Goal: Task Accomplishment & Management: Use online tool/utility

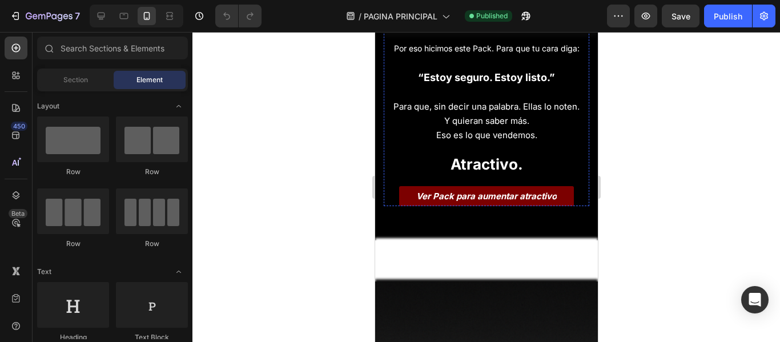
scroll to position [1243, 0]
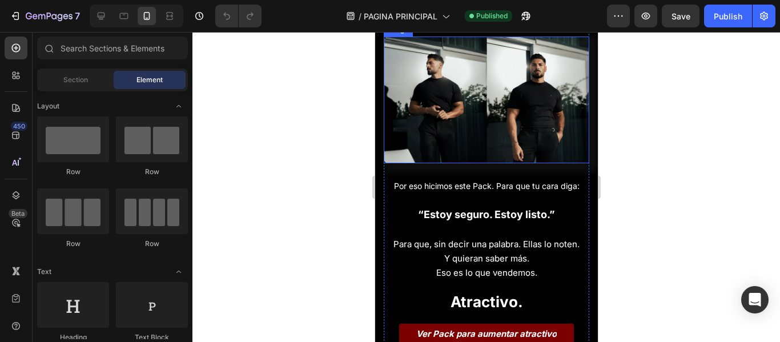
click at [472, 163] on img at bounding box center [486, 100] width 206 height 127
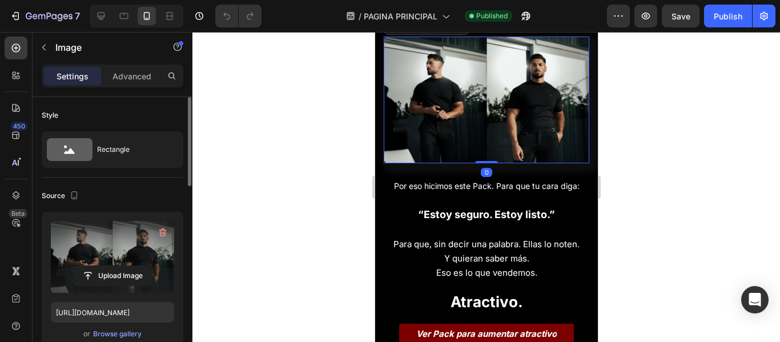
scroll to position [57, 0]
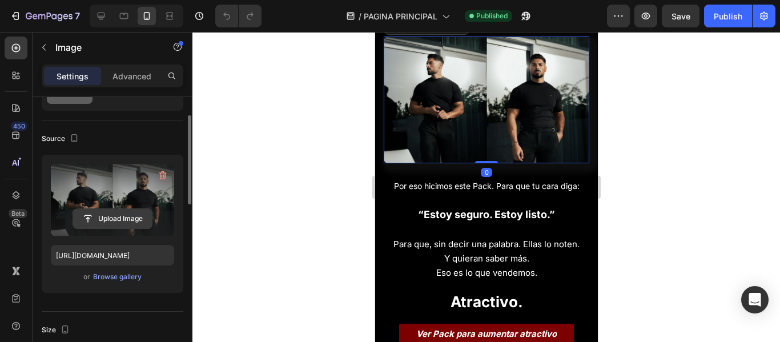
click at [111, 222] on input "file" at bounding box center [112, 218] width 79 height 19
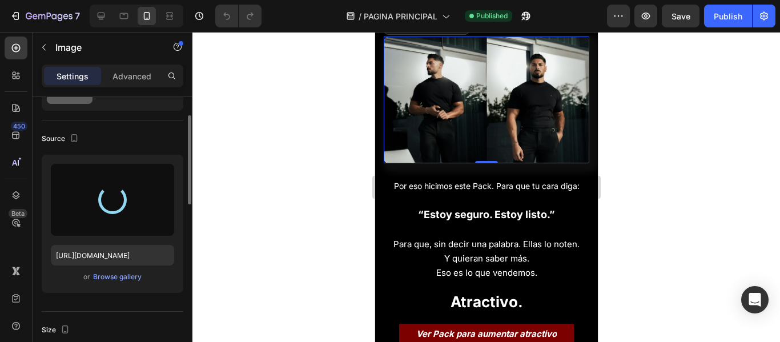
type input "https://cdn.shopify.com/s/files/1/0942/0911/4444/files/gempages_568998188862669…"
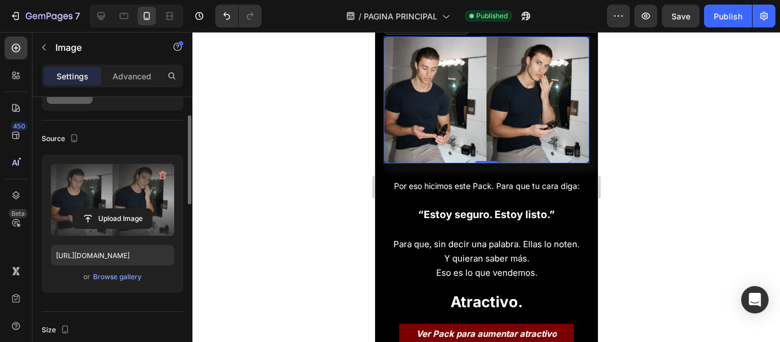
click at [692, 214] on div at bounding box center [486, 187] width 588 height 310
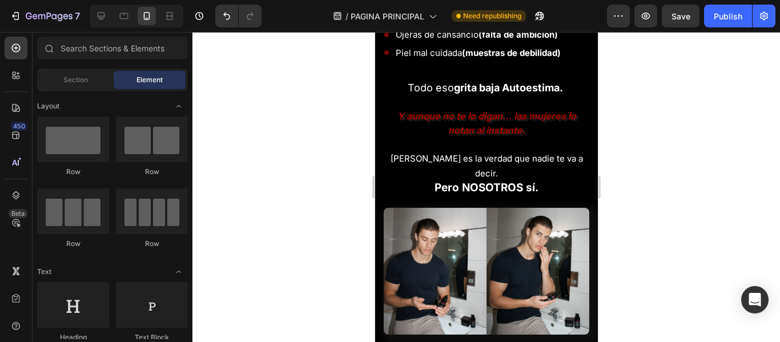
scroll to position [900, 0]
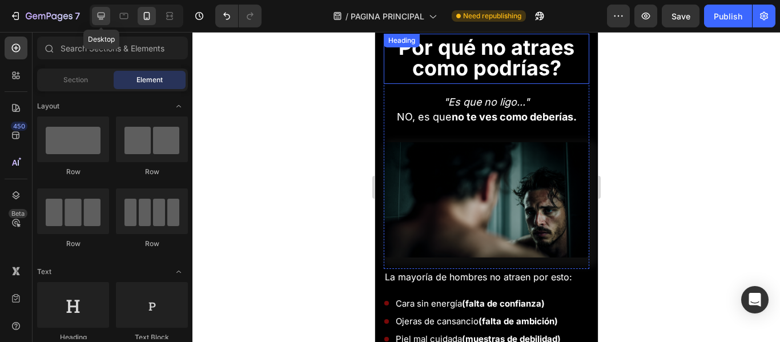
click at [99, 11] on icon at bounding box center [100, 15] width 11 height 11
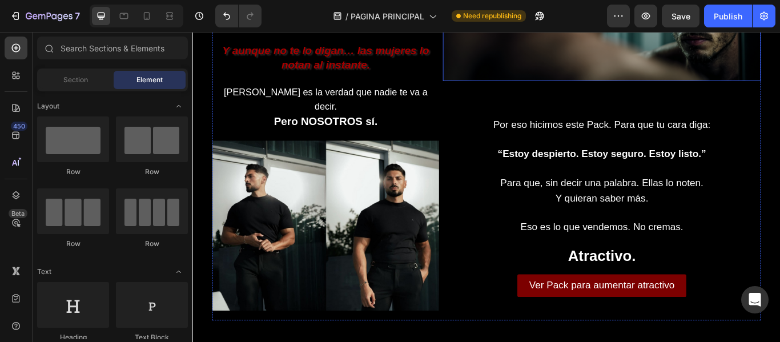
scroll to position [1300, 0]
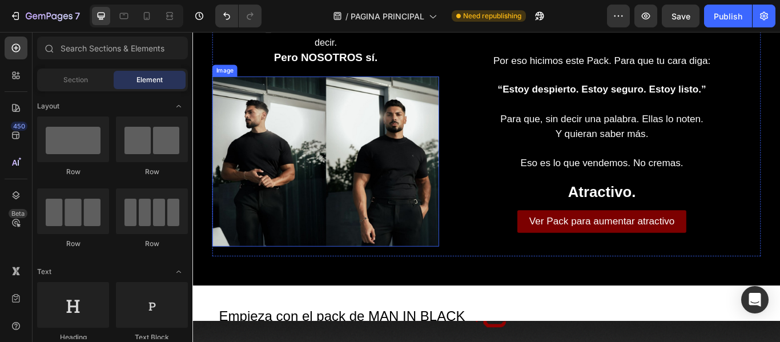
click at [391, 167] on img at bounding box center [347, 183] width 264 height 198
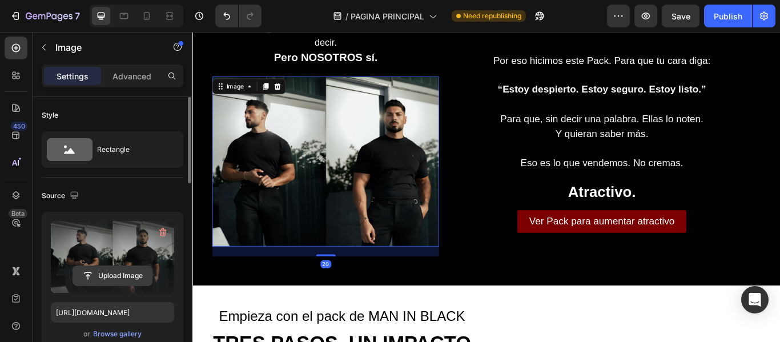
click at [124, 271] on input "file" at bounding box center [112, 275] width 79 height 19
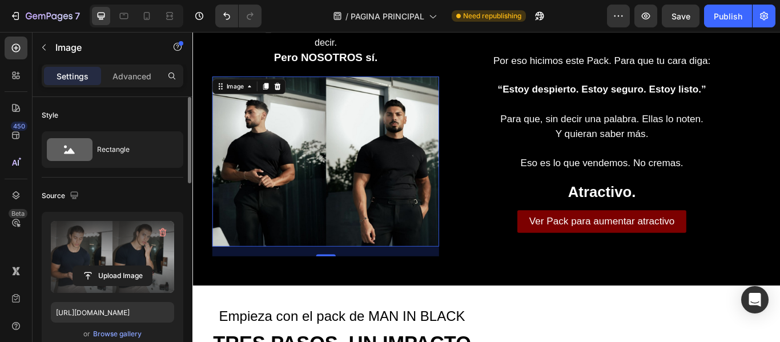
type input "https://cdn.shopify.com/s/files/1/0942/0911/4444/files/gempages_568998188862669…"
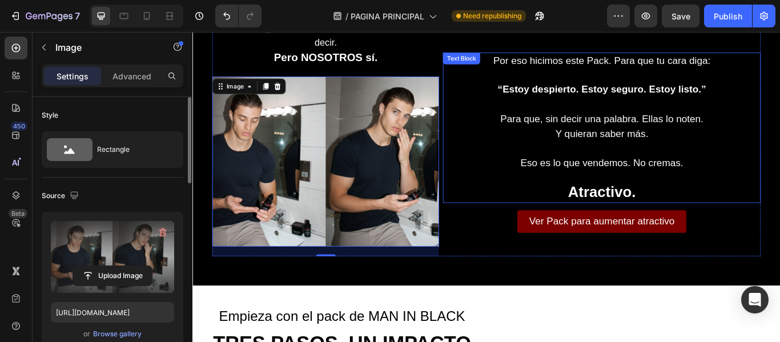
click at [779, 210] on p "Atractivo." at bounding box center [669, 212] width 368 height 36
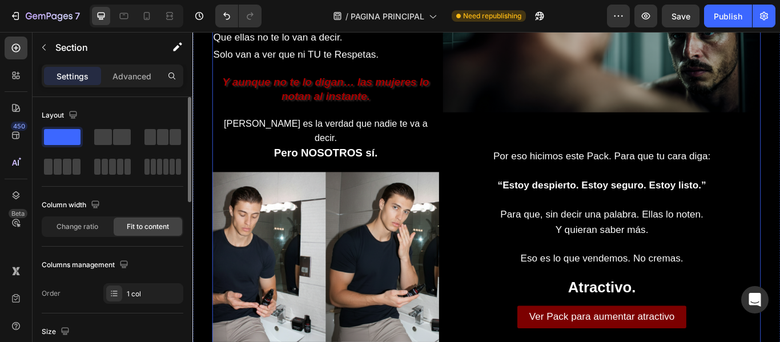
scroll to position [1186, 0]
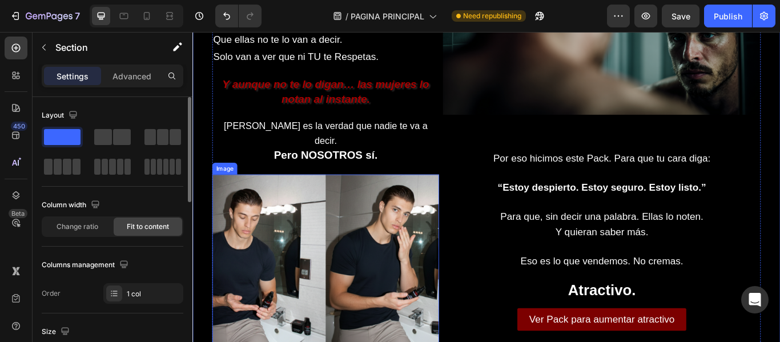
click at [434, 199] on img at bounding box center [347, 297] width 264 height 198
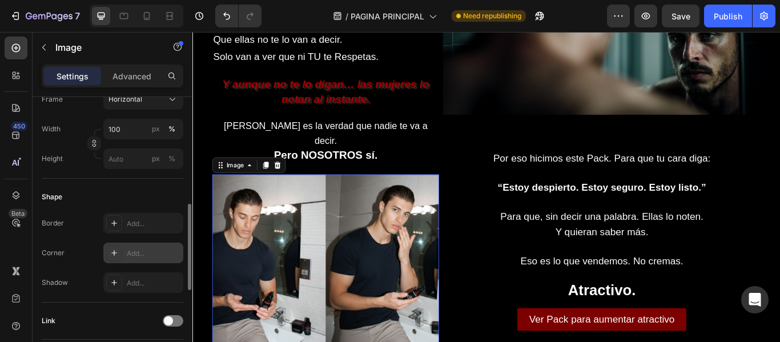
scroll to position [400, 0]
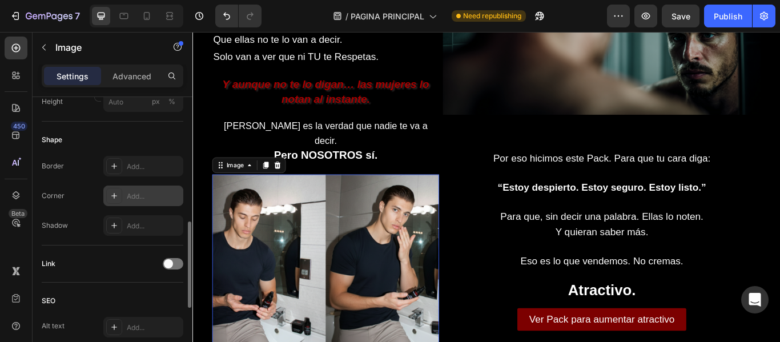
click at [111, 191] on div at bounding box center [114, 196] width 16 height 16
click at [148, 133] on div "Shape" at bounding box center [113, 140] width 142 height 18
click at [162, 138] on div "Shape" at bounding box center [113, 140] width 142 height 18
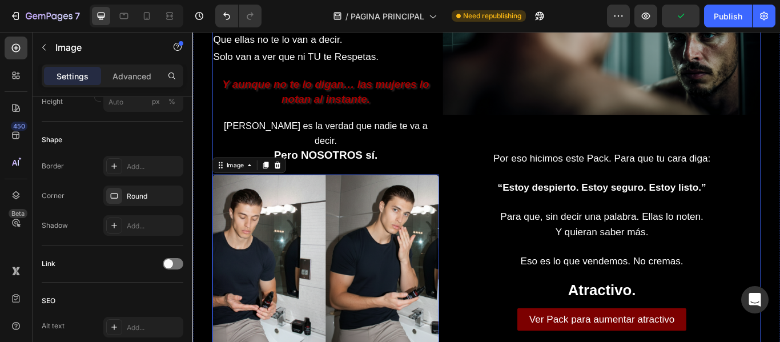
click at [492, 154] on div "Image Por eso hicimos este Pack. Para que tu cara diga: “Estoy despierto. Estoy…" at bounding box center [669, 142] width 371 height 531
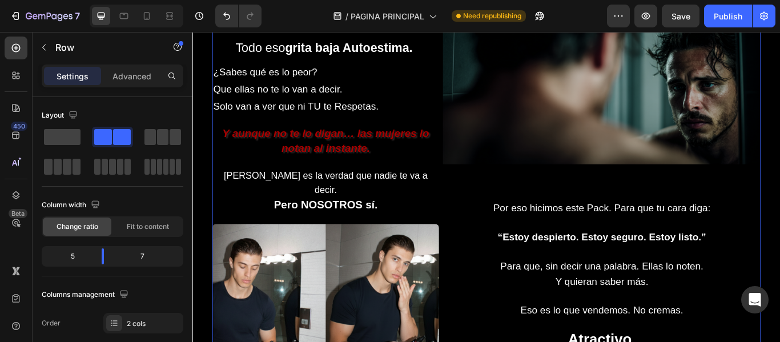
scroll to position [1071, 0]
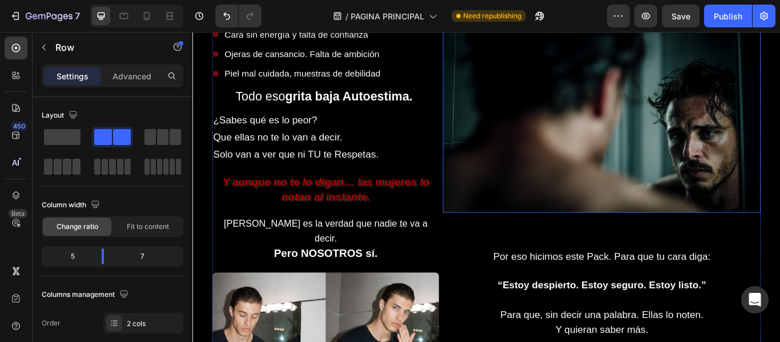
click at [584, 179] on img at bounding box center [669, 128] width 371 height 228
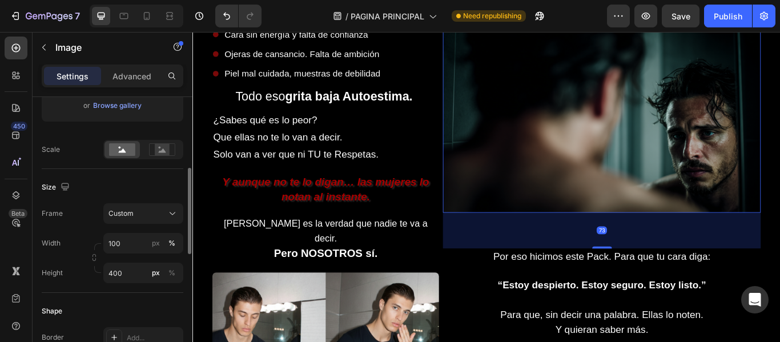
scroll to position [343, 0]
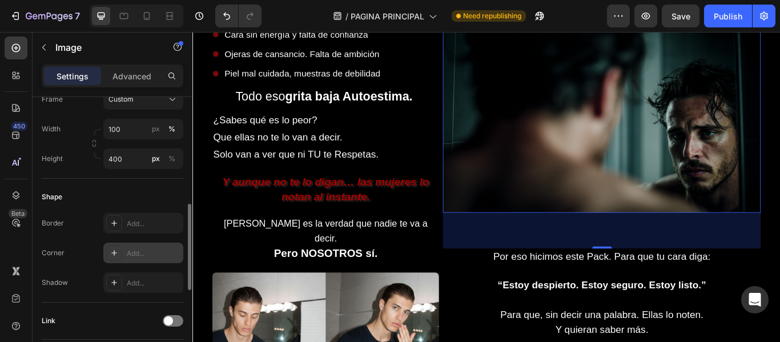
click at [123, 247] on div "Add..." at bounding box center [143, 253] width 80 height 21
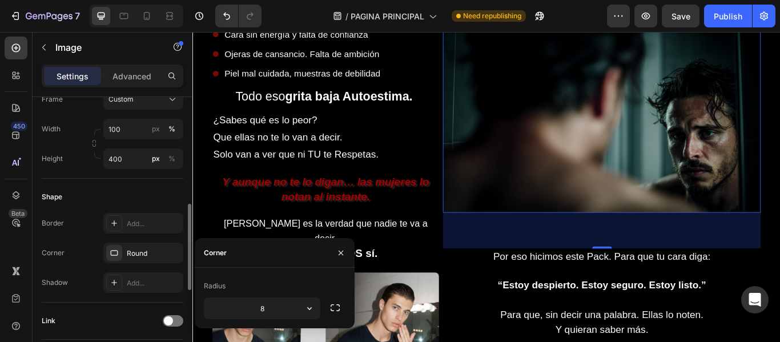
click at [114, 193] on div "Shape" at bounding box center [113, 197] width 142 height 18
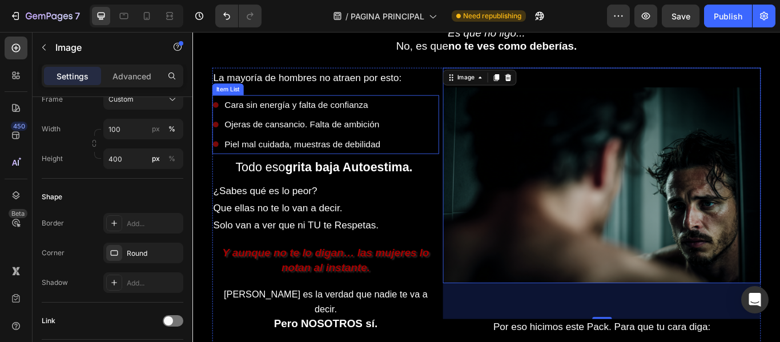
scroll to position [900, 0]
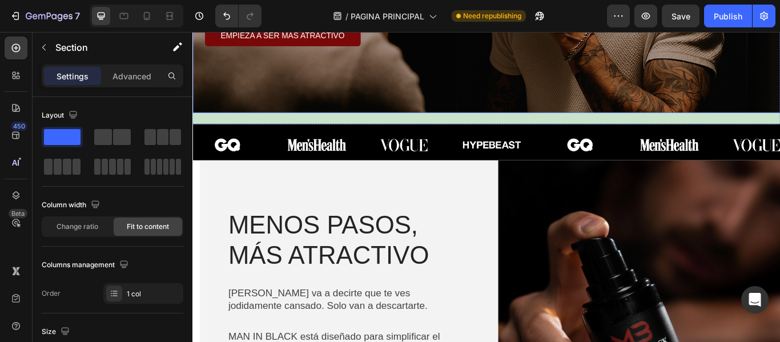
scroll to position [0, 0]
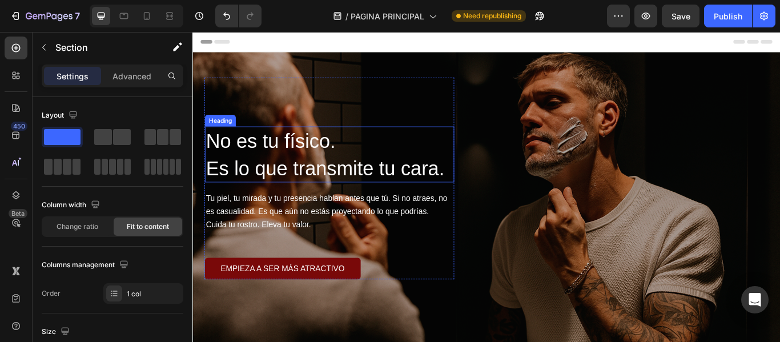
click at [340, 167] on span "No es tu físico." at bounding box center [283, 159] width 151 height 25
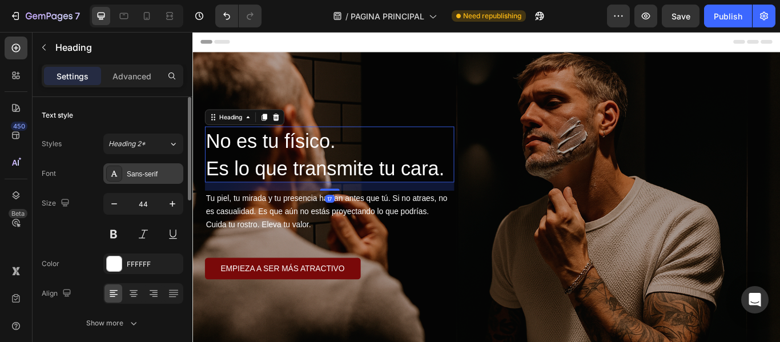
click at [142, 166] on div "Sans-serif" at bounding box center [143, 173] width 80 height 21
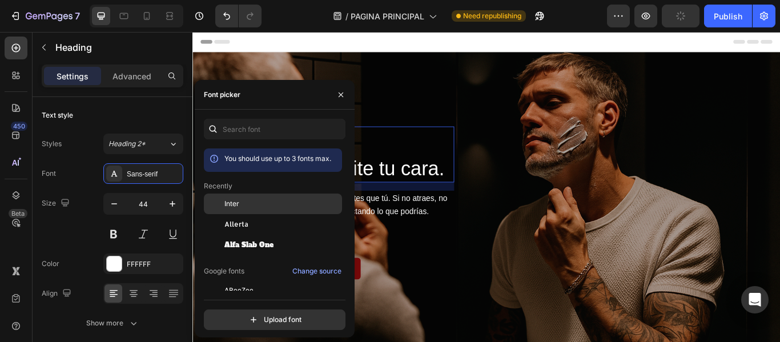
click at [240, 202] on div "Inter" at bounding box center [281, 204] width 115 height 10
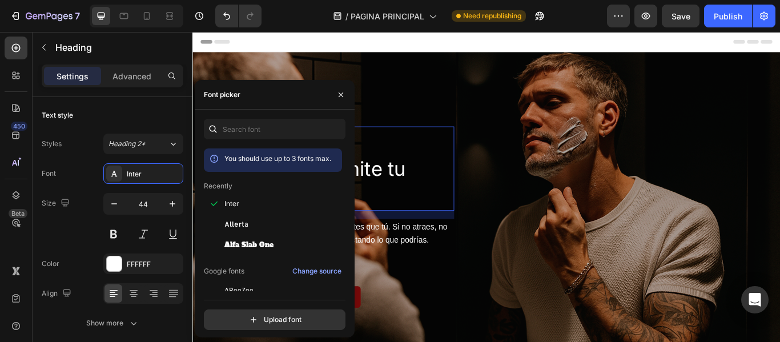
click at [463, 255] on span "Tu piel, tu mirada y tu presencia hablan antes que tú. Si no atraes, no es casu…" at bounding box center [349, 266] width 282 height 25
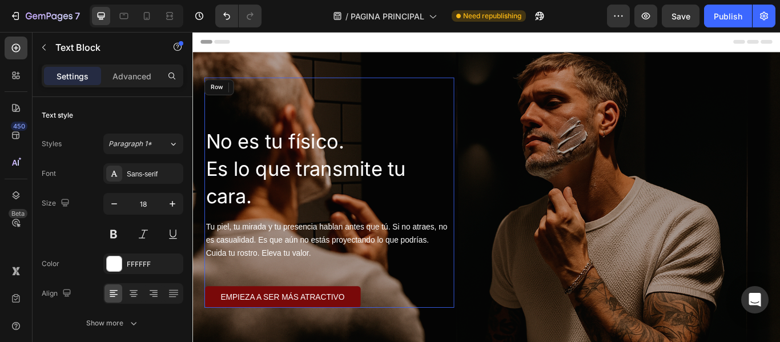
click at [387, 123] on div "No es tu físico. Es lo que transmite tu cara. Heading Tu piel, tu mirada y tu p…" at bounding box center [351, 219] width 291 height 268
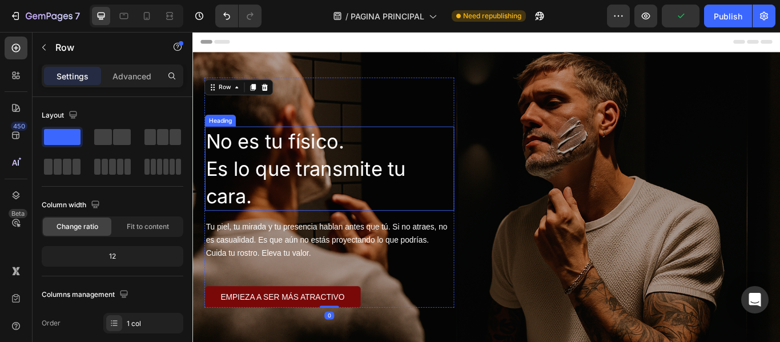
click at [357, 179] on span "Es lo que transmite tu cara." at bounding box center [324, 208] width 233 height 60
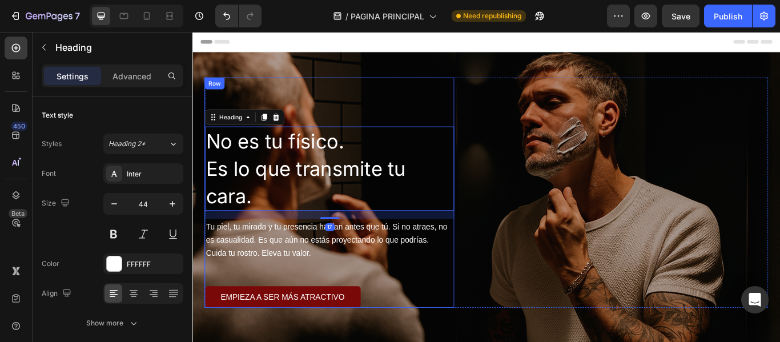
click at [421, 99] on div "No es tu físico. Es lo que transmite tu cara. Heading 17 Tu piel, tu mirada y t…" at bounding box center [351, 219] width 291 height 268
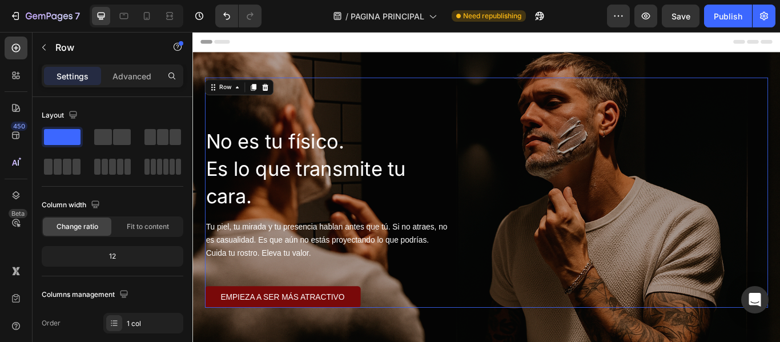
click at [521, 122] on div "No es tu físico. Es lo que transmite tu cara. Heading Tu piel, tu mirada y tu p…" at bounding box center [535, 219] width 657 height 268
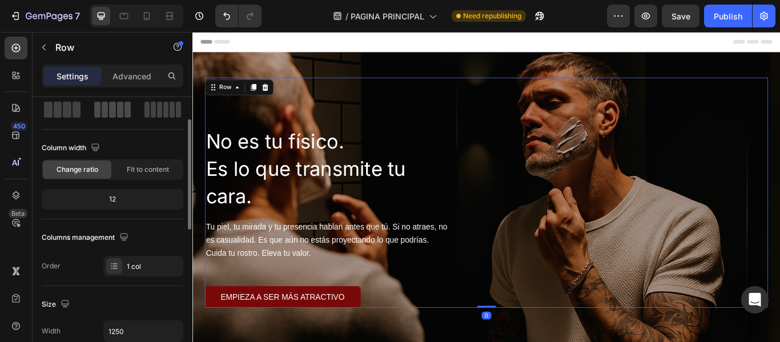
scroll to position [171, 0]
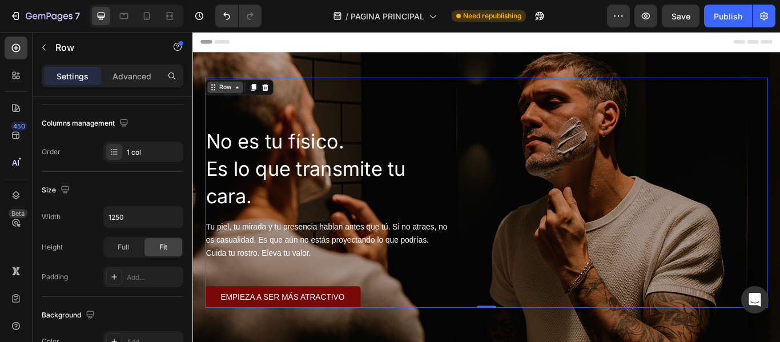
click at [236, 95] on div "Row" at bounding box center [230, 96] width 19 height 10
click at [537, 135] on div "No es tu físico. Es lo que transmite tu cara. Heading Tu piel, tu mirada y tu p…" at bounding box center [535, 219] width 657 height 268
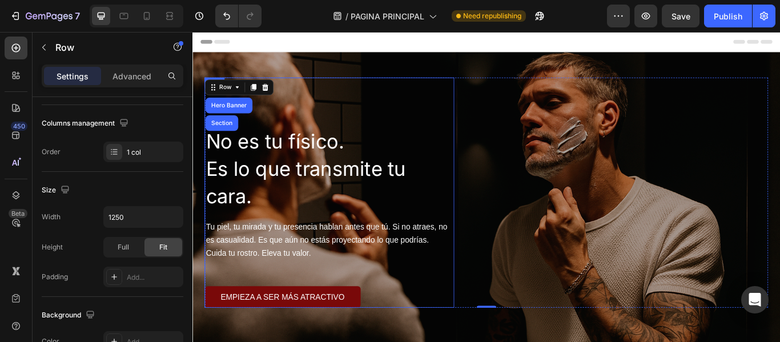
click at [484, 135] on div "No es tu físico. Es lo que transmite tu cara. Heading Tu piel, tu mirada y tu p…" at bounding box center [351, 219] width 291 height 268
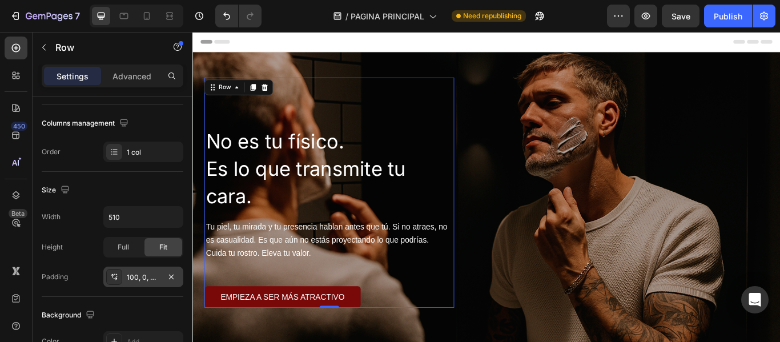
click at [134, 275] on div "100, 0, 0, 1" at bounding box center [143, 277] width 33 height 10
click at [125, 182] on div "Size" at bounding box center [113, 190] width 142 height 18
click at [125, 211] on input "510" at bounding box center [143, 217] width 79 height 21
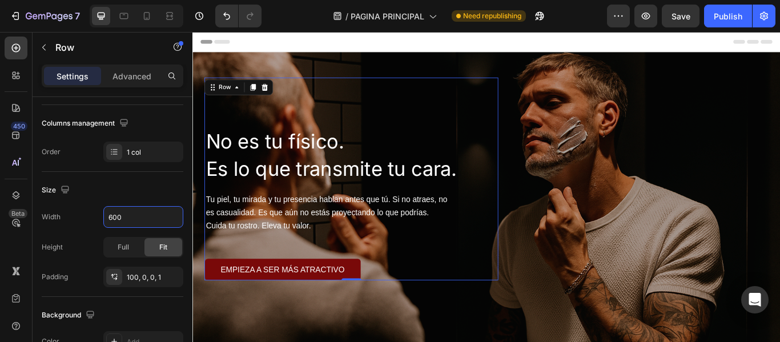
click at [127, 182] on div "Size" at bounding box center [113, 190] width 142 height 18
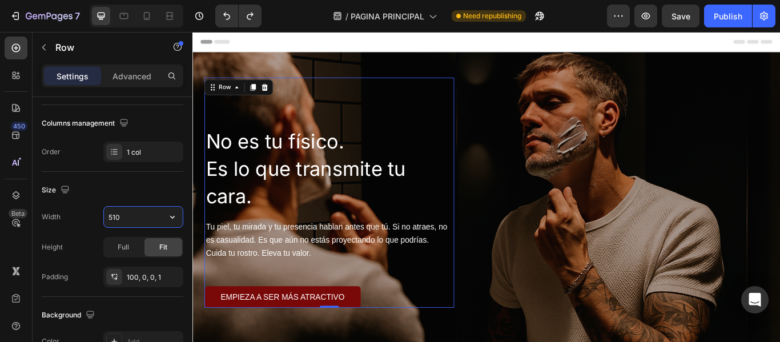
click at [127, 214] on input "510" at bounding box center [143, 217] width 79 height 21
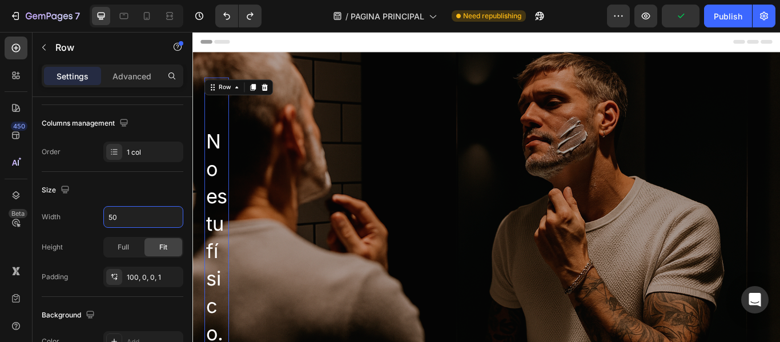
type input "500"
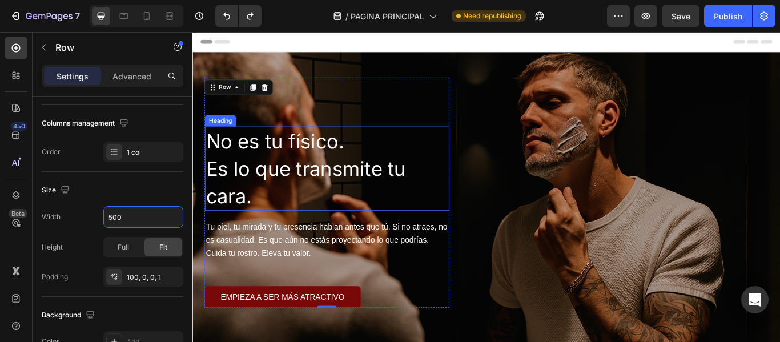
click at [265, 199] on span "Es lo que transmite tu cara." at bounding box center [324, 208] width 233 height 60
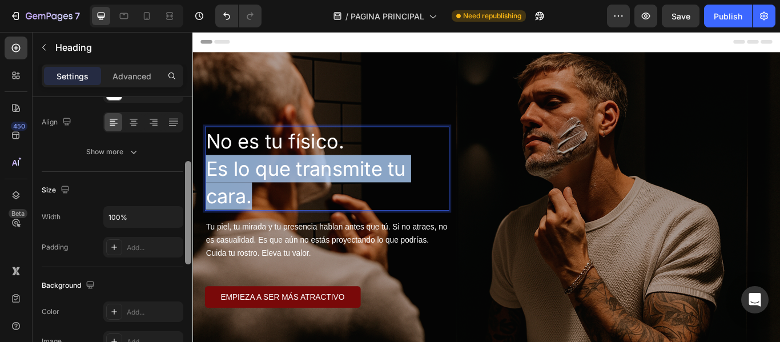
scroll to position [0, 0]
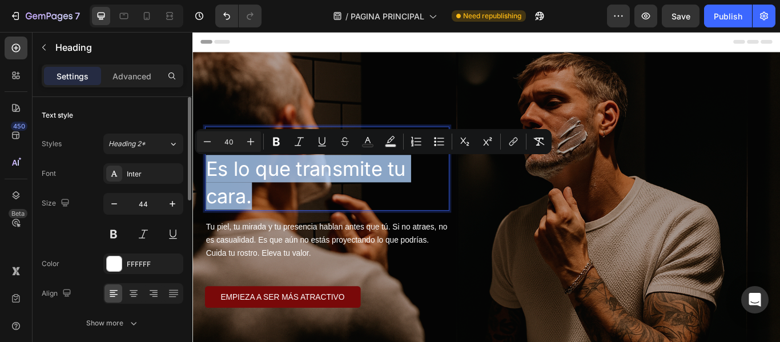
click at [259, 211] on span "Es lo que transmite tu cara." at bounding box center [324, 208] width 233 height 60
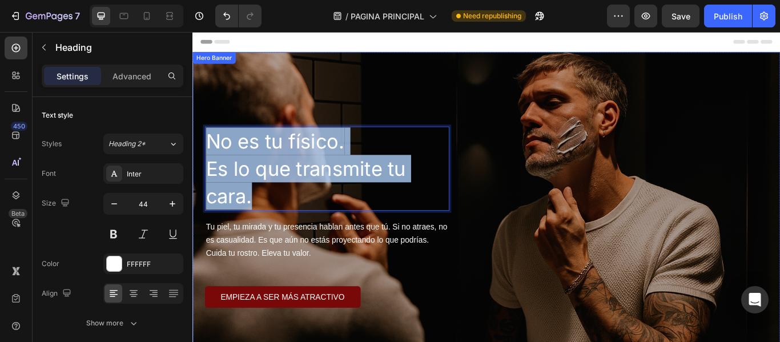
drag, startPoint x: 278, startPoint y: 219, endPoint x: 200, endPoint y: 155, distance: 101.1
click at [200, 155] on div "No es tu físico. Es lo que transmite tu cara. Heading 17 Tu piel, tu mirada y t…" at bounding box center [534, 204] width 685 height 298
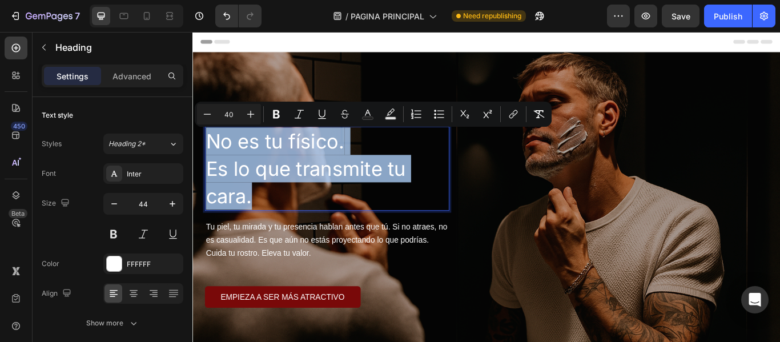
click at [267, 203] on span "Es lo que transmite tu cara." at bounding box center [324, 208] width 233 height 60
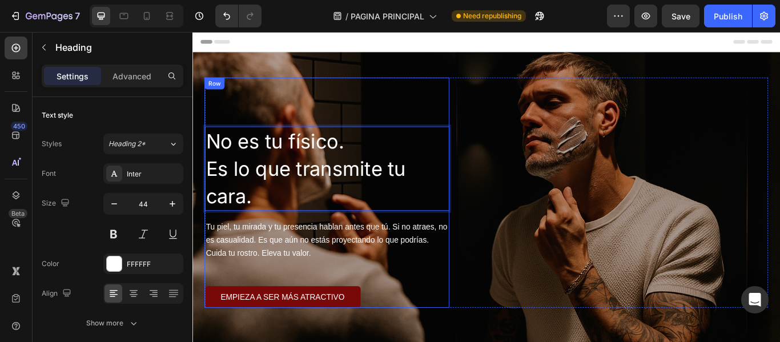
click at [259, 124] on div "No es tu físico. Es lo que transmite tu cara. Heading 17 Tu piel, tu mirada y t…" at bounding box center [349, 219] width 286 height 268
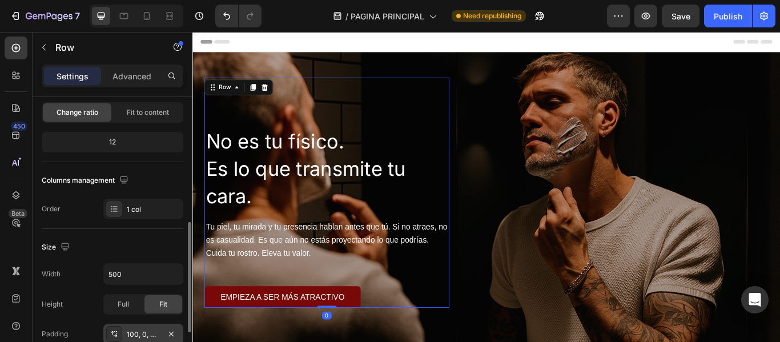
scroll to position [171, 0]
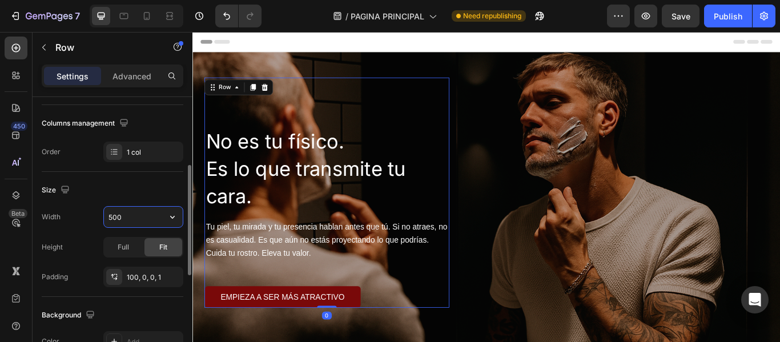
click at [132, 223] on input "500" at bounding box center [143, 217] width 79 height 21
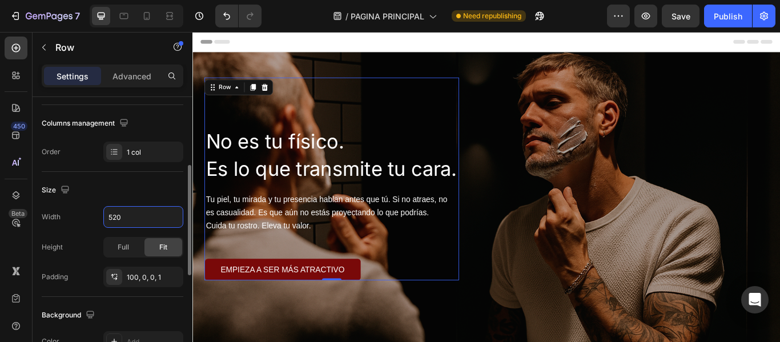
type input "520"
click at [127, 192] on div "Size" at bounding box center [113, 190] width 142 height 18
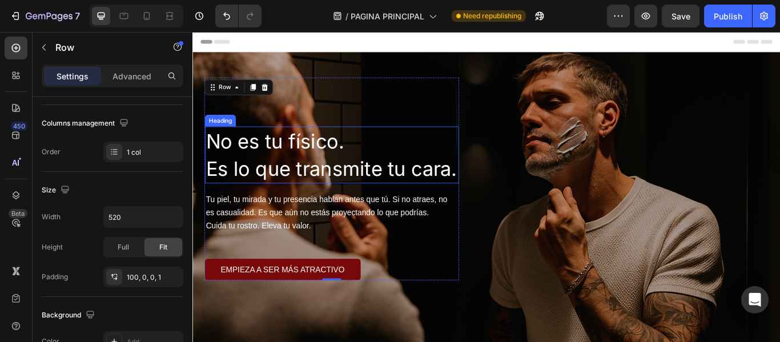
click at [291, 182] on span "Es lo que transmite tu cara." at bounding box center [354, 192] width 293 height 28
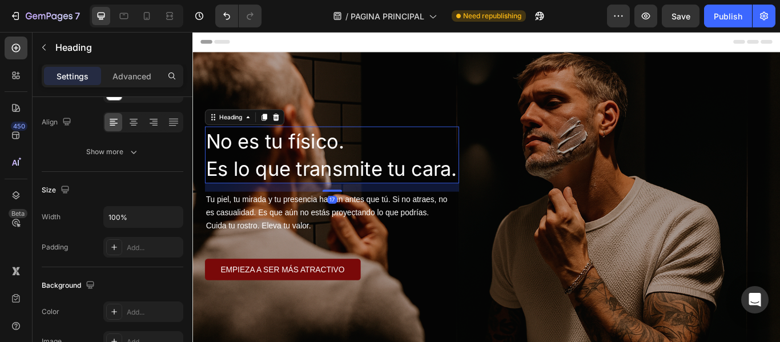
scroll to position [0, 0]
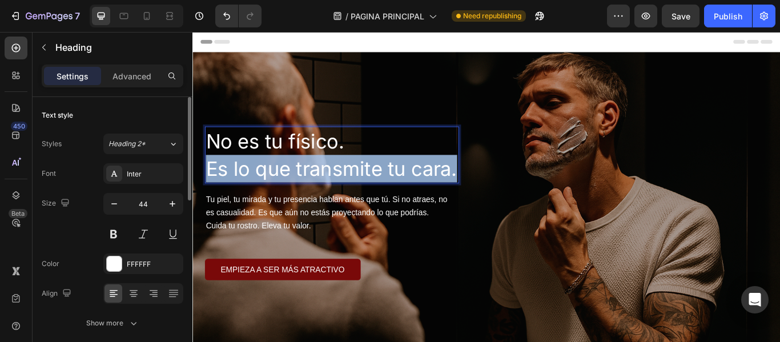
click at [291, 182] on span "Es lo que transmite tu cara." at bounding box center [354, 192] width 293 height 28
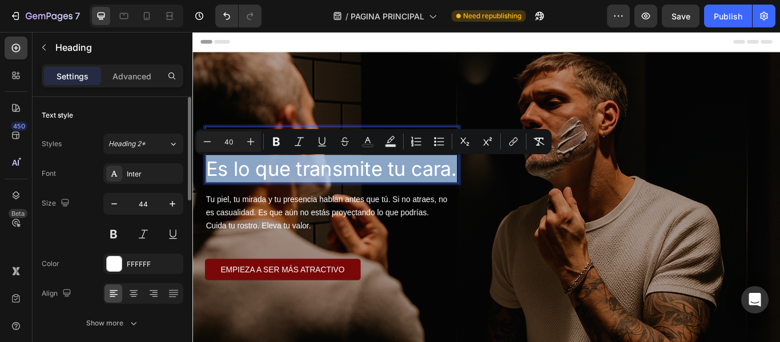
click at [302, 181] on span "Es lo que transmite tu cara." at bounding box center [354, 192] width 293 height 28
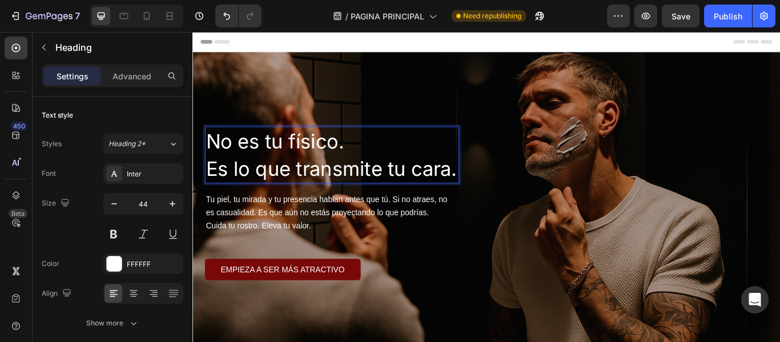
click at [499, 196] on span "Es lo que transmite tu cara." at bounding box center [354, 192] width 293 height 28
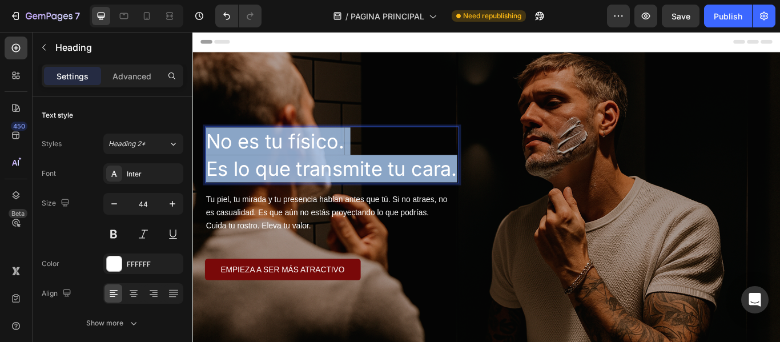
drag, startPoint x: 500, startPoint y: 196, endPoint x: 213, endPoint y: 149, distance: 290.6
click at [213, 149] on p "No es tu físico. Es lo que transmite tu cara." at bounding box center [355, 175] width 294 height 64
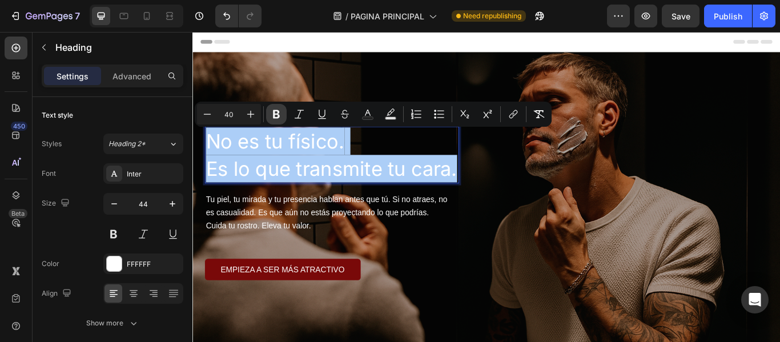
click at [275, 111] on icon "Editor contextual toolbar" at bounding box center [276, 114] width 7 height 9
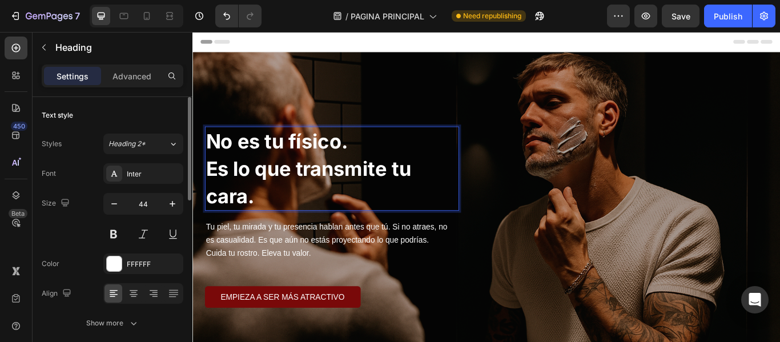
click at [167, 115] on div "Text style" at bounding box center [113, 115] width 142 height 18
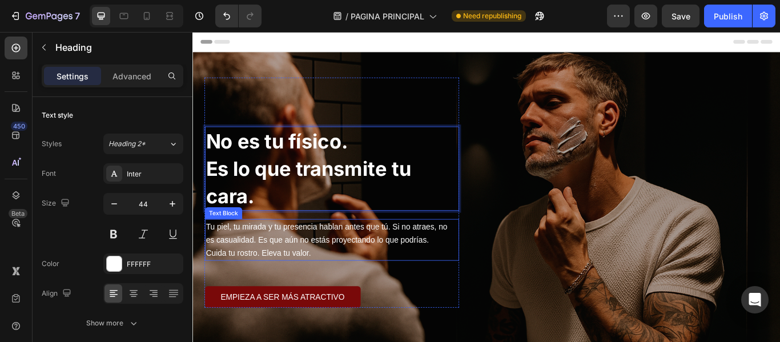
click at [500, 264] on div "Tu piel, tu mirada y tu presencia hablan antes que tú. Si no atraes, no es casu…" at bounding box center [355, 274] width 296 height 49
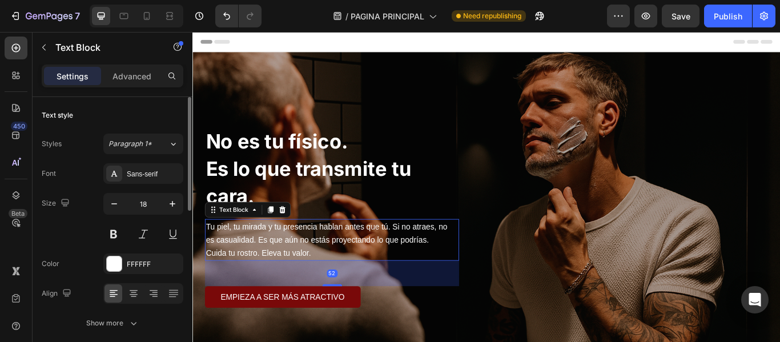
scroll to position [114, 0]
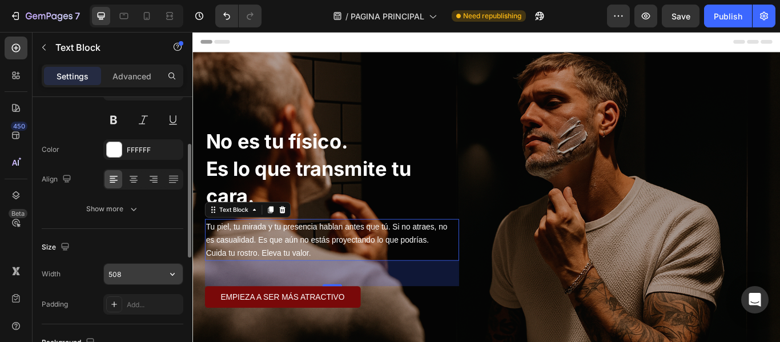
click at [127, 277] on input "508" at bounding box center [143, 274] width 79 height 21
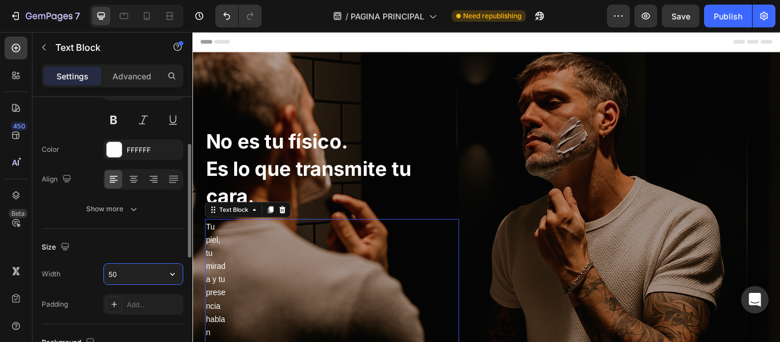
type input "5"
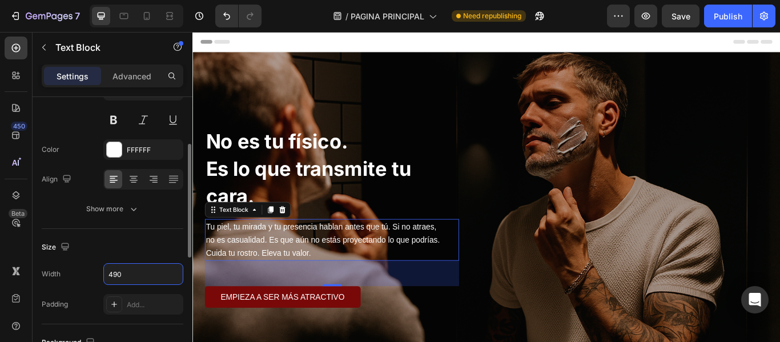
type input "490"
click at [134, 244] on div "Size" at bounding box center [113, 247] width 142 height 18
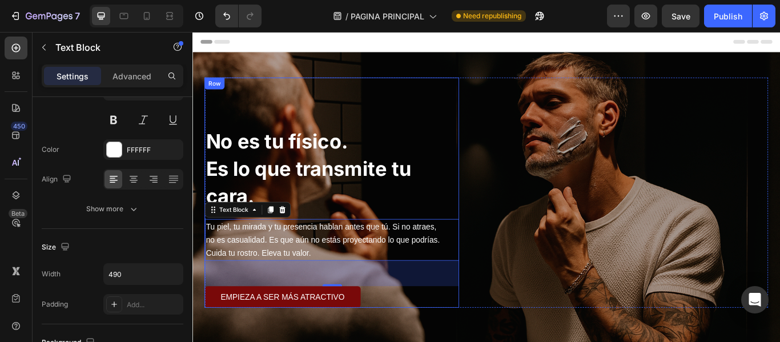
click at [465, 152] on p "⁠⁠⁠⁠⁠⁠⁠ No es tu físico. Es lo que transmite tu cara." at bounding box center [355, 191] width 294 height 96
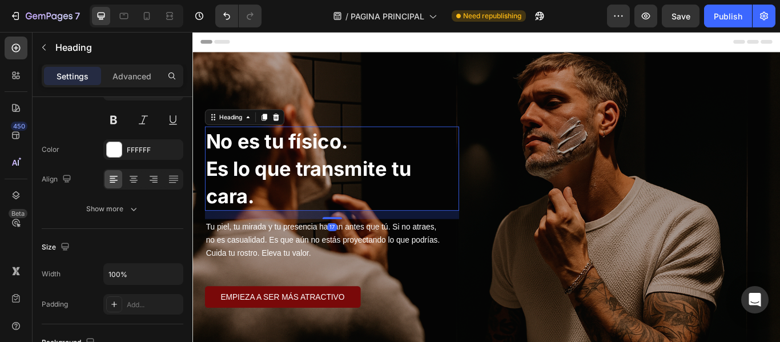
scroll to position [0, 0]
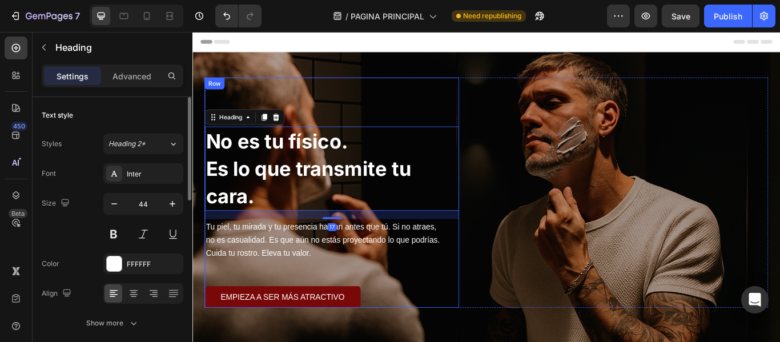
click at [462, 124] on div "⁠⁠⁠⁠⁠⁠⁠ No es tu físico. Es lo que transmite tu cara. Heading 17 Tu piel, tu mi…" at bounding box center [354, 219] width 297 height 268
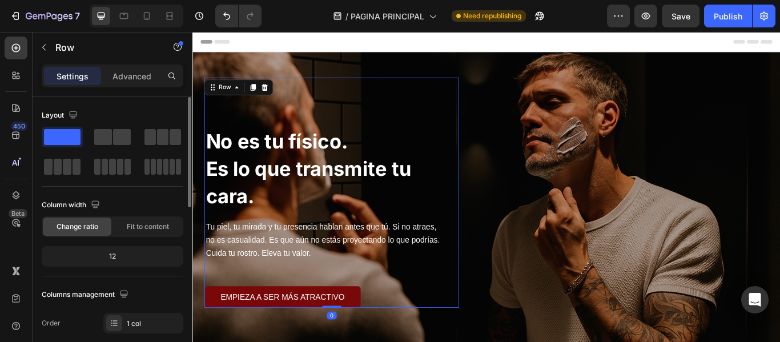
scroll to position [171, 0]
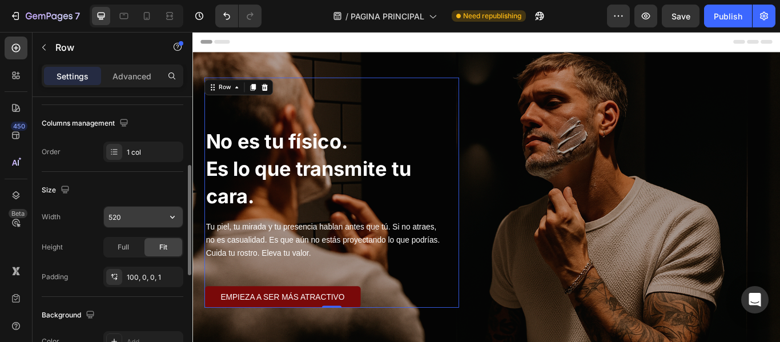
click at [134, 220] on input "520" at bounding box center [143, 217] width 79 height 21
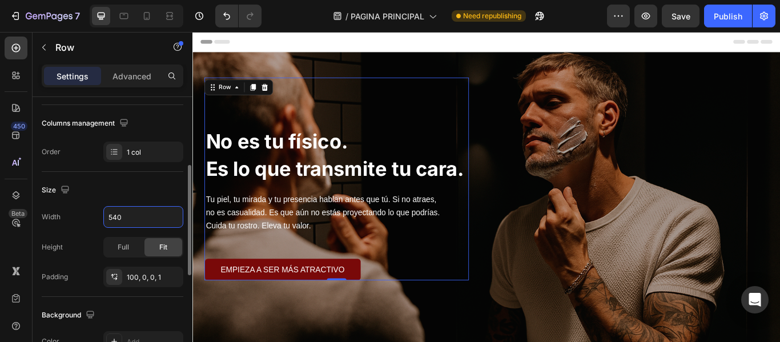
type input "540"
click at [155, 112] on div "Layout Column width Change ratio Fit to content 12 Columns management Order 1 c…" at bounding box center [113, 48] width 142 height 227
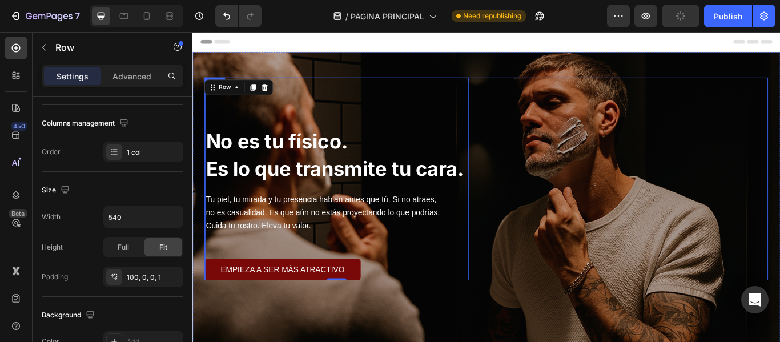
click at [529, 146] on div "⁠⁠⁠⁠⁠⁠⁠ No es tu físico. Es lo que transmite tu cara. Heading Tu piel, tu mirad…" at bounding box center [535, 203] width 657 height 236
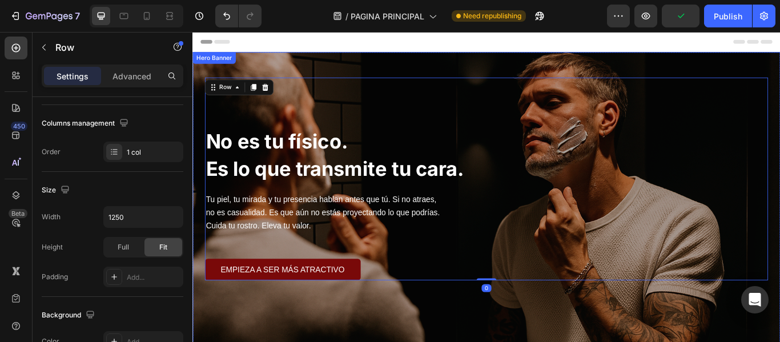
click at [490, 337] on div "Overlay" at bounding box center [534, 226] width 685 height 343
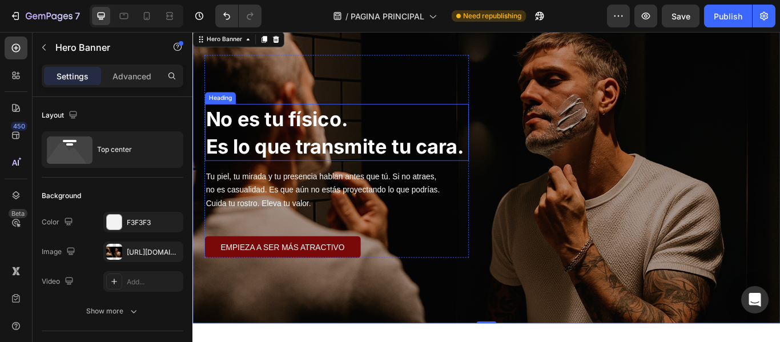
scroll to position [0, 0]
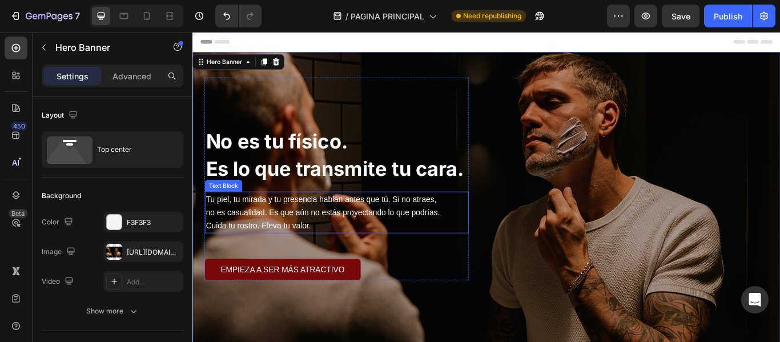
click at [336, 234] on p "Tu piel, tu mirada y tu presencia hablan antes que tú. Si no atraes, no es casu…" at bounding box center [347, 234] width 278 height 31
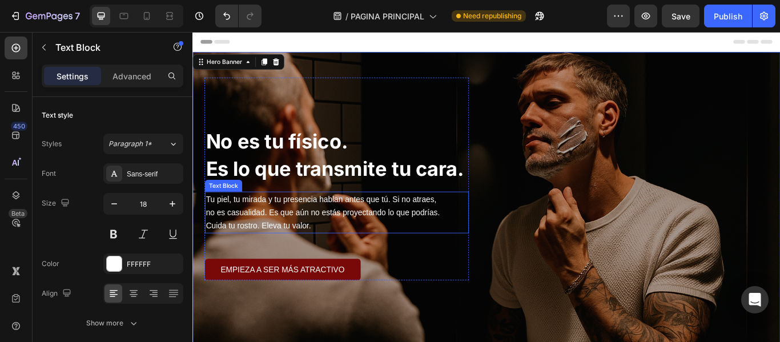
click at [336, 234] on p "Tu piel, tu mirada y tu presencia hablan antes que tú. Si no atraes, no es casu…" at bounding box center [347, 234] width 278 height 31
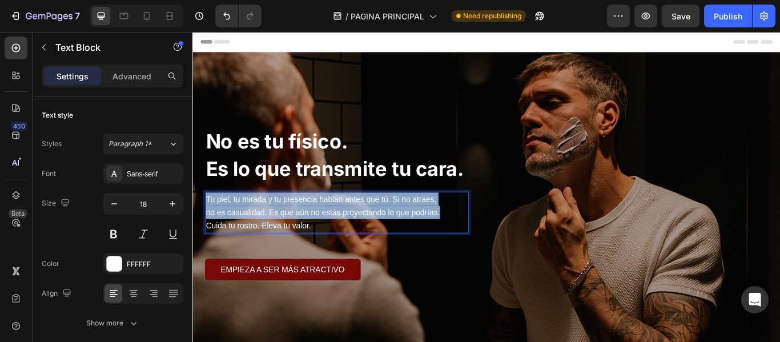
click at [336, 234] on p "Tu piel, tu mirada y tu presencia hablan antes que tú. Si no atraes, no es casu…" at bounding box center [347, 234] width 278 height 31
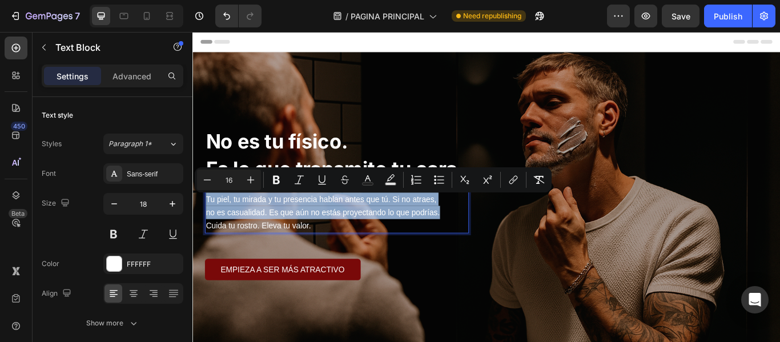
click at [303, 254] on span "Cuida tu rostro. Eleva tu valor." at bounding box center [269, 258] width 122 height 10
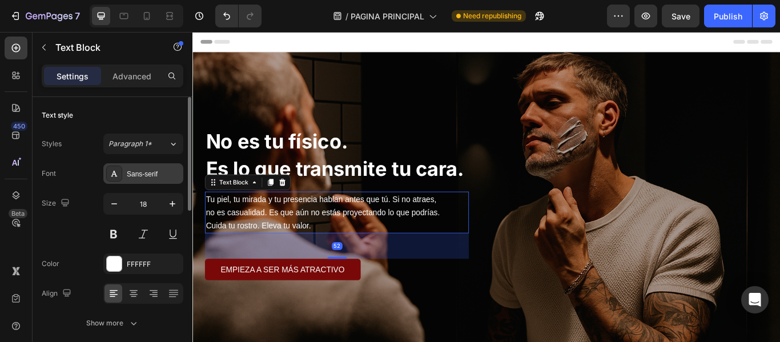
click at [146, 171] on div "Sans-serif" at bounding box center [154, 174] width 54 height 10
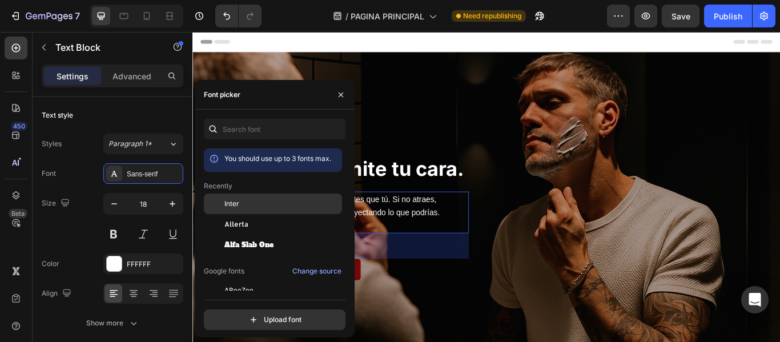
click at [234, 203] on span "Inter" at bounding box center [231, 204] width 15 height 10
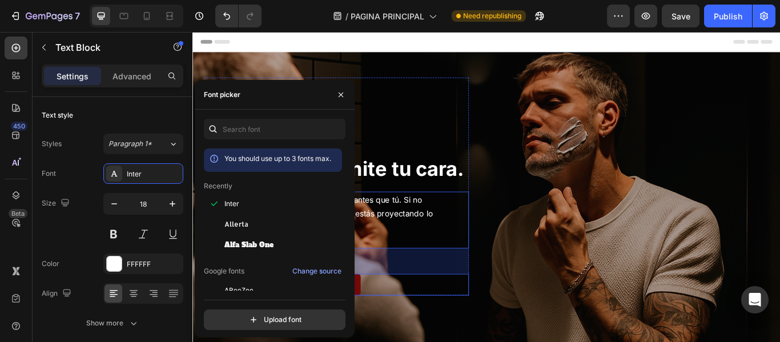
click at [488, 325] on div "EMPIEZA A SER MÁS ATRACTIVO Button" at bounding box center [361, 326] width 308 height 25
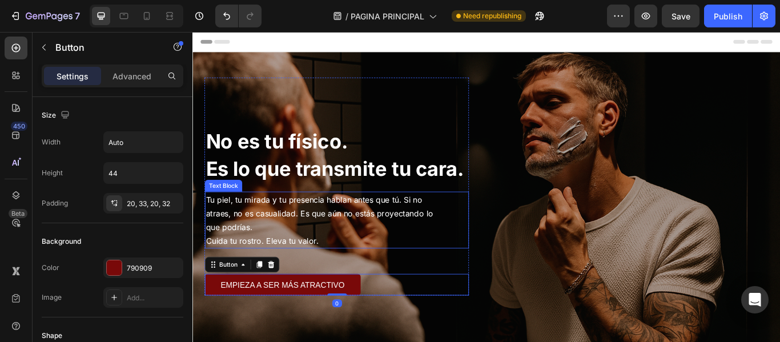
click at [487, 250] on div "Tu piel, tu mirada y tu presencia hablan antes que tú. Si no atraes, no es casu…" at bounding box center [361, 251] width 308 height 66
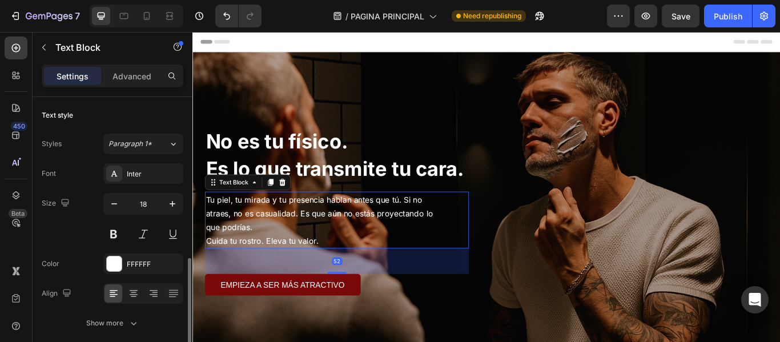
scroll to position [114, 0]
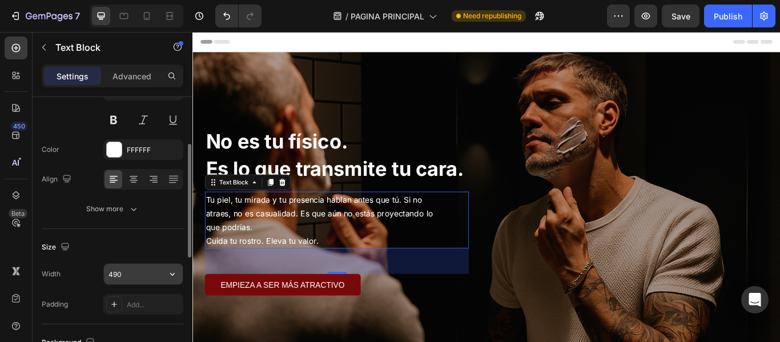
click at [123, 274] on input "490" at bounding box center [143, 274] width 79 height 21
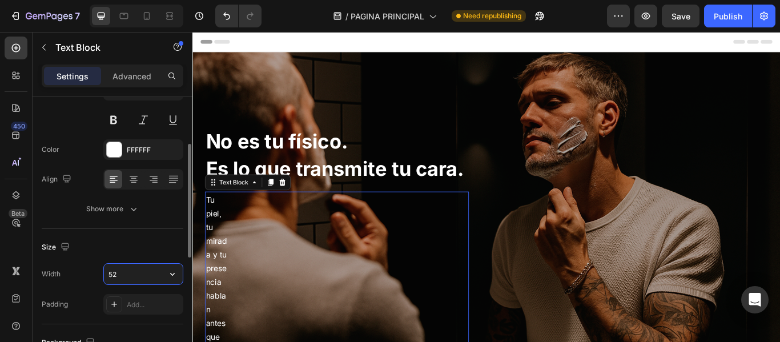
type input "520"
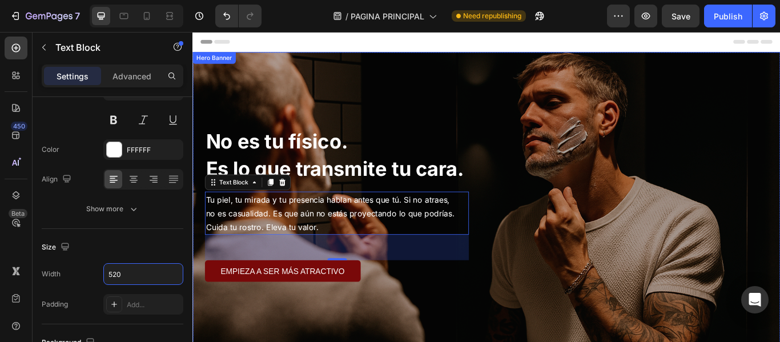
click at [457, 341] on div "Overlay" at bounding box center [534, 226] width 685 height 343
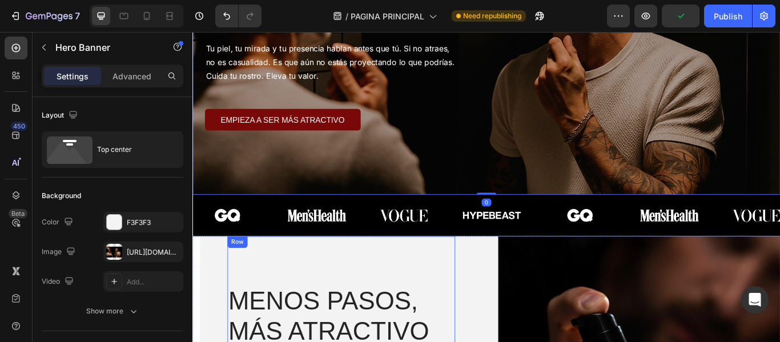
scroll to position [171, 0]
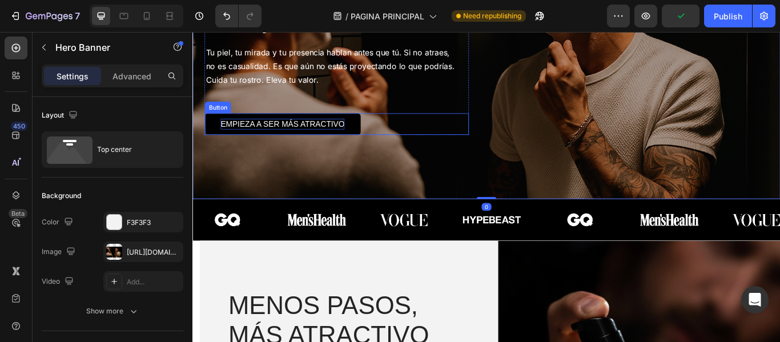
click at [322, 135] on span "EMPIEZA A SER MÁS ATRACTIVO" at bounding box center [297, 140] width 144 height 10
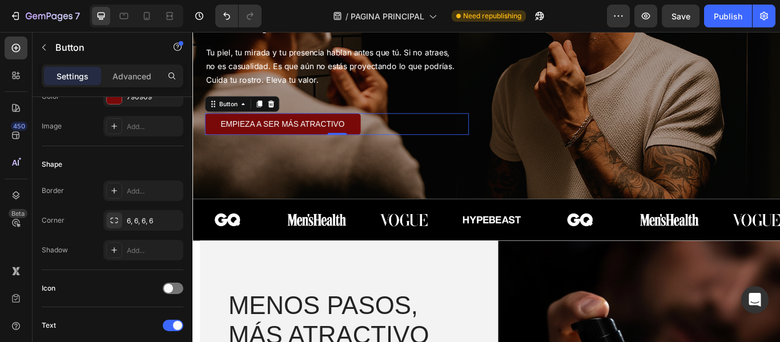
scroll to position [343, 0]
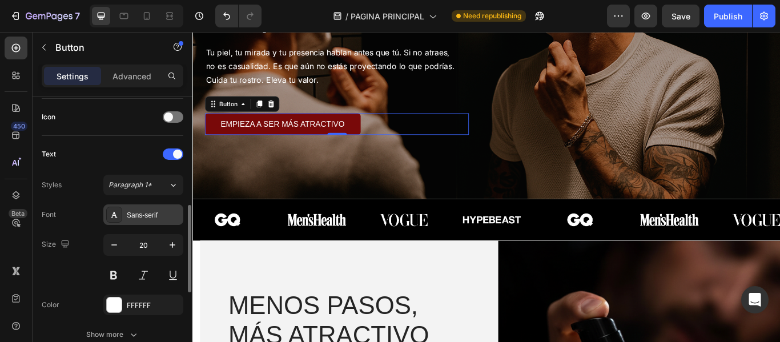
click at [154, 211] on div "Sans-serif" at bounding box center [154, 215] width 54 height 10
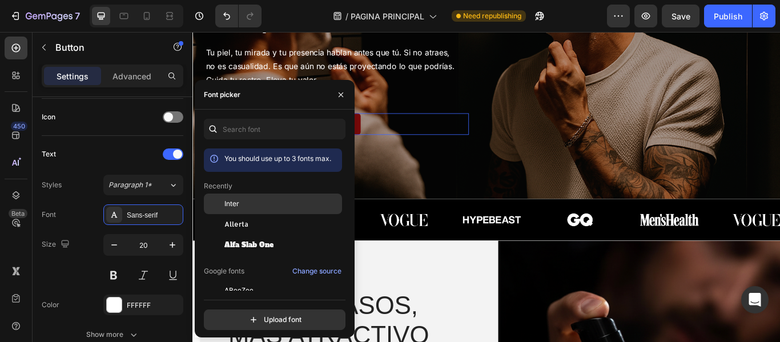
click at [243, 206] on div "Inter" at bounding box center [281, 204] width 115 height 10
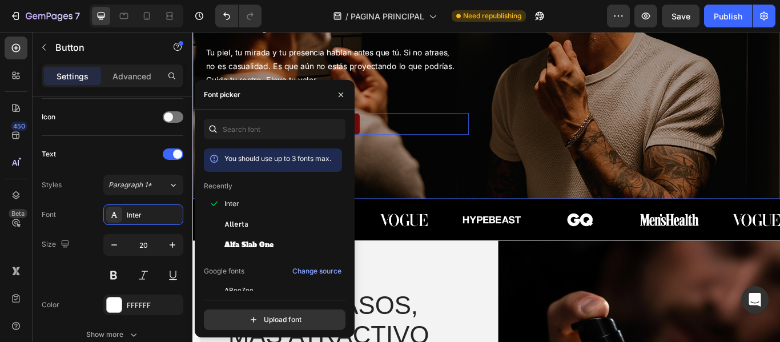
click at [451, 198] on div "Overlay" at bounding box center [534, 55] width 685 height 343
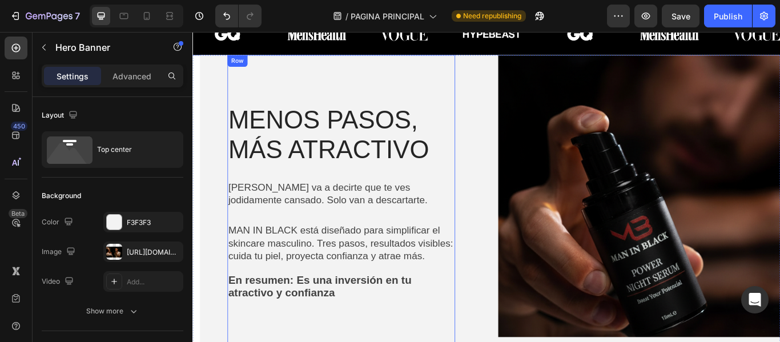
scroll to position [400, 0]
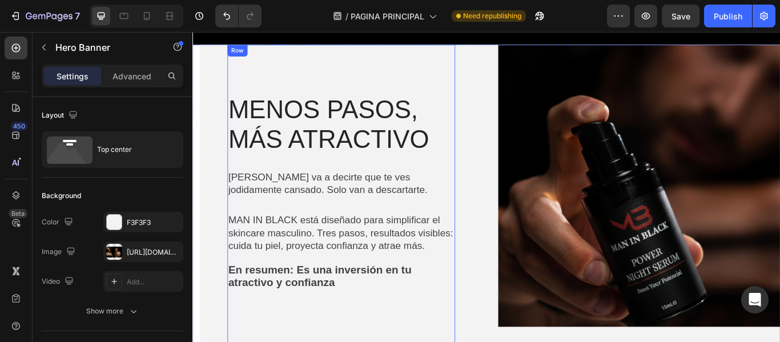
click at [333, 146] on h2 "MENOS PASOS, MÁS ATRACTIVO" at bounding box center [366, 140] width 266 height 72
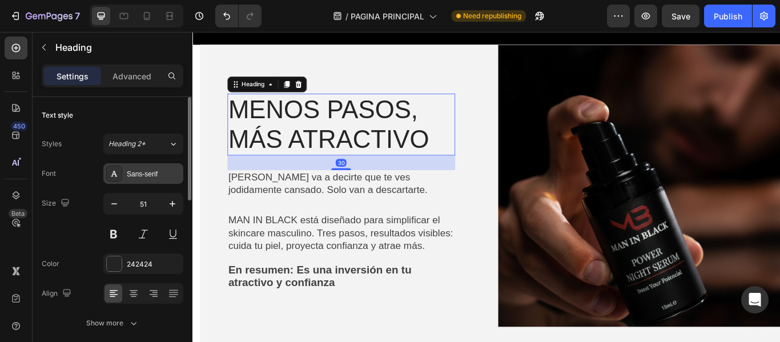
click at [160, 179] on div "Sans-serif" at bounding box center [154, 174] width 54 height 10
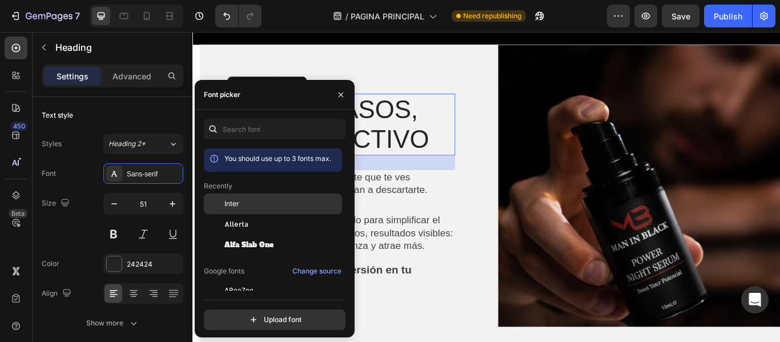
click at [263, 195] on div "Inter" at bounding box center [273, 204] width 138 height 21
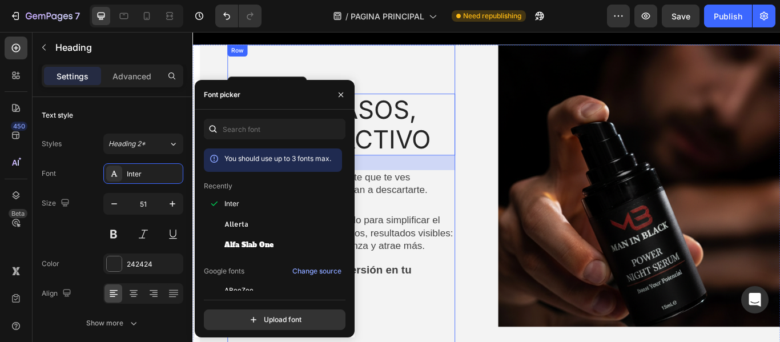
click at [431, 209] on p "[PERSON_NAME] va a decirte que te ves jodidamente cansado. Solo van a descartar…" at bounding box center [365, 209] width 263 height 30
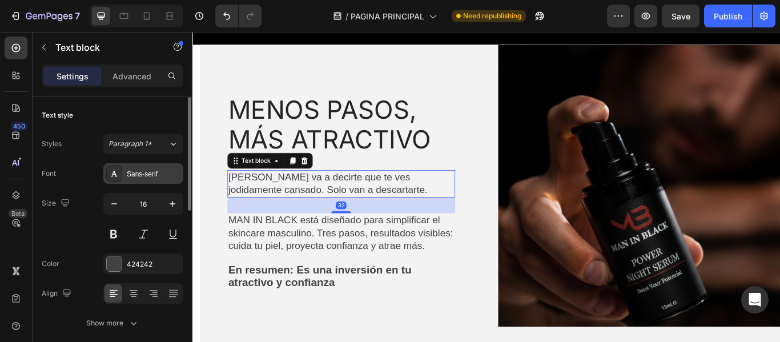
click at [145, 175] on div "Sans-serif" at bounding box center [154, 174] width 54 height 10
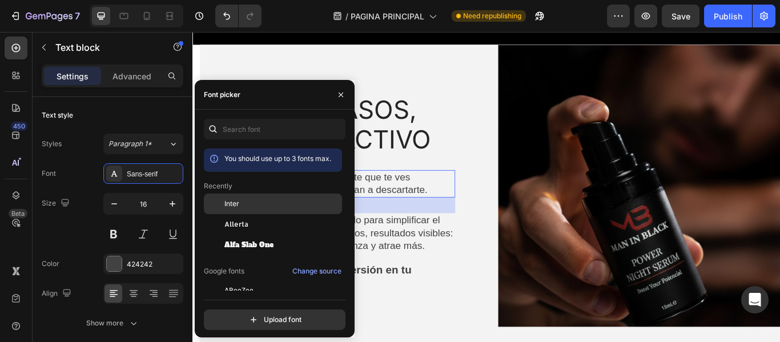
click at [247, 202] on div "Inter" at bounding box center [281, 204] width 115 height 10
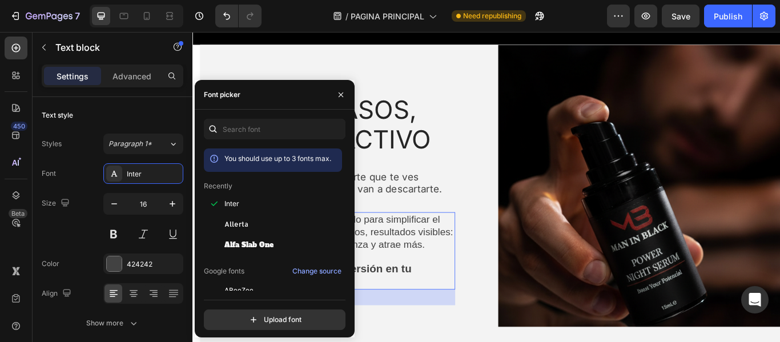
click at [414, 264] on span "MAN IN BLACK está diseñado para simplificar el skincare masculino. Tres pasos, …" at bounding box center [365, 265] width 262 height 42
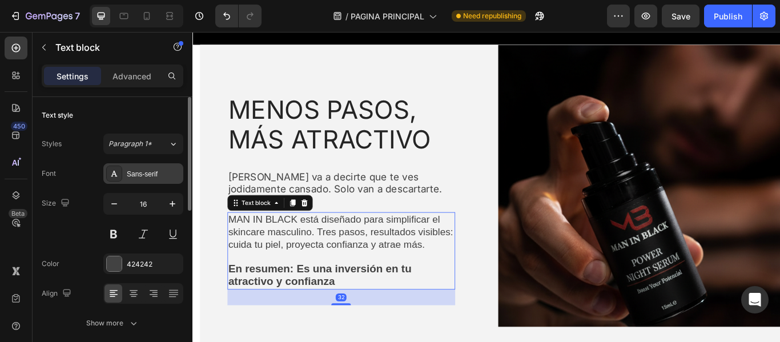
click at [136, 173] on div "Sans-serif" at bounding box center [154, 174] width 54 height 10
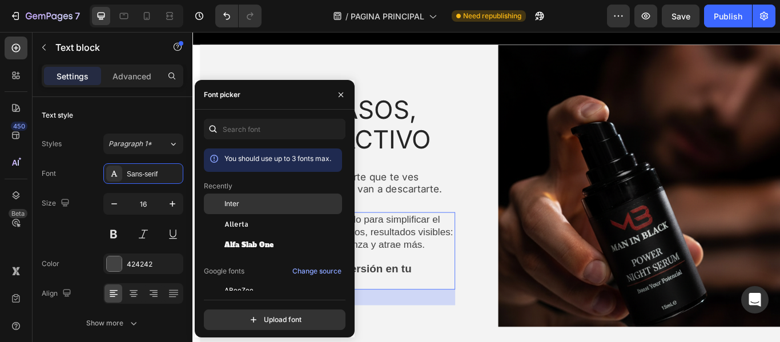
click at [239, 204] on div "Inter" at bounding box center [281, 204] width 115 height 10
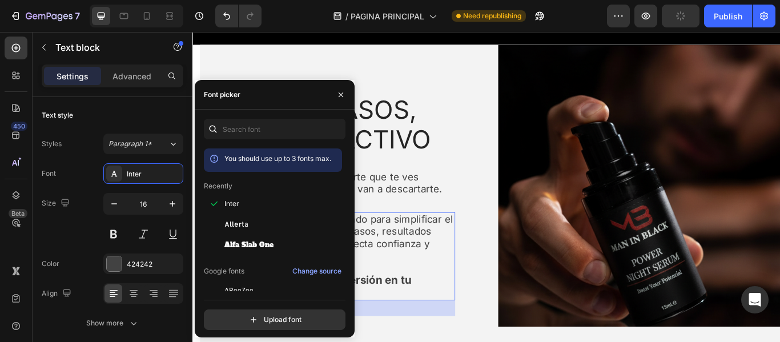
click at [444, 258] on span "MAN IN BLACK está diseñado para simplificar el skincare masculino. Tres pasos, …" at bounding box center [365, 271] width 262 height 57
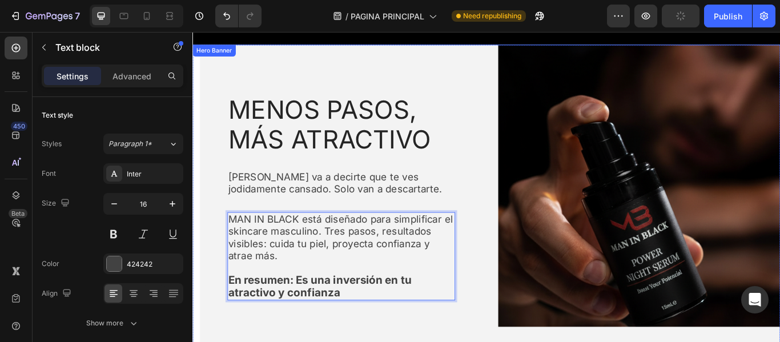
click at [517, 265] on div "MENOS PASOS, MÁS ATRACTIVO Heading Nadie va a decirte que te ves jodidamente ca…" at bounding box center [365, 233] width 329 height 373
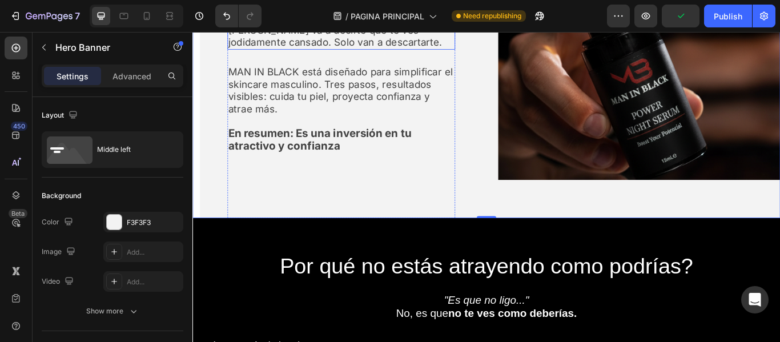
scroll to position [799, 0]
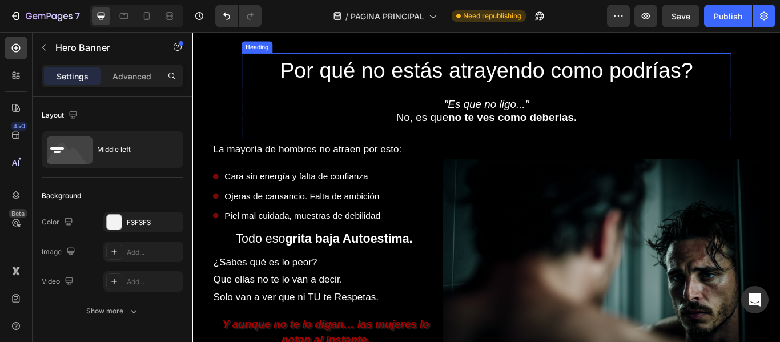
click at [479, 86] on h2 "Por qué no estás atrayendo como podrías?" at bounding box center [535, 77] width 571 height 40
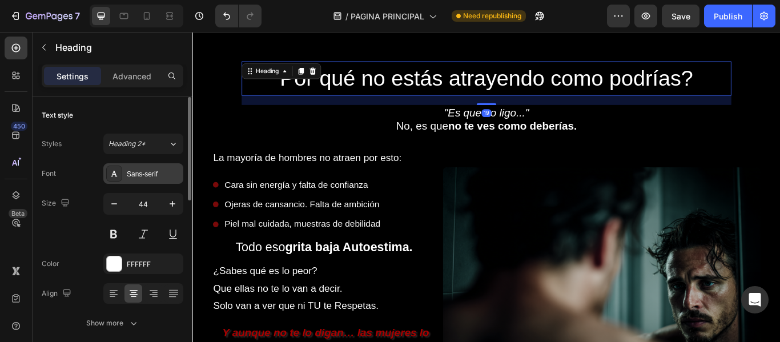
click at [132, 175] on div "Sans-serif" at bounding box center [154, 174] width 54 height 10
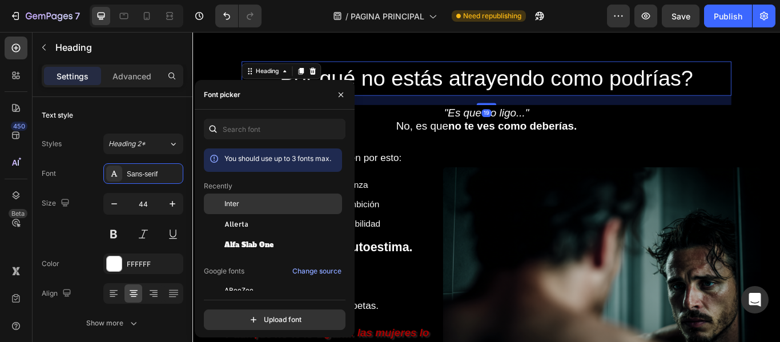
click at [231, 199] on span "Inter" at bounding box center [231, 204] width 15 height 10
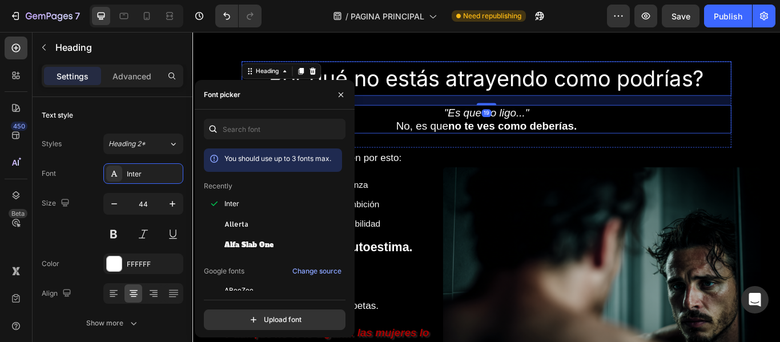
click at [477, 134] on p "No, es que no te ves como deberías." at bounding box center [535, 141] width 569 height 15
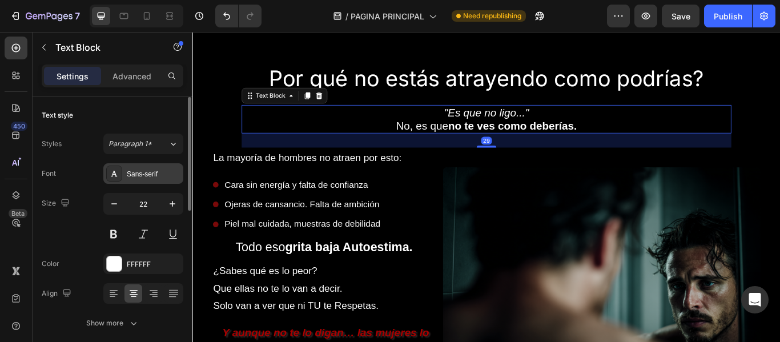
click at [147, 182] on div "Sans-serif" at bounding box center [143, 173] width 80 height 21
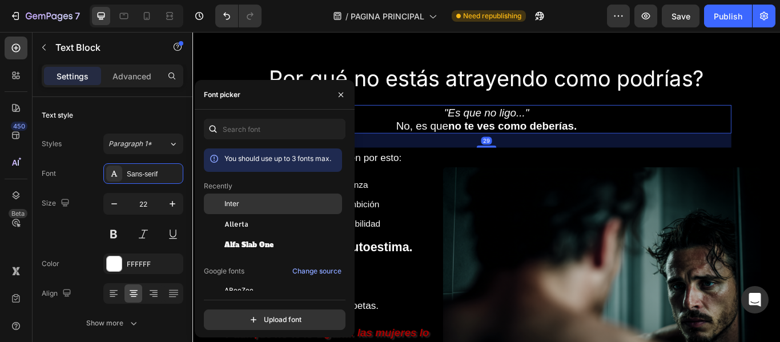
click at [238, 203] on span "Inter" at bounding box center [231, 204] width 15 height 10
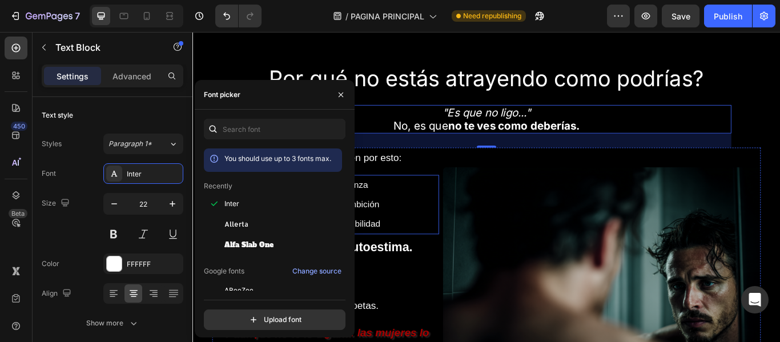
click at [424, 179] on span "La mayoría de hombres no atraen por esto:" at bounding box center [326, 178] width 220 height 13
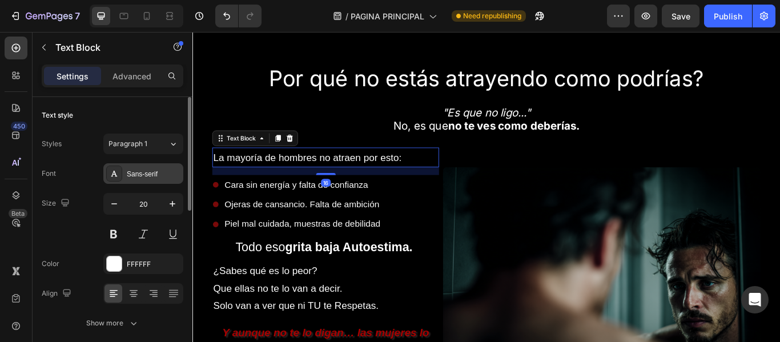
click at [169, 174] on div "Sans-serif" at bounding box center [154, 174] width 54 height 10
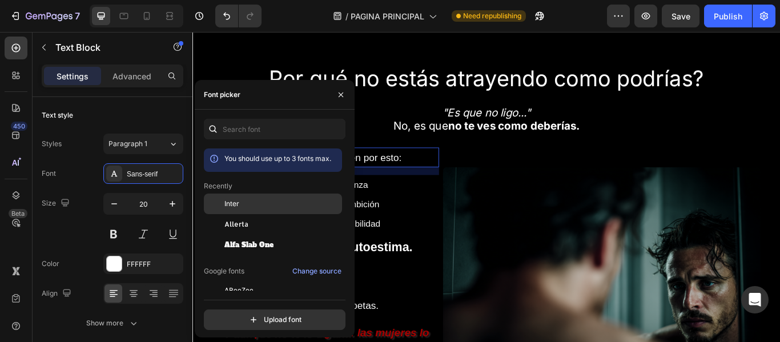
click at [239, 202] on span "Inter" at bounding box center [231, 204] width 15 height 10
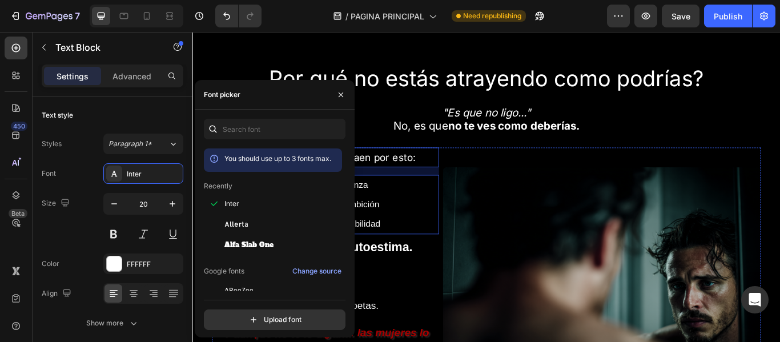
click at [416, 219] on div "Cara sin energía y falta de confianza Ojeras de cansancio. Falta de ambición Pi…" at bounding box center [347, 233] width 264 height 69
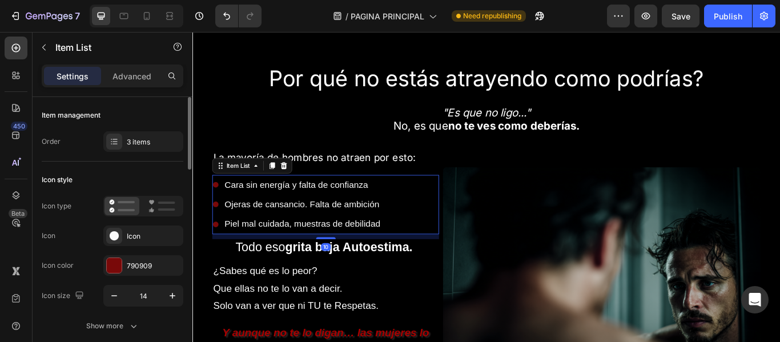
scroll to position [114, 0]
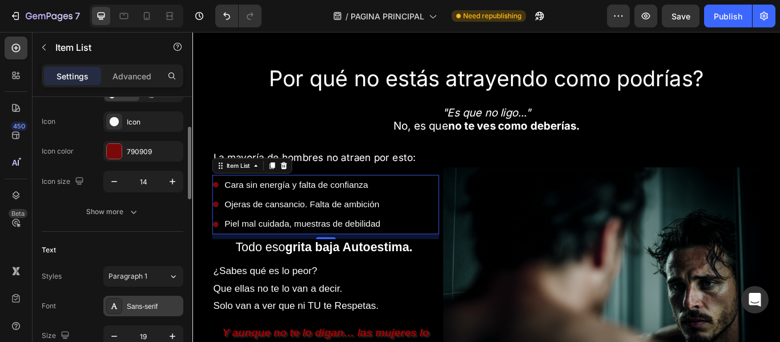
click at [135, 305] on div "Sans-serif" at bounding box center [154, 307] width 54 height 10
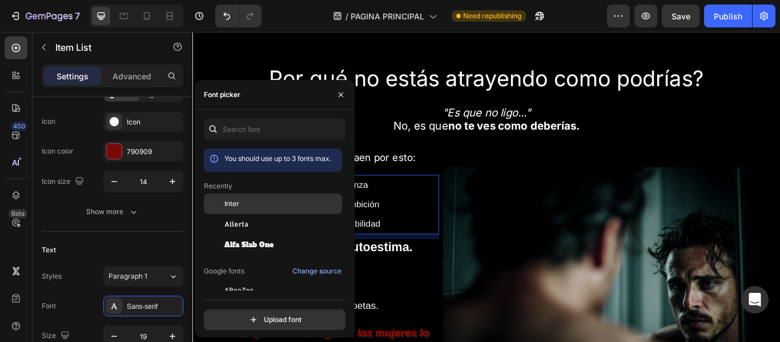
click at [250, 197] on div "Inter" at bounding box center [273, 204] width 138 height 21
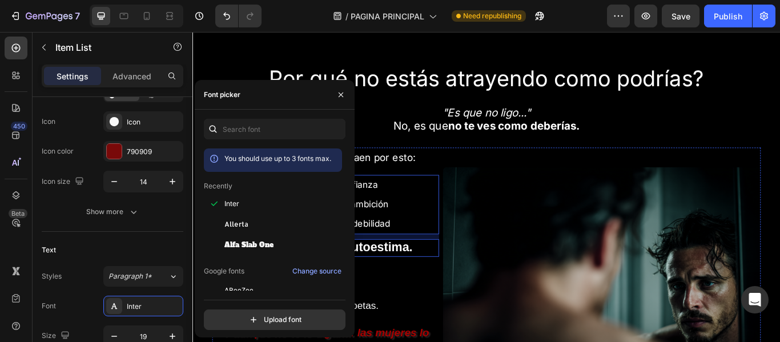
click at [413, 282] on strong "grita baja Autoestima." at bounding box center [374, 283] width 148 height 16
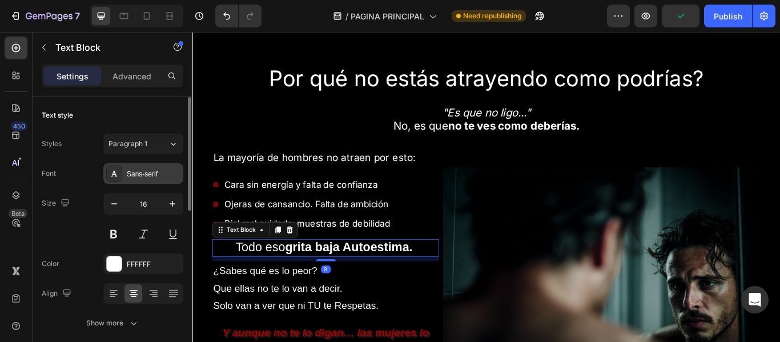
click at [154, 178] on div "Sans-serif" at bounding box center [154, 174] width 54 height 10
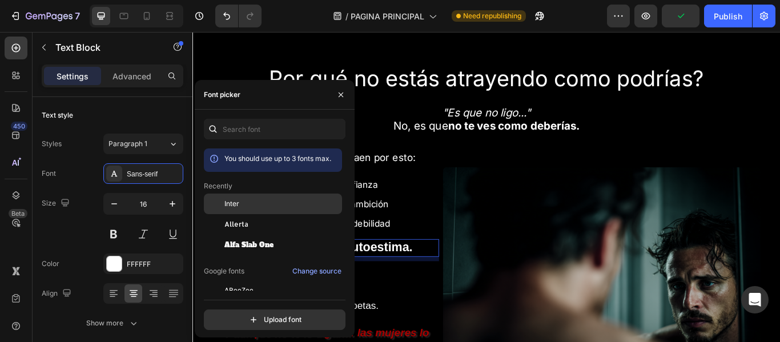
drag, startPoint x: 238, startPoint y: 205, endPoint x: 266, endPoint y: 210, distance: 28.9
click at [238, 205] on span "Inter" at bounding box center [231, 204] width 15 height 10
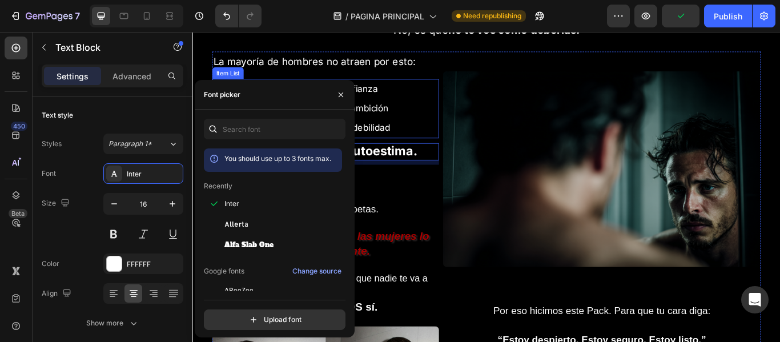
scroll to position [914, 0]
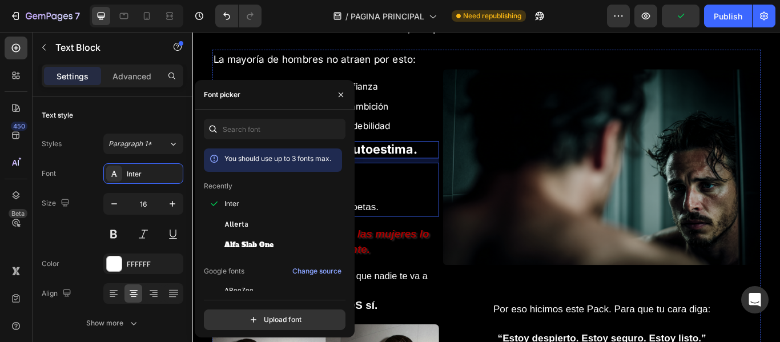
click at [433, 226] on p "Solo van a ver que ni TU te Respetas." at bounding box center [347, 236] width 262 height 20
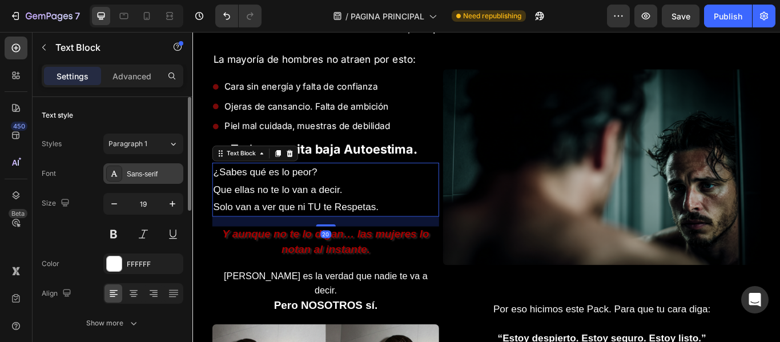
click at [148, 174] on div "Sans-serif" at bounding box center [154, 174] width 54 height 10
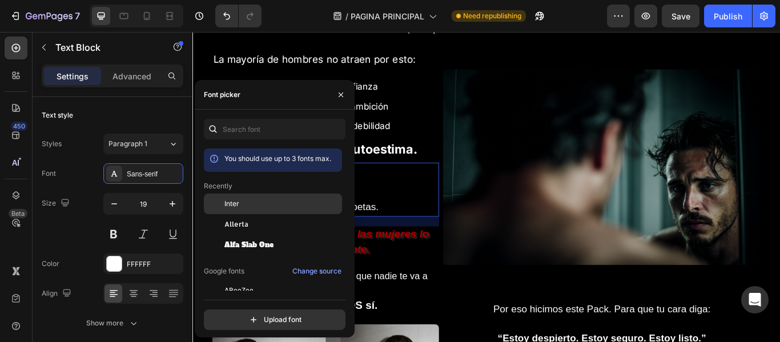
click at [249, 200] on div "Inter" at bounding box center [281, 204] width 115 height 10
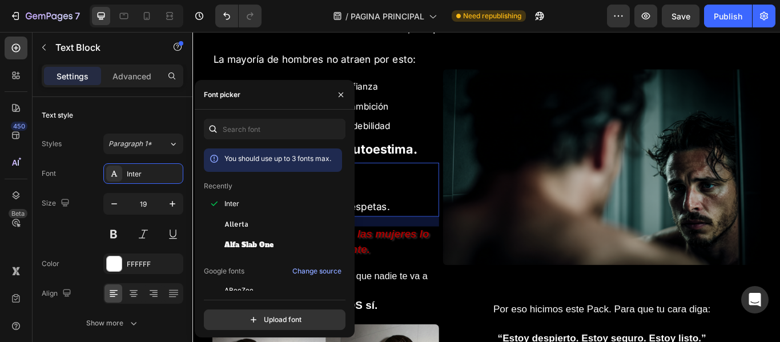
click at [410, 271] on strong "Y aunque no te lo digan… las mujeres lo notan al instante." at bounding box center [348, 276] width 242 height 32
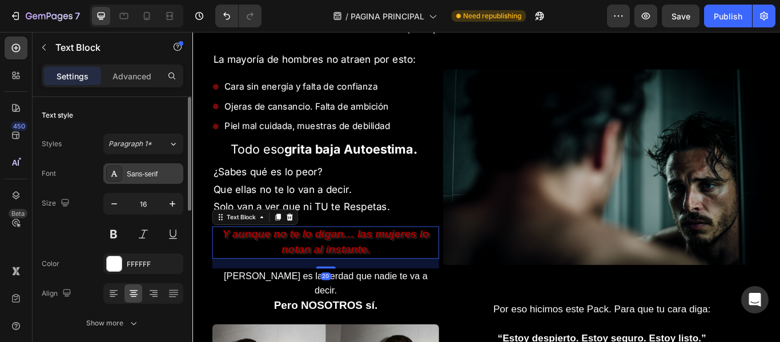
click at [130, 172] on div "Sans-serif" at bounding box center [154, 174] width 54 height 10
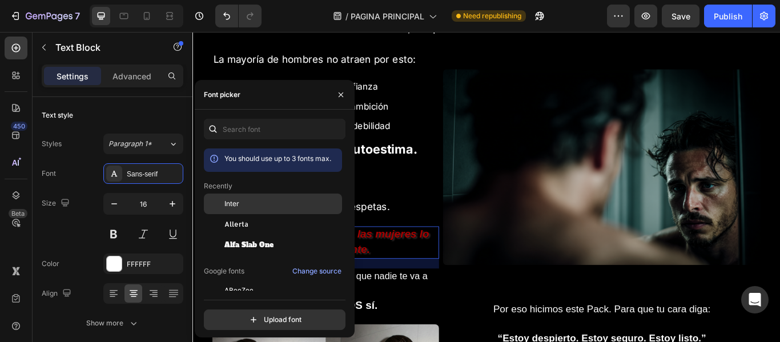
click at [240, 207] on div "Inter" at bounding box center [281, 204] width 115 height 10
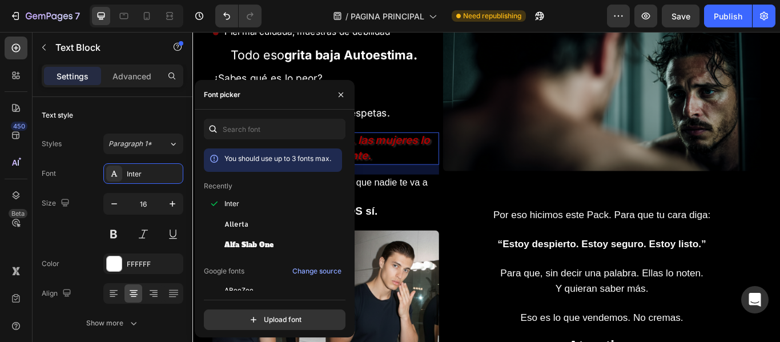
scroll to position [1028, 0]
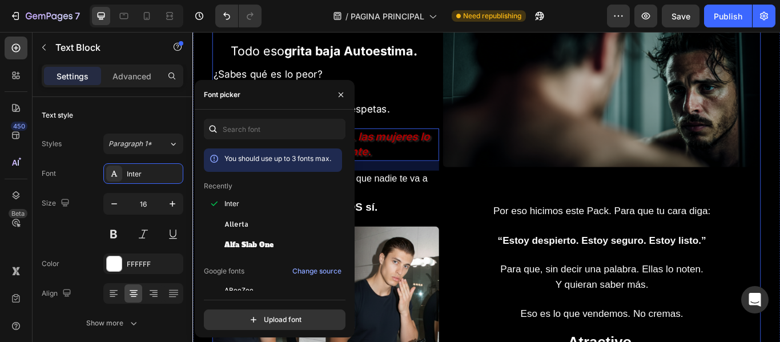
click at [401, 207] on span "[PERSON_NAME] es la verdad que nadie te va a decir." at bounding box center [348, 210] width 238 height 29
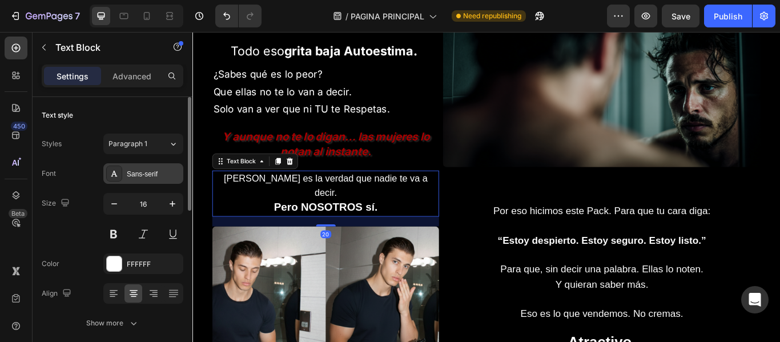
click at [128, 169] on div "Sans-serif" at bounding box center [154, 174] width 54 height 10
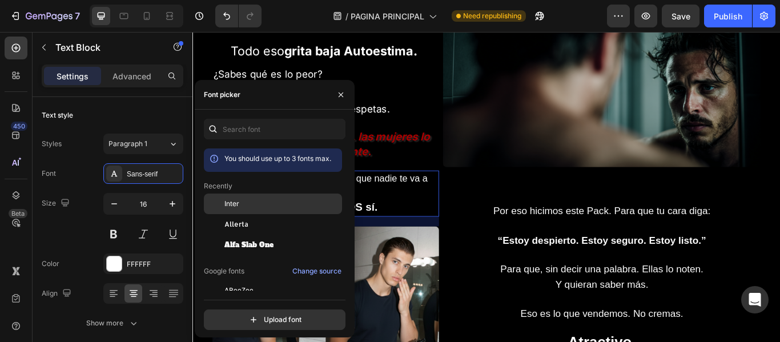
click at [250, 201] on div "Inter" at bounding box center [281, 204] width 115 height 10
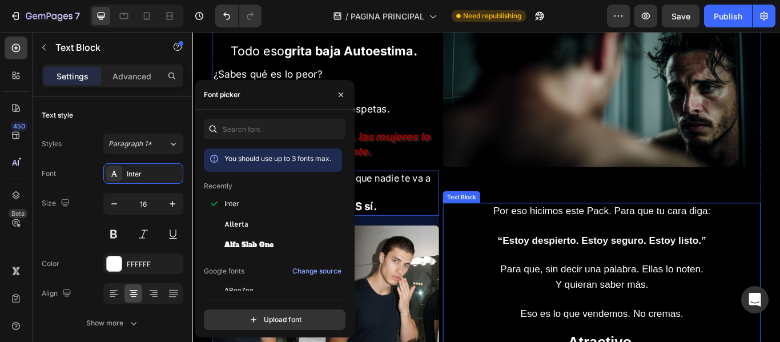
click at [633, 235] on span "Por eso hicimos este Pack. Para que tu cara diga:" at bounding box center [670, 240] width 254 height 13
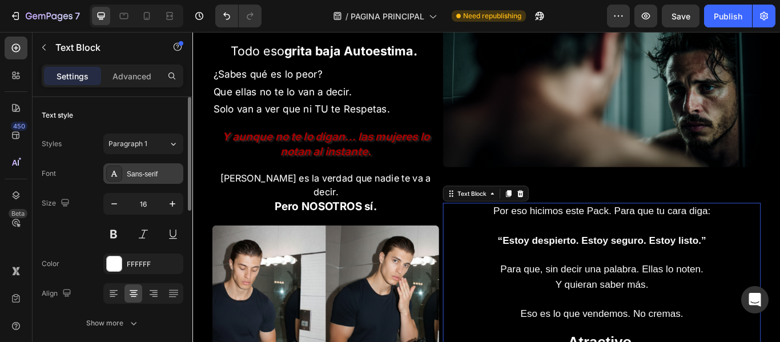
click at [135, 164] on div "Sans-serif" at bounding box center [143, 173] width 80 height 21
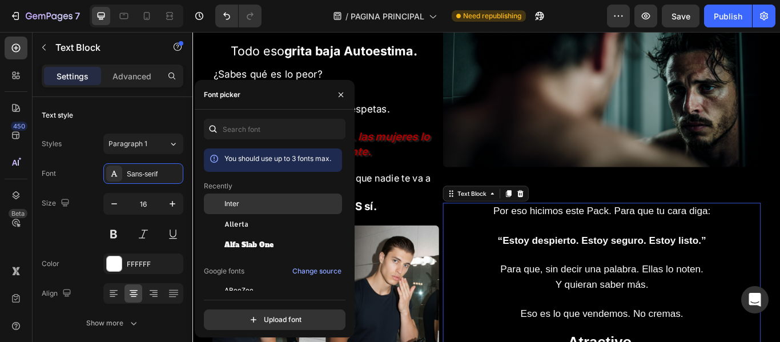
click at [236, 200] on span "Inter" at bounding box center [231, 204] width 15 height 10
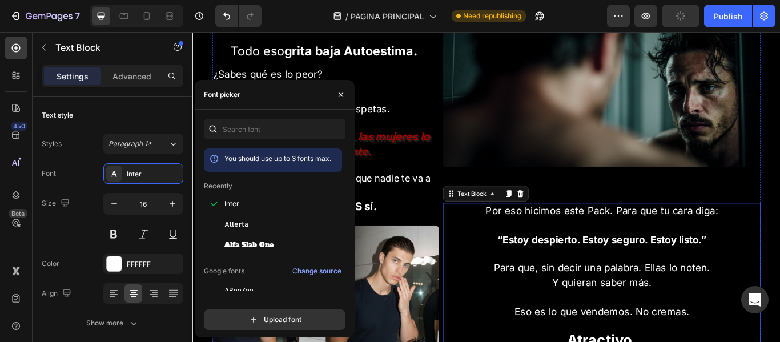
scroll to position [1199, 0]
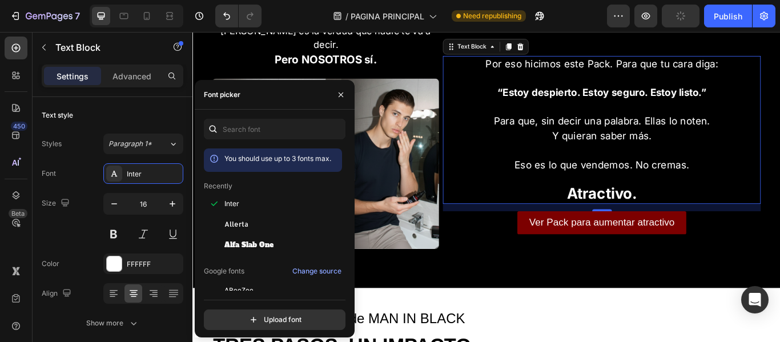
click at [677, 221] on strong "Atractivo." at bounding box center [670, 220] width 82 height 21
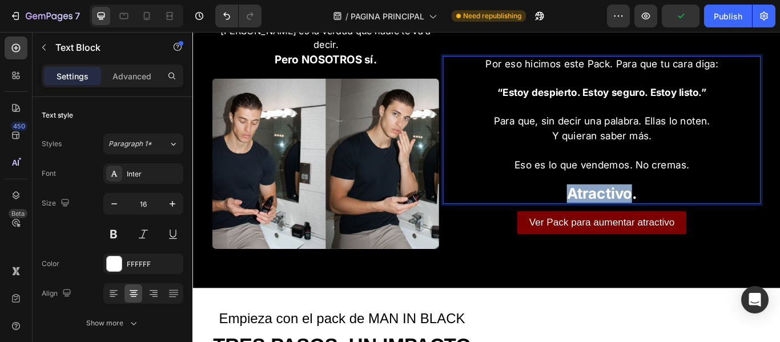
click at [677, 221] on strong "Atractivo." at bounding box center [670, 220] width 82 height 21
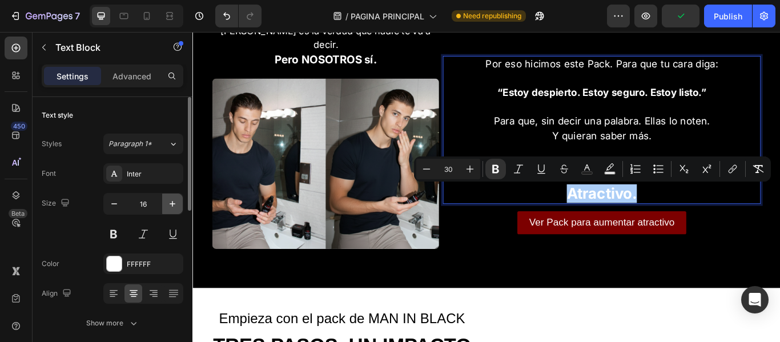
click at [173, 206] on icon "button" at bounding box center [172, 203] width 11 height 11
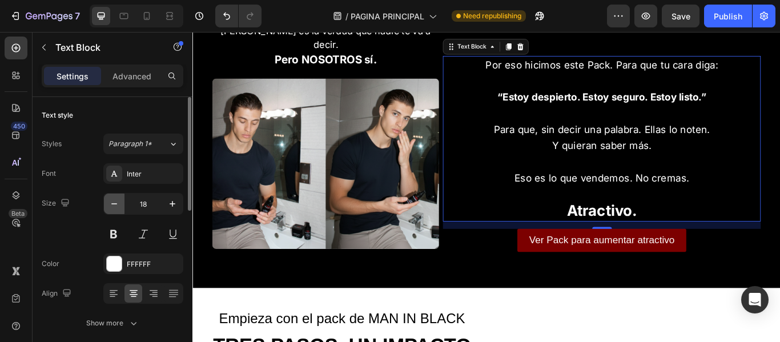
click at [104, 203] on button "button" at bounding box center [114, 204] width 21 height 21
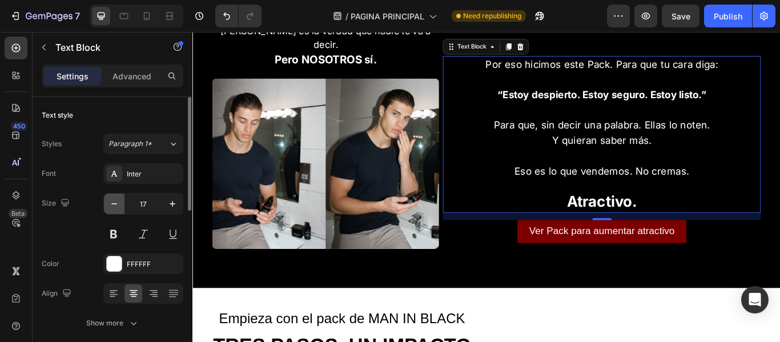
click at [114, 200] on icon "button" at bounding box center [114, 203] width 11 height 11
type input "16"
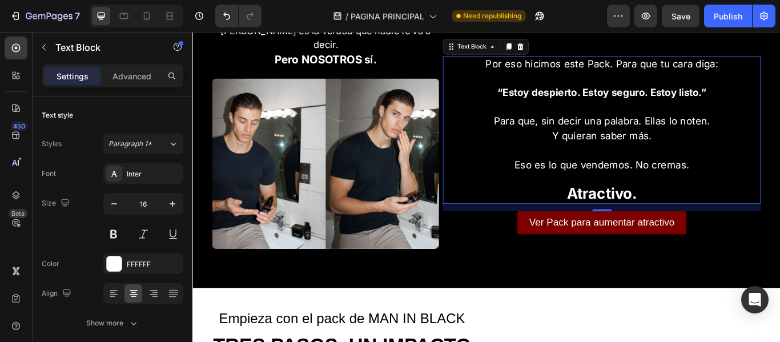
click at [719, 215] on p "Atractivo." at bounding box center [669, 213] width 368 height 36
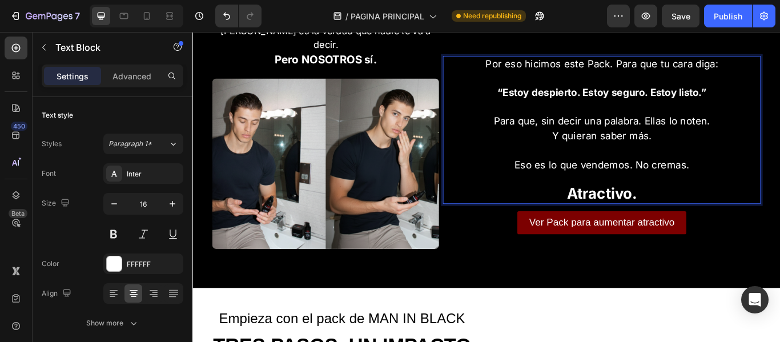
click at [719, 215] on p "Atractivo." at bounding box center [669, 213] width 368 height 36
drag, startPoint x: 730, startPoint y: 215, endPoint x: 618, endPoint y: 218, distance: 112.5
click at [618, 218] on p "Atractivo." at bounding box center [669, 213] width 368 height 36
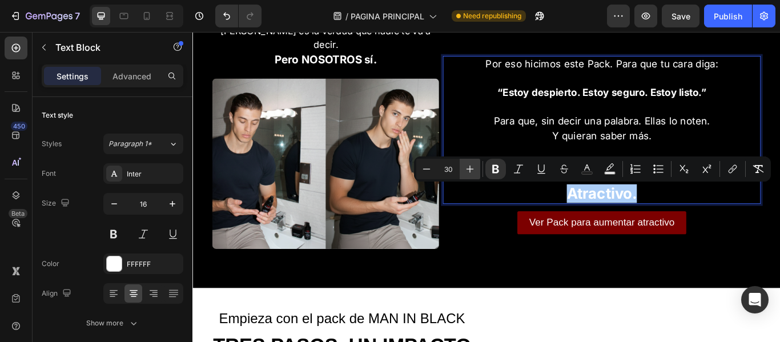
click at [465, 171] on icon "Editor contextual toolbar" at bounding box center [469, 168] width 11 height 11
click at [467, 170] on icon "Editor contextual toolbar" at bounding box center [469, 168] width 11 height 11
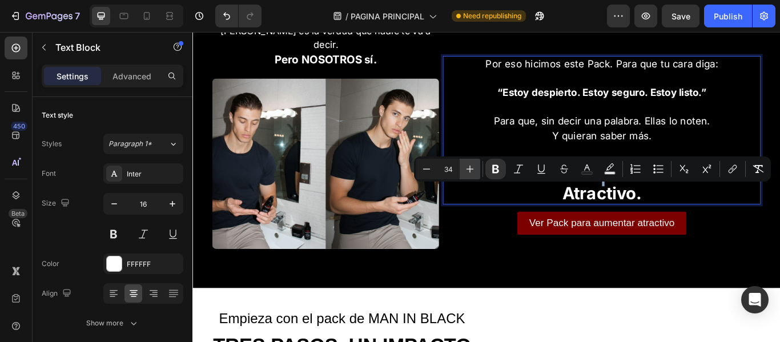
type input "35"
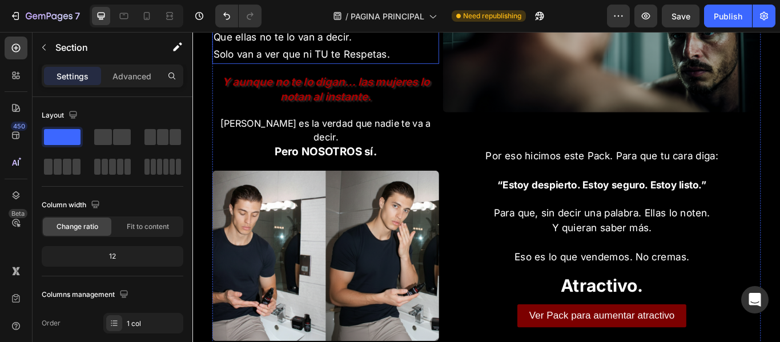
scroll to position [1142, 0]
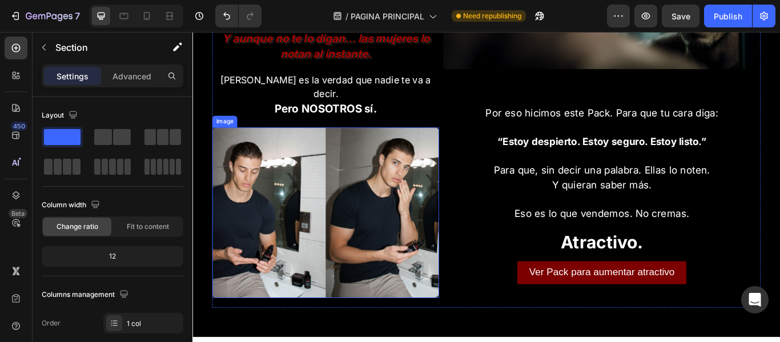
click at [389, 261] on img at bounding box center [347, 242] width 264 height 198
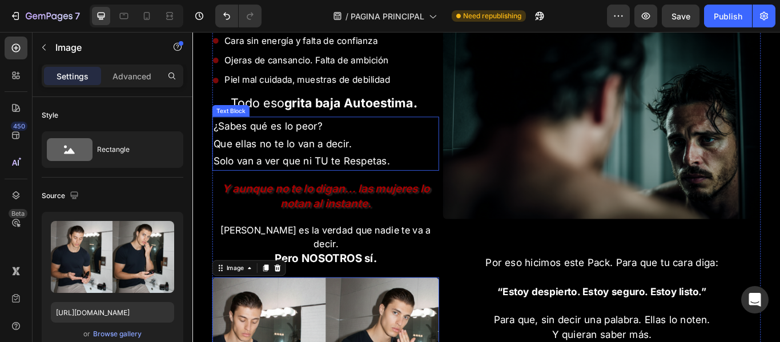
scroll to position [914, 0]
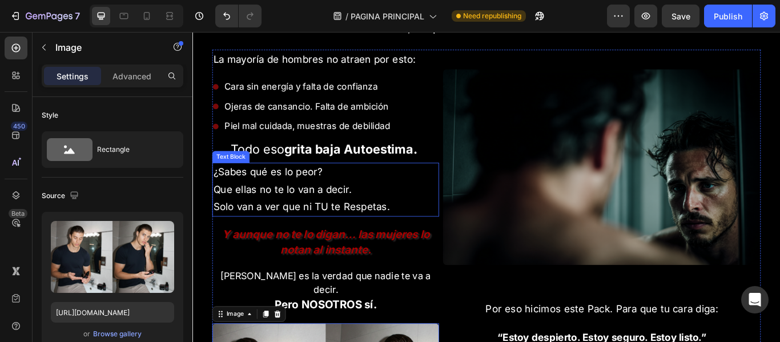
click at [323, 214] on span "Que ellas no te lo van a decir." at bounding box center [297, 216] width 162 height 14
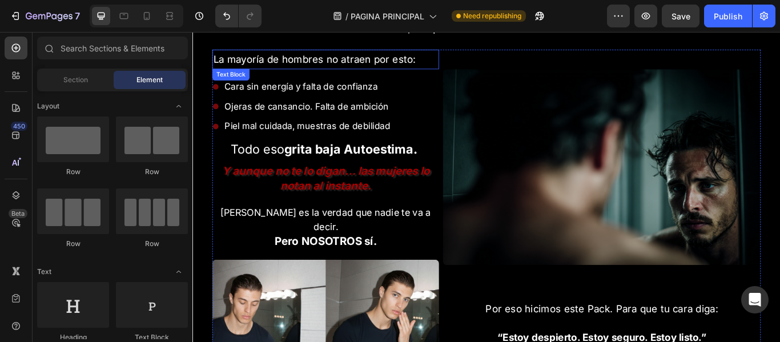
click at [367, 61] on span "La mayoría de hombres no atraen por esto:" at bounding box center [334, 64] width 236 height 14
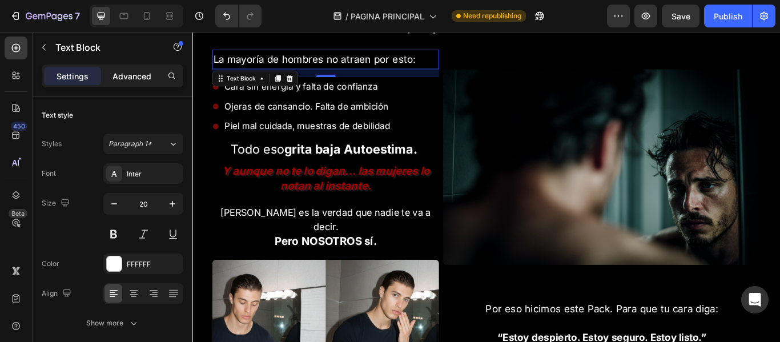
click at [142, 79] on p "Advanced" at bounding box center [131, 76] width 39 height 12
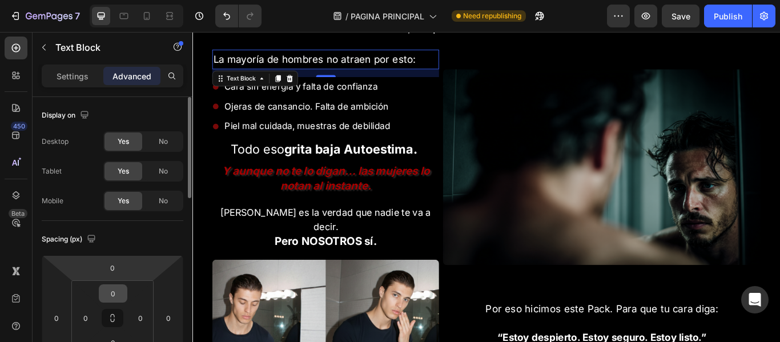
click at [119, 288] on input "0" at bounding box center [113, 293] width 23 height 17
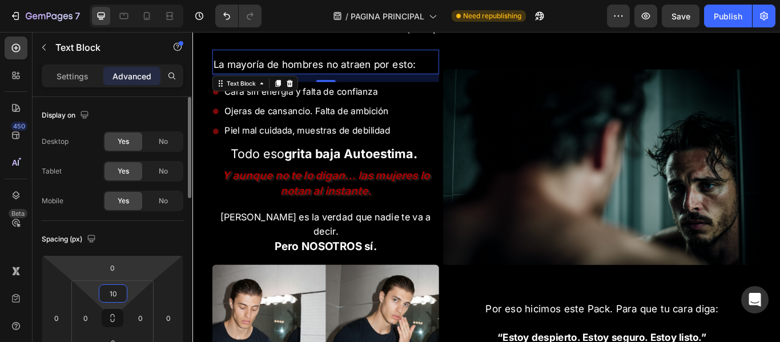
type input "1"
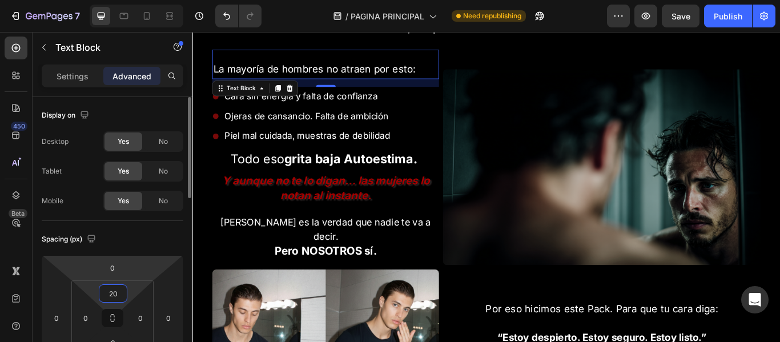
type input "2"
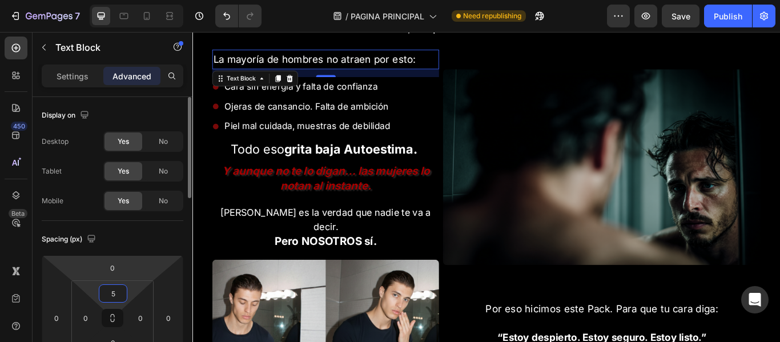
type input "50"
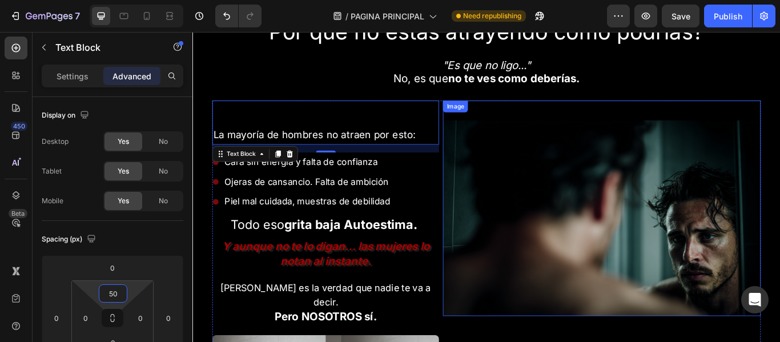
scroll to position [742, 0]
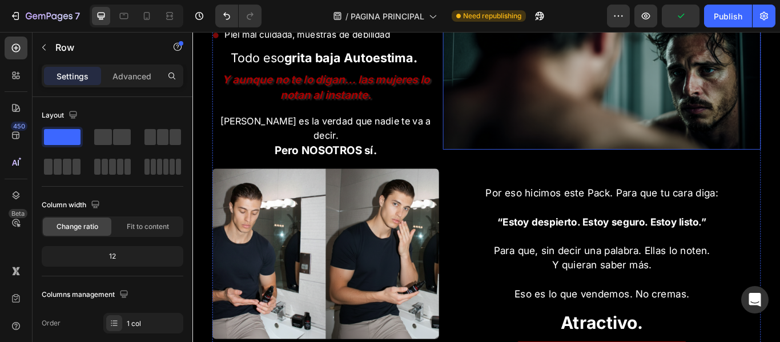
scroll to position [1142, 0]
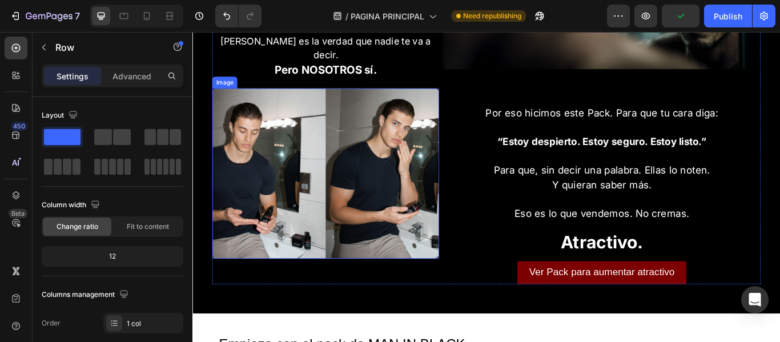
click at [440, 168] on img at bounding box center [347, 197] width 264 height 198
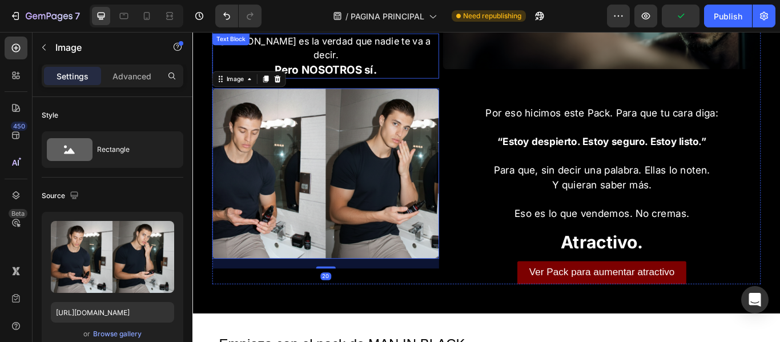
click at [379, 69] on strong "Pero NOSOTROS sí." at bounding box center [347, 76] width 119 height 15
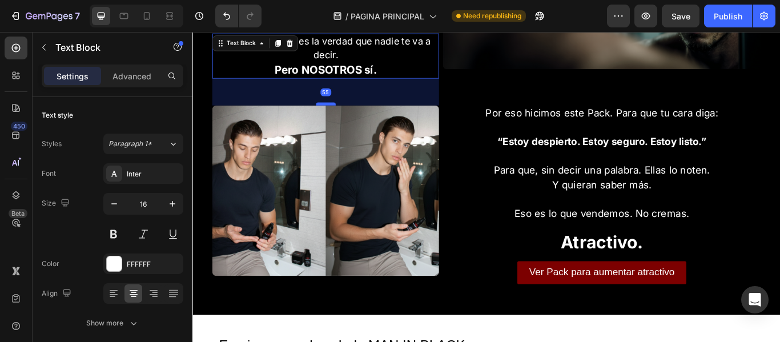
drag, startPoint x: 349, startPoint y: 79, endPoint x: 346, endPoint y: 99, distance: 20.2
click at [346, 114] on div at bounding box center [347, 115] width 23 height 3
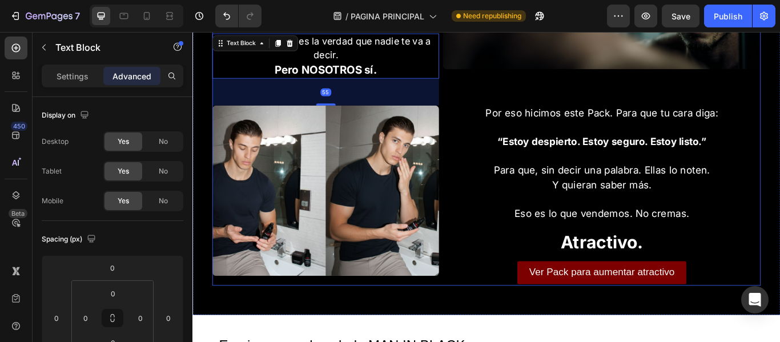
click at [626, 110] on div "Image Por eso hicimos este Pack. Para que tu cara diga: “Estoy despierto. Estoy…" at bounding box center [669, 76] width 371 height 504
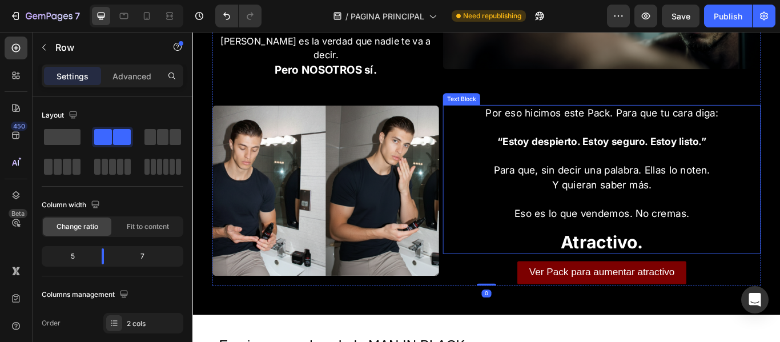
scroll to position [1028, 0]
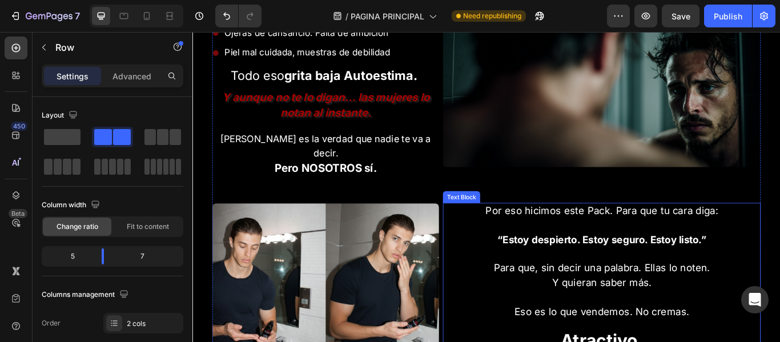
click at [618, 259] on p "“Estoy despierto. Estoy seguro. Estoy listo.”" at bounding box center [669, 267] width 368 height 34
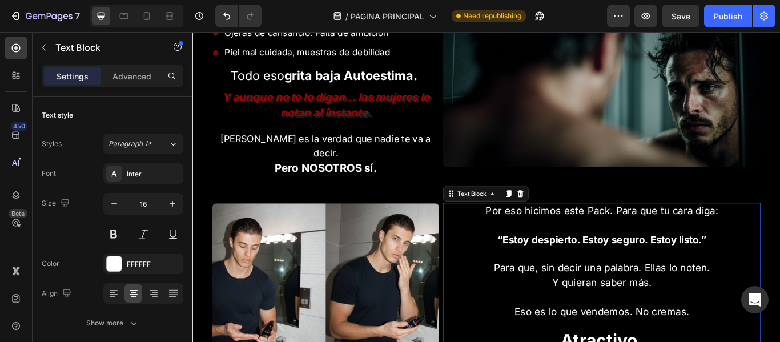
click at [603, 174] on img at bounding box center [669, 75] width 371 height 228
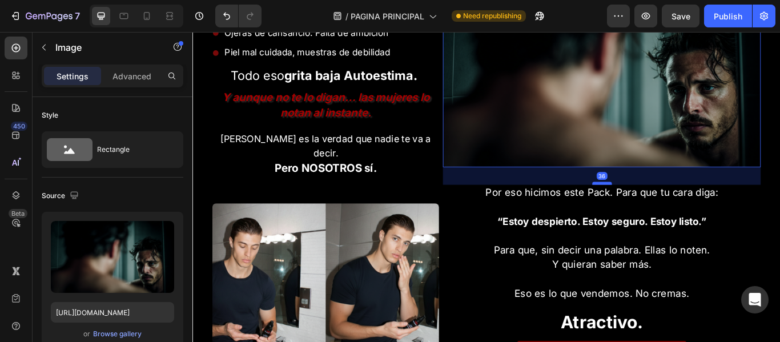
drag, startPoint x: 661, startPoint y: 231, endPoint x: 666, endPoint y: 210, distance: 21.7
click at [666, 210] on div at bounding box center [669, 208] width 23 height 3
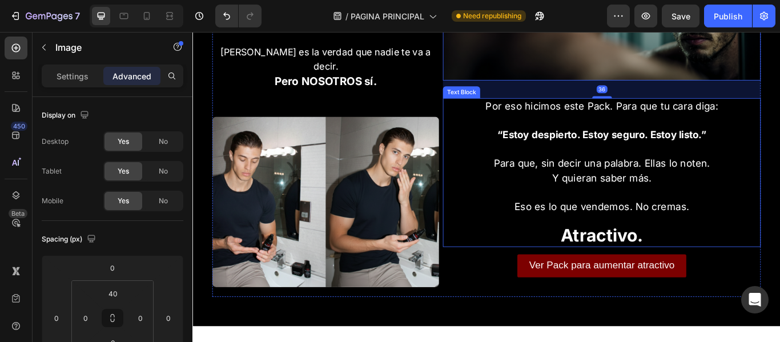
scroll to position [1142, 0]
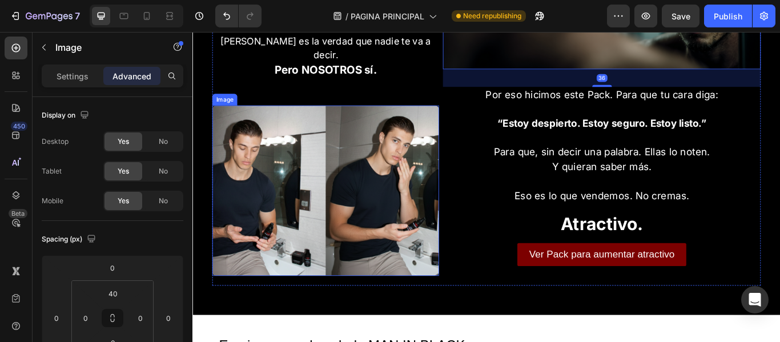
click at [411, 234] on img at bounding box center [347, 217] width 264 height 198
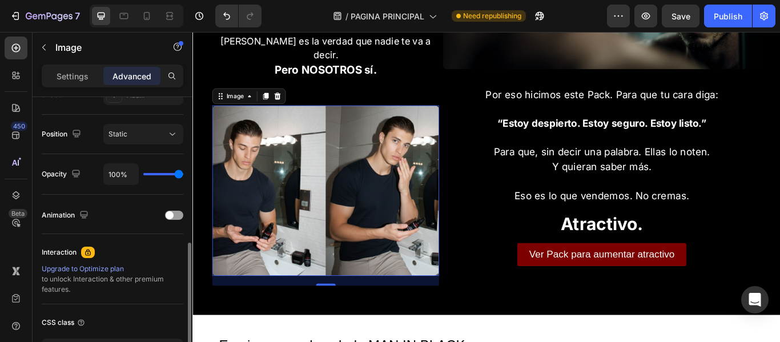
scroll to position [171, 0]
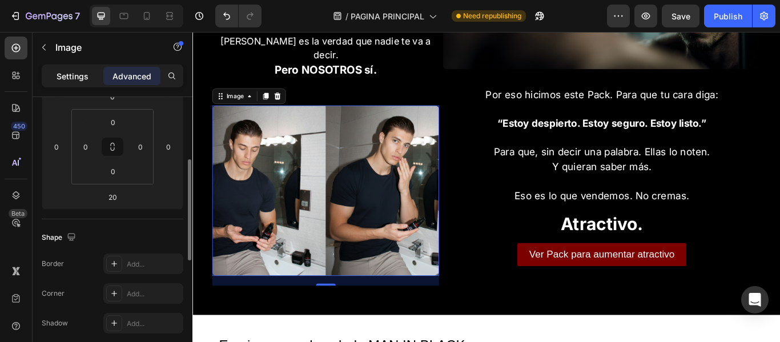
click at [82, 74] on p "Settings" at bounding box center [73, 76] width 32 height 12
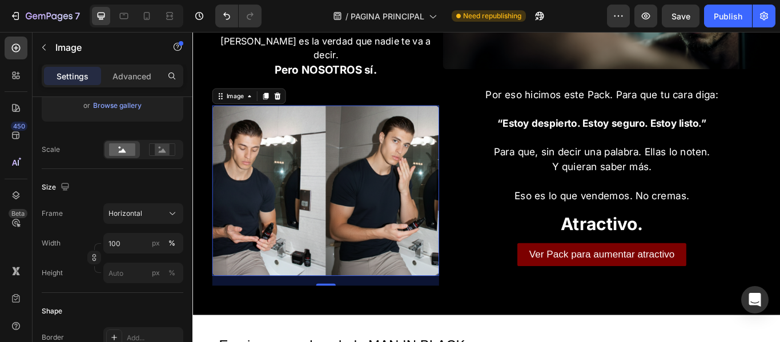
scroll to position [1085, 0]
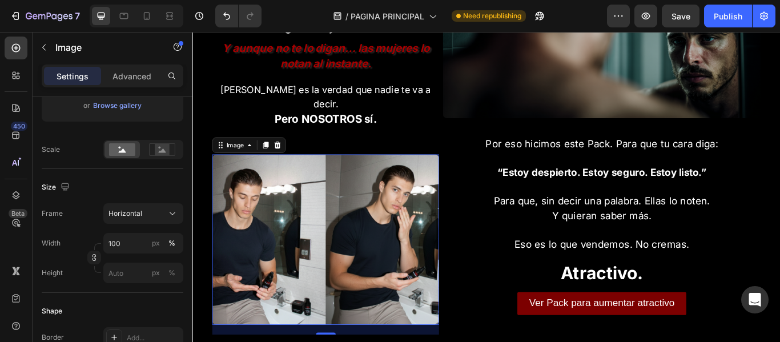
click at [303, 241] on img at bounding box center [347, 274] width 264 height 198
click at [138, 77] on p "Advanced" at bounding box center [131, 76] width 39 height 12
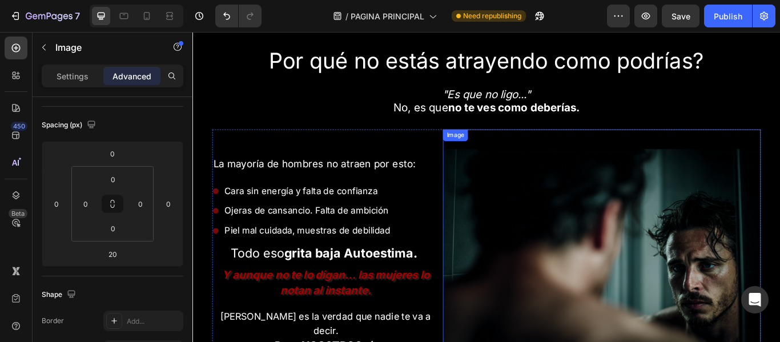
scroll to position [857, 0]
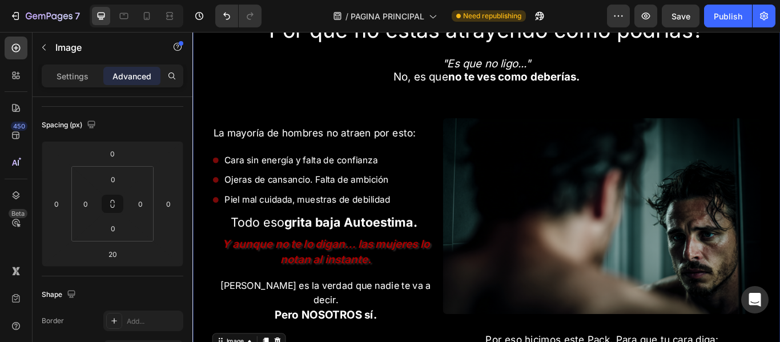
click at [222, 57] on div "Por qué no estás atrayendo como podrías? Heading "Es que no ligo..." No, es que…" at bounding box center [535, 311] width 640 height 604
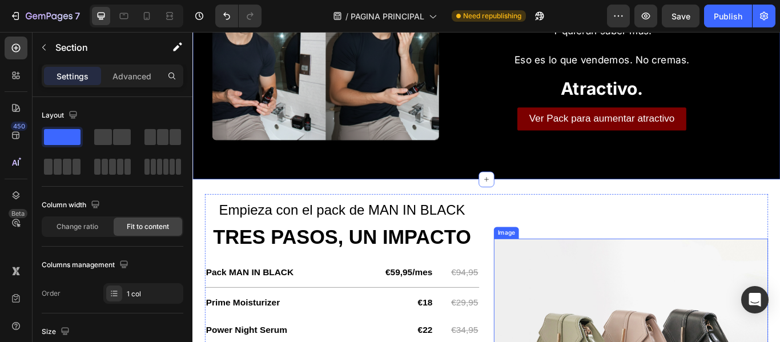
scroll to position [1313, 0]
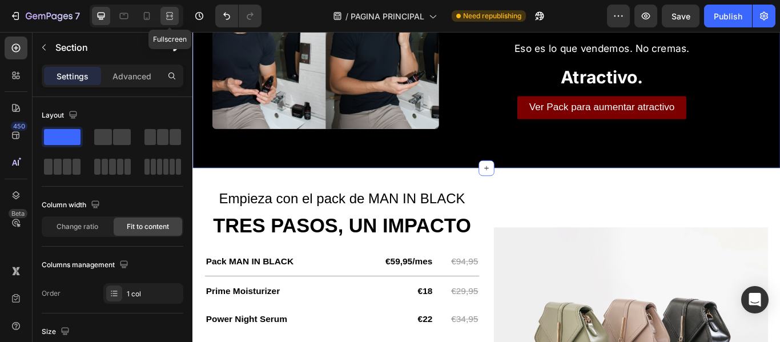
click at [171, 19] on icon at bounding box center [169, 19] width 7 height 2
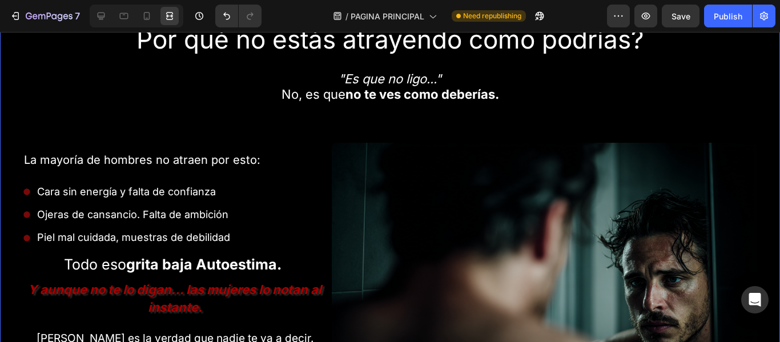
scroll to position [914, 0]
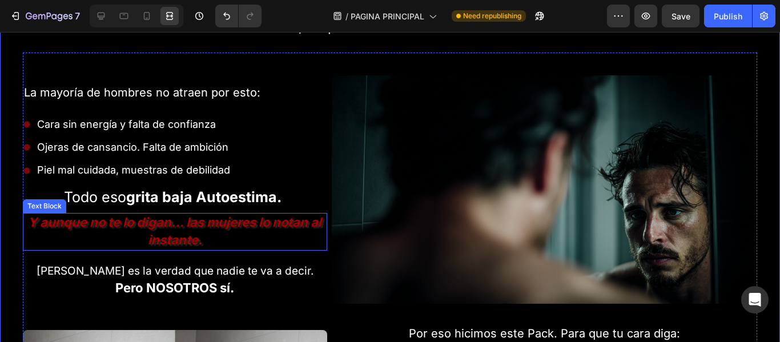
click at [288, 222] on strong "Y aunque no te lo digan… las mujeres lo notan al instante." at bounding box center [175, 231] width 294 height 33
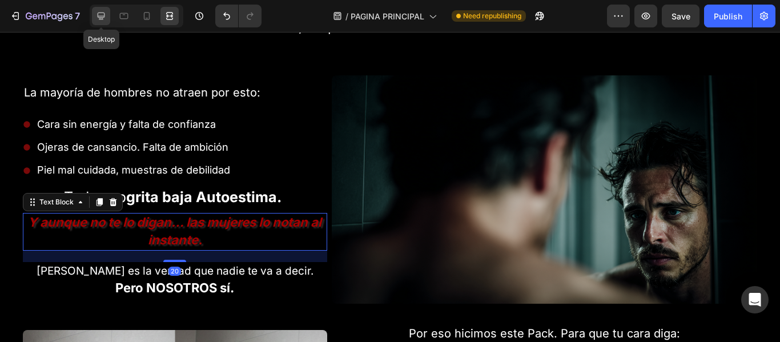
click at [99, 20] on icon at bounding box center [100, 15] width 11 height 11
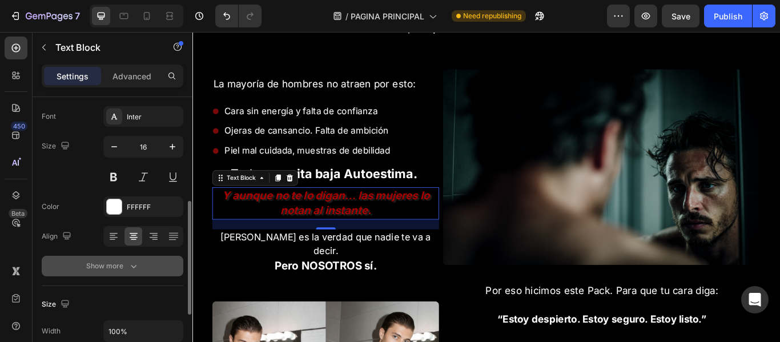
scroll to position [114, 0]
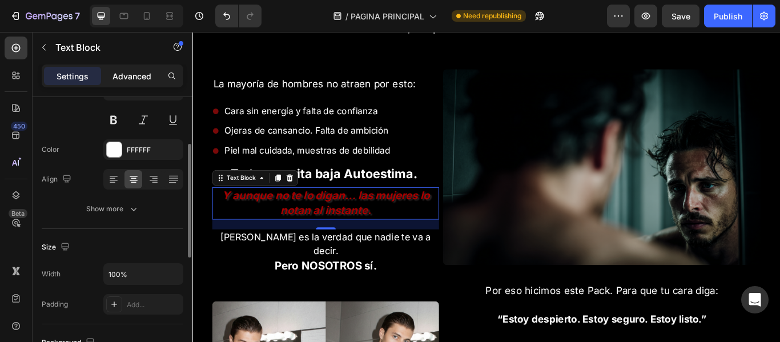
click at [135, 74] on p "Advanced" at bounding box center [131, 76] width 39 height 12
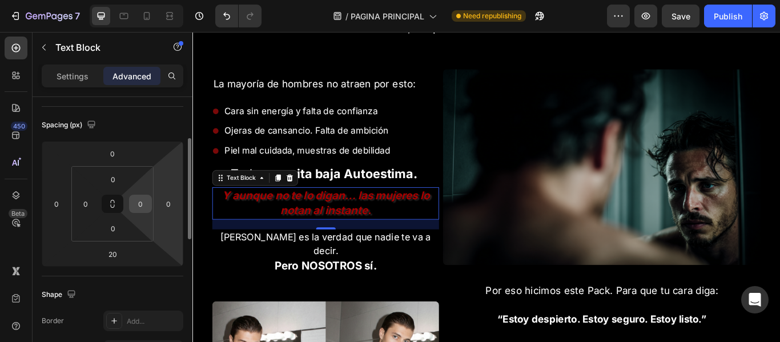
click at [140, 203] on input "0" at bounding box center [140, 203] width 17 height 17
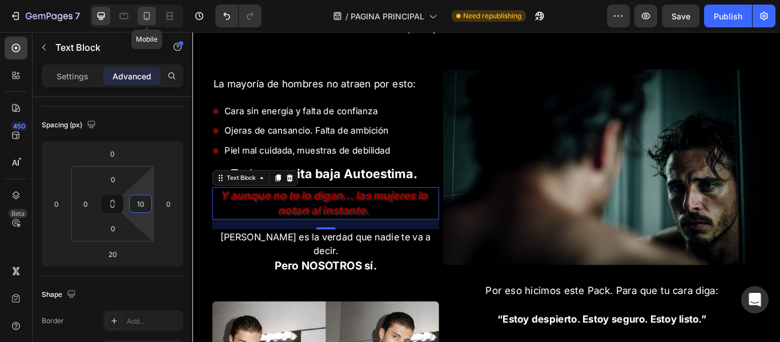
type input "10"
click at [146, 11] on icon at bounding box center [146, 15] width 11 height 11
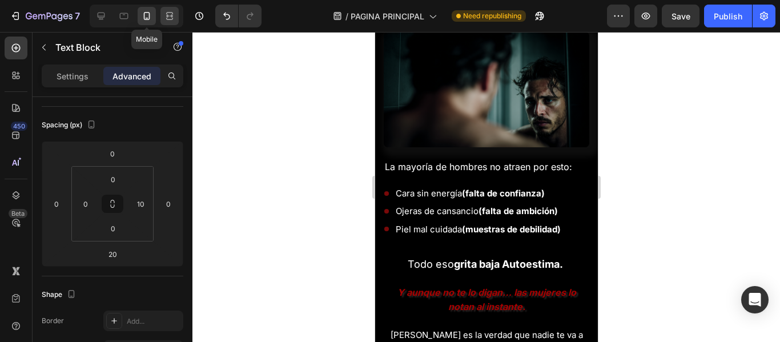
click at [168, 17] on icon at bounding box center [169, 15] width 11 height 11
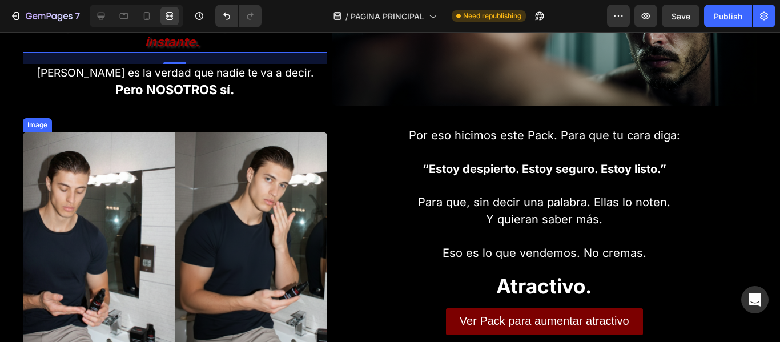
scroll to position [1169, 0]
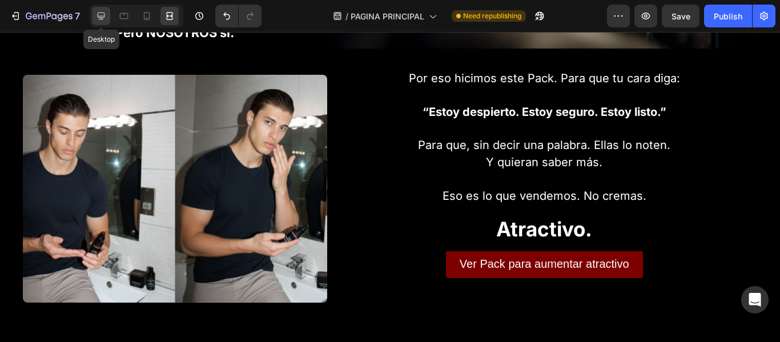
click at [103, 19] on icon at bounding box center [100, 15] width 11 height 11
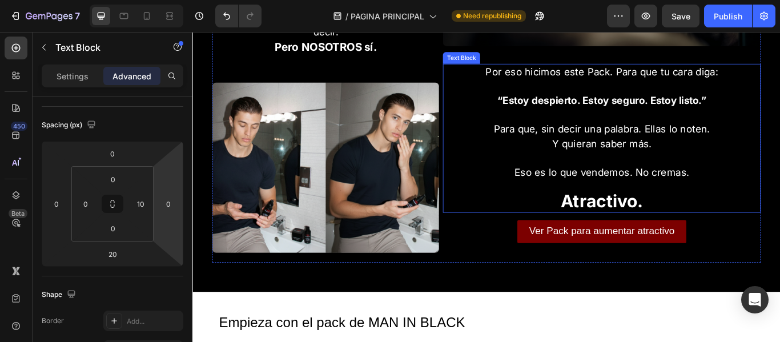
click at [576, 185] on p "Rich Text Editor. Editing area: main" at bounding box center [669, 179] width 368 height 17
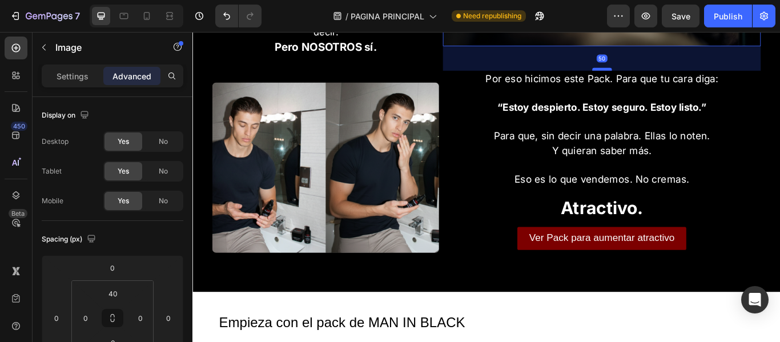
drag, startPoint x: 670, startPoint y: 67, endPoint x: 357, endPoint y: 54, distance: 313.8
click at [672, 75] on div at bounding box center [669, 75] width 23 height 3
type input "50"
click at [170, 15] on icon at bounding box center [169, 15] width 11 height 11
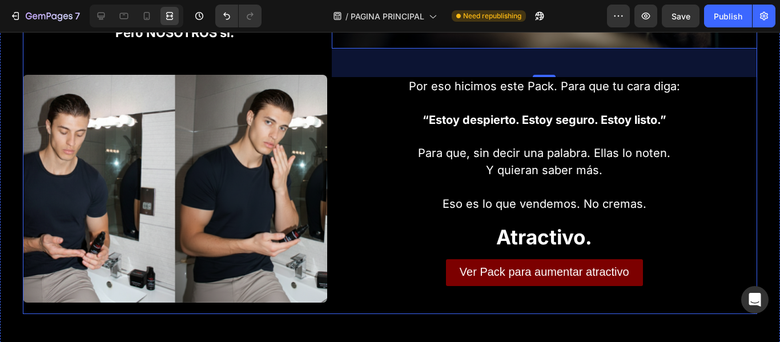
click at [296, 59] on div "La mayoría de hombres no atraen por esto: Text Block Cara sin energía y falta d…" at bounding box center [175, 55] width 304 height 517
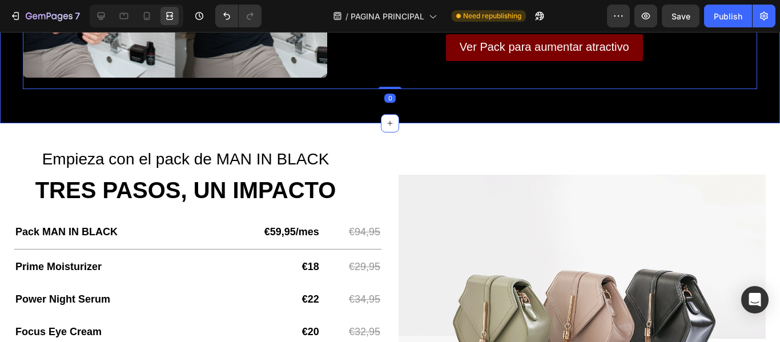
scroll to position [1397, 0]
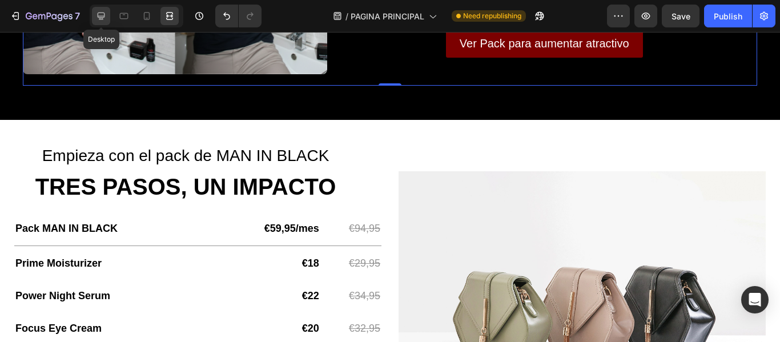
click at [98, 13] on icon at bounding box center [101, 16] width 7 height 7
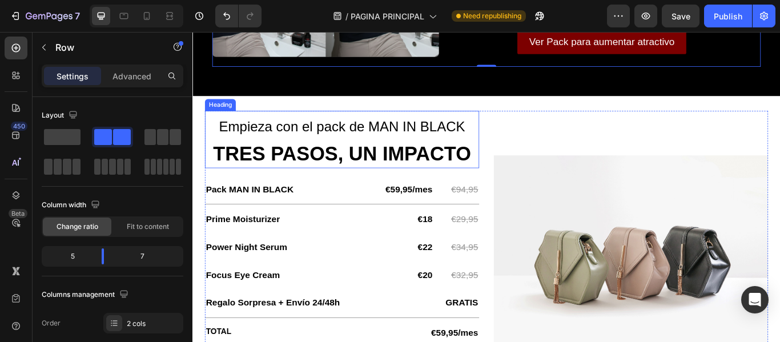
click at [407, 134] on span "Empieza con el pack de MAN IN BLACK" at bounding box center [366, 143] width 287 height 18
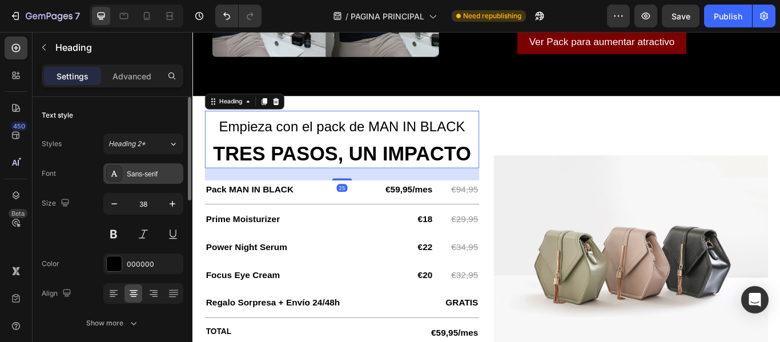
click at [146, 170] on div "Sans-serif" at bounding box center [154, 174] width 54 height 10
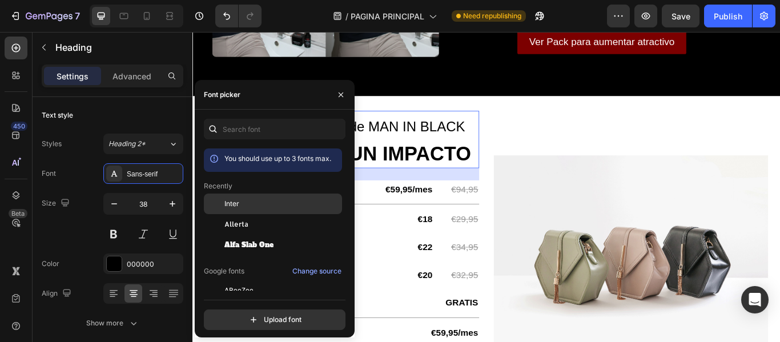
drag, startPoint x: 240, startPoint y: 202, endPoint x: 197, endPoint y: 183, distance: 47.0
click at [240, 202] on div "Inter" at bounding box center [281, 204] width 115 height 10
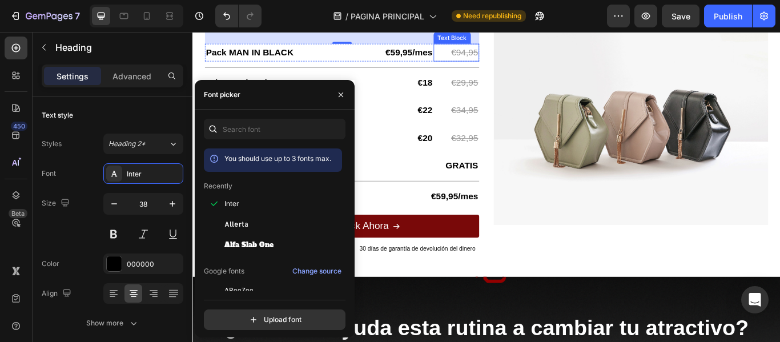
scroll to position [1569, 0]
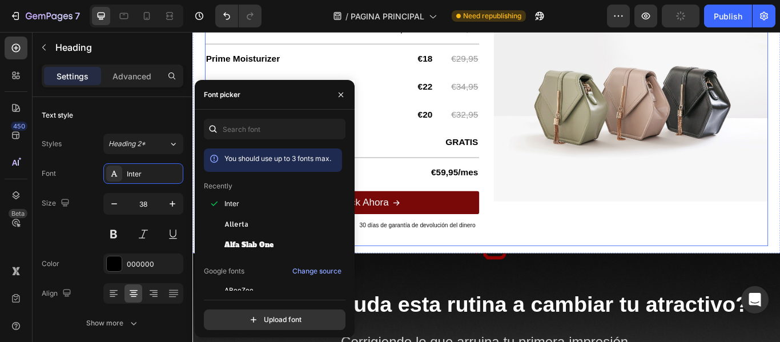
click at [573, 249] on div "Image" at bounding box center [704, 110] width 320 height 344
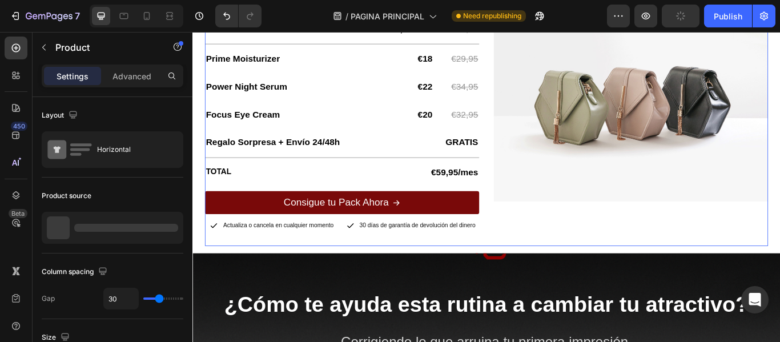
scroll to position [1512, 0]
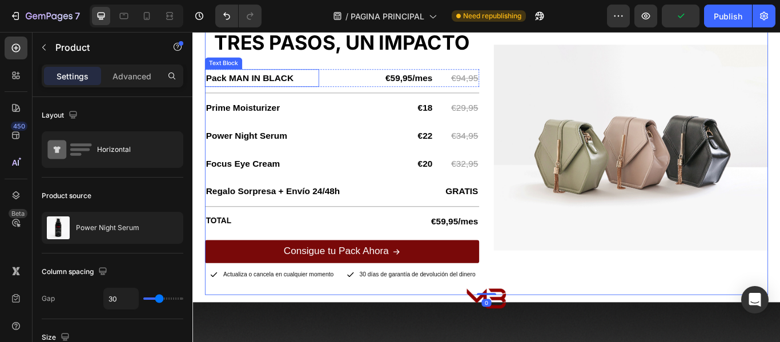
click at [265, 89] on strong "Pack MAN IN BLACK" at bounding box center [259, 85] width 102 height 11
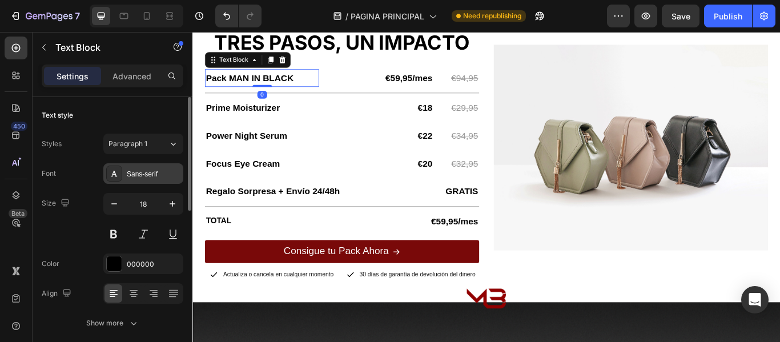
click at [138, 174] on div "Sans-serif" at bounding box center [154, 174] width 54 height 10
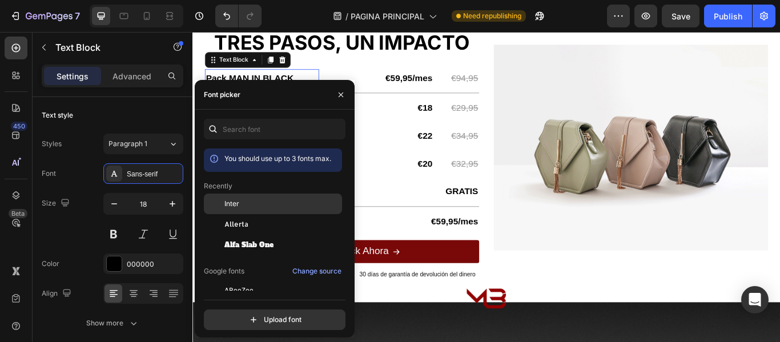
click at [238, 204] on span "Inter" at bounding box center [231, 204] width 15 height 10
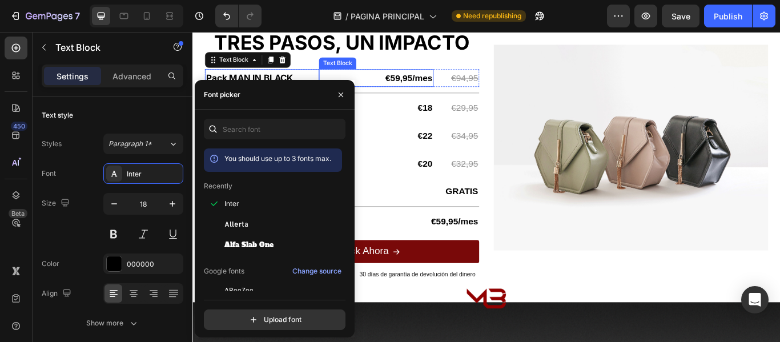
click at [423, 89] on strong "€59,95/mes" at bounding box center [444, 85] width 55 height 11
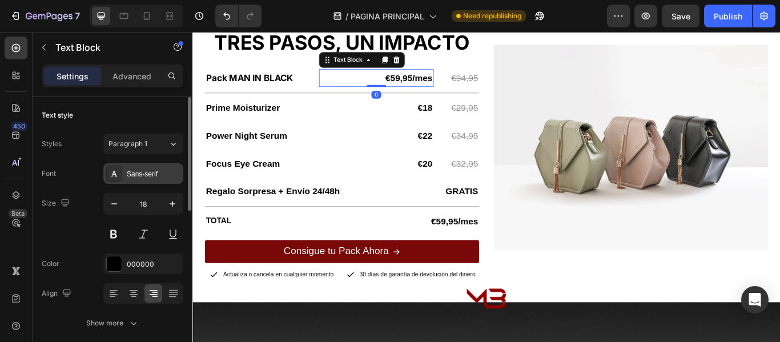
click at [162, 172] on div "Sans-serif" at bounding box center [154, 174] width 54 height 10
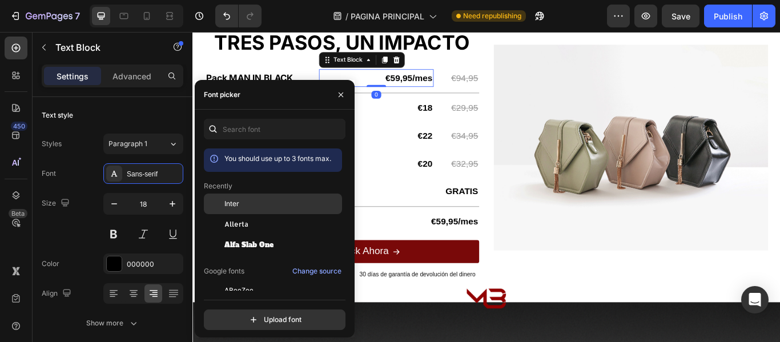
click at [239, 200] on span "Inter" at bounding box center [231, 204] width 15 height 10
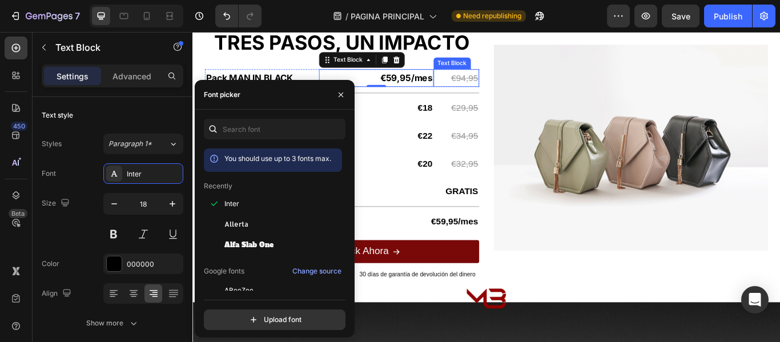
click at [510, 90] on s "€94,95" at bounding box center [509, 85] width 31 height 11
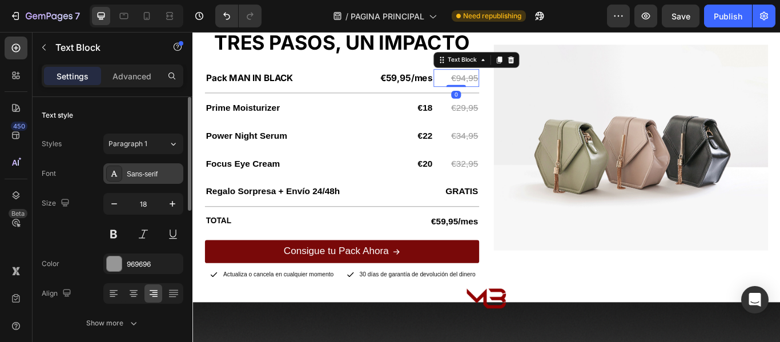
click at [156, 171] on div "Sans-serif" at bounding box center [154, 174] width 54 height 10
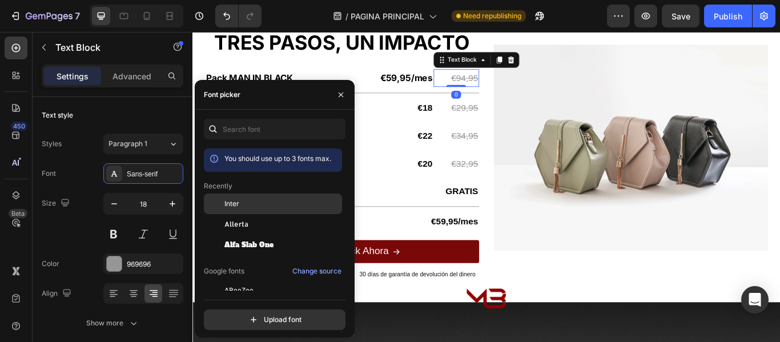
click at [253, 200] on div "Inter" at bounding box center [281, 204] width 115 height 10
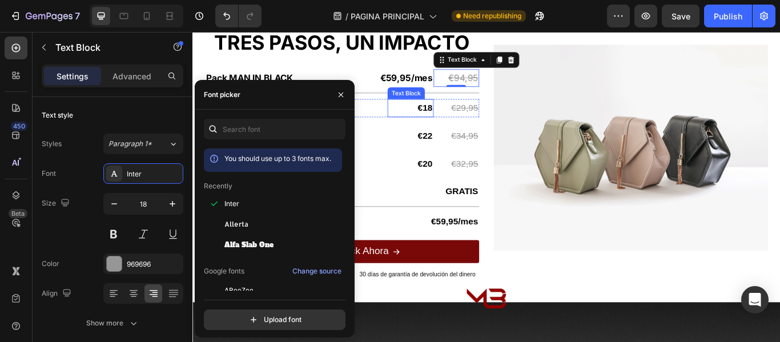
click at [455, 119] on strong "€18" at bounding box center [463, 120] width 17 height 11
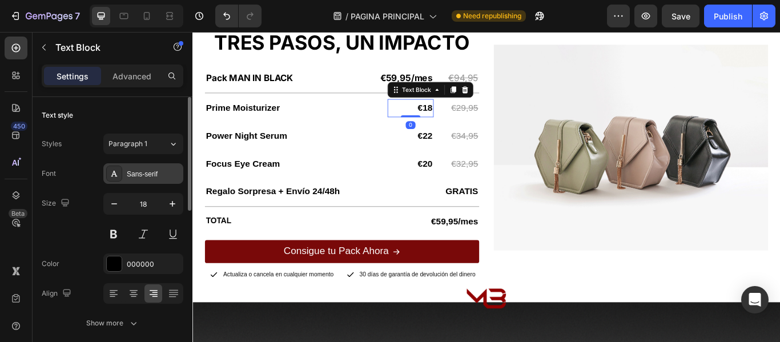
click at [156, 167] on div "Sans-serif" at bounding box center [143, 173] width 80 height 21
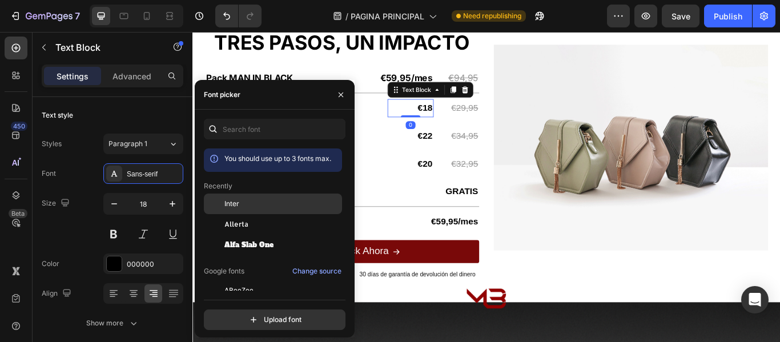
click at [242, 199] on div "Inter" at bounding box center [281, 204] width 115 height 10
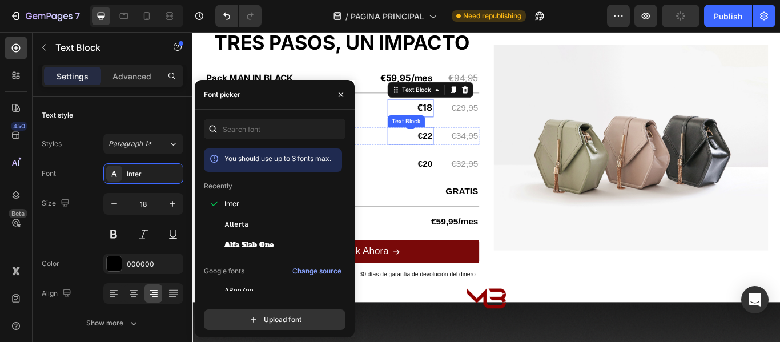
click at [459, 154] on strong "€22" at bounding box center [463, 152] width 17 height 11
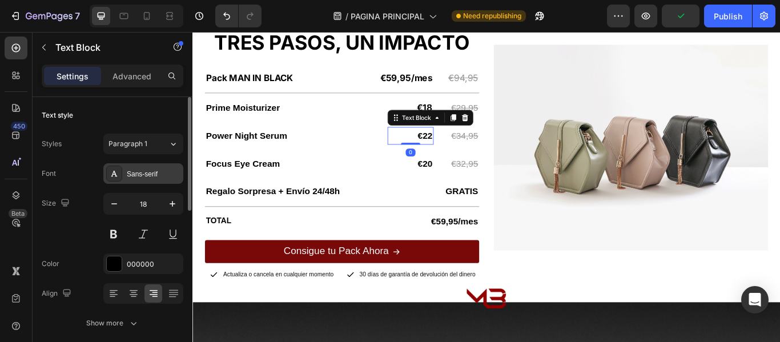
click at [151, 171] on div "Sans-serif" at bounding box center [154, 174] width 54 height 10
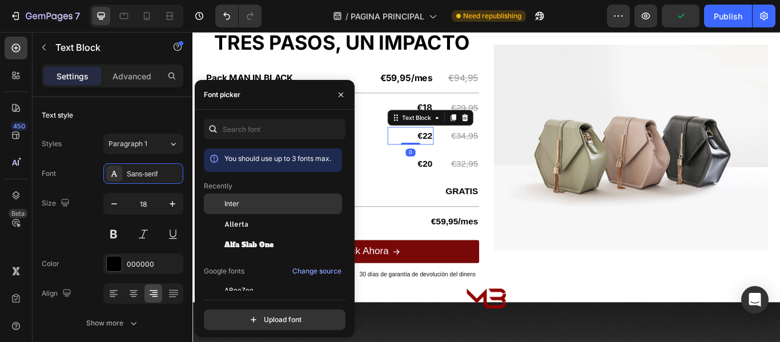
click at [242, 200] on div "Inter" at bounding box center [281, 204] width 115 height 10
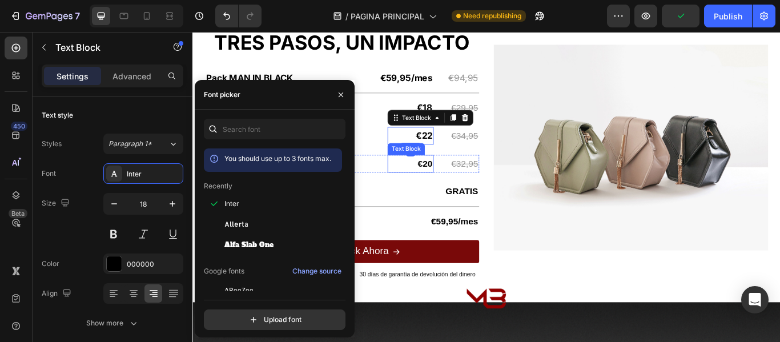
click at [455, 182] on strong "€20" at bounding box center [463, 185] width 17 height 11
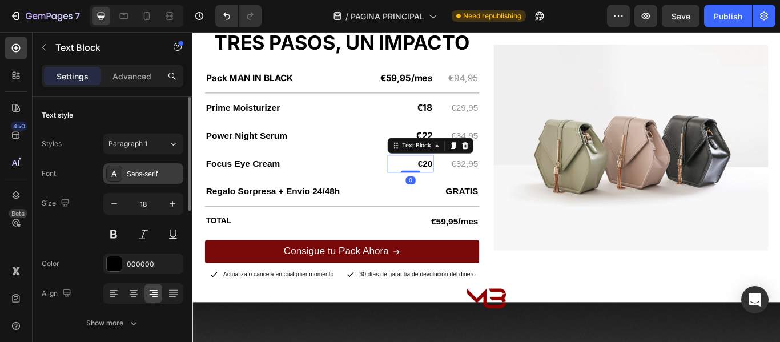
click at [143, 172] on div "Sans-serif" at bounding box center [154, 174] width 54 height 10
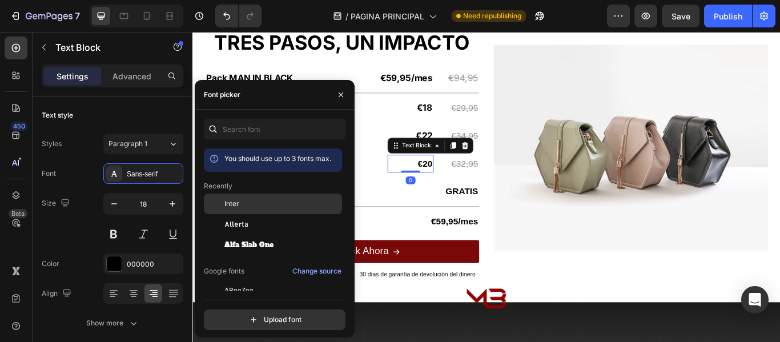
click at [227, 203] on span "Inter" at bounding box center [231, 204] width 15 height 10
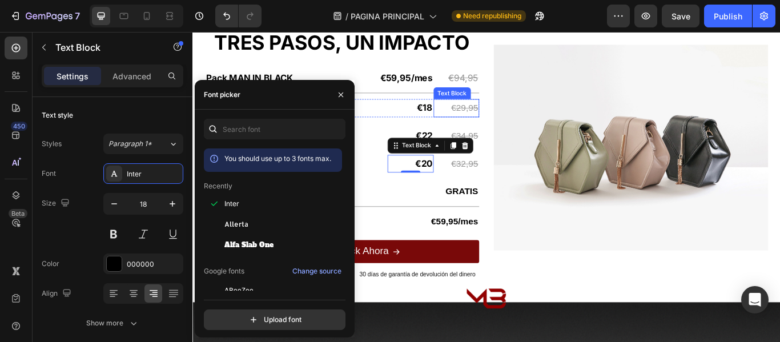
click at [516, 121] on s "€29,95" at bounding box center [509, 120] width 31 height 11
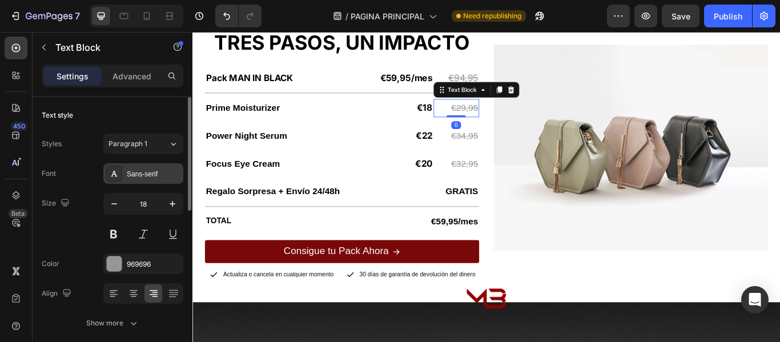
click at [158, 177] on div "Sans-serif" at bounding box center [154, 174] width 54 height 10
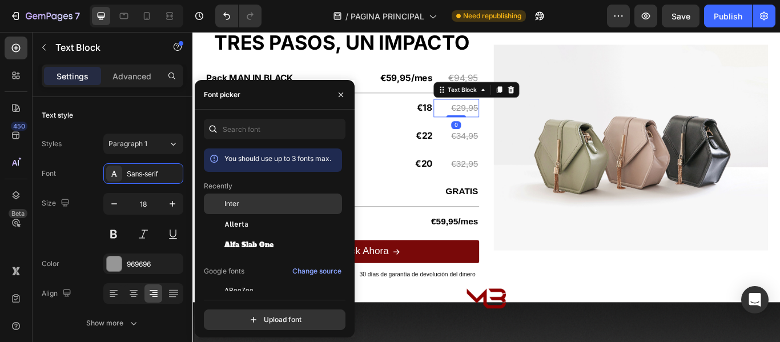
click at [232, 202] on span "Inter" at bounding box center [231, 204] width 15 height 10
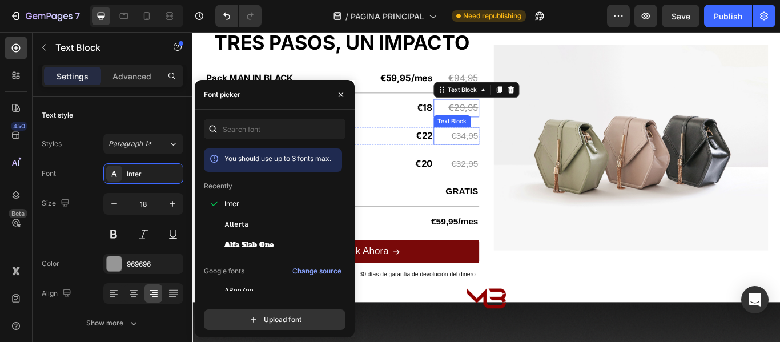
click at [494, 155] on s "€34,95" at bounding box center [509, 152] width 31 height 11
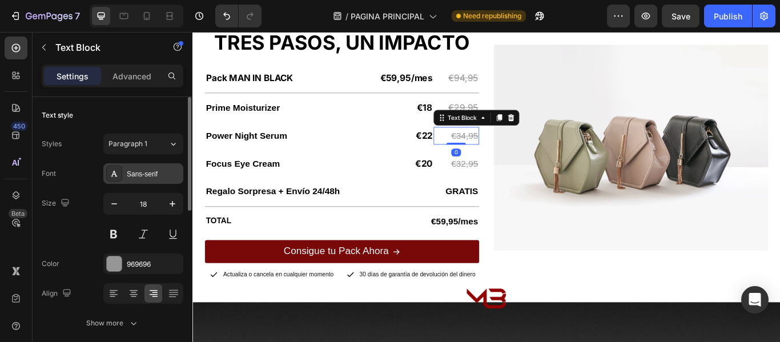
click at [157, 175] on div "Sans-serif" at bounding box center [154, 174] width 54 height 10
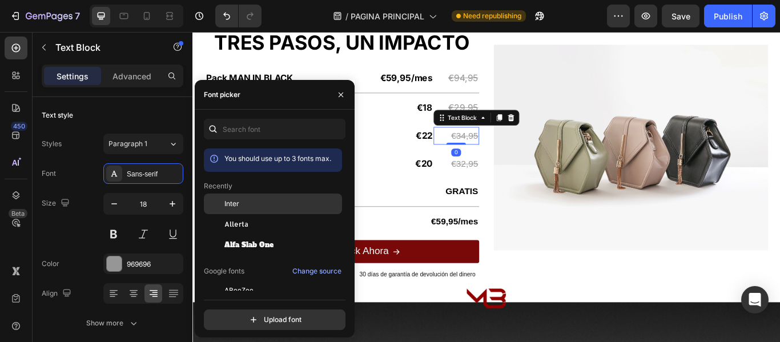
click at [224, 203] on div at bounding box center [214, 204] width 21 height 21
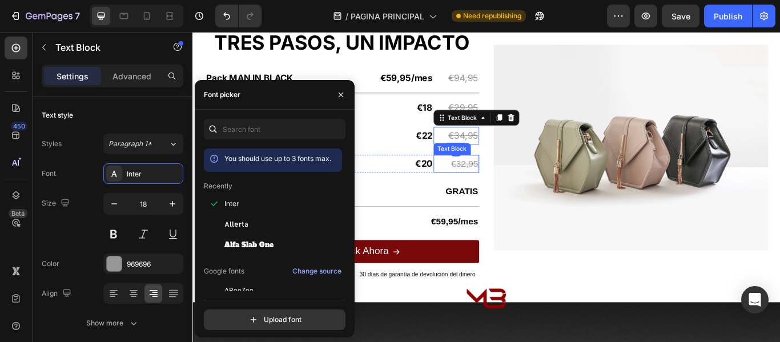
click at [495, 187] on s "€32,95" at bounding box center [509, 185] width 31 height 11
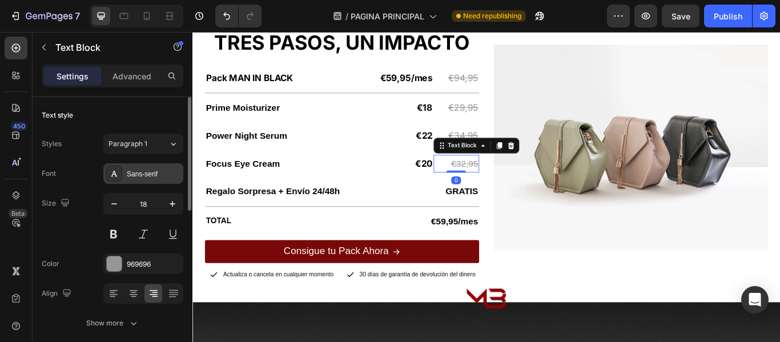
click at [147, 169] on div "Sans-serif" at bounding box center [154, 174] width 54 height 10
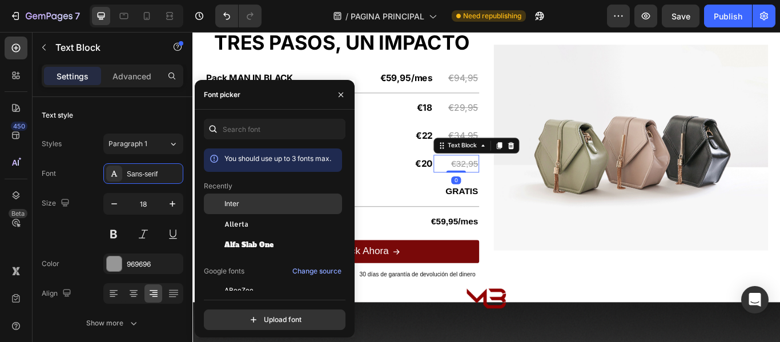
click at [239, 202] on div "Inter" at bounding box center [281, 204] width 115 height 10
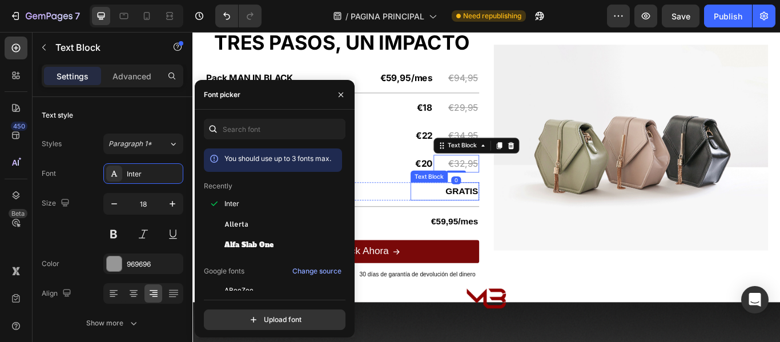
click at [487, 216] on strong "GRATIS" at bounding box center [506, 217] width 38 height 11
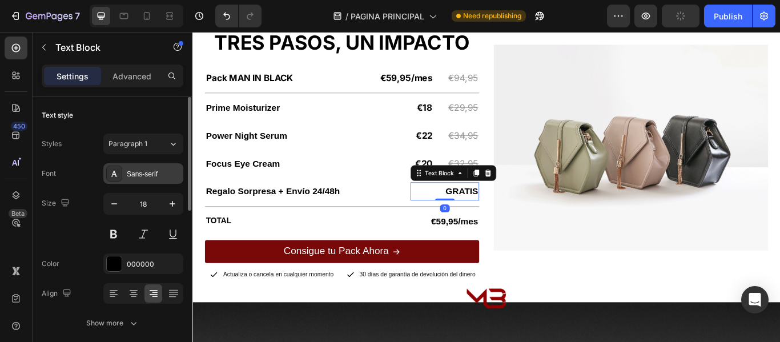
click at [140, 174] on div "Sans-serif" at bounding box center [154, 174] width 54 height 10
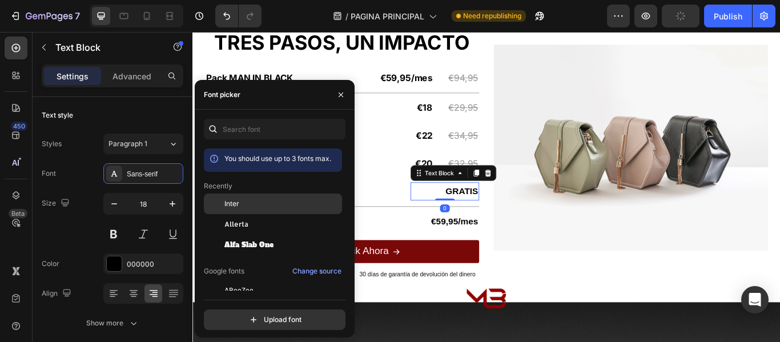
click at [229, 203] on span "Inter" at bounding box center [231, 204] width 15 height 10
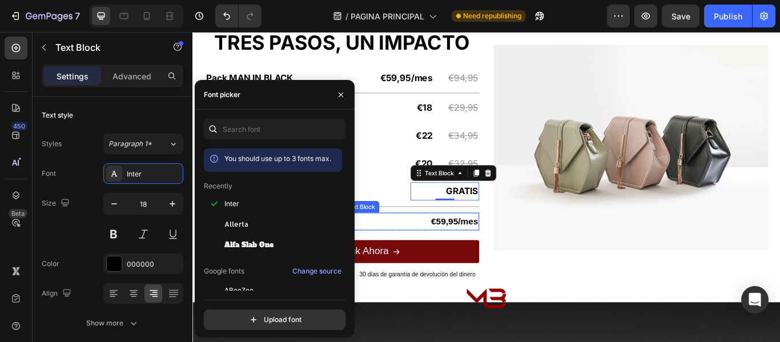
click at [472, 255] on strong "€59,95/mes" at bounding box center [498, 252] width 55 height 11
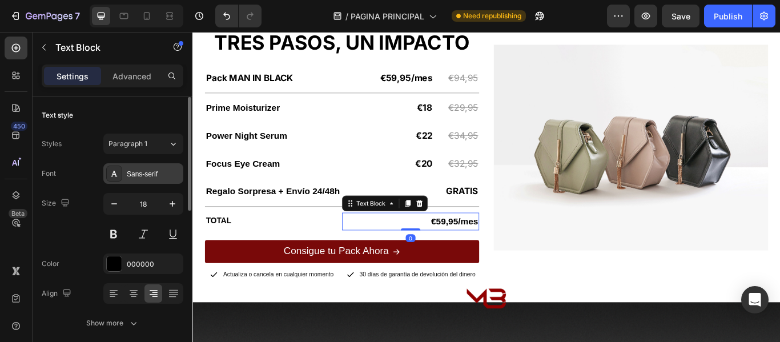
click at [158, 176] on div "Sans-serif" at bounding box center [154, 174] width 54 height 10
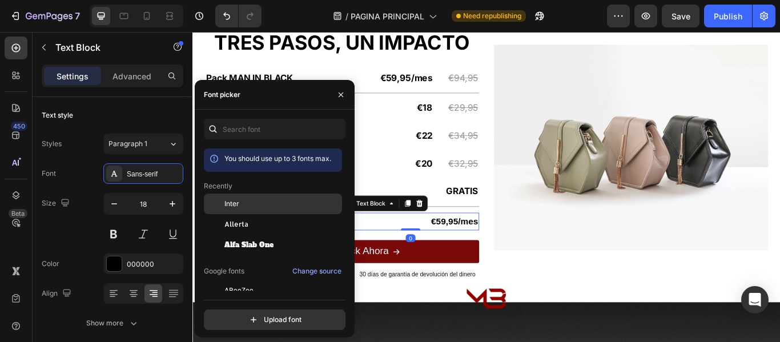
click at [227, 203] on span "Inter" at bounding box center [231, 204] width 15 height 10
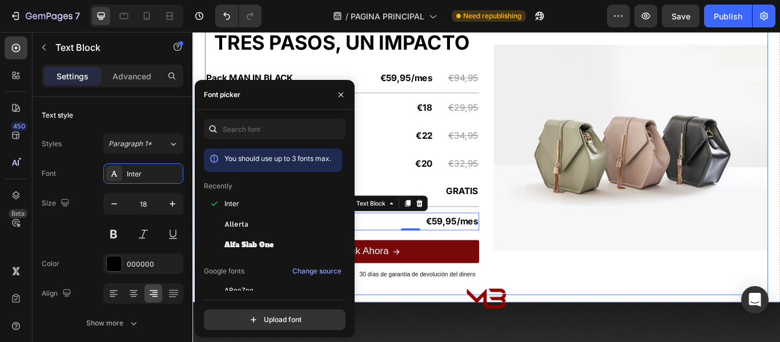
click at [291, 65] on div "Empieza con el pack de MAN IN BLACK TRES PASOS, UN IMPACTO Heading Pack MAN IN …" at bounding box center [367, 167] width 320 height 344
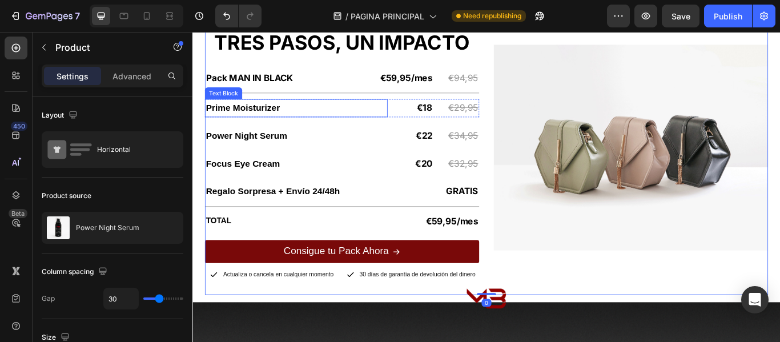
click at [251, 122] on strong "Prime Moisturizer" at bounding box center [251, 120] width 86 height 11
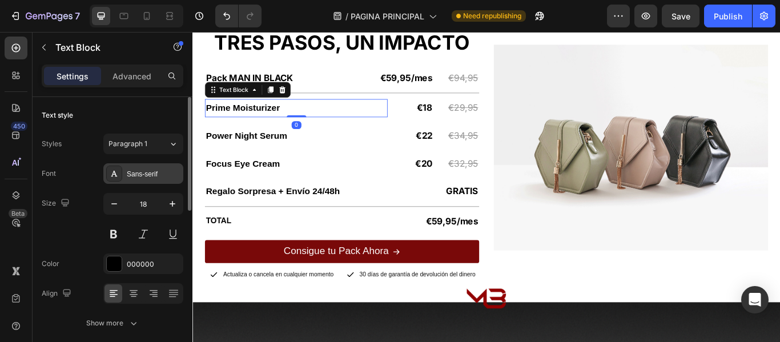
click at [136, 178] on div "Sans-serif" at bounding box center [154, 174] width 54 height 10
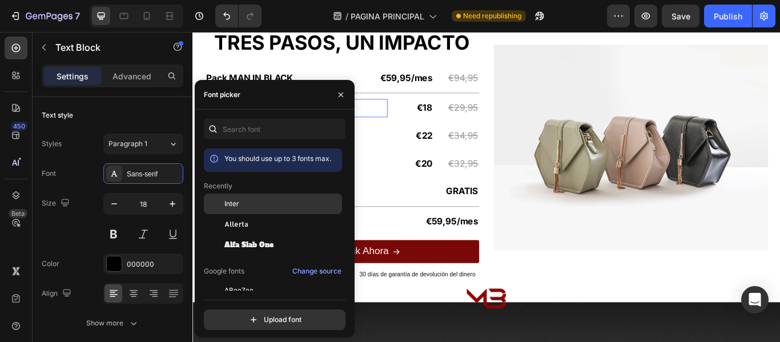
click at [229, 200] on span "Inter" at bounding box center [231, 204] width 15 height 10
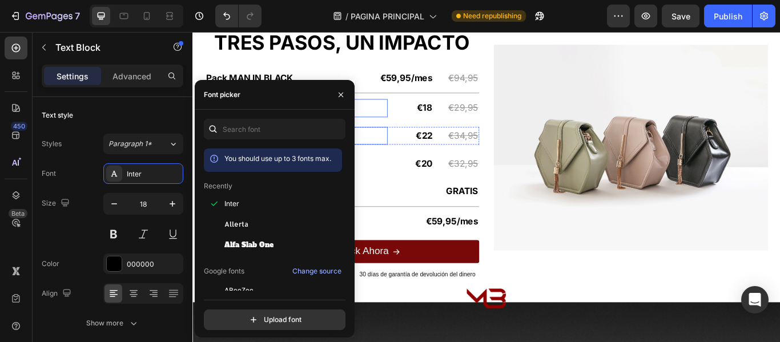
click at [405, 154] on p "Power Night Serum" at bounding box center [313, 153] width 211 height 18
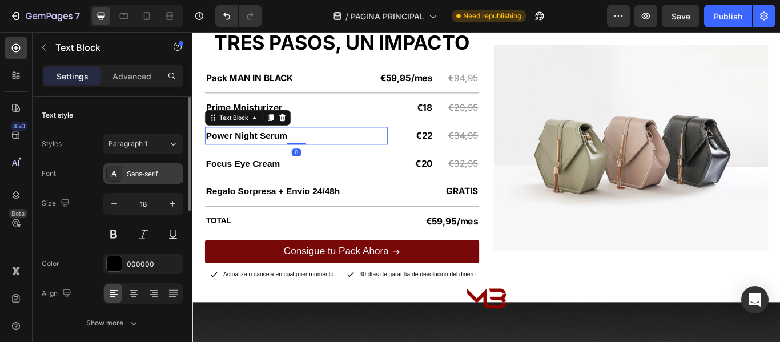
click at [154, 170] on div "Sans-serif" at bounding box center [154, 174] width 54 height 10
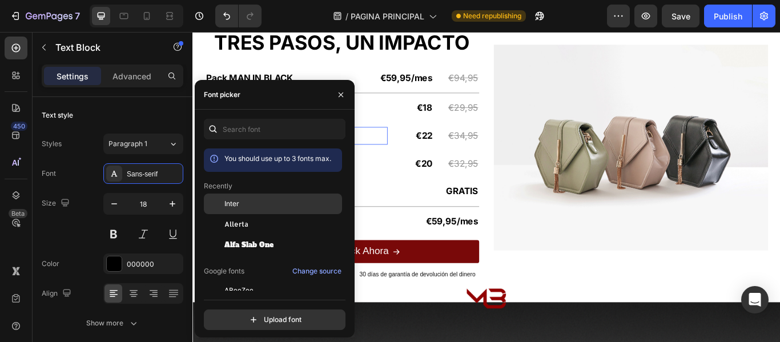
click at [258, 203] on div "Inter" at bounding box center [281, 204] width 115 height 10
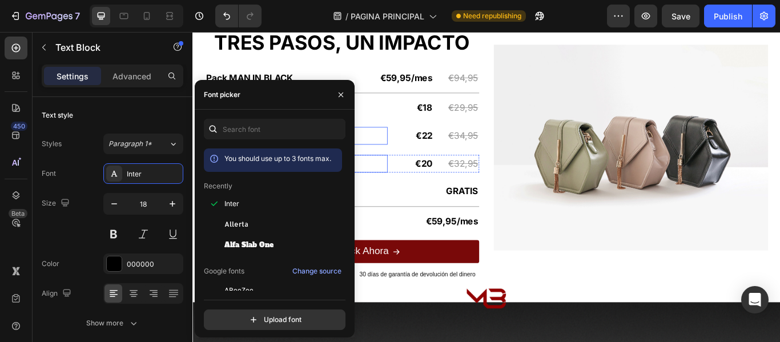
click at [405, 186] on p "Focus Eye Cream" at bounding box center [313, 185] width 211 height 18
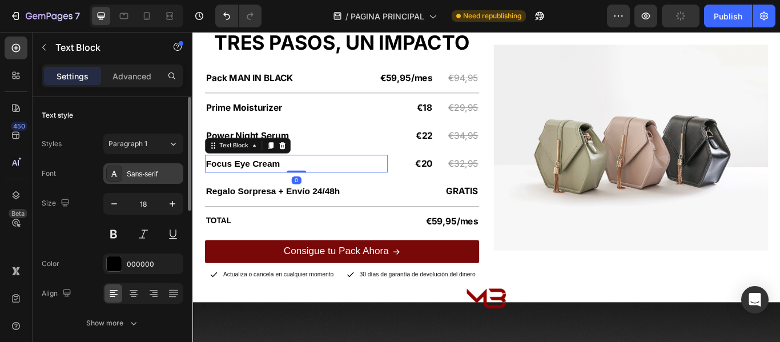
click at [142, 178] on div "Sans-serif" at bounding box center [154, 174] width 54 height 10
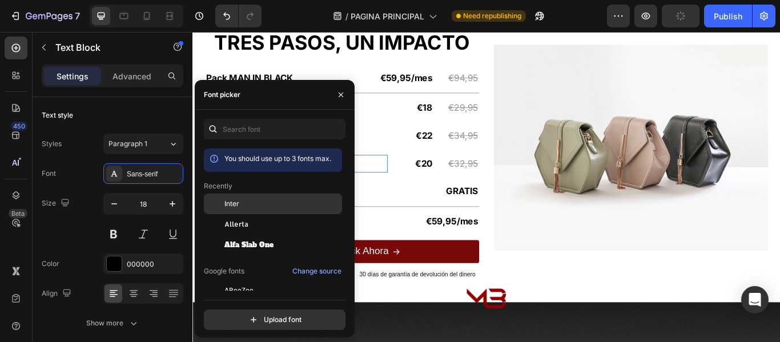
click at [228, 202] on span "Inter" at bounding box center [231, 204] width 15 height 10
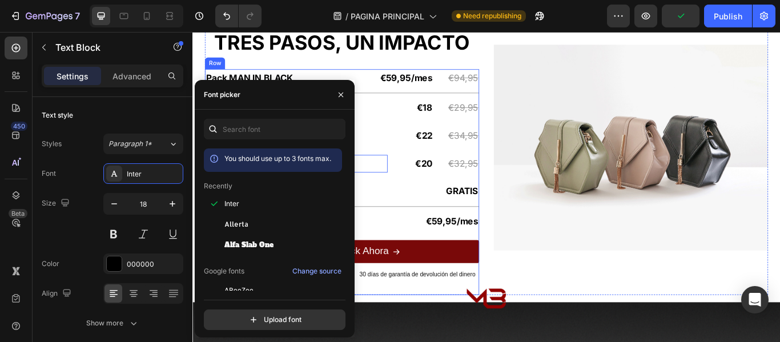
drag, startPoint x: 397, startPoint y: 204, endPoint x: 398, endPoint y: 210, distance: 5.8
click at [397, 205] on div "Pack MAN IN BLACK Text Block €59,95/mes Text Block €94,95 Text Block Row Title …" at bounding box center [367, 206] width 320 height 263
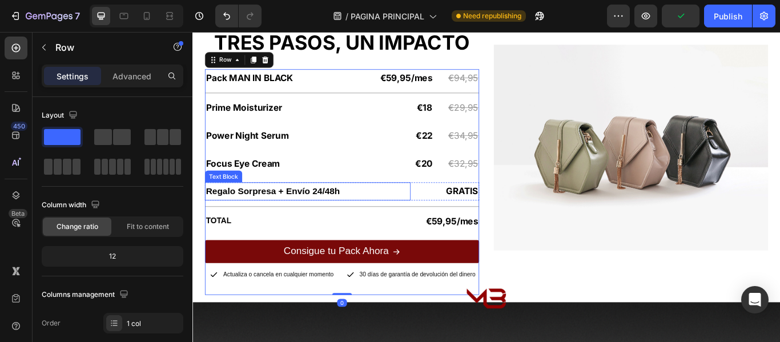
click at [402, 217] on p "Regalo Sorpresa + Envío 24/48h" at bounding box center [327, 217] width 238 height 18
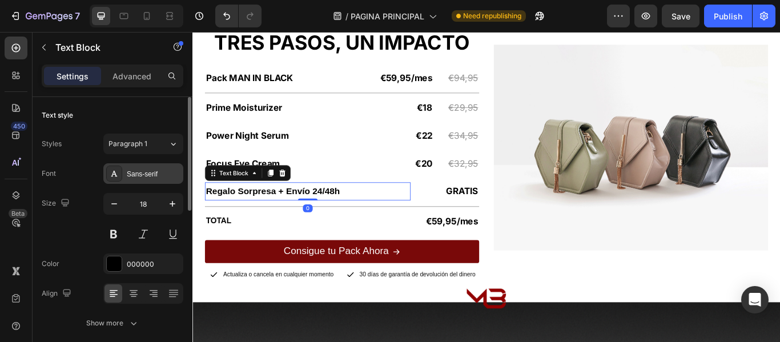
click at [153, 172] on div "Sans-serif" at bounding box center [154, 174] width 54 height 10
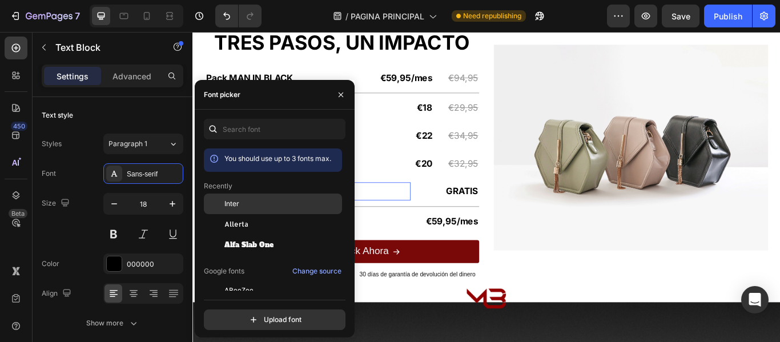
click at [236, 207] on span "Inter" at bounding box center [231, 204] width 15 height 10
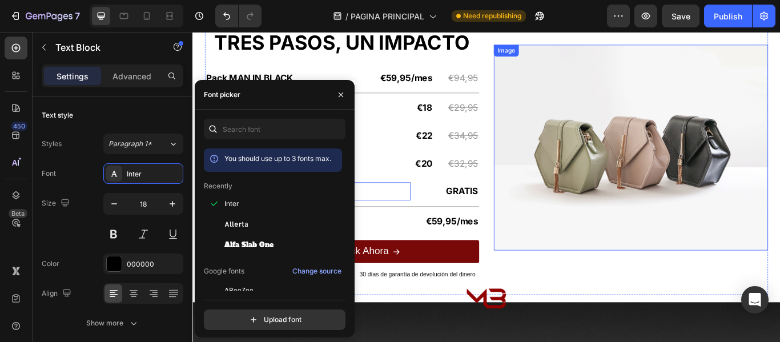
click at [580, 285] on div "Image" at bounding box center [704, 167] width 320 height 344
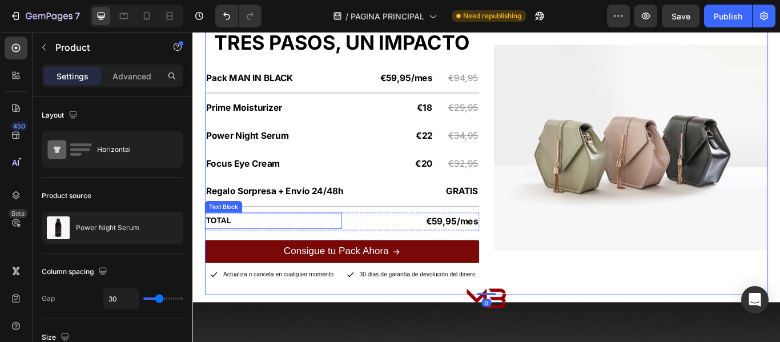
click at [238, 249] on strong "TOTAL" at bounding box center [223, 252] width 30 height 10
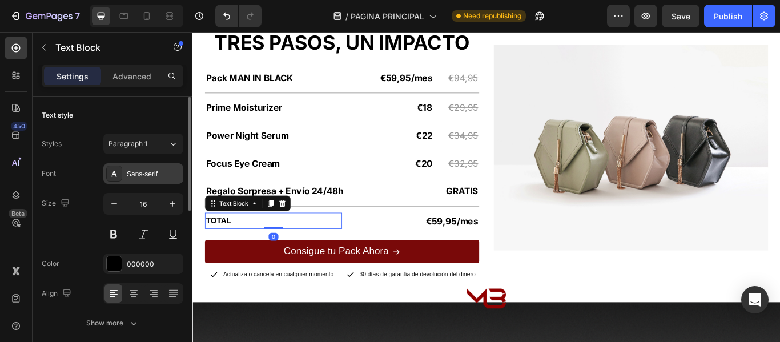
click at [154, 171] on div "Sans-serif" at bounding box center [154, 174] width 54 height 10
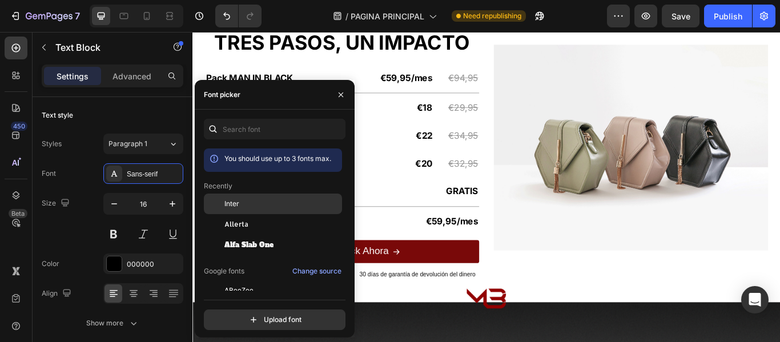
click at [252, 208] on div "Inter" at bounding box center [281, 204] width 115 height 10
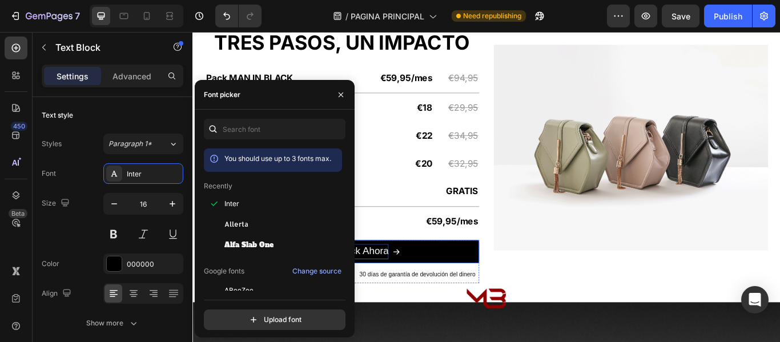
click at [409, 283] on span "Consigue tu Pack Ahora" at bounding box center [360, 287] width 123 height 13
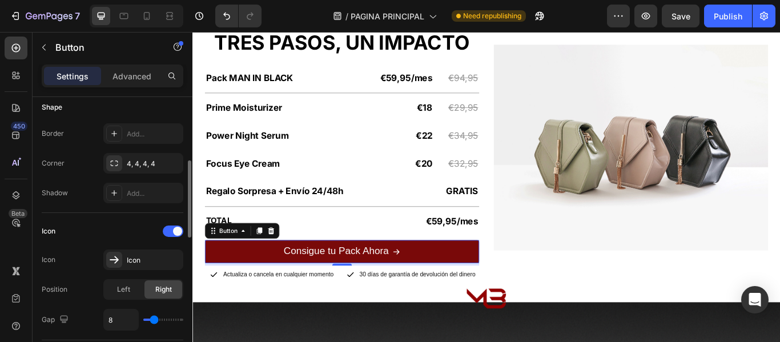
scroll to position [343, 0]
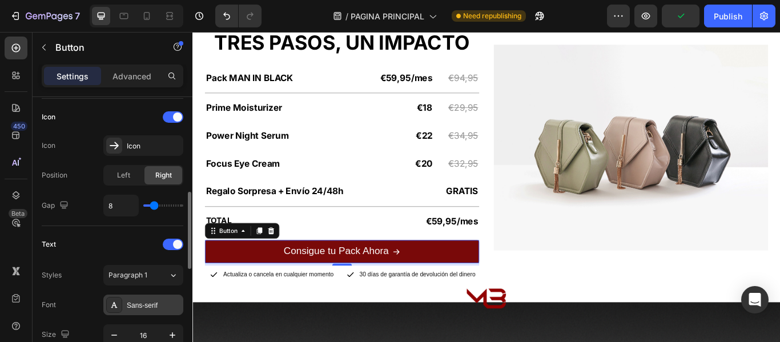
click at [154, 303] on div "Sans-serif" at bounding box center [154, 305] width 54 height 10
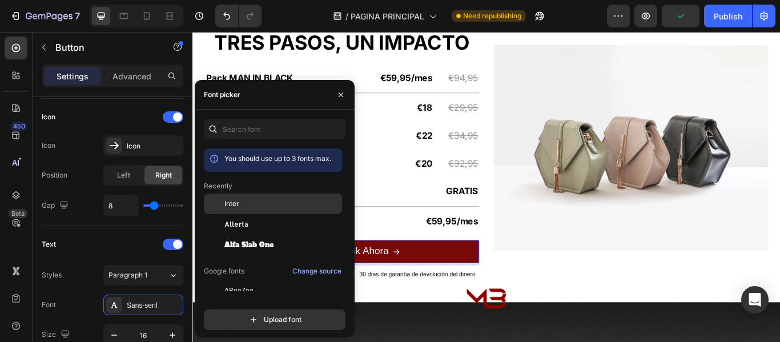
click at [240, 207] on div "Inter" at bounding box center [281, 204] width 115 height 10
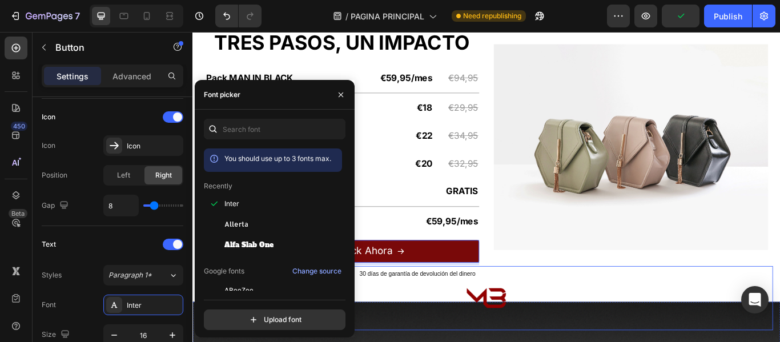
click at [658, 319] on div at bounding box center [535, 342] width 668 height 75
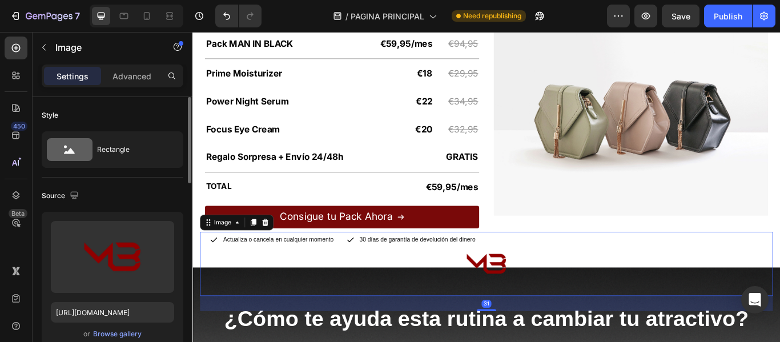
scroll to position [1626, 0]
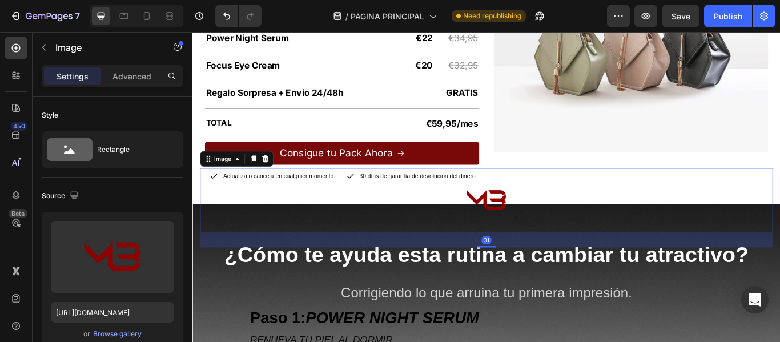
click at [313, 199] on div at bounding box center [535, 228] width 668 height 75
click at [201, 151] on div "Pack MAN IN BLACK Text Block €59,95/mes Text Block €94,95 Text Block Row Title …" at bounding box center [534, 48] width 685 height 369
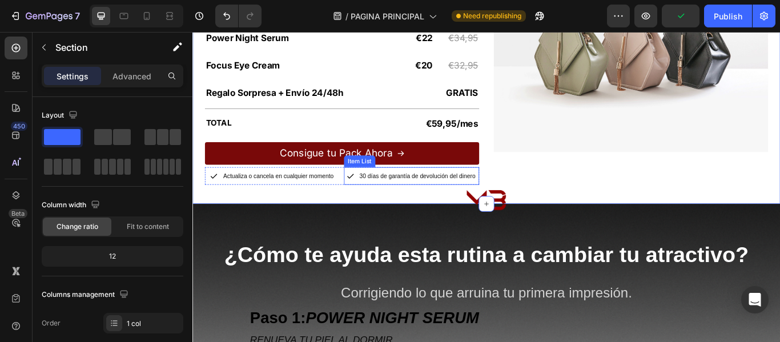
click at [382, 190] on div "30 días de garantía de devolución del dinero Item List" at bounding box center [448, 200] width 158 height 21
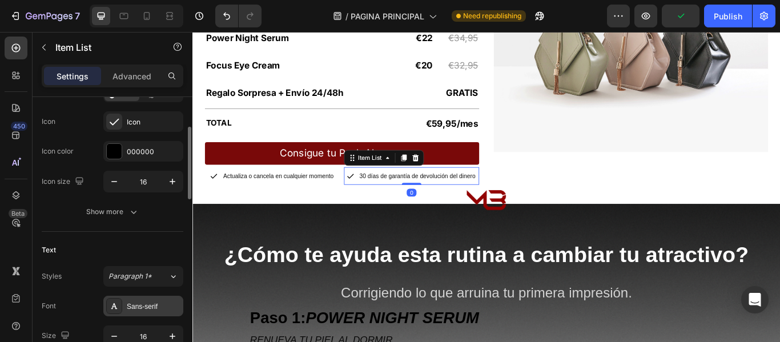
scroll to position [228, 0]
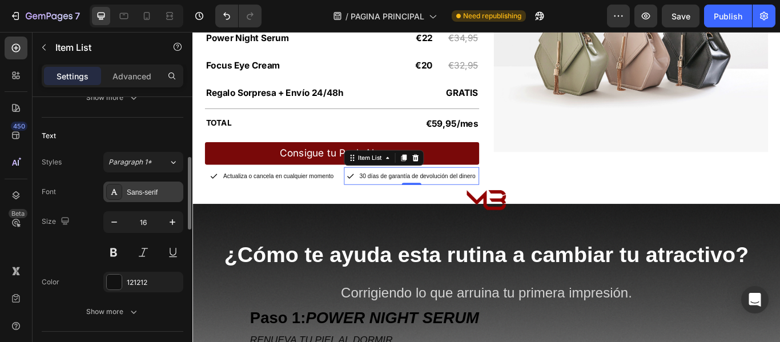
click at [143, 194] on div "Sans-serif" at bounding box center [154, 192] width 54 height 10
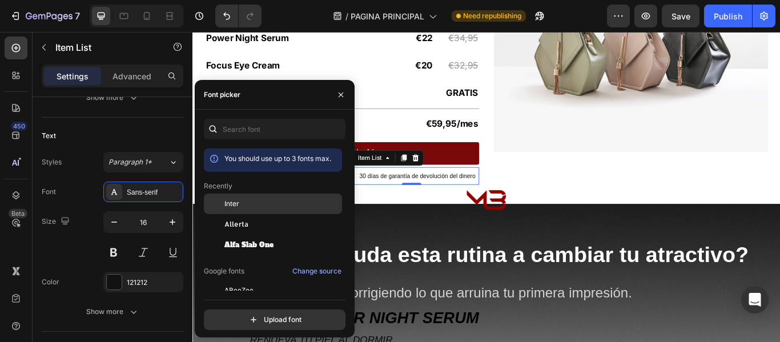
click at [227, 202] on span "Inter" at bounding box center [231, 204] width 15 height 10
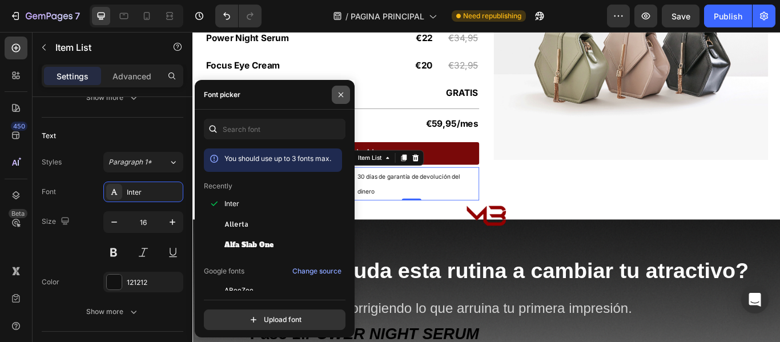
click at [344, 88] on button "button" at bounding box center [341, 95] width 18 height 18
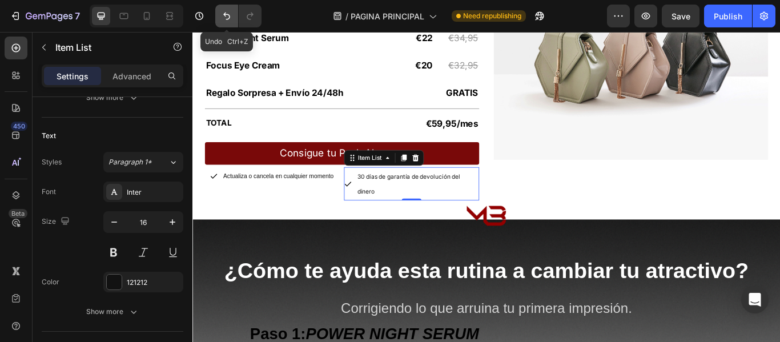
click at [225, 13] on icon "Undo/Redo" at bounding box center [226, 16] width 7 height 7
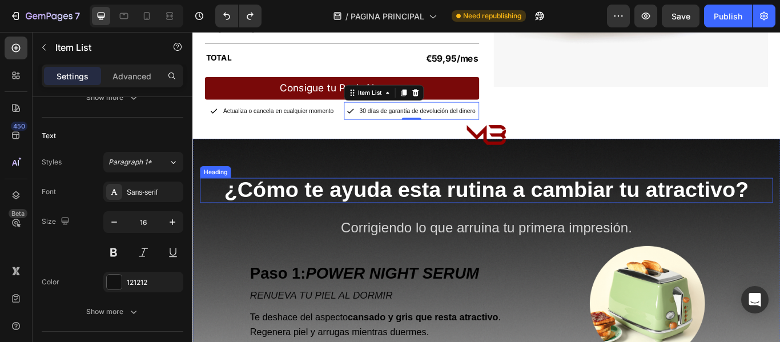
scroll to position [1740, 0]
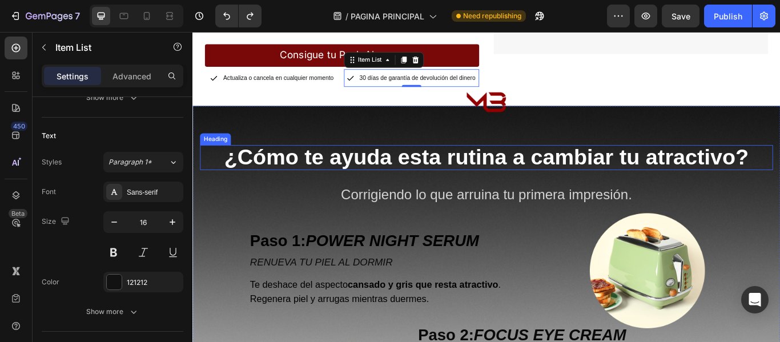
click at [539, 181] on span "¿Cómo te ayuda esta rutina a cambiar tu atractivo?" at bounding box center [536, 177] width 612 height 28
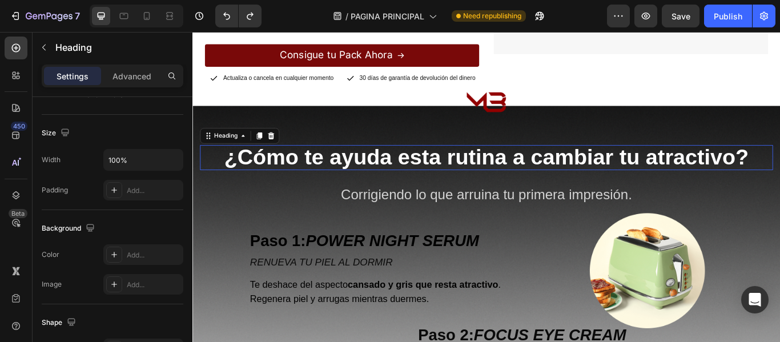
scroll to position [0, 0]
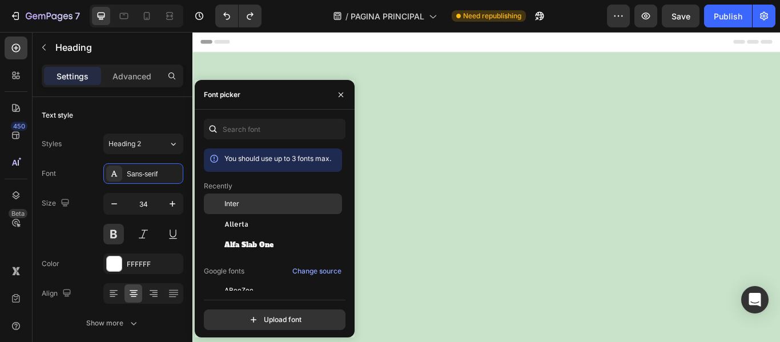
click at [242, 205] on div "Inter" at bounding box center [281, 204] width 115 height 10
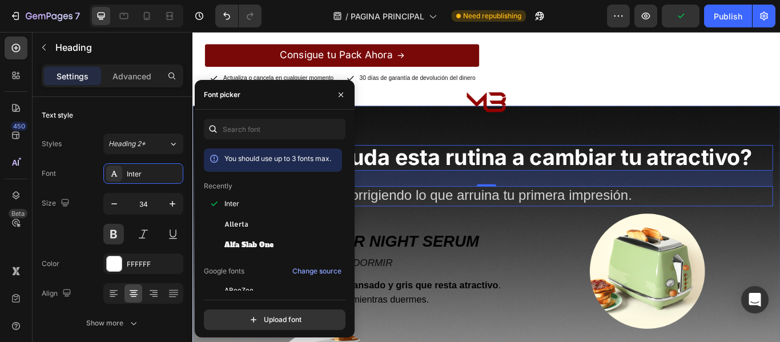
click at [443, 221] on span "Corrigiendo lo que arruina tu primera impresión." at bounding box center [535, 223] width 340 height 18
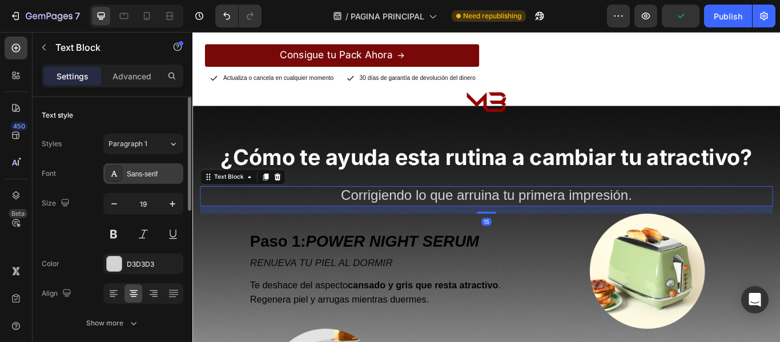
click at [144, 172] on div "Sans-serif" at bounding box center [154, 174] width 54 height 10
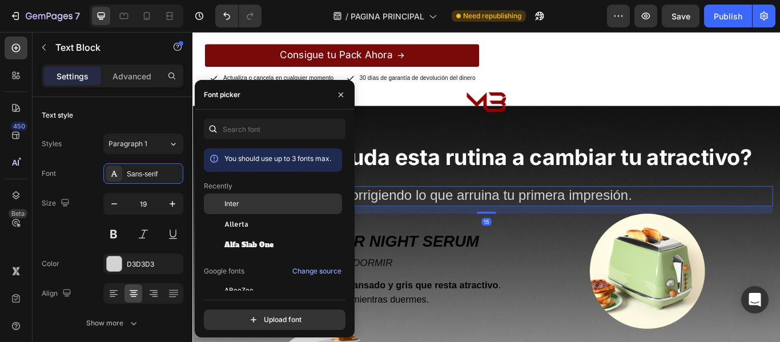
click at [230, 202] on span "Inter" at bounding box center [231, 204] width 15 height 10
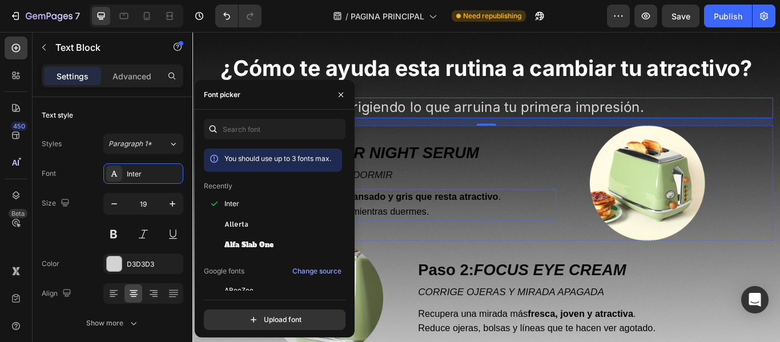
scroll to position [1854, 0]
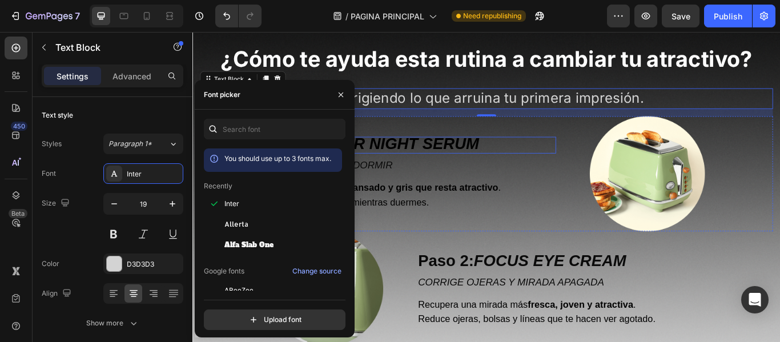
click at [471, 160] on strong "POWER NIGHT SERUM" at bounding box center [425, 162] width 202 height 21
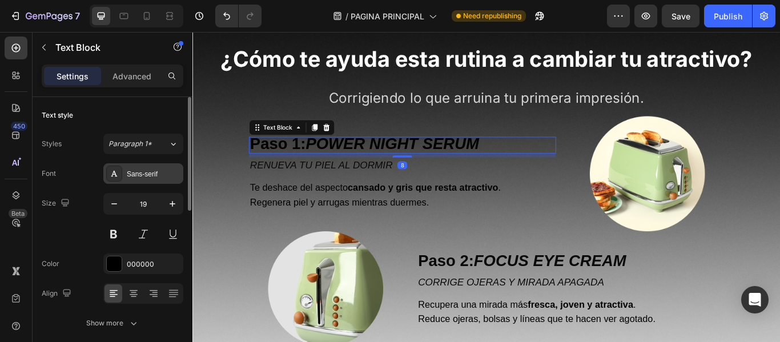
click at [132, 172] on div "Sans-serif" at bounding box center [154, 174] width 54 height 10
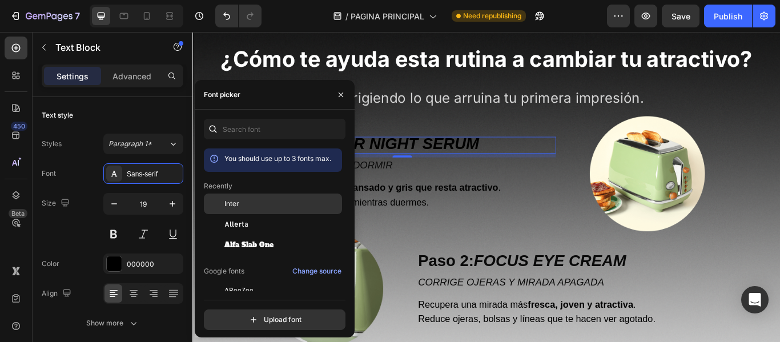
click at [241, 203] on div "Inter" at bounding box center [281, 204] width 115 height 10
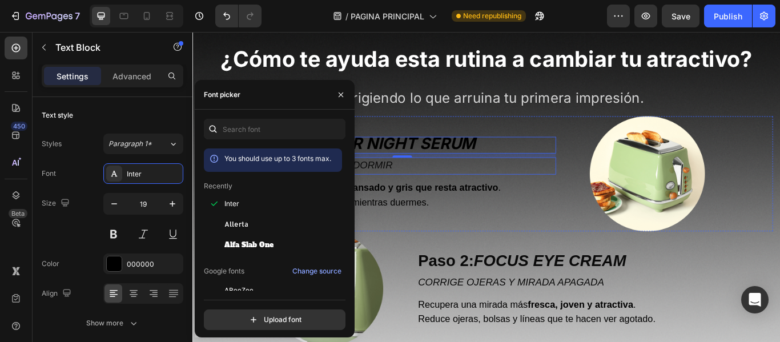
click at [447, 186] on p "RENUEVA TU PIEL AL DORMIR" at bounding box center [437, 188] width 356 height 18
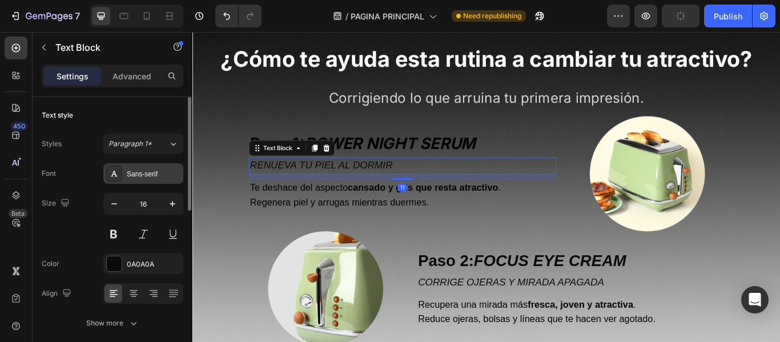
click at [144, 173] on div "Sans-serif" at bounding box center [154, 174] width 54 height 10
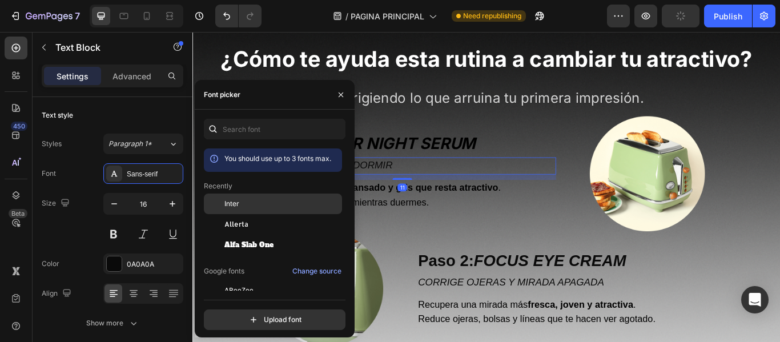
drag, startPoint x: 248, startPoint y: 199, endPoint x: 256, endPoint y: 195, distance: 8.7
click at [248, 199] on div "Inter" at bounding box center [281, 204] width 115 height 10
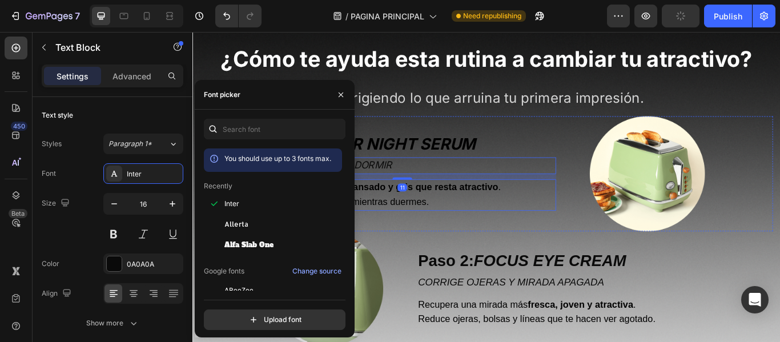
click at [455, 226] on span "Regenera piel y arrugas mientras duermes." at bounding box center [363, 230] width 208 height 12
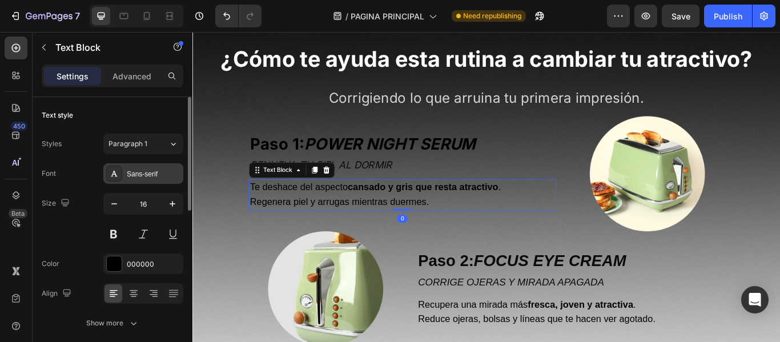
click at [144, 167] on div "Sans-serif" at bounding box center [143, 173] width 80 height 21
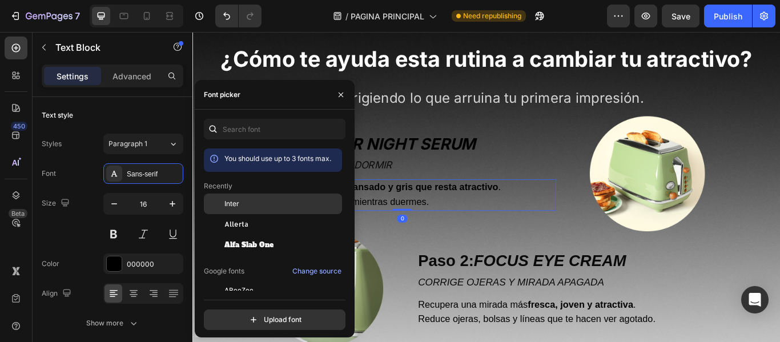
click at [244, 202] on div "Inter" at bounding box center [281, 204] width 115 height 10
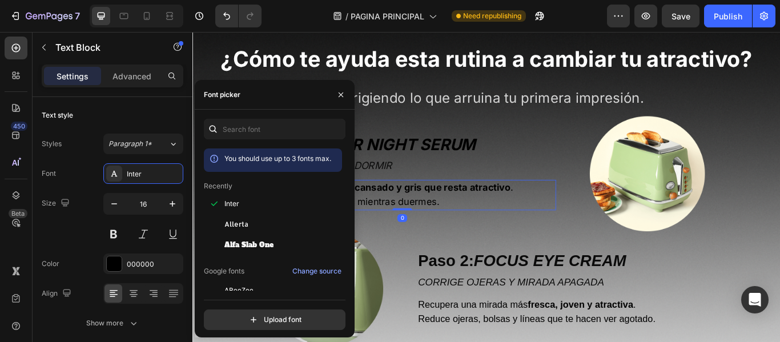
scroll to position [1911, 0]
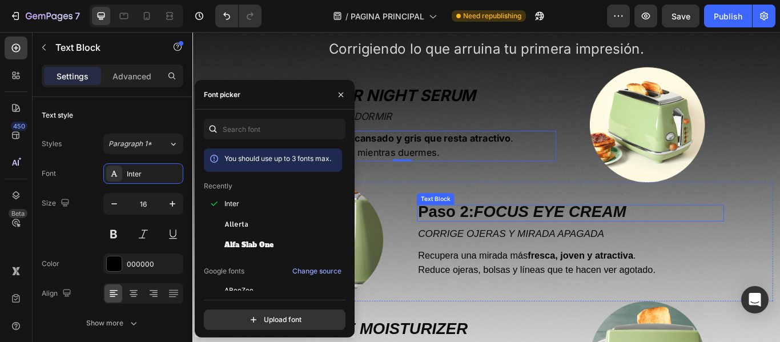
click at [550, 240] on strong "FOCUS EYE CREAM" at bounding box center [609, 241] width 178 height 21
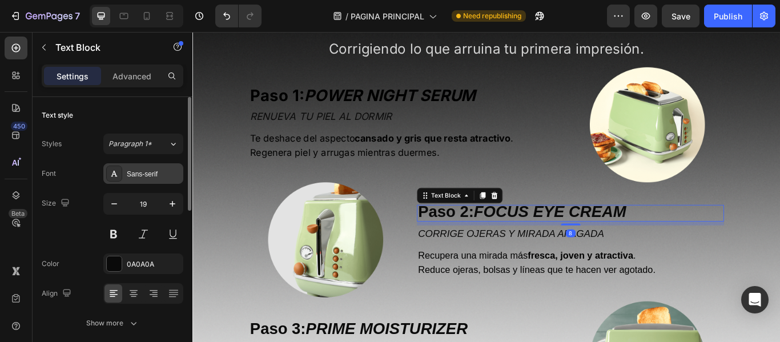
click at [150, 167] on div "Sans-serif" at bounding box center [143, 173] width 80 height 21
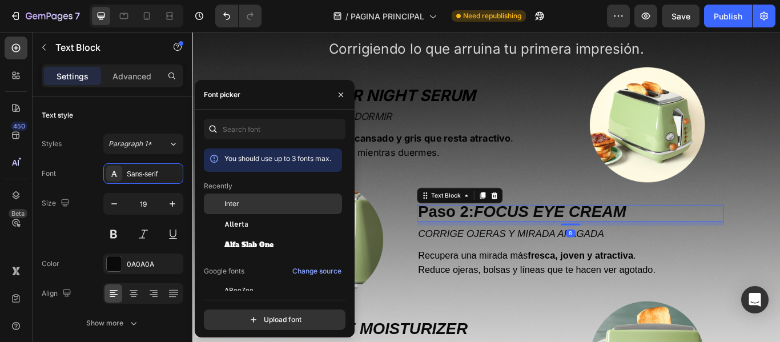
click at [247, 203] on div "Inter" at bounding box center [281, 204] width 115 height 10
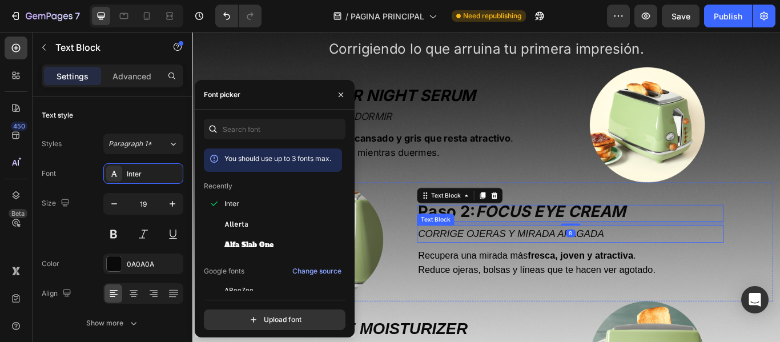
click at [488, 264] on icon "CORRIGE OJERAS Y MIRADA APAGADA" at bounding box center [563, 266] width 217 height 13
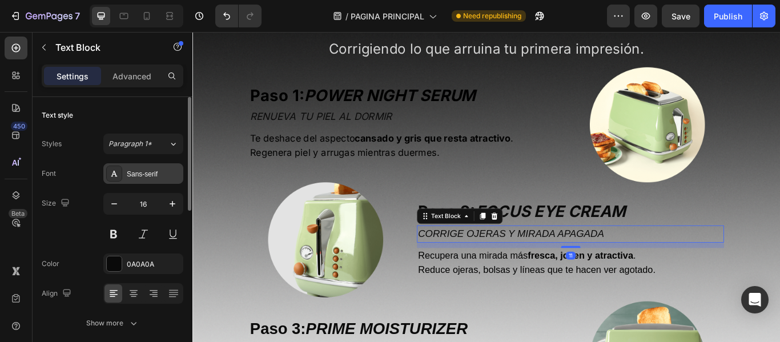
click at [131, 169] on div "Sans-serif" at bounding box center [154, 174] width 54 height 10
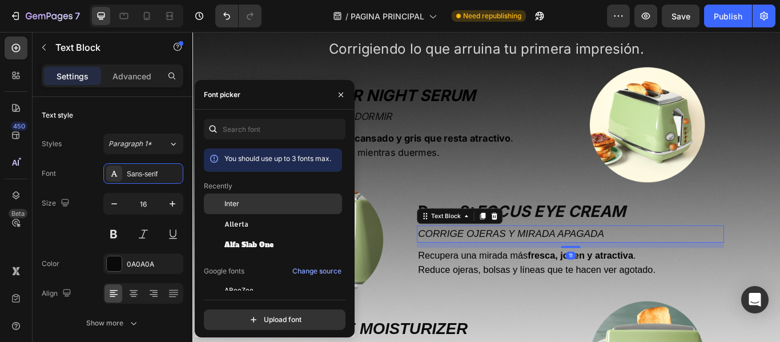
click at [239, 205] on div "Inter" at bounding box center [281, 204] width 115 height 10
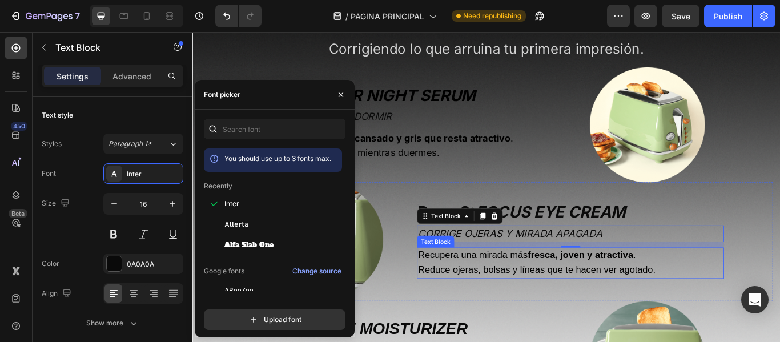
click at [485, 287] on span "Recupera una mirada más fresca, [MEDICAL_DATA] y atractiva ." at bounding box center [582, 292] width 254 height 12
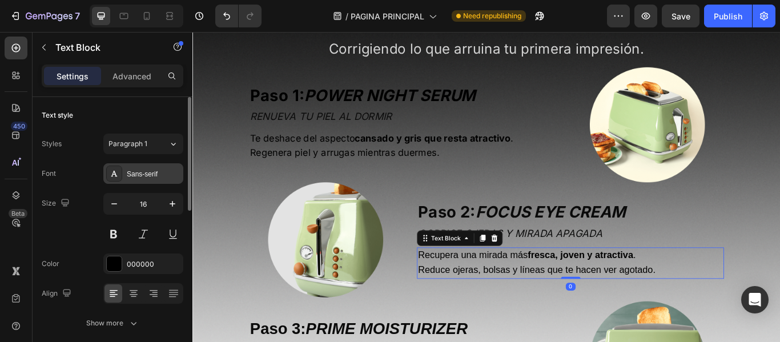
click at [152, 176] on div "Sans-serif" at bounding box center [154, 174] width 54 height 10
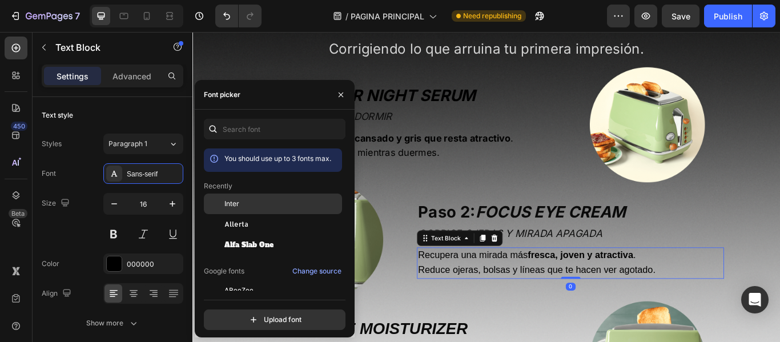
click at [239, 198] on div "Inter" at bounding box center [273, 204] width 138 height 21
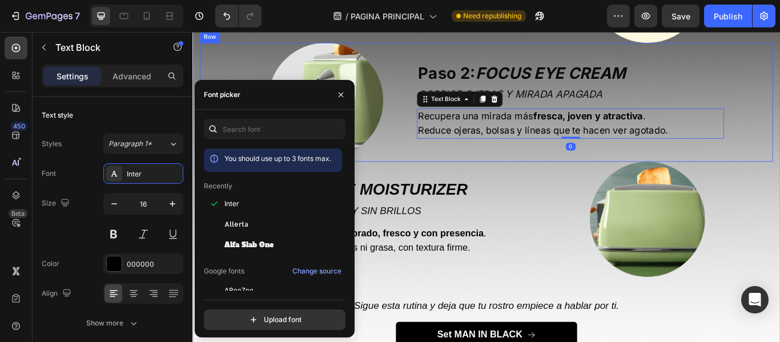
scroll to position [2140, 0]
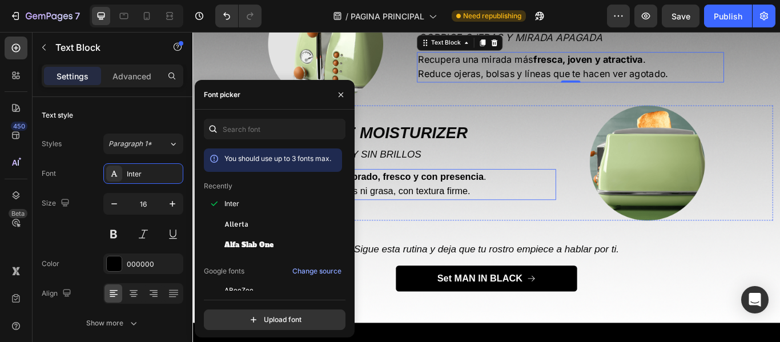
click at [443, 141] on strong "PRIME MOISTURIZER" at bounding box center [418, 149] width 189 height 21
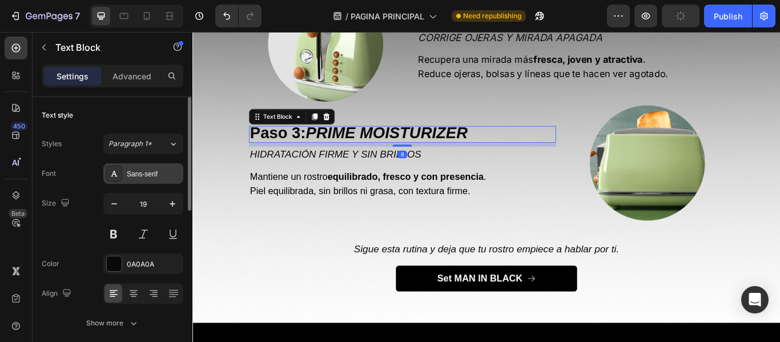
click at [140, 170] on div "Sans-serif" at bounding box center [154, 174] width 54 height 10
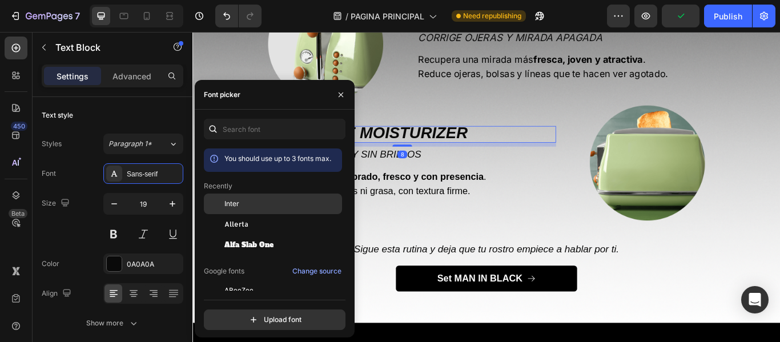
click at [231, 200] on span "Inter" at bounding box center [231, 204] width 15 height 10
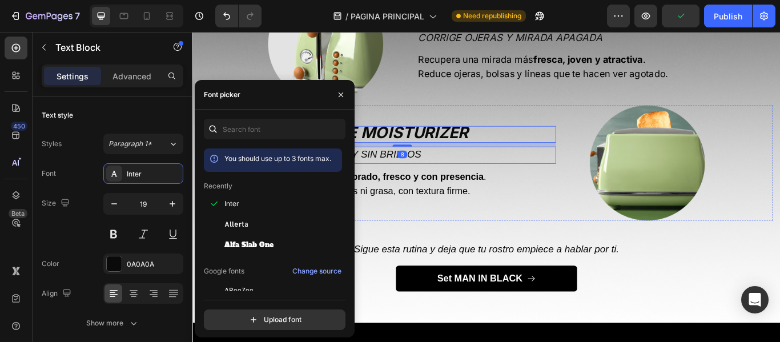
click at [475, 171] on p "HIDRATACIÓN FIRME Y SIN BRILLOS" at bounding box center [437, 176] width 356 height 18
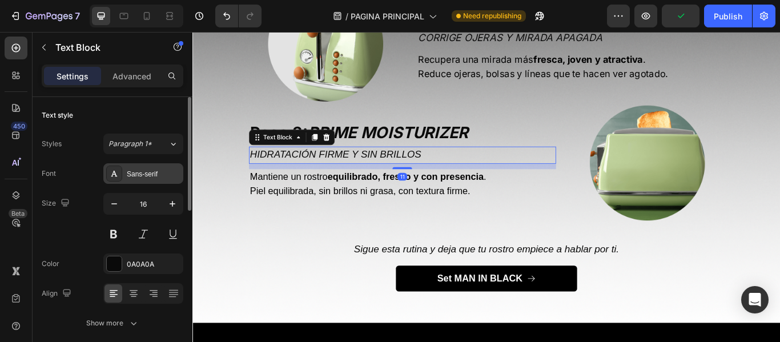
click at [147, 178] on div "Sans-serif" at bounding box center [154, 174] width 54 height 10
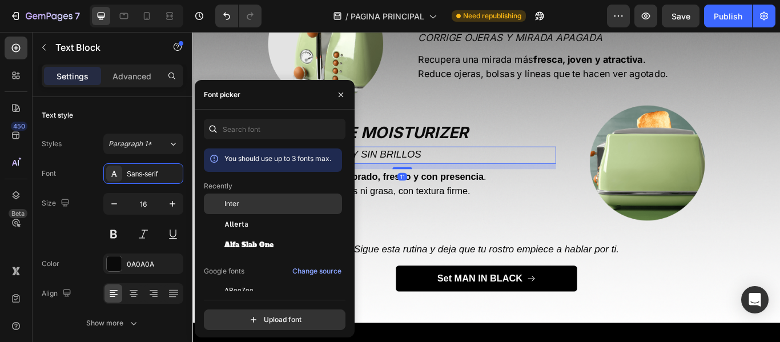
click at [231, 207] on span "Inter" at bounding box center [231, 204] width 15 height 10
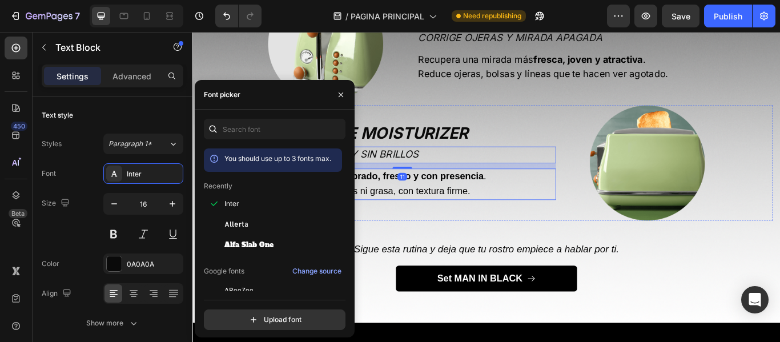
click at [421, 211] on span "Piel equilibrada, sin brillos ni grasa, con textura firme." at bounding box center [387, 217] width 257 height 12
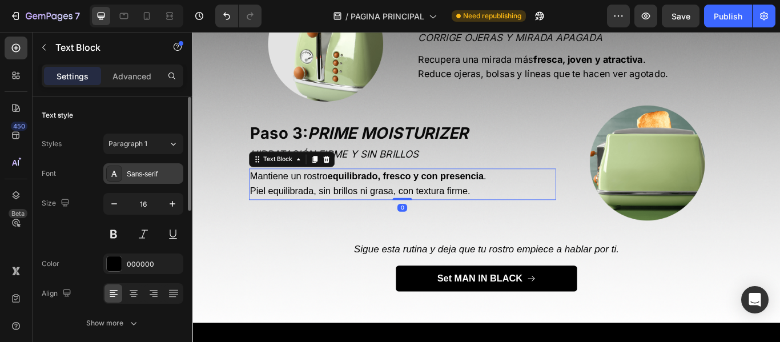
click at [116, 176] on icon at bounding box center [114, 174] width 6 height 6
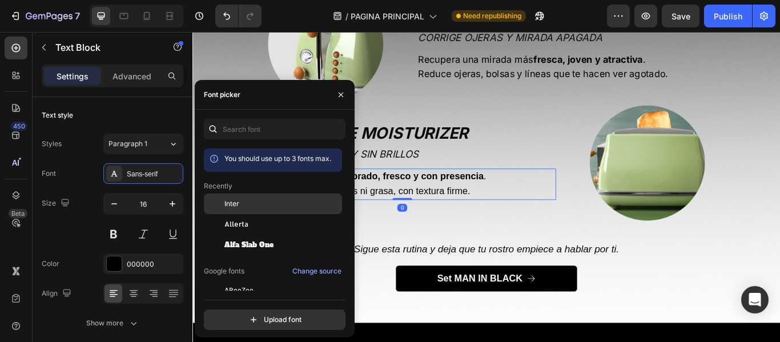
drag, startPoint x: 234, startPoint y: 199, endPoint x: 189, endPoint y: 220, distance: 49.1
click at [234, 199] on span "Inter" at bounding box center [231, 204] width 15 height 10
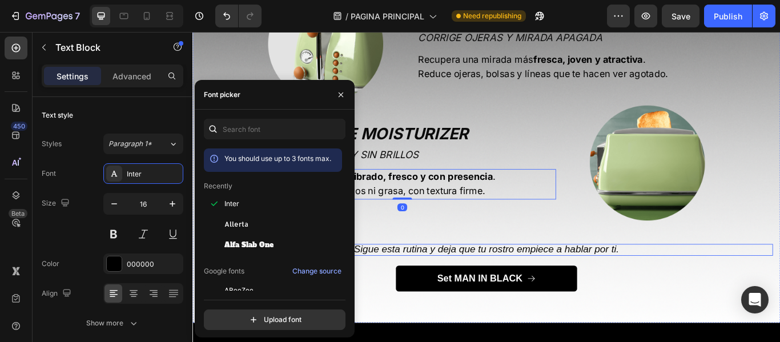
click at [436, 279] on icon "Sigue esta rutina y deja que tu rostro empiece a hablar por ti." at bounding box center [534, 285] width 309 height 13
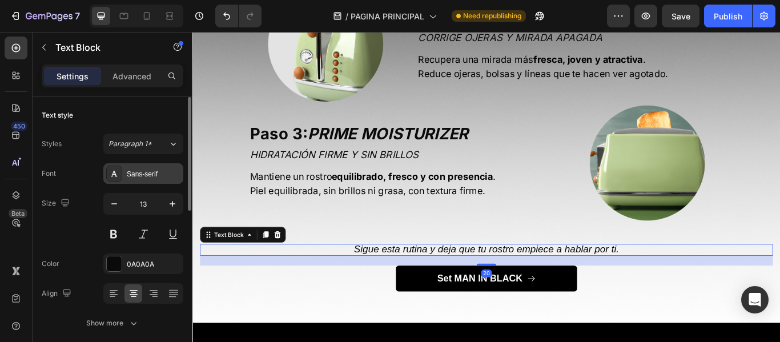
click at [164, 168] on div "Sans-serif" at bounding box center [143, 173] width 80 height 21
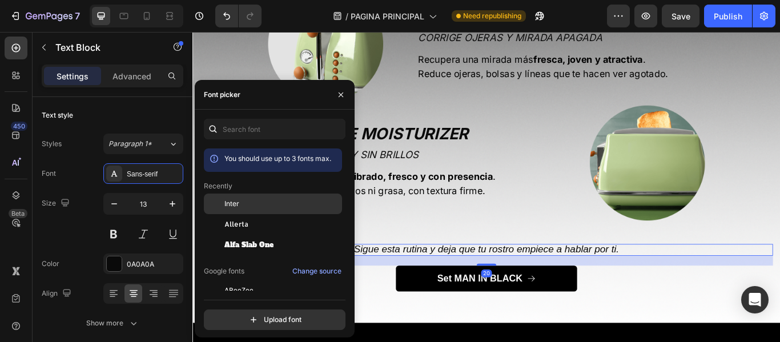
click at [247, 204] on div "Inter" at bounding box center [281, 204] width 115 height 10
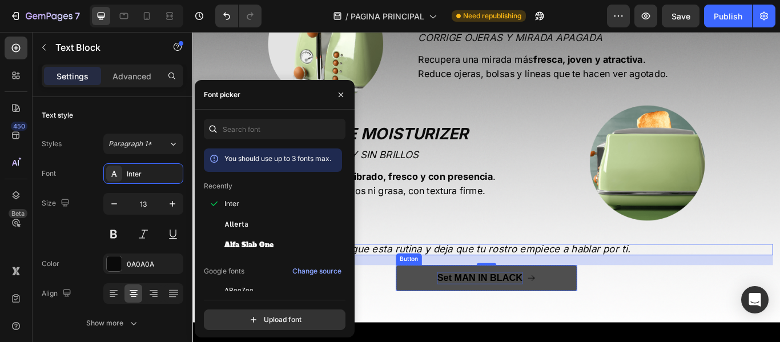
click at [505, 312] on p "Set MAN IN BLACK" at bounding box center [526, 319] width 99 height 14
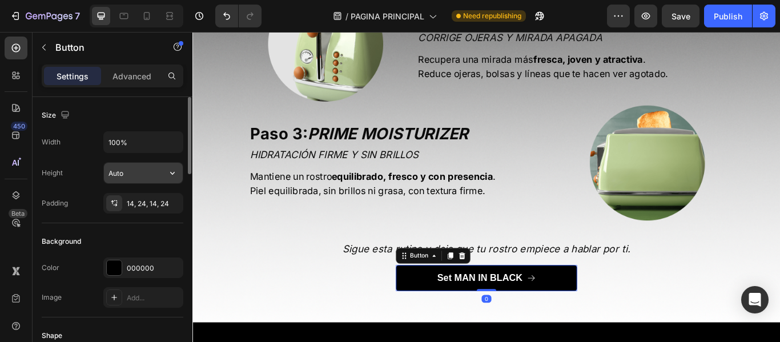
click at [138, 171] on input "Auto" at bounding box center [143, 173] width 79 height 21
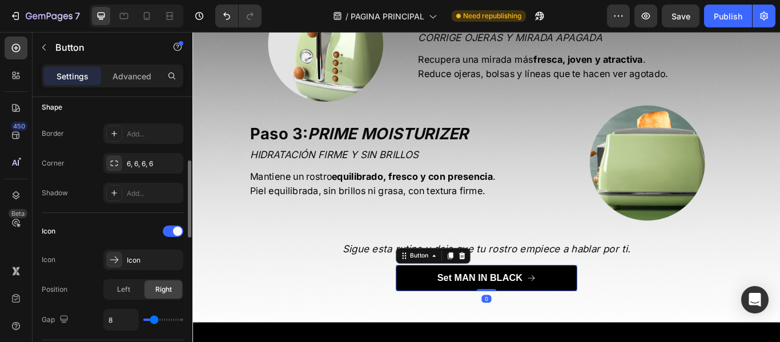
scroll to position [400, 0]
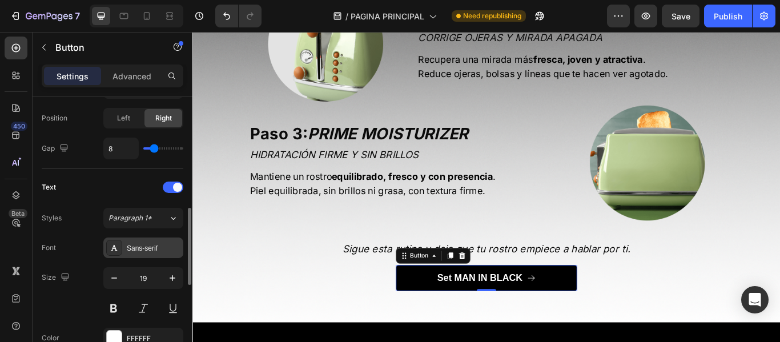
click at [145, 246] on div "Sans-serif" at bounding box center [154, 248] width 54 height 10
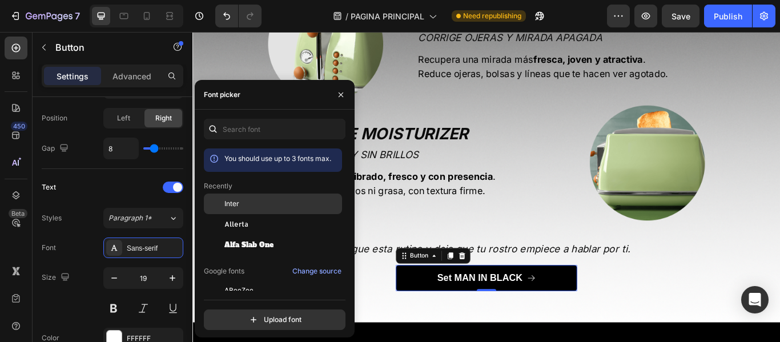
click at [237, 205] on span "Inter" at bounding box center [231, 204] width 15 height 10
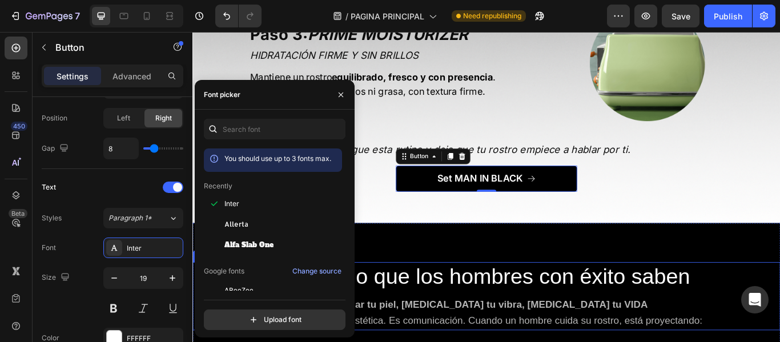
scroll to position [2311, 0]
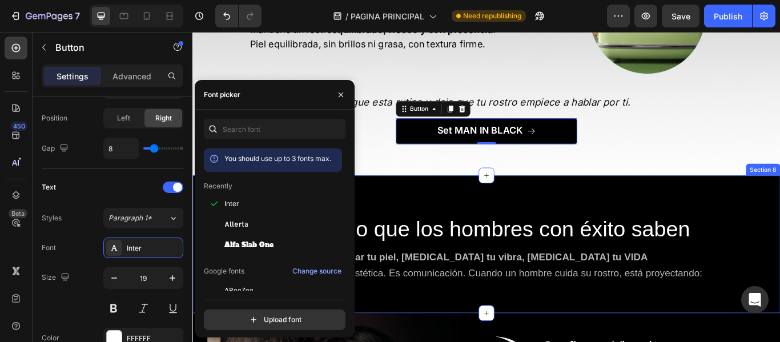
click at [614, 233] on div "Hay algo que los hombres con éxito saben Heading Cambiar tu piel, [MEDICAL_DATA…" at bounding box center [534, 279] width 685 height 160
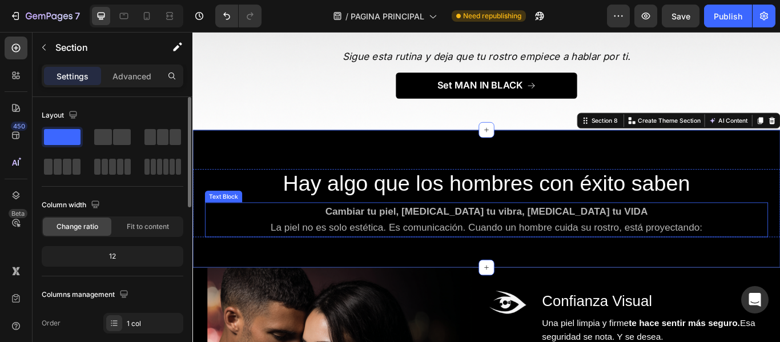
scroll to position [2425, 0]
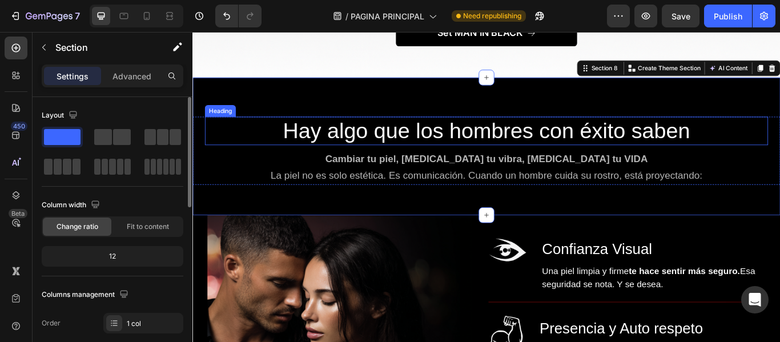
click at [497, 151] on h2 "Hay algo que los hombres con éxito saben" at bounding box center [535, 147] width 571 height 33
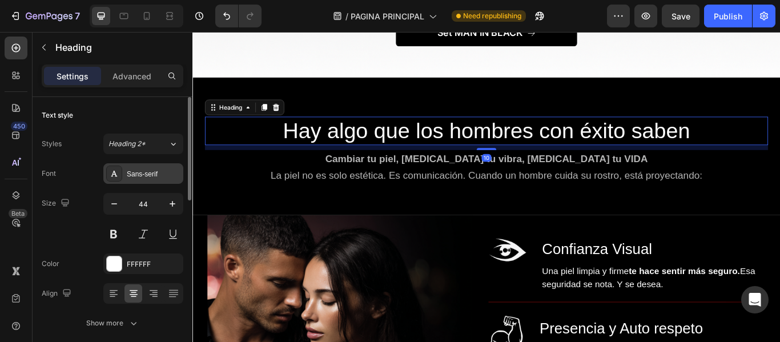
click at [143, 175] on div "Sans-serif" at bounding box center [154, 174] width 54 height 10
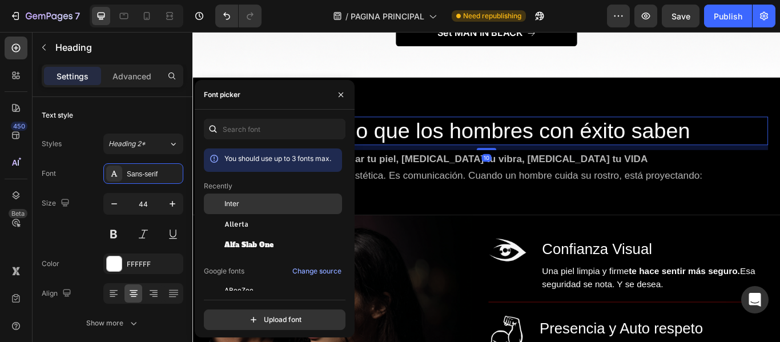
click at [248, 206] on div "Inter" at bounding box center [281, 204] width 115 height 10
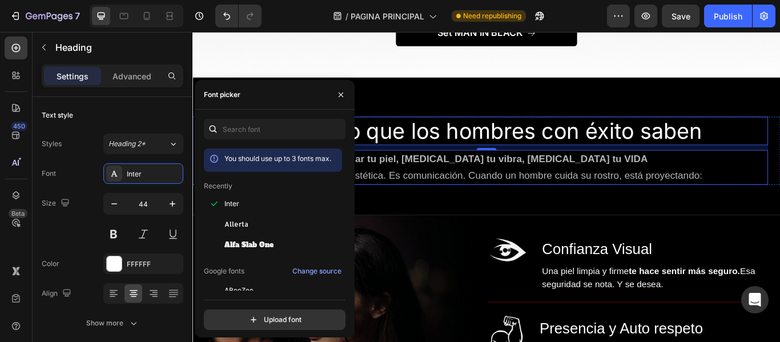
click at [461, 178] on strong "Cambiar tu piel, [MEDICAL_DATA] tu vibra, [MEDICAL_DATA] tu VIDA" at bounding box center [535, 180] width 376 height 13
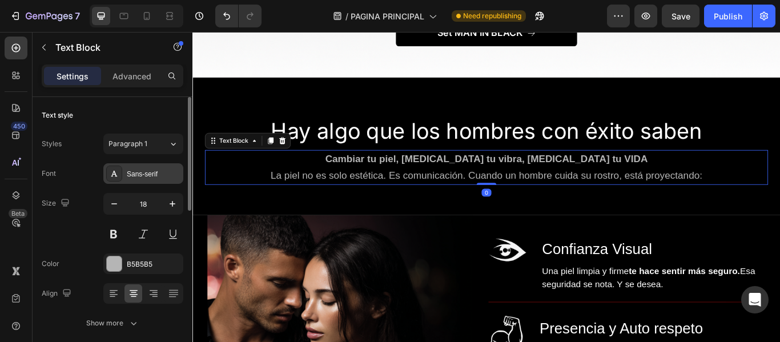
click at [130, 172] on div "Sans-serif" at bounding box center [154, 174] width 54 height 10
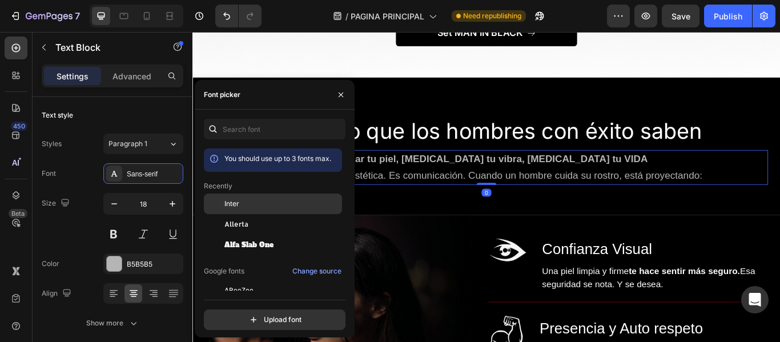
click at [245, 198] on div "Inter" at bounding box center [273, 204] width 138 height 21
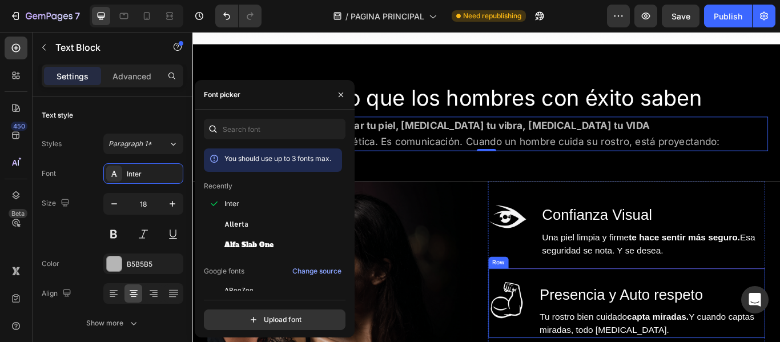
scroll to position [2539, 0]
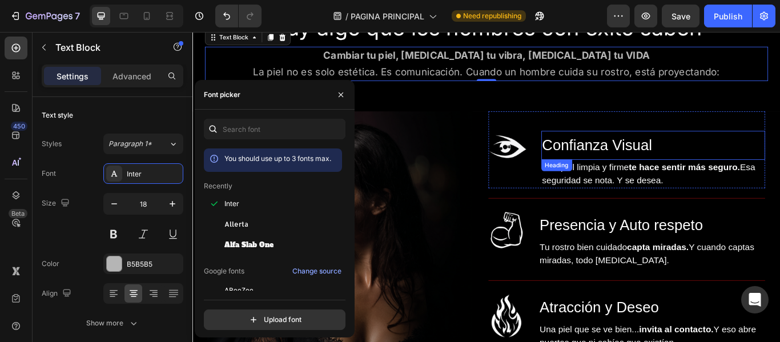
click at [642, 166] on span "Confianza Visual" at bounding box center [664, 163] width 128 height 19
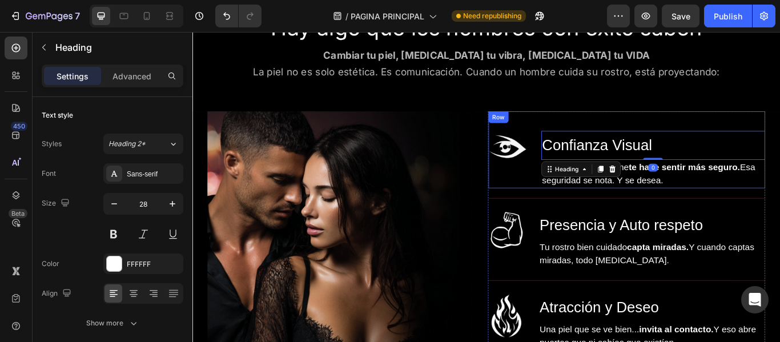
click at [576, 131] on div "Image Confianza Visual Heading 0 Una piel limpia y firme te hace sentir más seg…" at bounding box center [698, 169] width 323 height 90
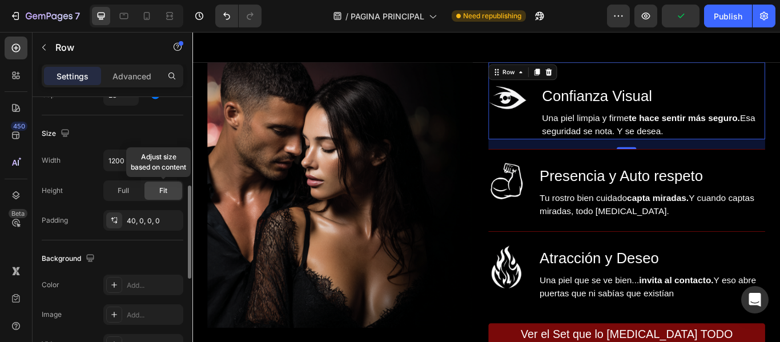
scroll to position [0, 0]
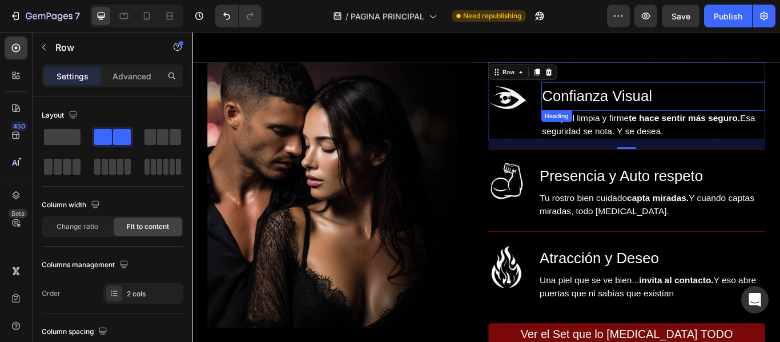
click at [627, 101] on span "Confianza Visual" at bounding box center [664, 106] width 128 height 19
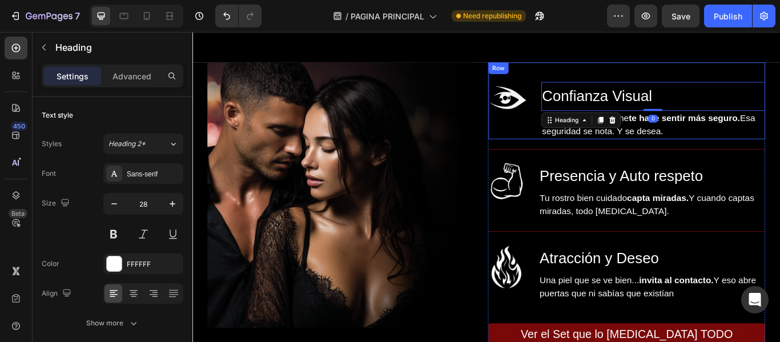
click at [644, 81] on div "Image Confianza Visual Heading 0 Una piel limpia y firme te hace sentir más seg…" at bounding box center [698, 112] width 323 height 90
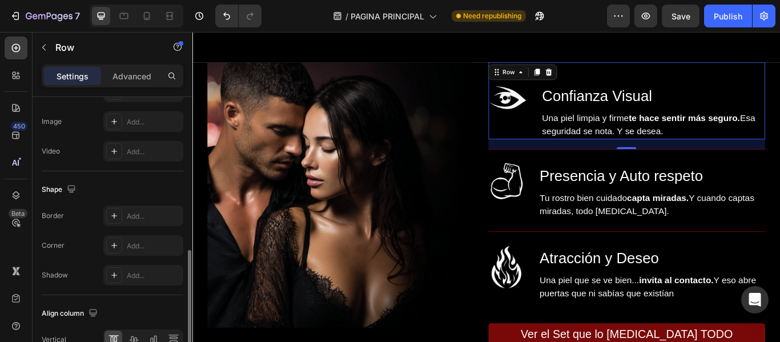
scroll to position [549, 0]
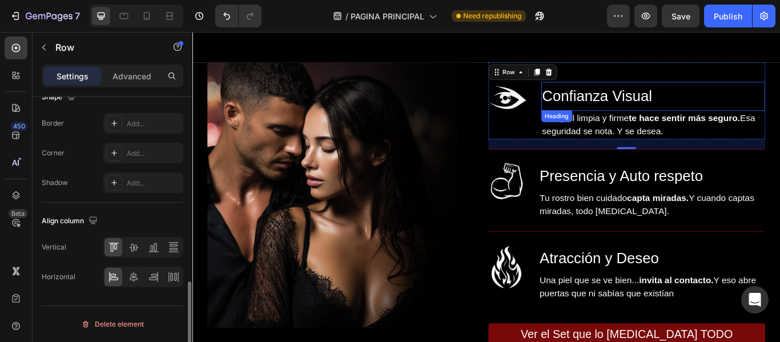
click at [666, 105] on span "Confianza Visual" at bounding box center [664, 106] width 128 height 19
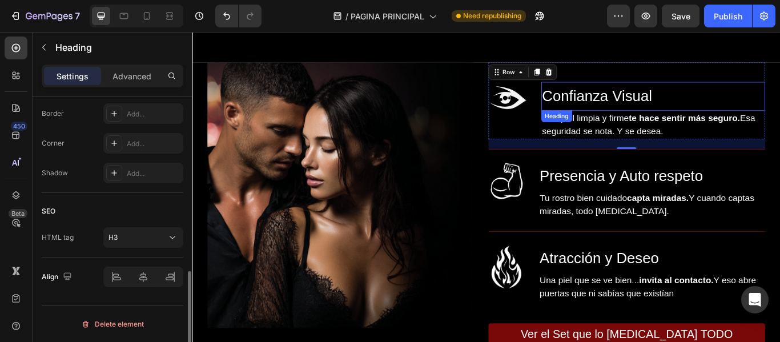
scroll to position [0, 0]
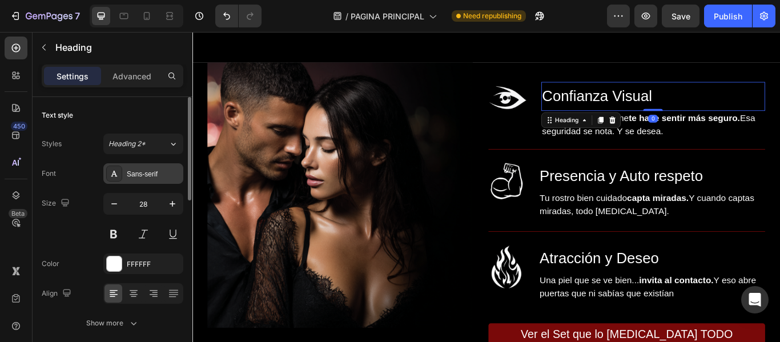
click at [138, 182] on div "Sans-serif" at bounding box center [143, 173] width 80 height 21
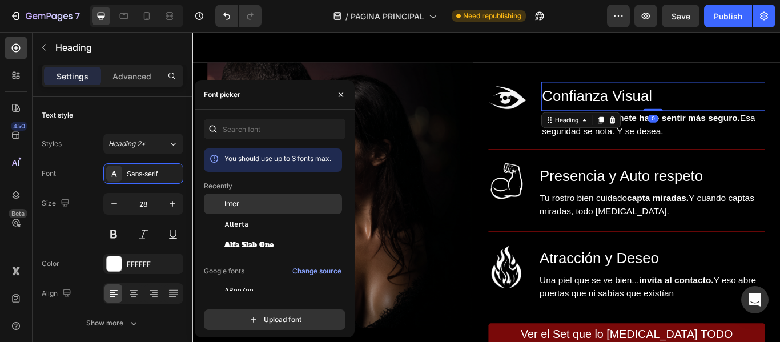
click at [235, 200] on span "Inter" at bounding box center [231, 204] width 15 height 10
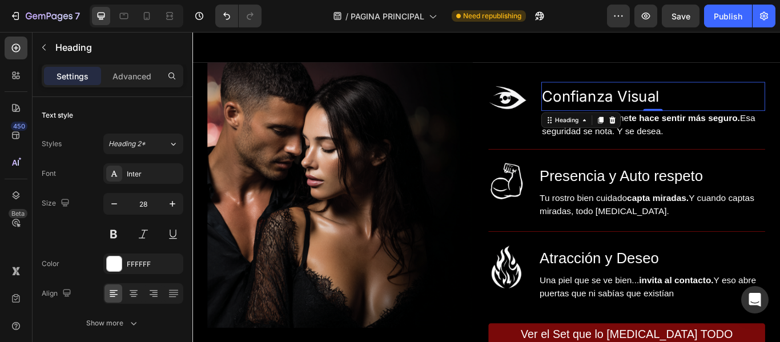
click at [728, 131] on div "0" at bounding box center [729, 132] width 11 height 9
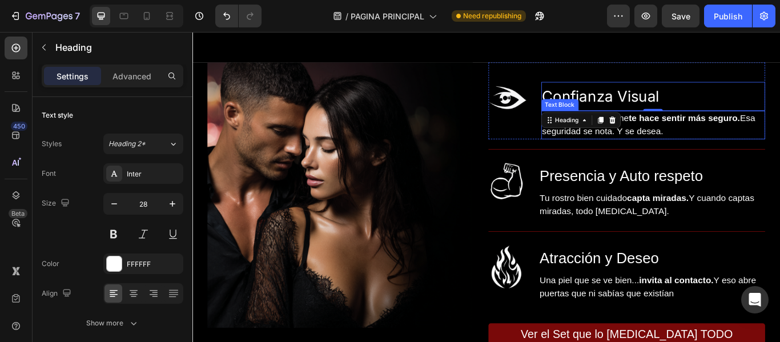
click at [735, 143] on span "Una piel limpia y firme te hace sentir más seguro. Esa seguridad se nota. Y se …" at bounding box center [724, 140] width 248 height 27
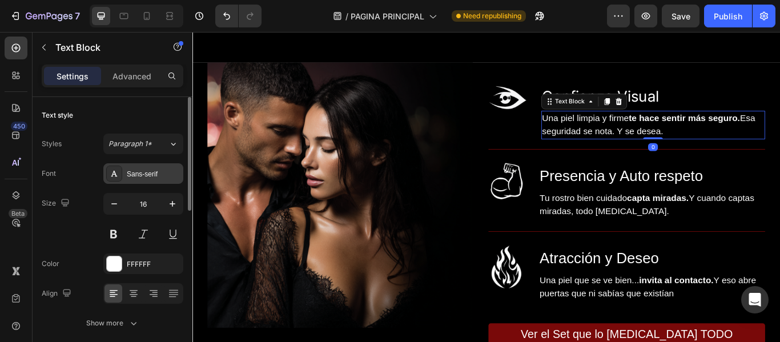
click at [138, 171] on div "Sans-serif" at bounding box center [154, 174] width 54 height 10
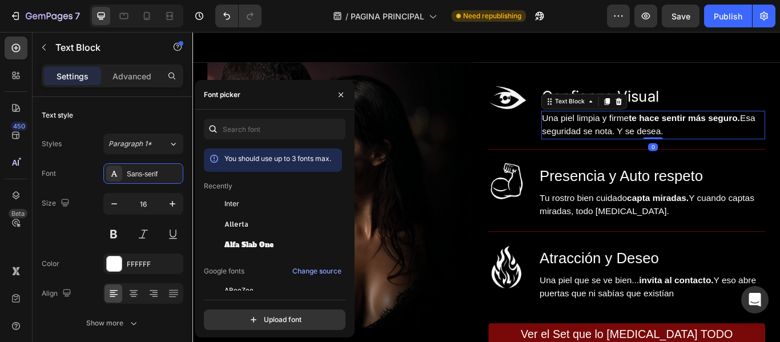
click at [238, 204] on span "Inter" at bounding box center [231, 204] width 15 height 10
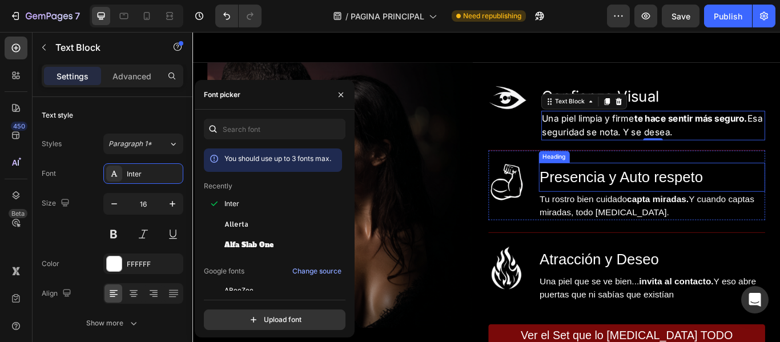
click at [699, 204] on span "Presencia y Auto respeto" at bounding box center [692, 200] width 191 height 19
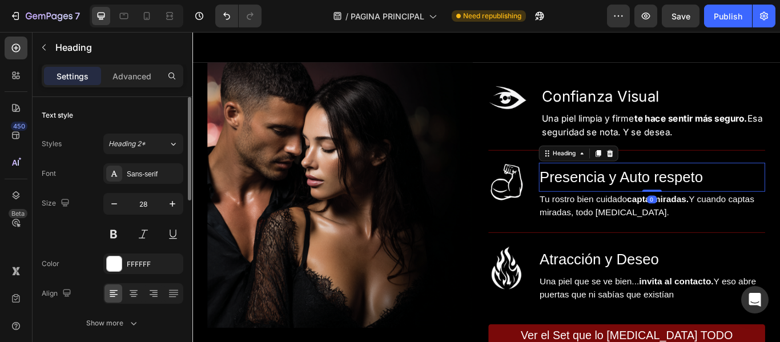
click at [113, 162] on div "Styles Heading 2* Font Sans-serif Size 28 Color FFFFFF Align Show more" at bounding box center [113, 234] width 142 height 200
click at [134, 172] on div "Sans-serif" at bounding box center [154, 174] width 54 height 10
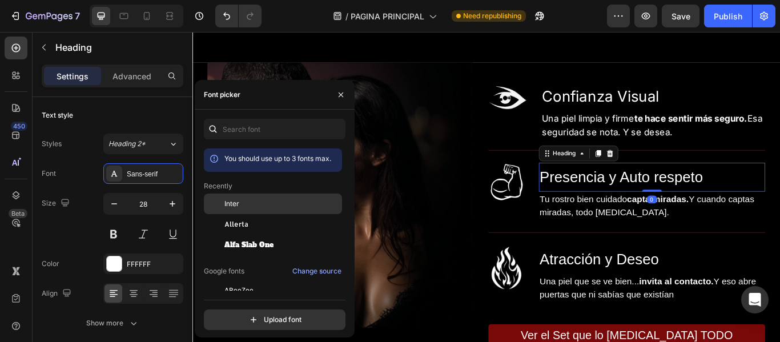
click at [251, 203] on div "Inter" at bounding box center [281, 204] width 115 height 10
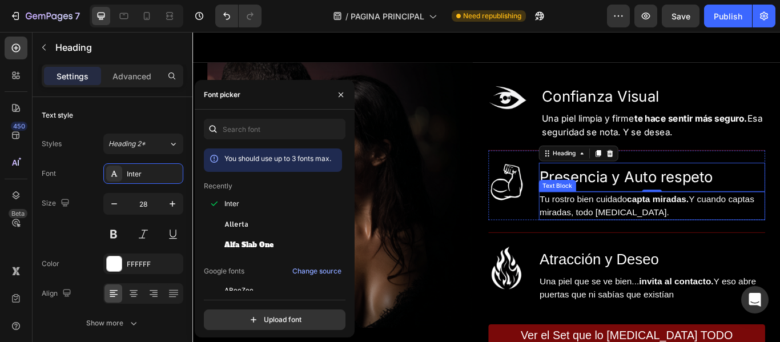
click at [658, 237] on span "Tu rostro bien cuidado capta miradas. Y cuando captas miradas, todo [MEDICAL_DA…" at bounding box center [722, 234] width 250 height 27
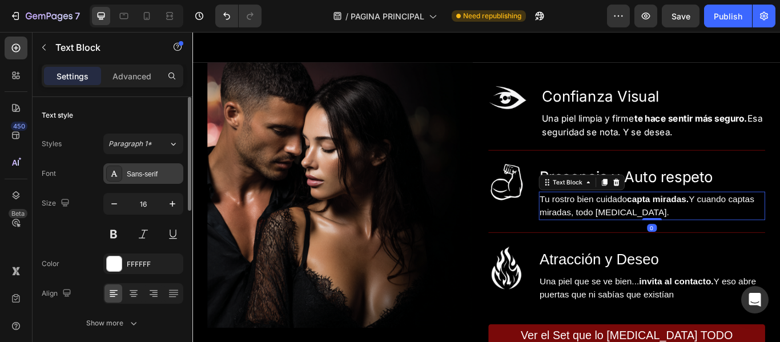
click at [152, 168] on div "Sans-serif" at bounding box center [143, 173] width 80 height 21
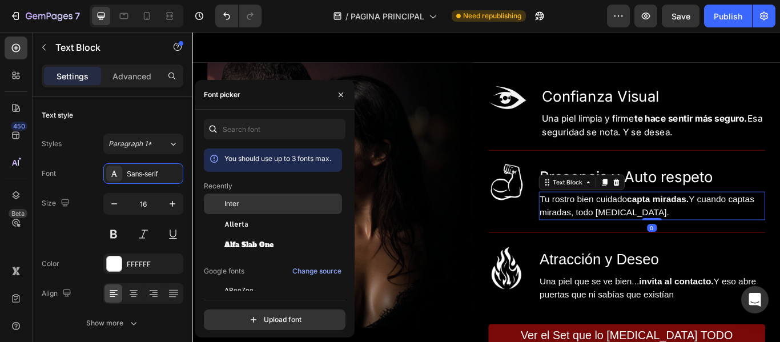
click at [248, 199] on div "Inter" at bounding box center [281, 204] width 115 height 10
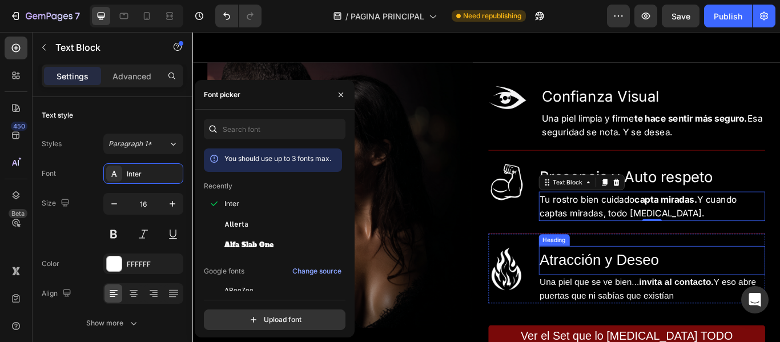
click at [638, 301] on span "Atracción y Deseo" at bounding box center [666, 297] width 139 height 19
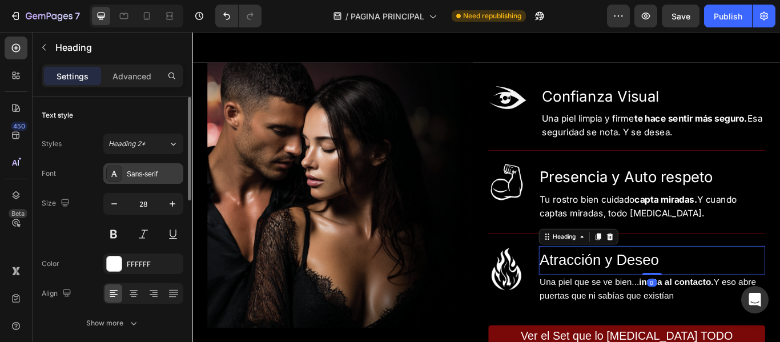
click at [151, 170] on div "Sans-serif" at bounding box center [154, 174] width 54 height 10
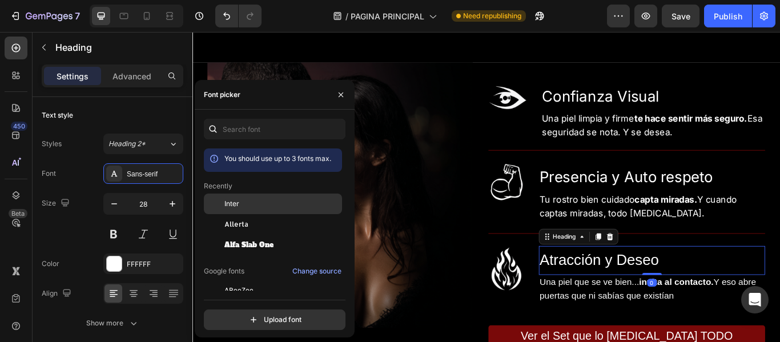
click at [226, 202] on span "Inter" at bounding box center [231, 204] width 15 height 10
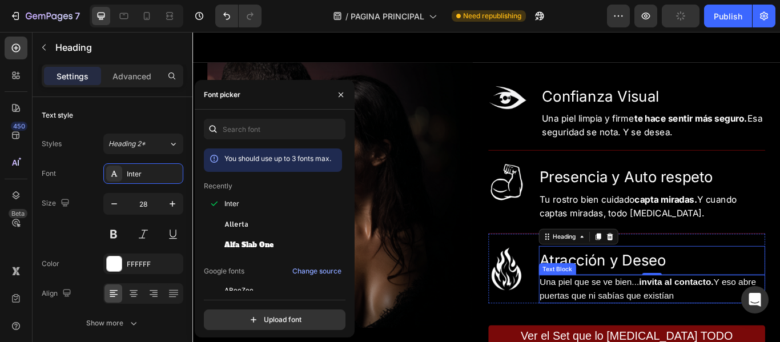
click at [605, 327] on span "Una piel que se ve bien... invita al contacto. Y eso abre puertas que ni sabías…" at bounding box center [723, 331] width 252 height 27
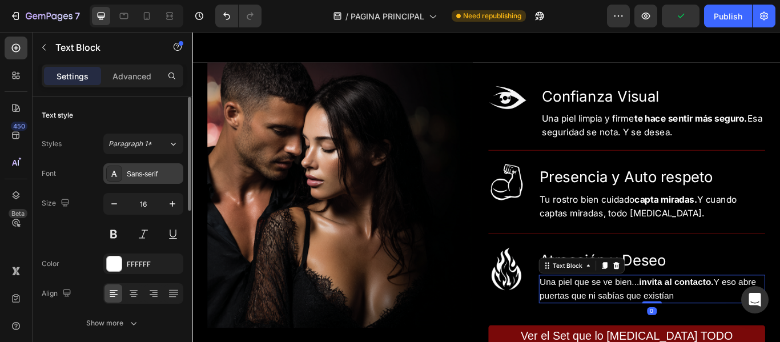
click at [139, 172] on div "Sans-serif" at bounding box center [154, 174] width 54 height 10
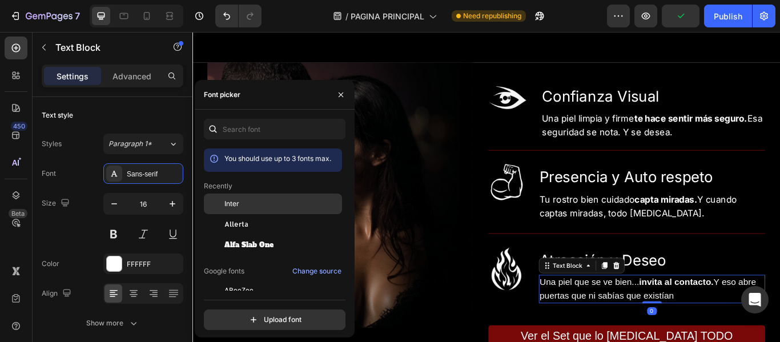
click at [232, 206] on span "Inter" at bounding box center [231, 204] width 15 height 10
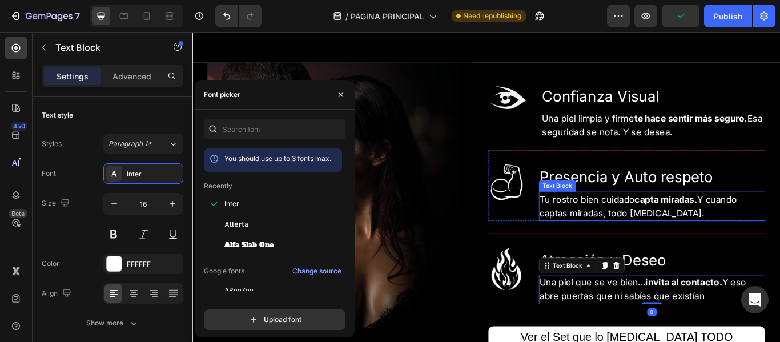
scroll to position [2711, 0]
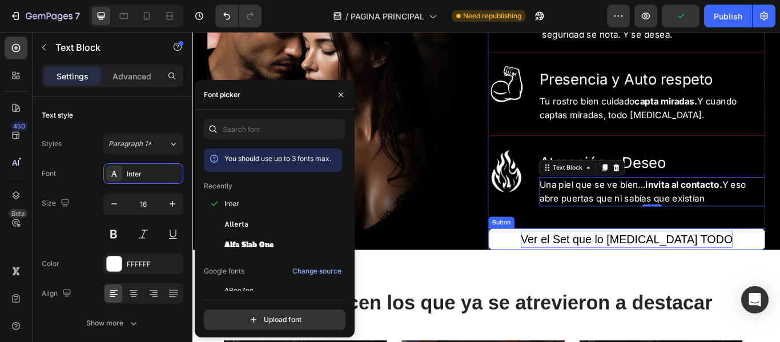
click at [675, 270] on p "Ver el Set que lo [MEDICAL_DATA] TODO" at bounding box center [698, 274] width 247 height 20
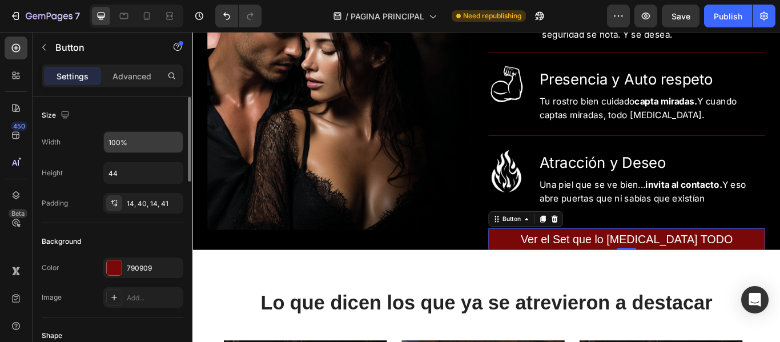
click at [133, 146] on input "100%" at bounding box center [143, 142] width 79 height 21
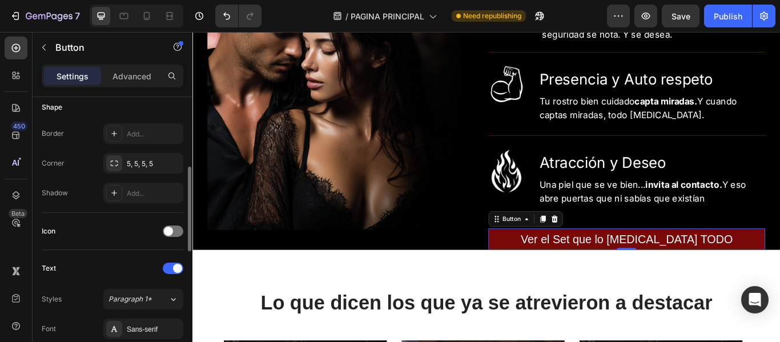
scroll to position [343, 0]
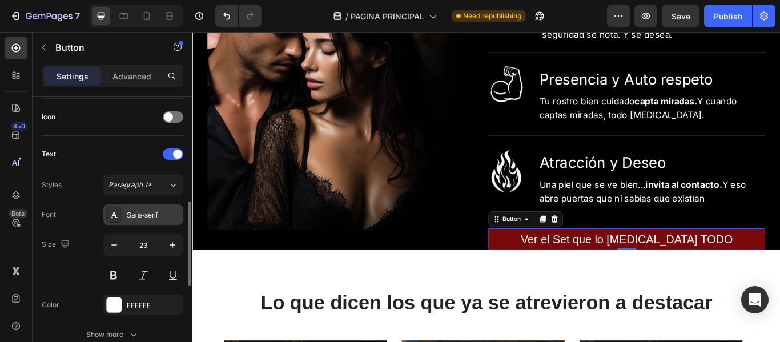
click at [144, 212] on div "Sans-serif" at bounding box center [154, 215] width 54 height 10
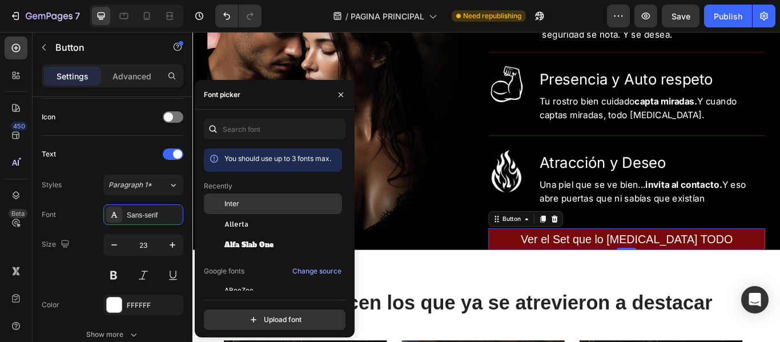
click at [271, 207] on div "Inter" at bounding box center [281, 204] width 115 height 10
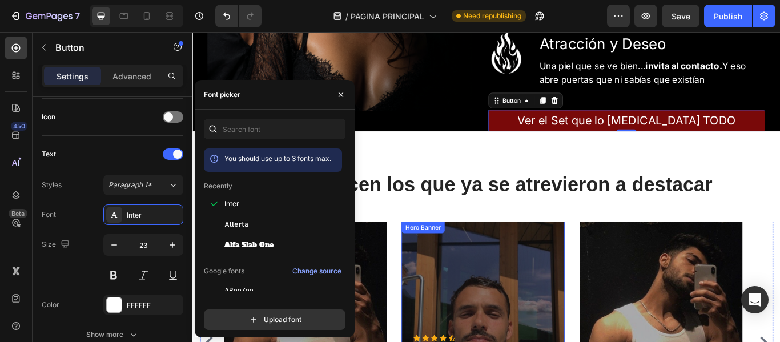
scroll to position [2882, 0]
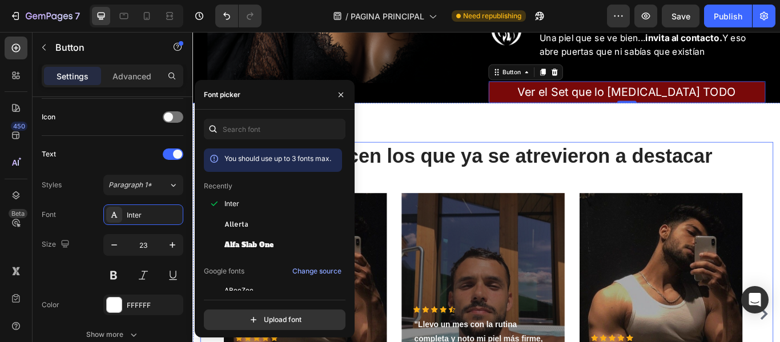
click at [495, 181] on span "Lo que dicen los que ya se atrevieron a destacar" at bounding box center [535, 176] width 527 height 25
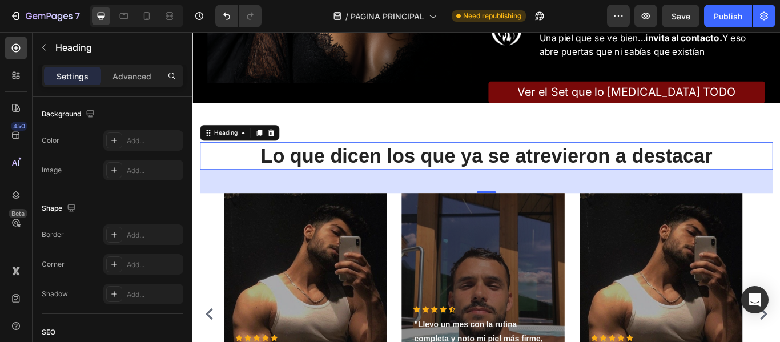
scroll to position [0, 0]
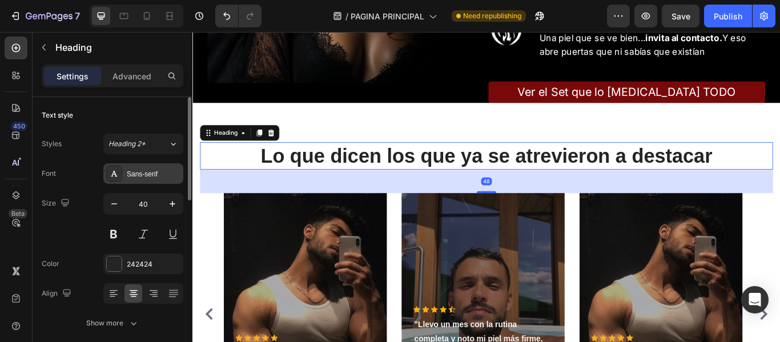
click at [146, 169] on div "Sans-serif" at bounding box center [154, 174] width 54 height 10
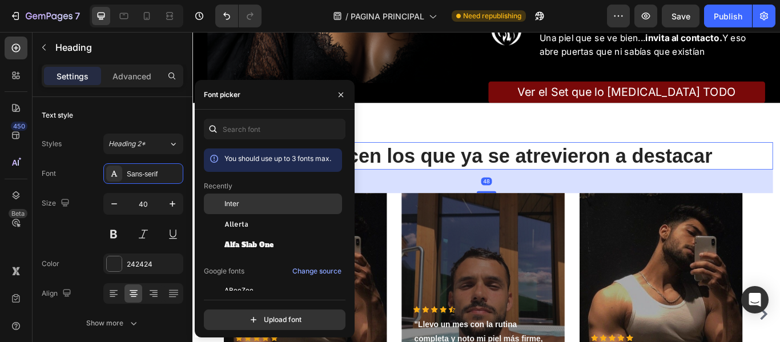
click at [260, 207] on div "Inter" at bounding box center [281, 204] width 115 height 10
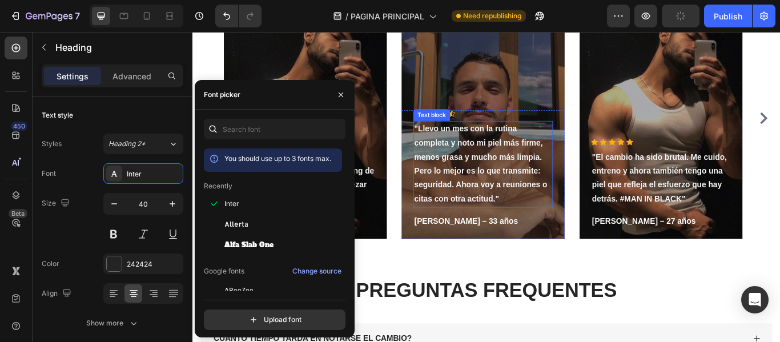
scroll to position [3225, 0]
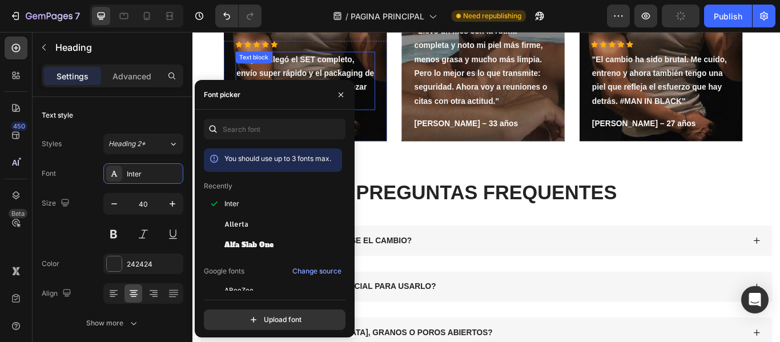
click at [363, 70] on p ""Hoy me llegó el SET completo, envío super rápido y el packaging de lujo! Estoy…" at bounding box center [323, 89] width 160 height 66
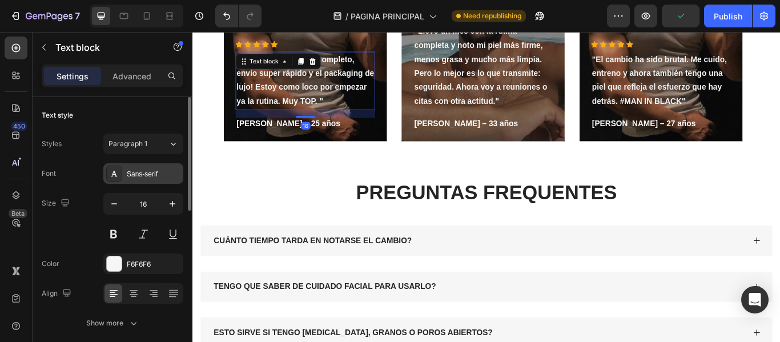
click at [136, 169] on div "Sans-serif" at bounding box center [154, 174] width 54 height 10
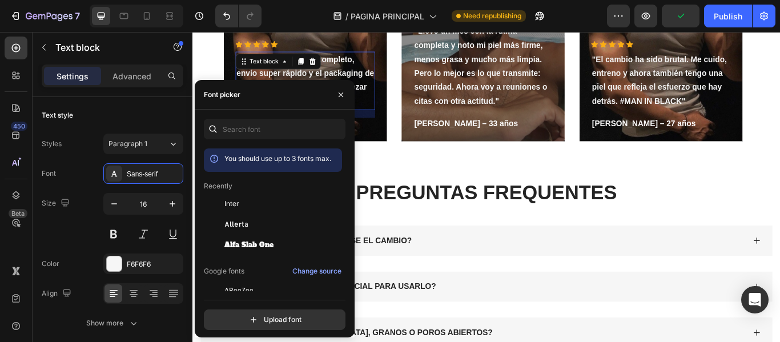
click at [257, 200] on div "Inter" at bounding box center [281, 204] width 115 height 10
click at [493, 91] on strong ""Llevo un mes con la rutina completa y noto mi piel más firme, menos grasa y mu…" at bounding box center [528, 72] width 155 height 92
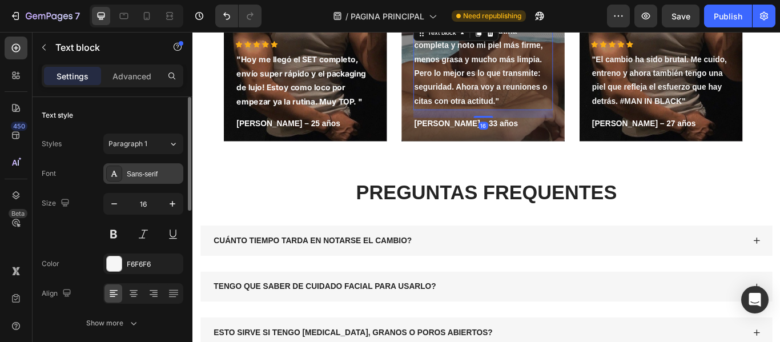
click at [150, 174] on div "Sans-serif" at bounding box center [154, 174] width 54 height 10
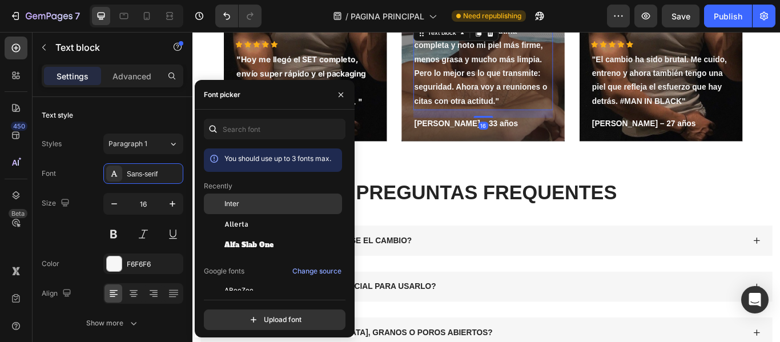
click at [242, 206] on div "Inter" at bounding box center [281, 204] width 115 height 10
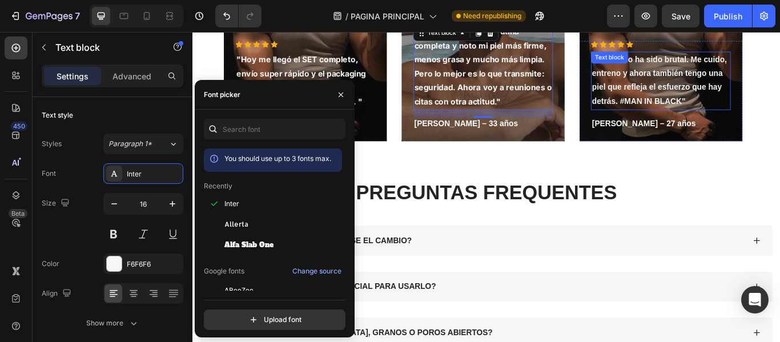
click at [778, 91] on strong ""El cambio ha sido brutal. Me cuido, entreno y ahora también tengo una piel que…" at bounding box center [736, 88] width 157 height 59
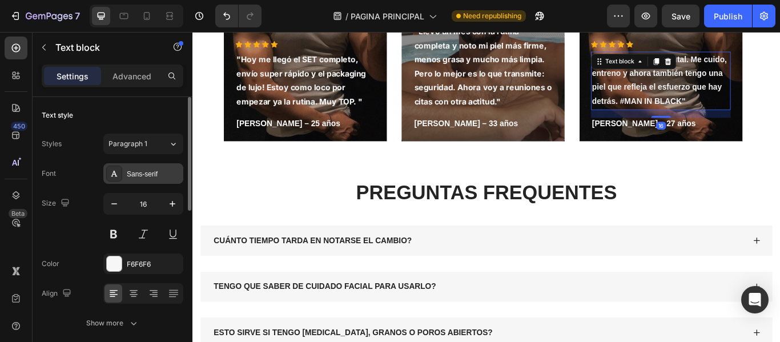
click at [166, 175] on div "Sans-serif" at bounding box center [154, 174] width 54 height 10
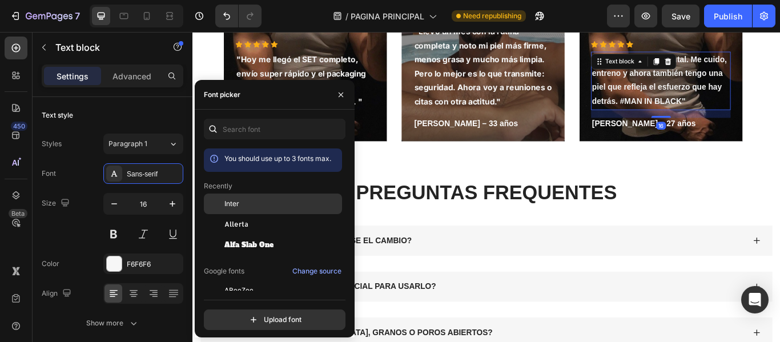
click at [250, 203] on div "Inter" at bounding box center [281, 204] width 115 height 10
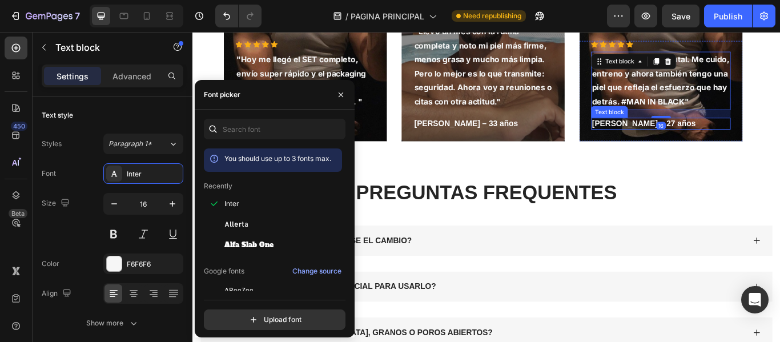
click at [692, 138] on strong "[PERSON_NAME] – 27 años" at bounding box center [718, 139] width 121 height 10
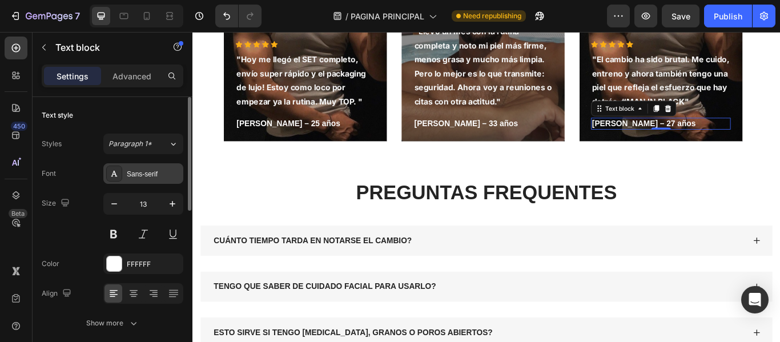
click at [134, 170] on div "Sans-serif" at bounding box center [154, 174] width 54 height 10
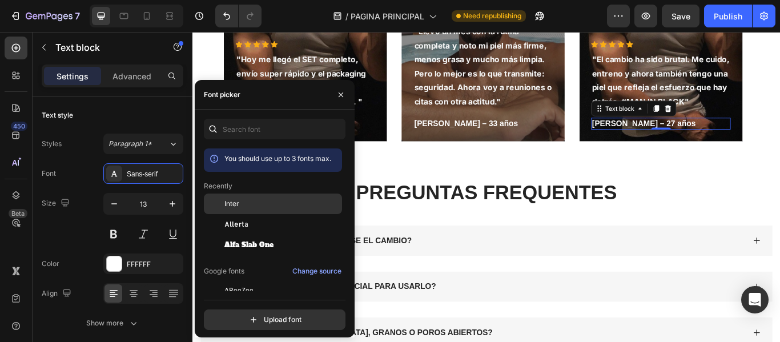
click at [256, 200] on div "Inter" at bounding box center [281, 204] width 115 height 10
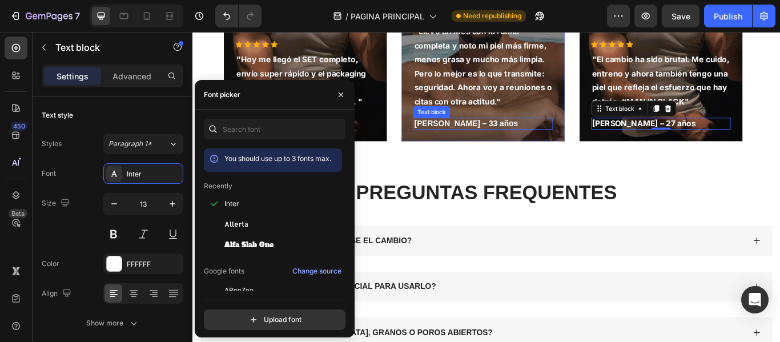
click at [487, 137] on strong "[PERSON_NAME] – 33 años" at bounding box center [511, 139] width 121 height 10
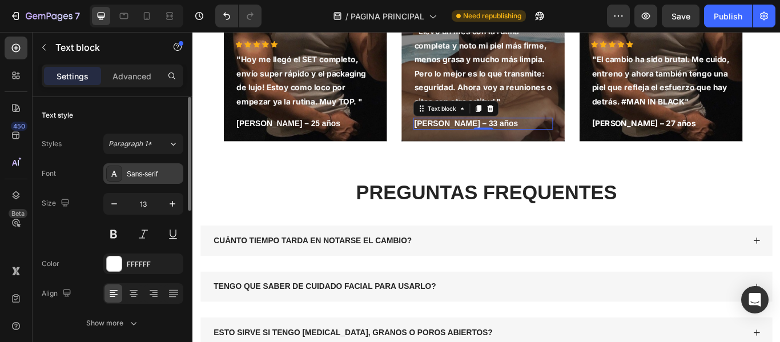
click at [145, 178] on div "Sans-serif" at bounding box center [154, 174] width 54 height 10
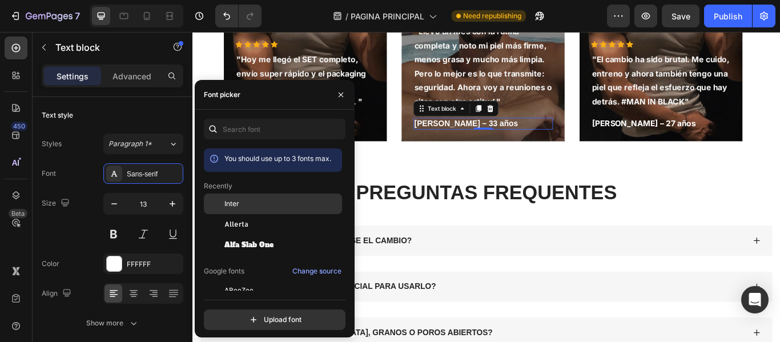
click at [270, 204] on div "Inter" at bounding box center [281, 204] width 115 height 10
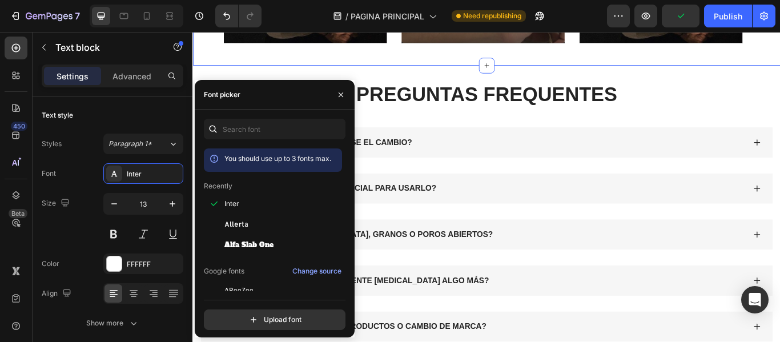
scroll to position [3282, 0]
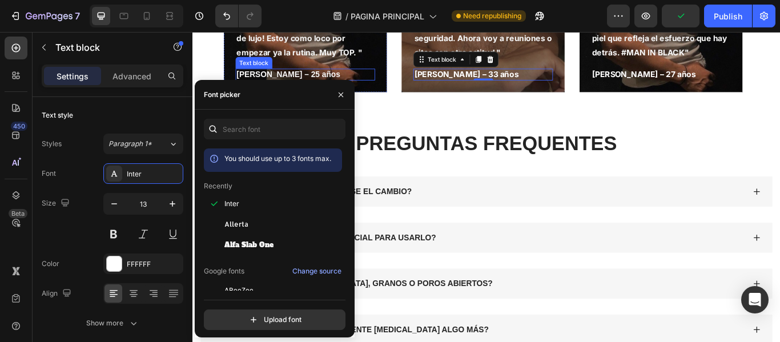
click at [287, 78] on strong "[PERSON_NAME] – 25 años" at bounding box center [303, 82] width 121 height 10
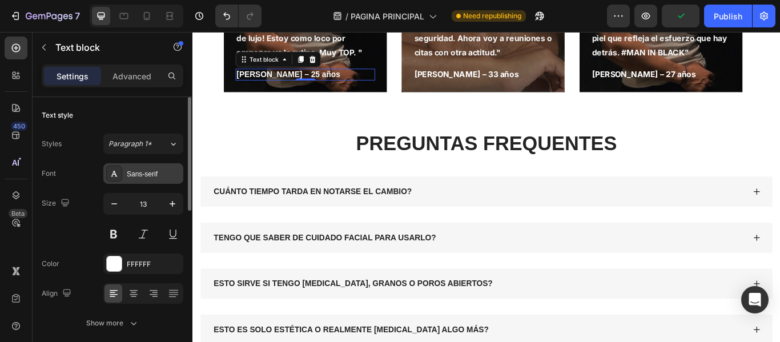
click at [156, 170] on div "Sans-serif" at bounding box center [154, 174] width 54 height 10
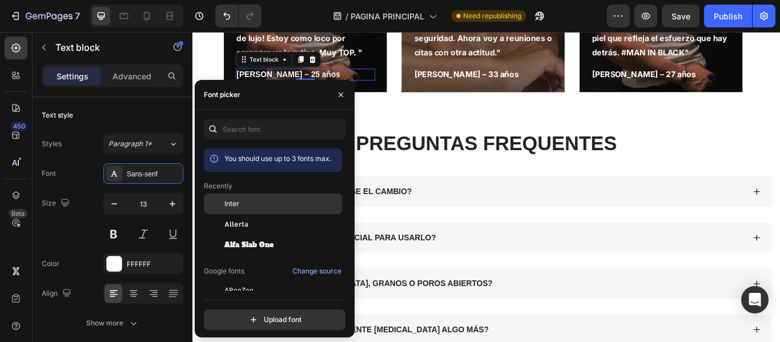
click at [262, 199] on div "Inter" at bounding box center [281, 204] width 115 height 10
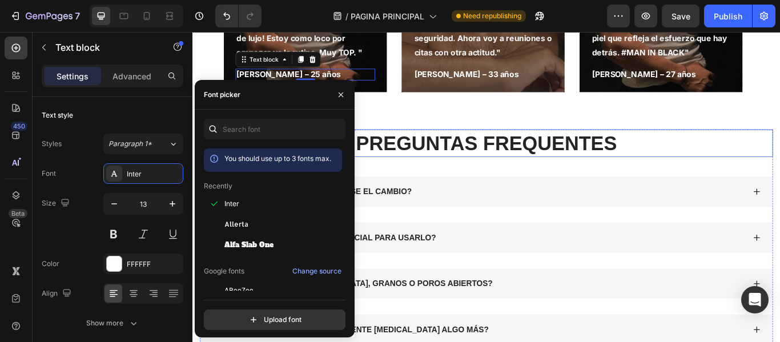
click at [476, 155] on h2 "PREGUNTAS FREQUENTES" at bounding box center [535, 162] width 668 height 32
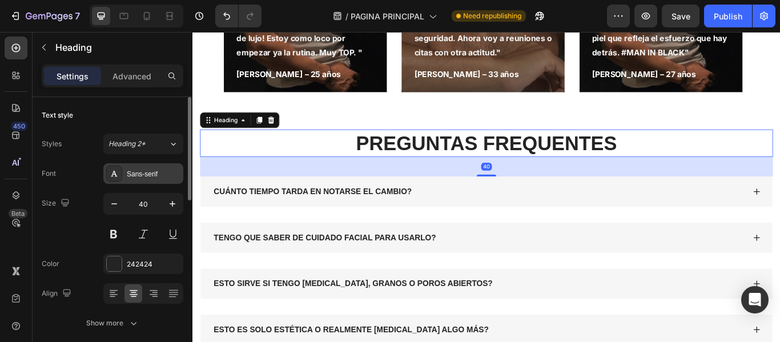
click at [169, 170] on div "Sans-serif" at bounding box center [154, 174] width 54 height 10
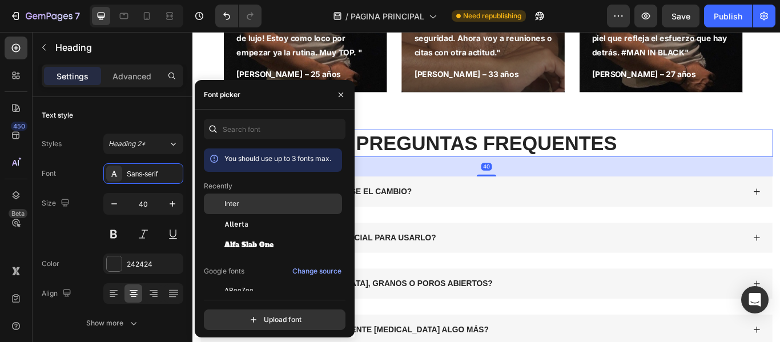
click at [287, 197] on div "Inter" at bounding box center [273, 204] width 138 height 21
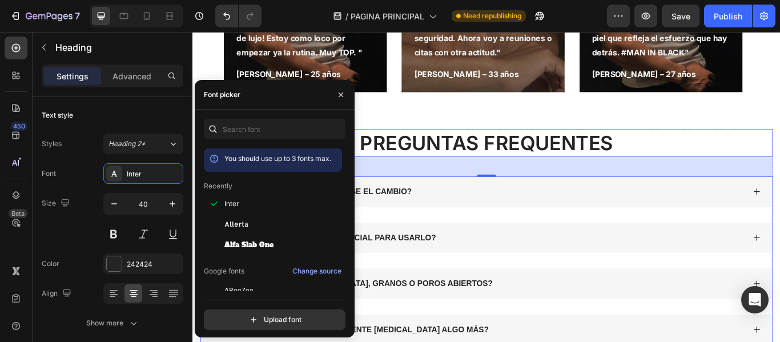
drag, startPoint x: 619, startPoint y: 209, endPoint x: 590, endPoint y: 205, distance: 28.8
click at [619, 210] on div "CUÁNTO TIEMPO TARDA EN NOTARSE EL CAMBIO?" at bounding box center [535, 217] width 667 height 35
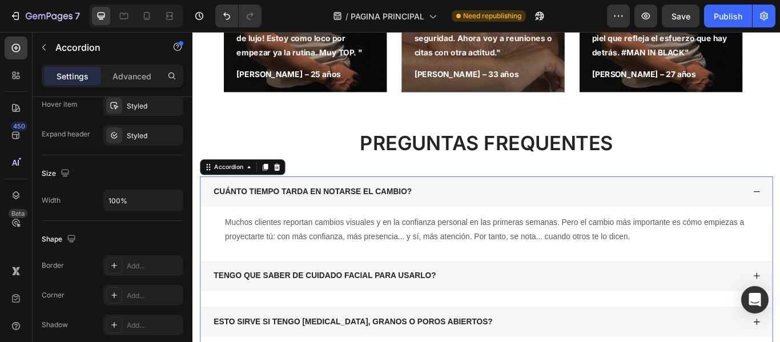
scroll to position [799, 0]
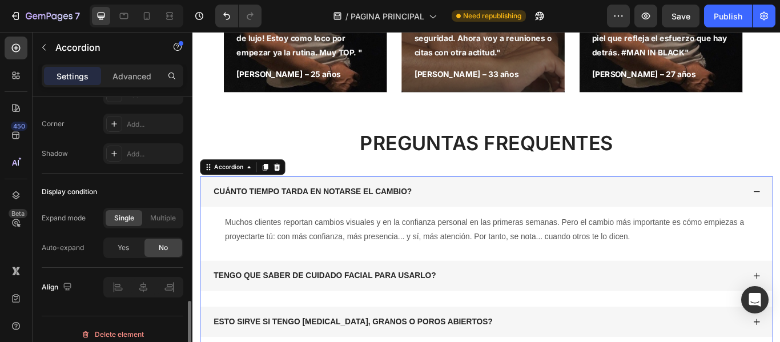
click at [334, 214] on p "CUÁNTO TIEMPO TARDA EN NOTARSE EL CAMBIO?" at bounding box center [332, 218] width 231 height 14
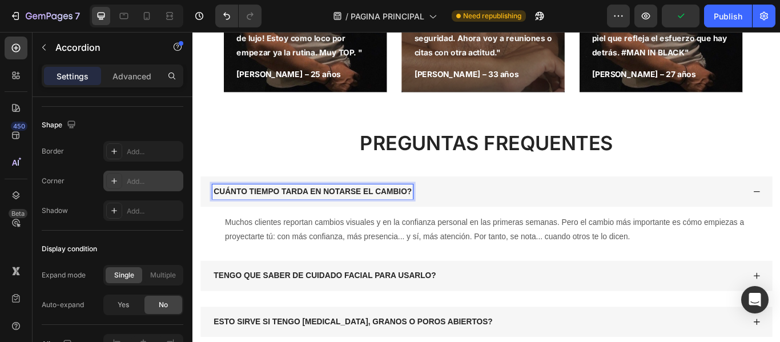
scroll to position [810, 0]
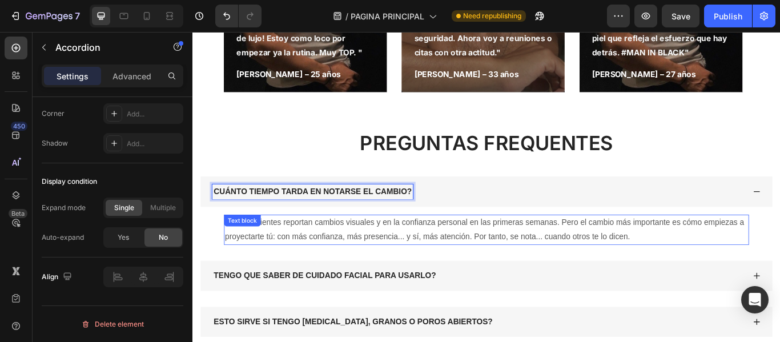
click at [327, 255] on p "Muchos clientes reportan cambios visuales y en la confianza personal en las pri…" at bounding box center [535, 262] width 610 height 33
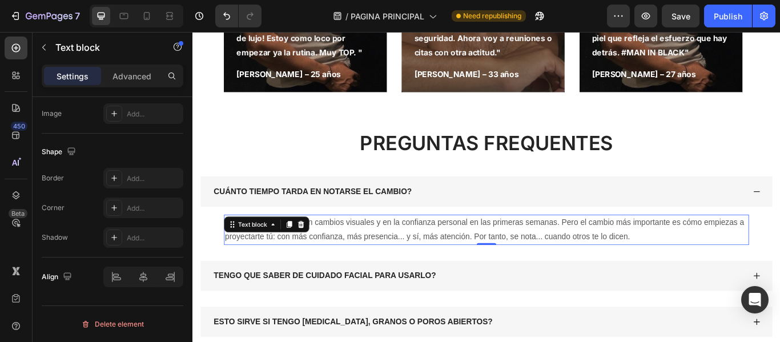
scroll to position [0, 0]
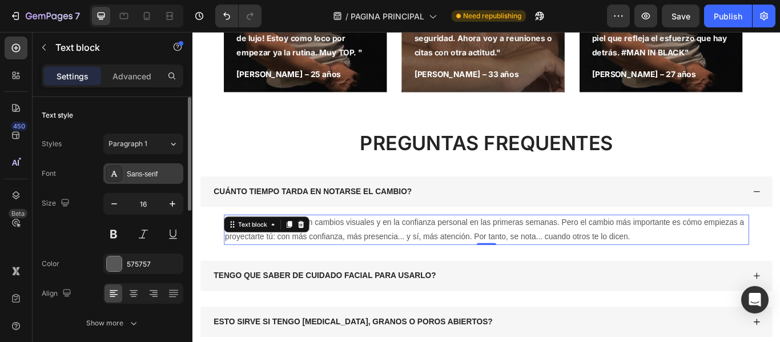
click at [135, 173] on div "Sans-serif" at bounding box center [154, 174] width 54 height 10
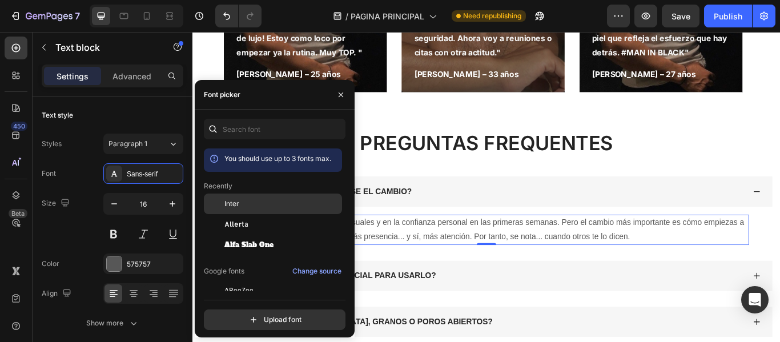
click at [251, 205] on div "Inter" at bounding box center [281, 204] width 115 height 10
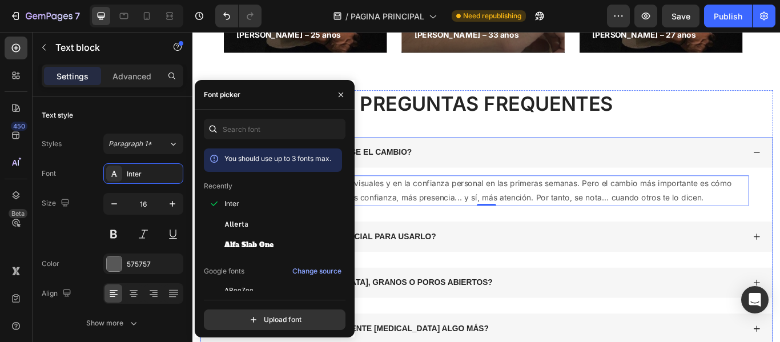
scroll to position [3396, 0]
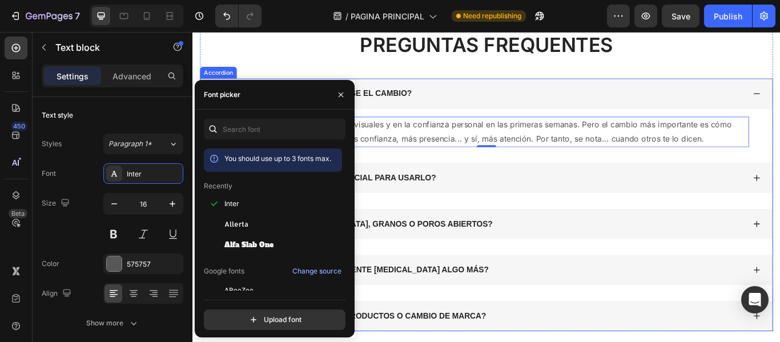
click at [779, 202] on div "TENGO QUE SABER DE CUIDADO FACIAL PARA USARLO?" at bounding box center [535, 201] width 667 height 35
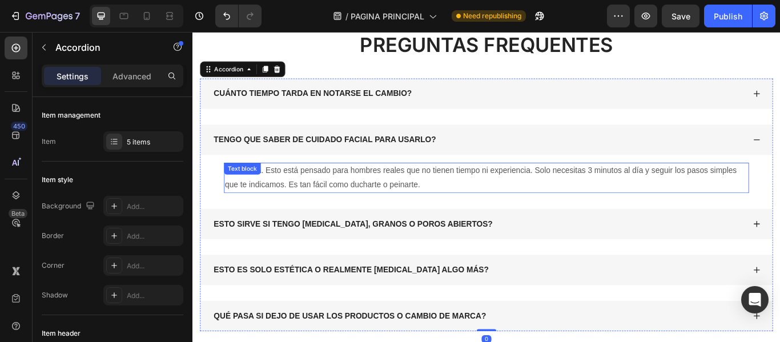
click at [512, 196] on p "Para nada. Esto está pensado para hombres reales que no tienen tiempo ni experi…" at bounding box center [535, 202] width 610 height 33
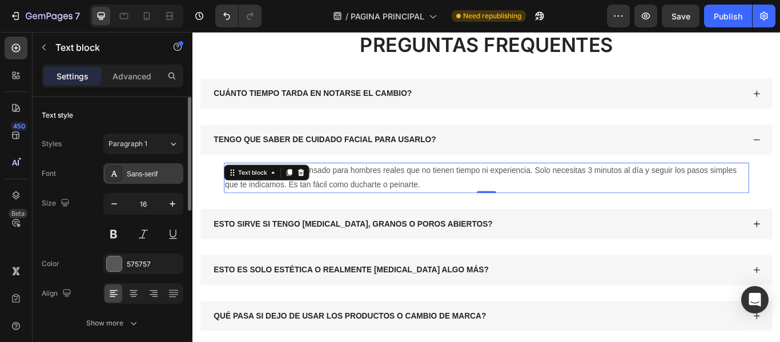
click at [146, 169] on div "Sans-serif" at bounding box center [154, 174] width 54 height 10
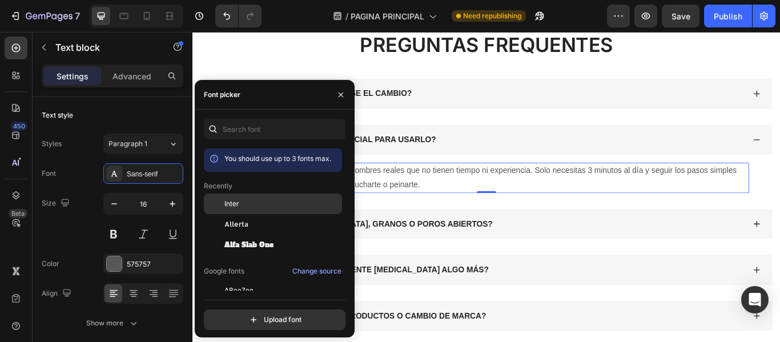
click at [249, 200] on div "Inter" at bounding box center [281, 204] width 115 height 10
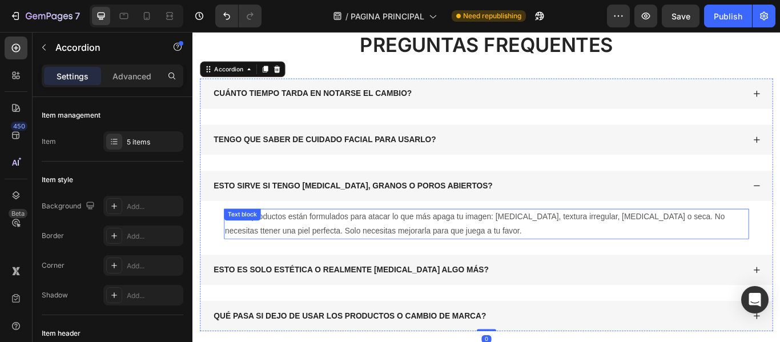
click at [484, 253] on p "Sí. Los productos están formulados para atacar lo que más apaga tu imagen: [MED…" at bounding box center [535, 255] width 610 height 33
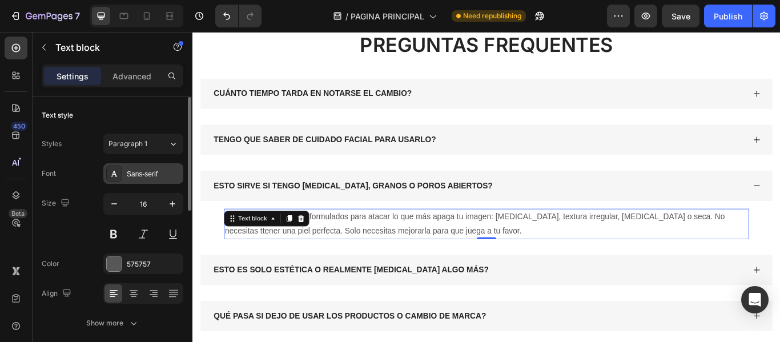
click at [168, 172] on div "Sans-serif" at bounding box center [154, 174] width 54 height 10
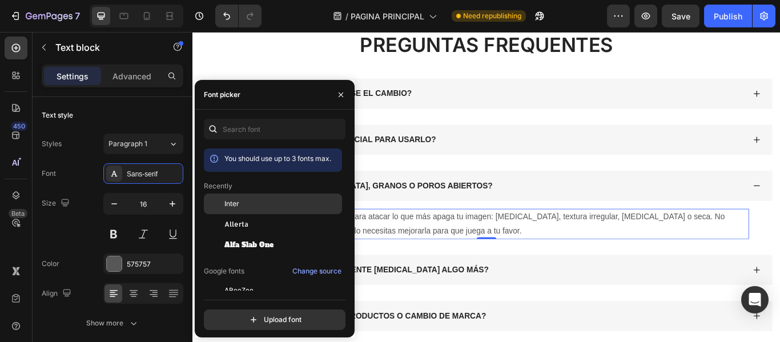
click at [251, 206] on div "Inter" at bounding box center [281, 204] width 115 height 10
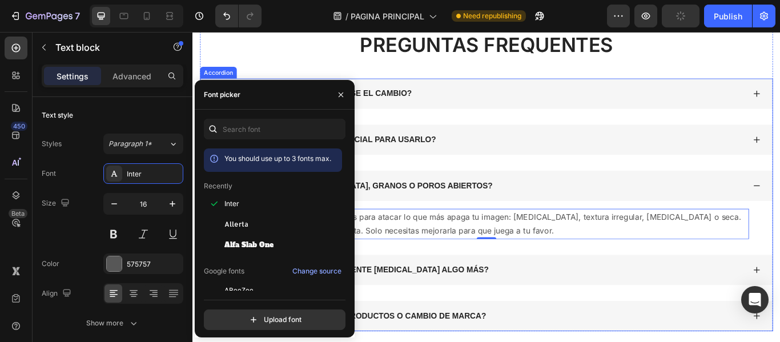
click at [779, 304] on div "ESTO ES SOLO ESTÉTICA O REALMENTE [MEDICAL_DATA] ALGO MÁS?" at bounding box center [535, 309] width 667 height 35
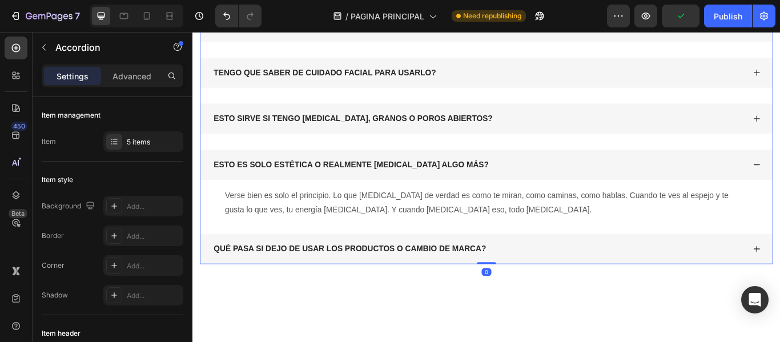
scroll to position [3567, 0]
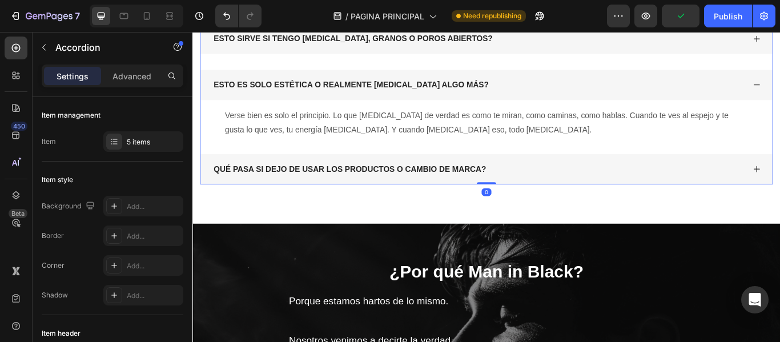
click at [402, 142] on p "Verse bien es solo el principio. Lo que [MEDICAL_DATA] de verdad es como te mir…" at bounding box center [535, 138] width 610 height 33
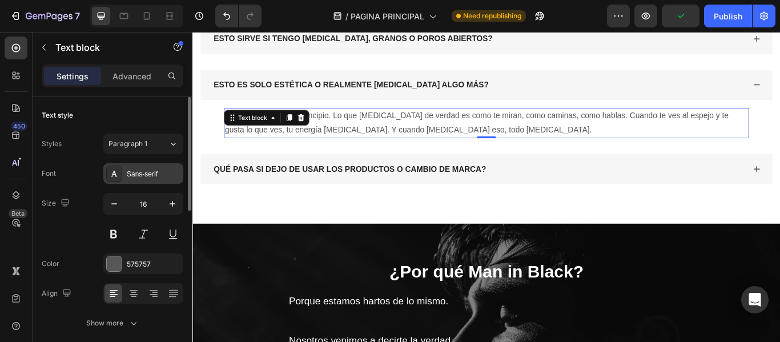
click at [153, 173] on div "Sans-serif" at bounding box center [154, 174] width 54 height 10
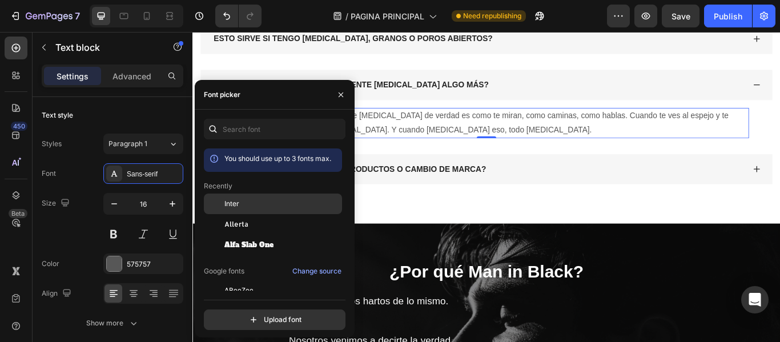
click at [232, 200] on span "Inter" at bounding box center [231, 204] width 15 height 10
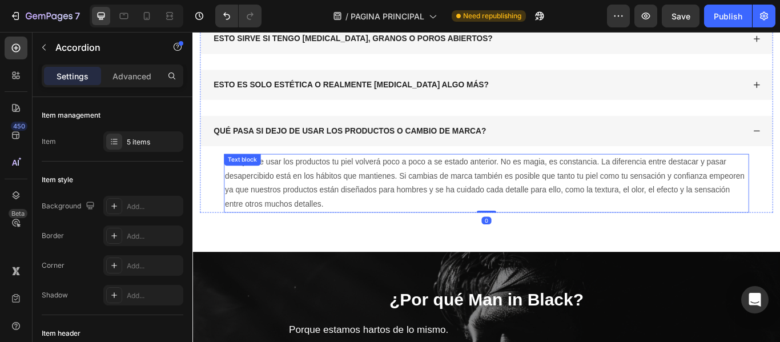
click at [512, 204] on p "Si dejas de usar los productos tu piel volverá poco a poco a se estado anterior…" at bounding box center [535, 208] width 610 height 66
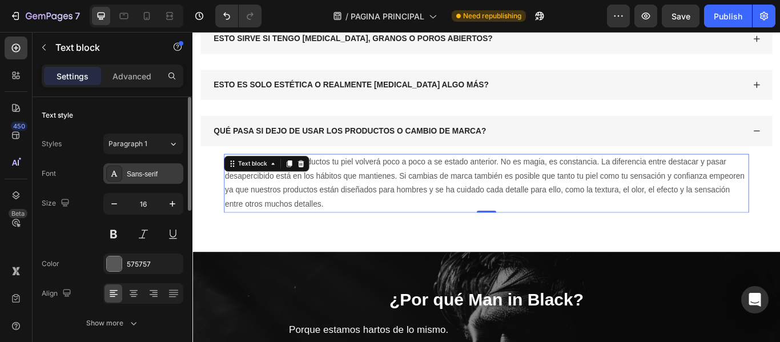
click at [170, 177] on div "Sans-serif" at bounding box center [154, 174] width 54 height 10
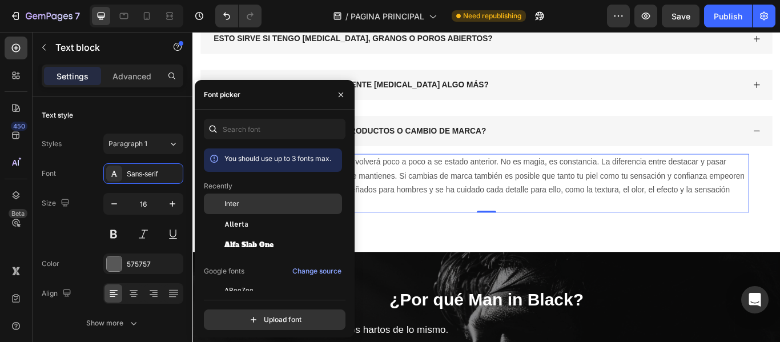
click at [236, 200] on span "Inter" at bounding box center [231, 204] width 15 height 10
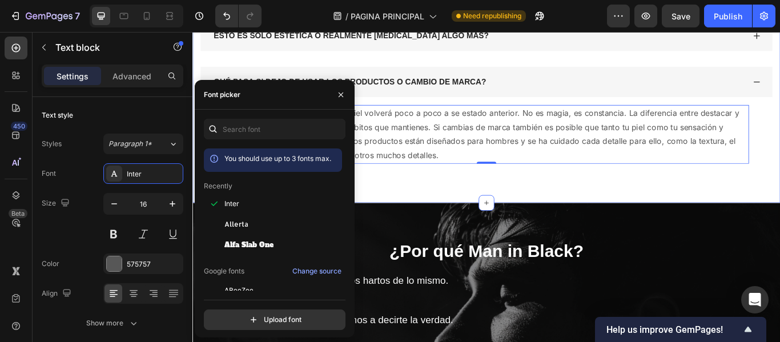
scroll to position [3682, 0]
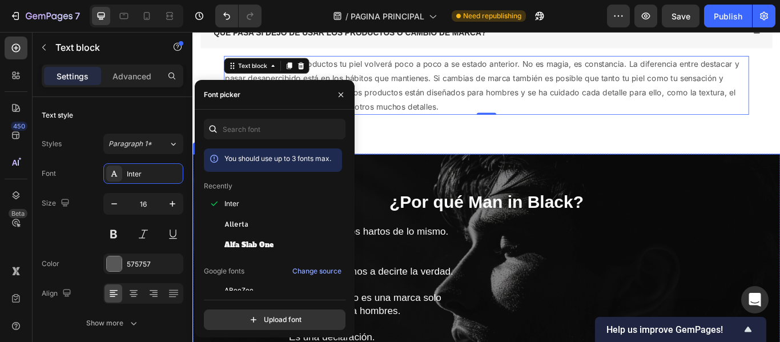
click at [492, 221] on strong "¿Por qué Man in Black?" at bounding box center [535, 230] width 227 height 22
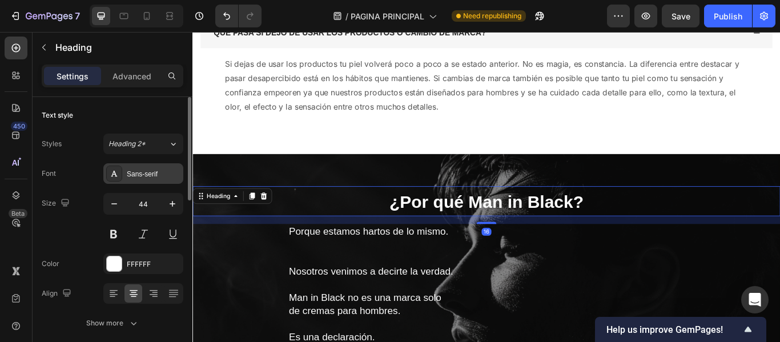
click at [149, 172] on div "Sans-serif" at bounding box center [154, 174] width 54 height 10
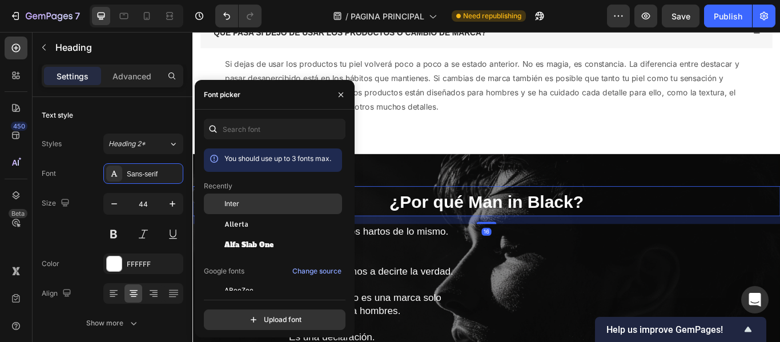
drag, startPoint x: 242, startPoint y: 202, endPoint x: 227, endPoint y: 187, distance: 21.0
click at [242, 202] on div "Inter" at bounding box center [281, 204] width 115 height 10
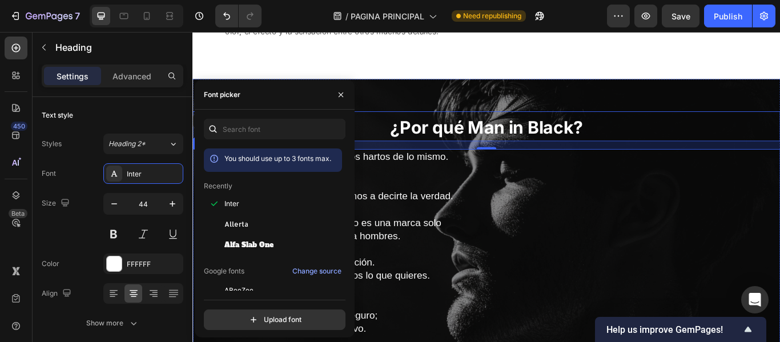
scroll to position [3796, 0]
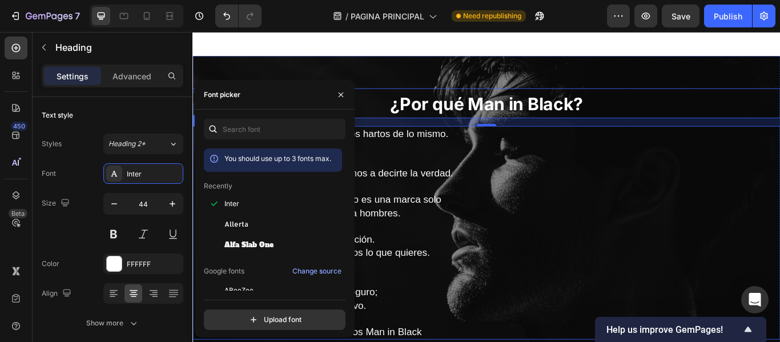
click at [424, 163] on p at bounding box center [535, 165] width 461 height 15
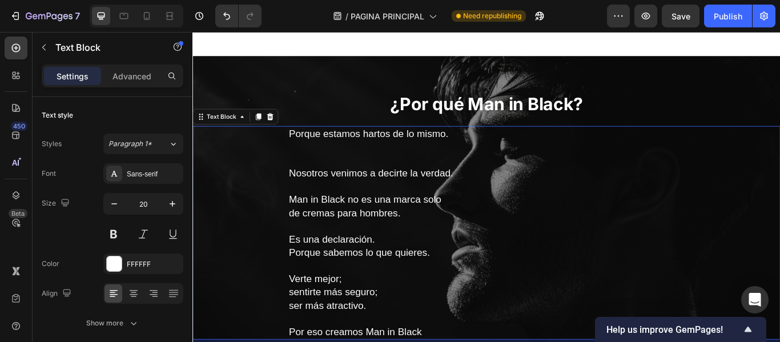
click at [343, 214] on p at bounding box center [535, 211] width 461 height 15
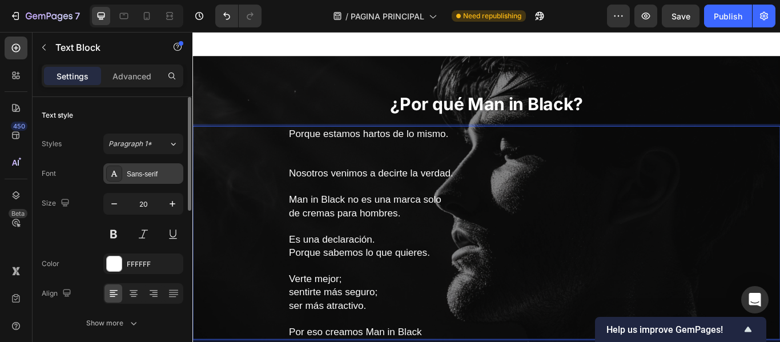
click at [137, 170] on div "Sans-serif" at bounding box center [154, 174] width 54 height 10
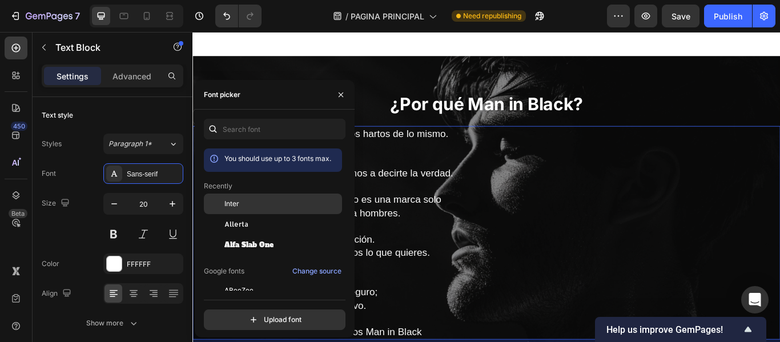
click at [244, 198] on div "Inter" at bounding box center [273, 204] width 138 height 21
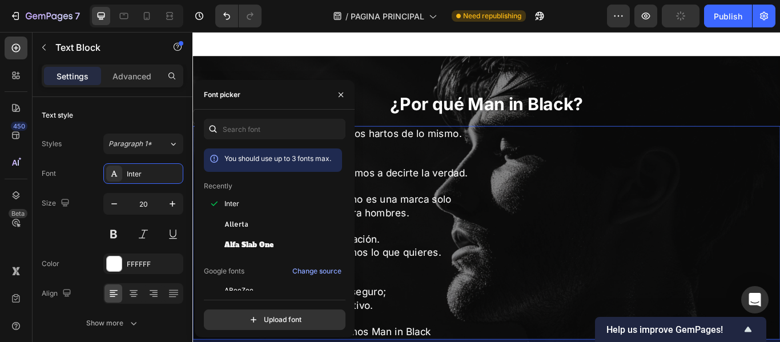
click at [539, 222] on p "Man in Black no es una marca solo" at bounding box center [535, 227] width 461 height 15
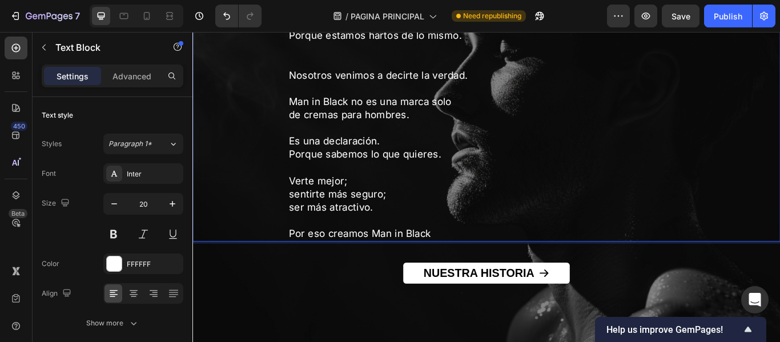
scroll to position [4024, 0]
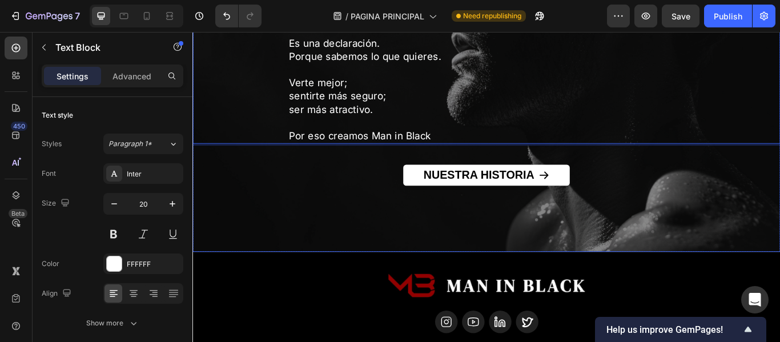
drag, startPoint x: 544, startPoint y: 194, endPoint x: 245, endPoint y: 194, distance: 298.7
click at [544, 194] on strong "NUESTRA HISTORIA" at bounding box center [525, 198] width 129 height 15
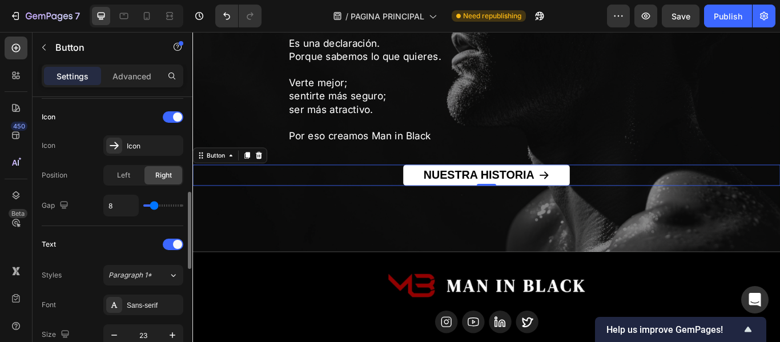
scroll to position [514, 0]
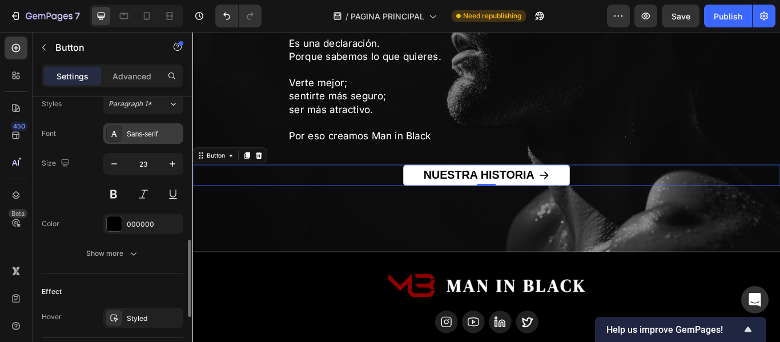
click at [151, 139] on div "Sans-serif" at bounding box center [154, 134] width 54 height 10
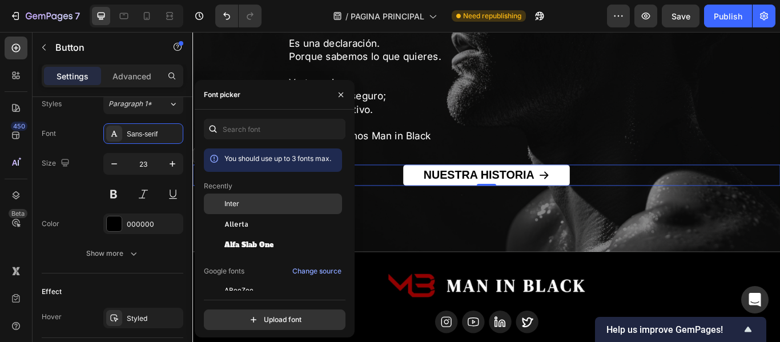
click at [237, 200] on span "Inter" at bounding box center [231, 204] width 15 height 10
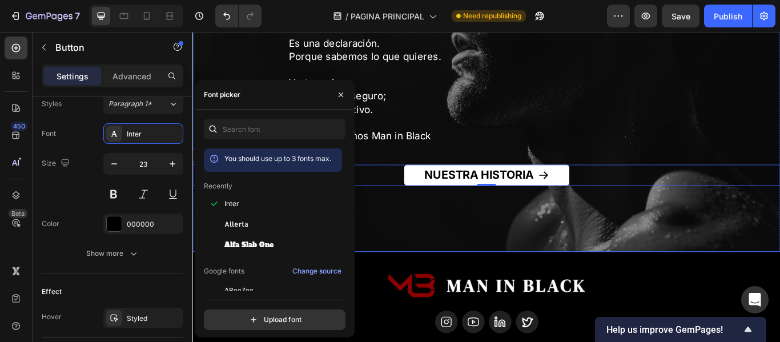
click at [451, 244] on div "¿Por qué Man in Black? Heading Porque estamos hartos de lo mismo. Nosotros veni…" at bounding box center [534, 59] width 685 height 381
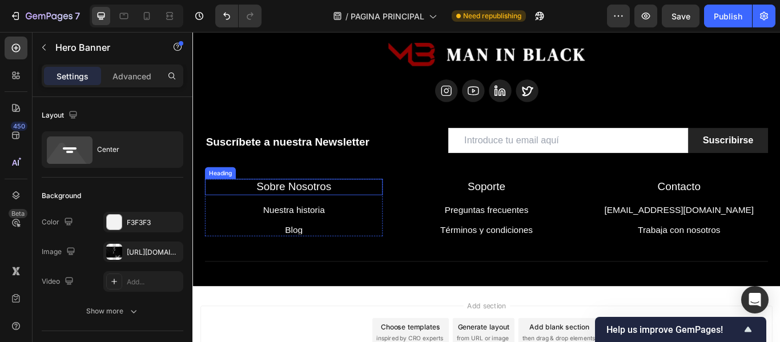
scroll to position [4310, 0]
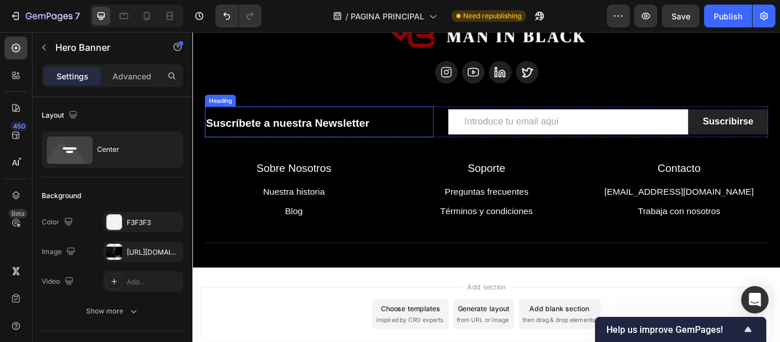
click at [343, 141] on span "Suscríbete a nuestra Newsletter" at bounding box center [303, 138] width 191 height 14
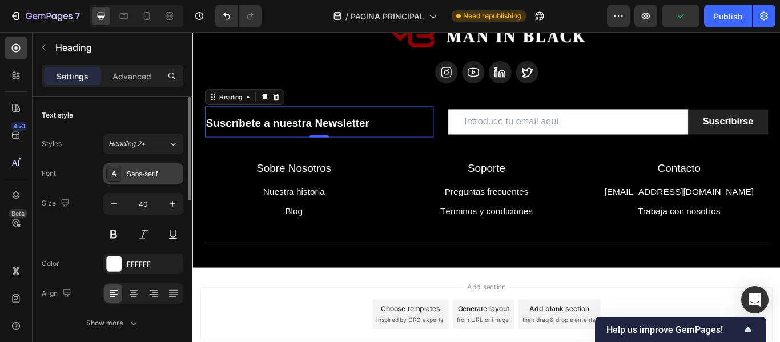
click at [152, 178] on div "Sans-serif" at bounding box center [154, 174] width 54 height 10
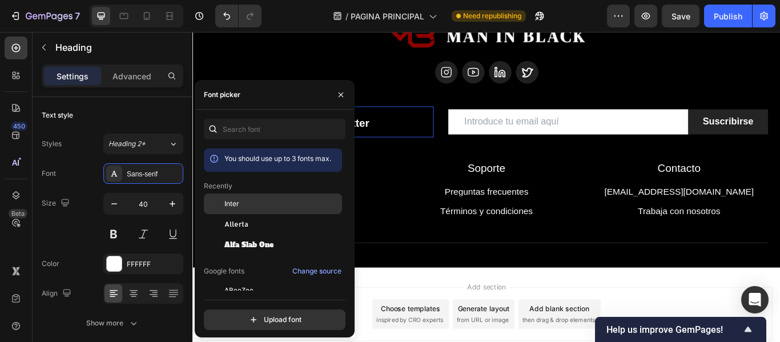
click at [240, 206] on div "Inter" at bounding box center [281, 204] width 115 height 10
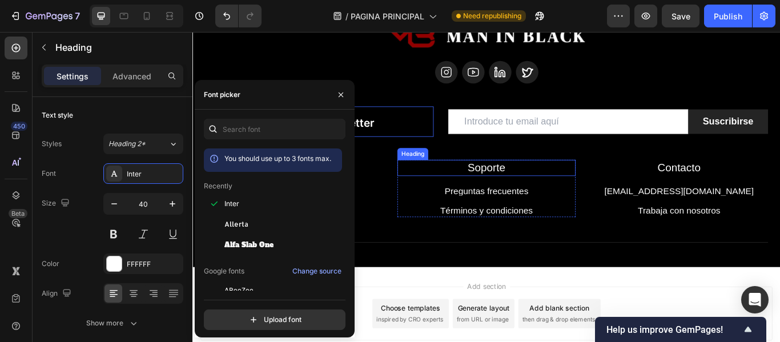
click at [519, 186] on h2 "Soporte" at bounding box center [534, 190] width 207 height 19
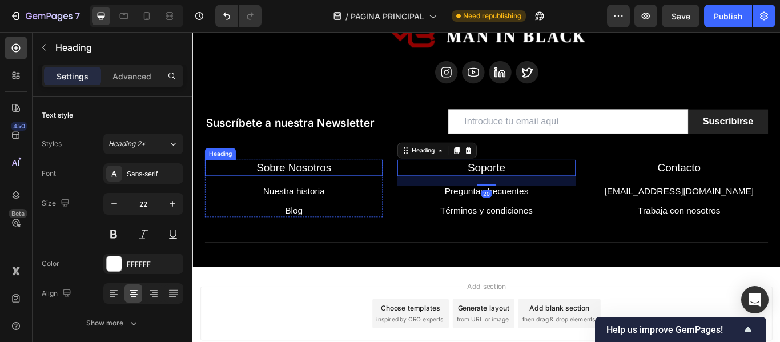
click at [379, 182] on h2 "Sobre Nosotros" at bounding box center [310, 190] width 207 height 19
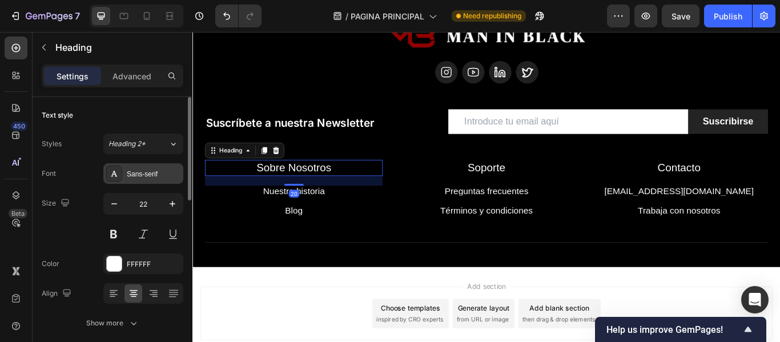
click at [137, 170] on div "Sans-serif" at bounding box center [154, 174] width 54 height 10
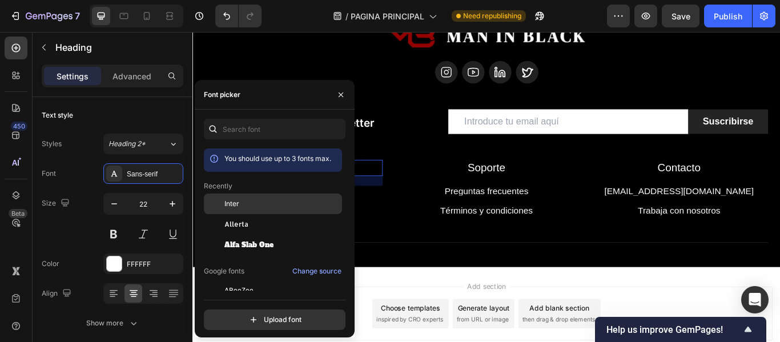
drag, startPoint x: 243, startPoint y: 200, endPoint x: 325, endPoint y: 165, distance: 88.8
click at [243, 200] on div "Inter" at bounding box center [281, 204] width 115 height 10
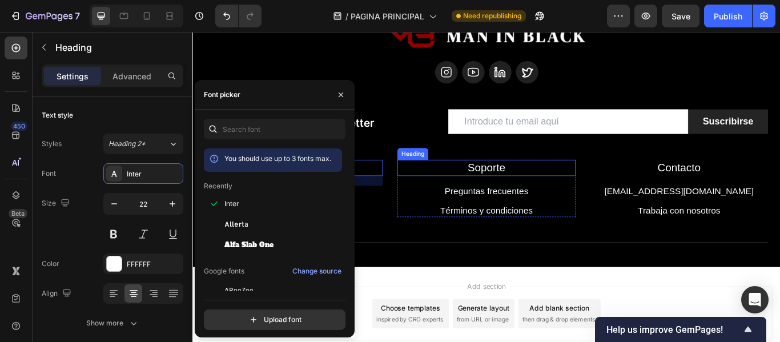
click at [533, 189] on h2 "Soporte" at bounding box center [534, 190] width 207 height 19
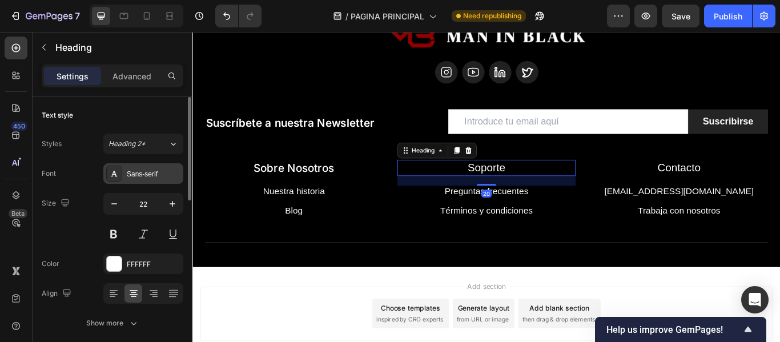
click at [143, 169] on div "Sans-serif" at bounding box center [154, 174] width 54 height 10
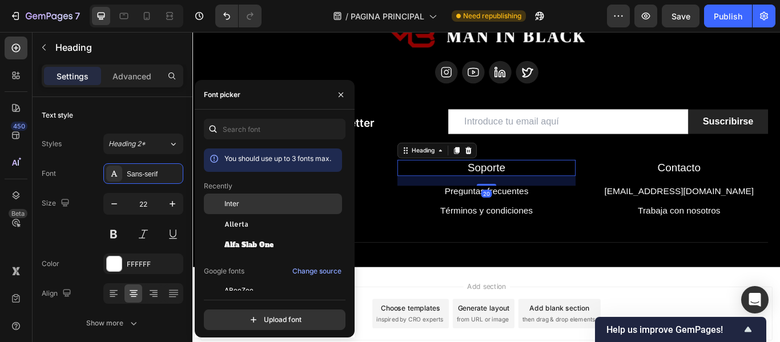
click at [225, 204] on span "Inter" at bounding box center [231, 204] width 15 height 10
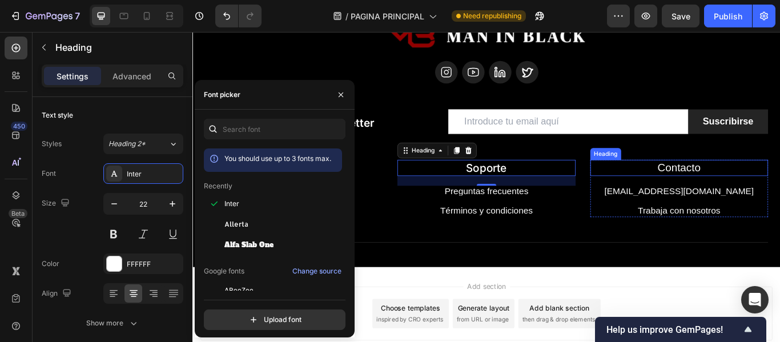
click at [749, 186] on h2 "Contacto" at bounding box center [759, 190] width 207 height 19
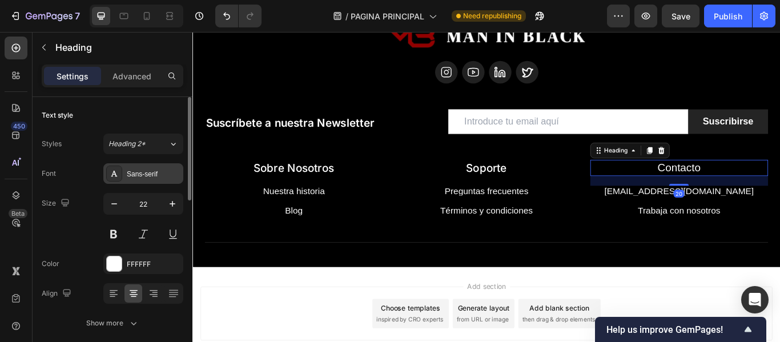
click at [162, 177] on div "Sans-serif" at bounding box center [154, 174] width 54 height 10
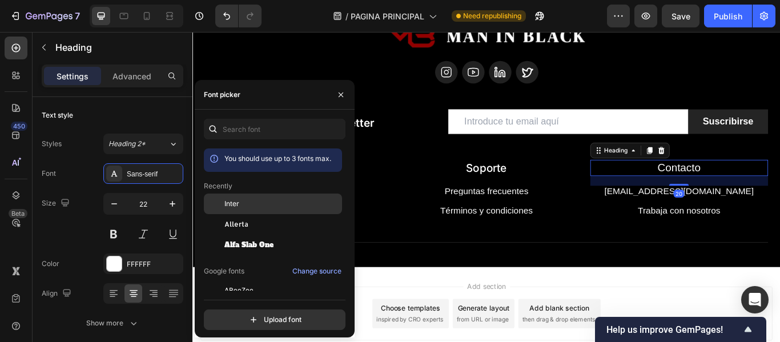
click at [228, 206] on span "Inter" at bounding box center [231, 204] width 15 height 10
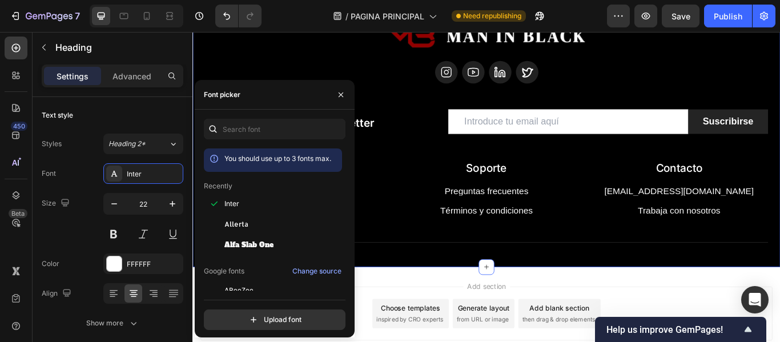
click at [476, 299] on div "Image Icon Icon Icon Icon Row Suscríbete a nuestra Newsletter Heading Email Fie…" at bounding box center [534, 151] width 685 height 309
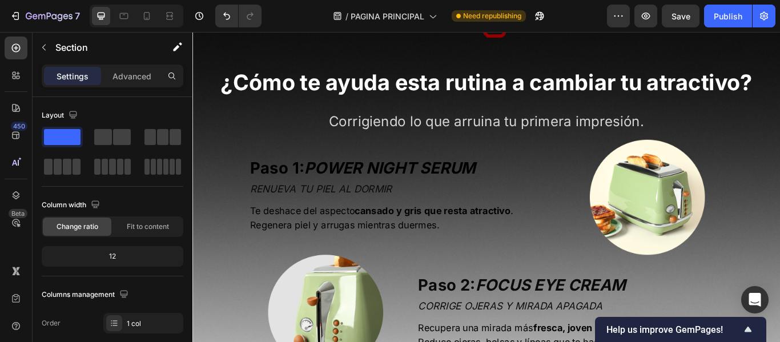
scroll to position [1827, 0]
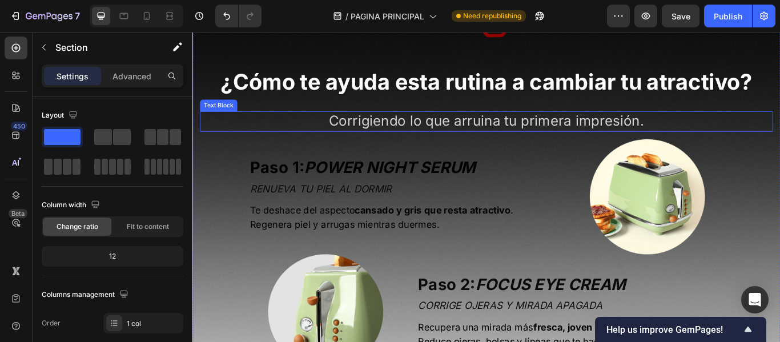
click at [576, 134] on span "Corrigiendo lo que arruina tu primera impresión." at bounding box center [535, 135] width 367 height 19
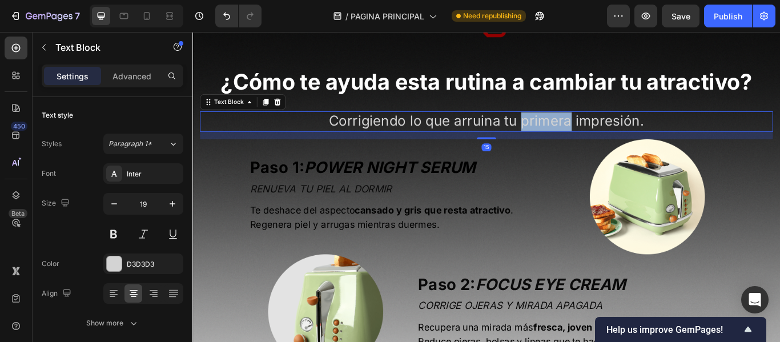
click at [577, 134] on span "Corrigiendo lo que arruina tu primera impresión." at bounding box center [535, 135] width 367 height 19
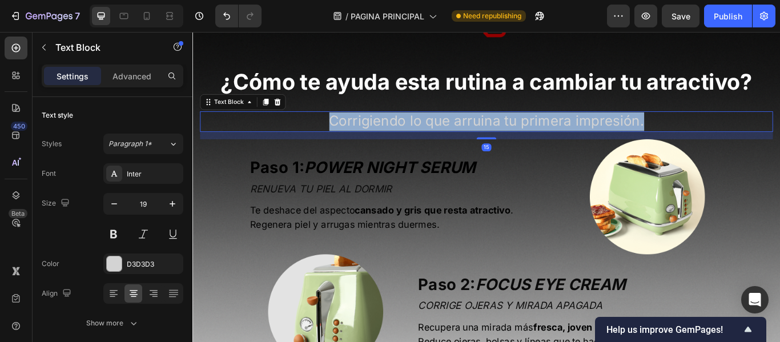
click at [577, 135] on span "Corrigiendo lo que arruina tu primera impresión." at bounding box center [535, 135] width 367 height 19
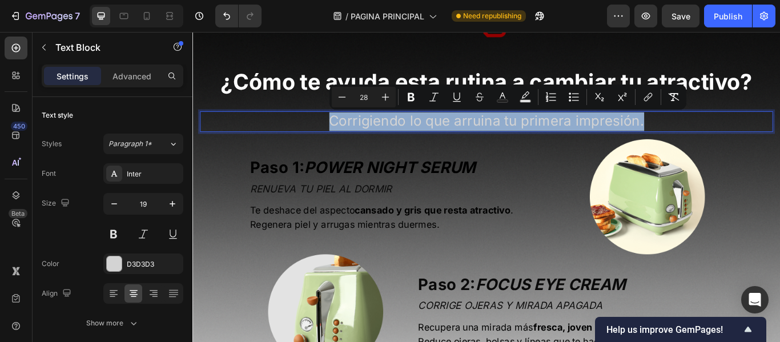
click at [582, 135] on span "Corrigiendo lo que arruina tu primera impresión." at bounding box center [535, 135] width 367 height 19
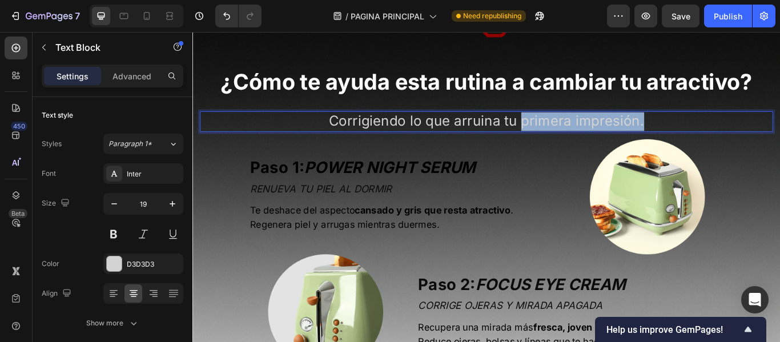
drag, startPoint x: 572, startPoint y: 138, endPoint x: 726, endPoint y: 142, distance: 154.2
click at [726, 142] on p "Corrigiendo lo que arruina tu primera impresión." at bounding box center [535, 137] width 569 height 22
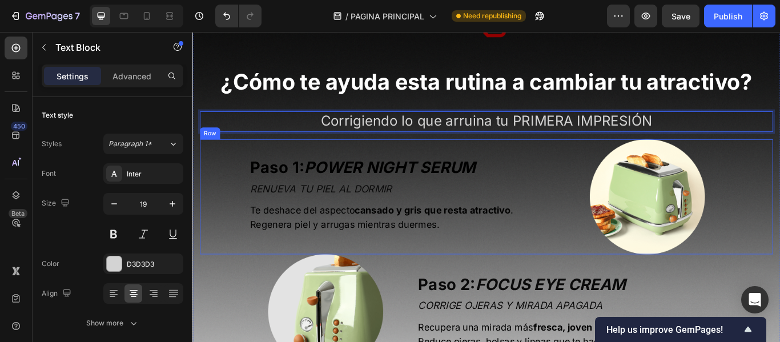
click at [207, 209] on div "Paso 1: POWER NIGHT SERUM Text Block RENUEVA TU PIEL AL DORMIR Text Block Te de…" at bounding box center [535, 224] width 668 height 134
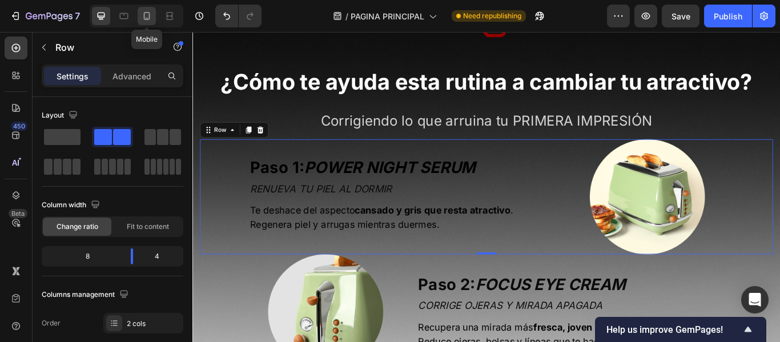
click at [140, 18] on div at bounding box center [147, 16] width 18 height 18
type input "21"
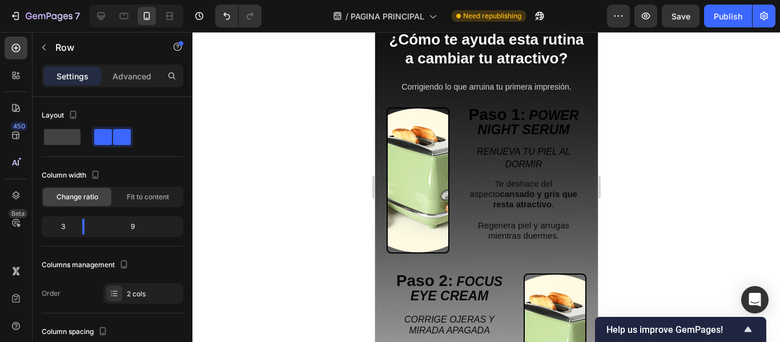
scroll to position [2091, 0]
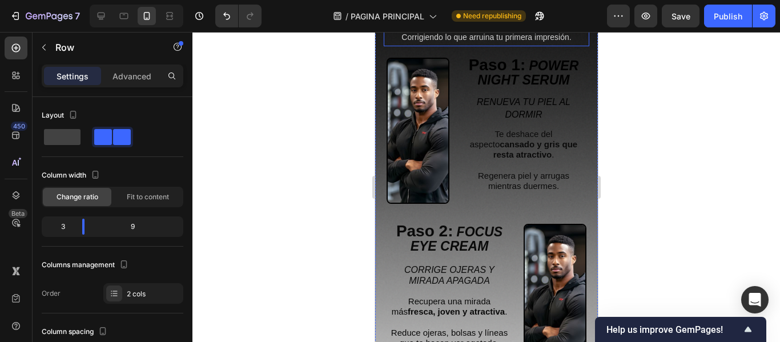
click at [517, 42] on span "Corrigiendo lo que arruina tu primera impresión." at bounding box center [486, 37] width 170 height 9
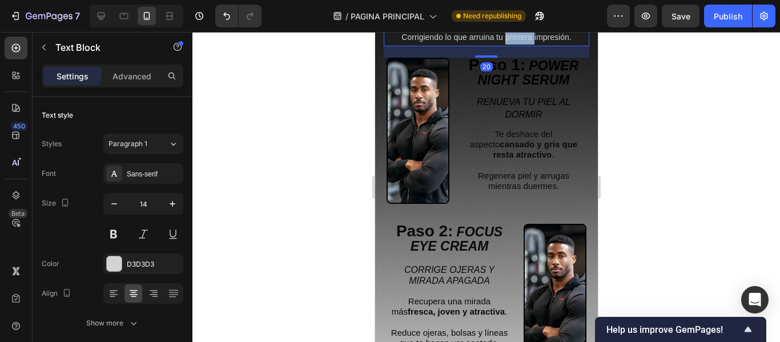
click at [517, 42] on span "Corrigiendo lo que arruina tu primera impresión." at bounding box center [486, 37] width 170 height 9
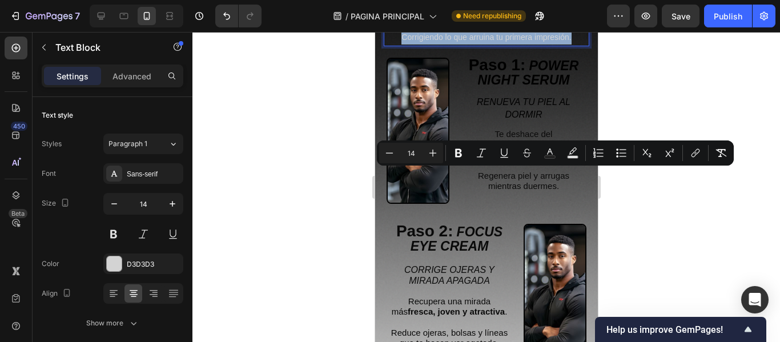
click at [511, 42] on span "Corrigiendo lo que arruina tu primera impresión." at bounding box center [486, 37] width 170 height 9
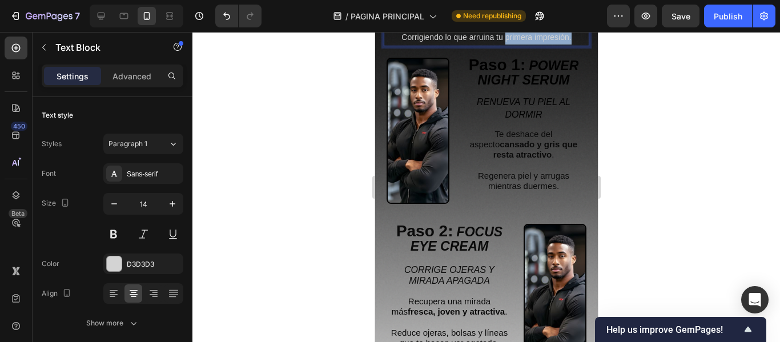
drag, startPoint x: 501, startPoint y: 176, endPoint x: 572, endPoint y: 178, distance: 70.8
click at [572, 45] on p "Corrigiendo lo que arruina tu primera impresión." at bounding box center [486, 37] width 198 height 14
click at [708, 147] on div at bounding box center [486, 187] width 588 height 310
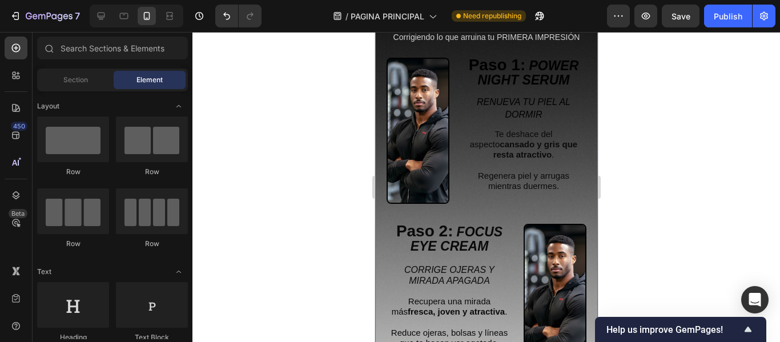
click at [528, 42] on span "Corrigiendo lo que arruina tu PRIMERA IMPRESIÓN" at bounding box center [486, 37] width 187 height 9
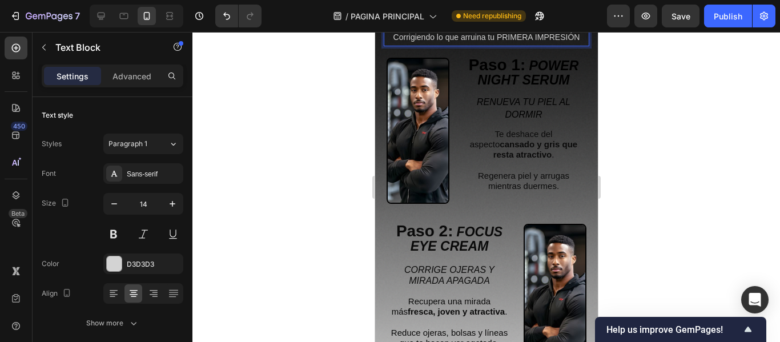
click at [512, 42] on span "Corrigiendo lo que arruina tu PRIMERA IMPRESIÓN" at bounding box center [486, 37] width 187 height 9
drag, startPoint x: 494, startPoint y: 175, endPoint x: 577, endPoint y: 179, distance: 82.9
click at [577, 46] on div "Corrigiendo lo que arruina tu PRIMERA IMPRESIÓN" at bounding box center [486, 37] width 200 height 17
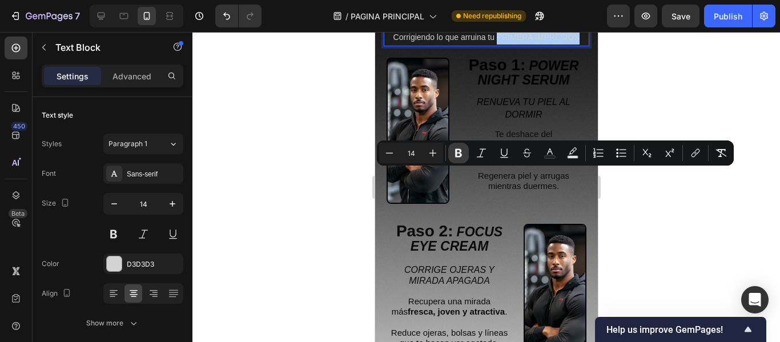
drag, startPoint x: 462, startPoint y: 160, endPoint x: 172, endPoint y: 152, distance: 290.2
click at [462, 160] on button "Bold" at bounding box center [458, 153] width 21 height 21
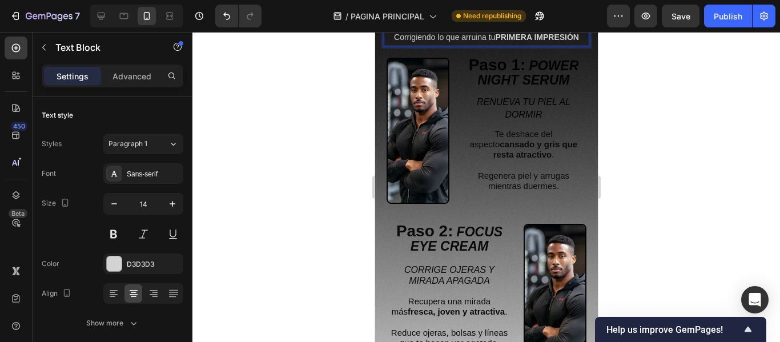
click at [621, 196] on div at bounding box center [486, 187] width 588 height 310
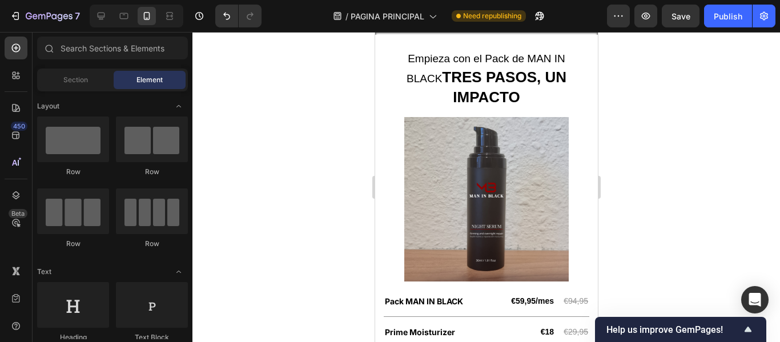
scroll to position [1621, 0]
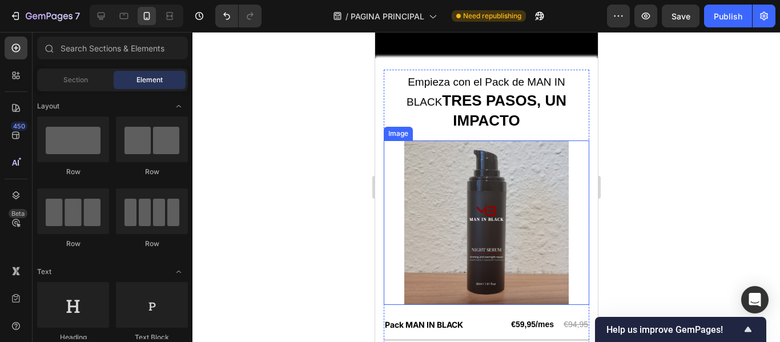
click at [491, 168] on img at bounding box center [486, 222] width 164 height 164
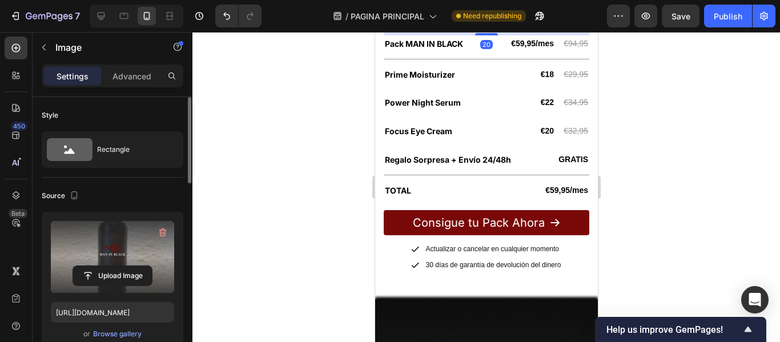
click at [132, 272] on input "file" at bounding box center [112, 275] width 79 height 19
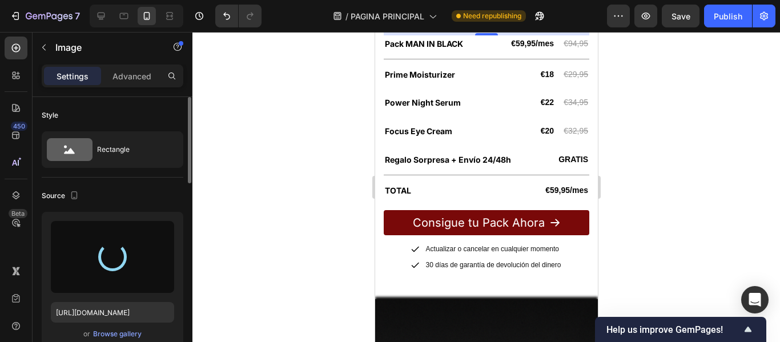
type input "[URL][DOMAIN_NAME]"
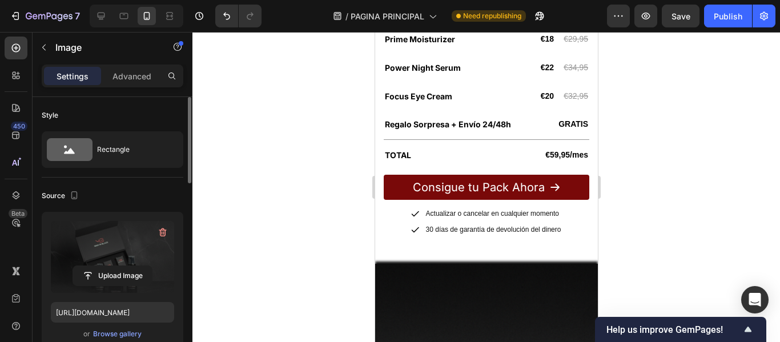
click at [280, 147] on div at bounding box center [486, 187] width 588 height 310
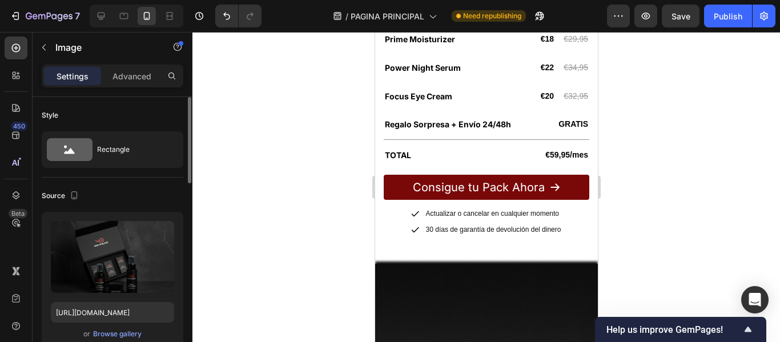
scroll to position [114, 0]
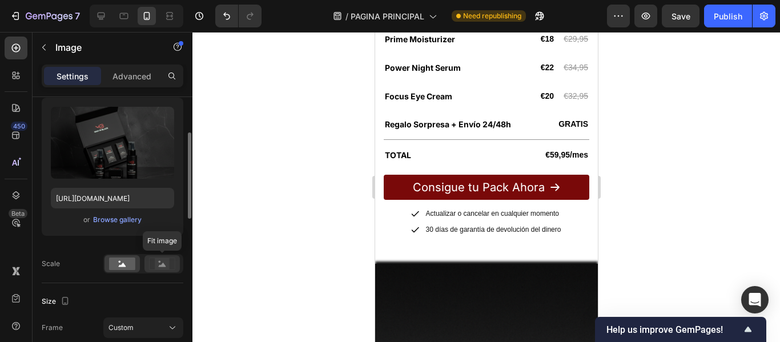
click at [156, 263] on rect at bounding box center [162, 263] width 15 height 11
click at [126, 261] on rect at bounding box center [122, 264] width 26 height 13
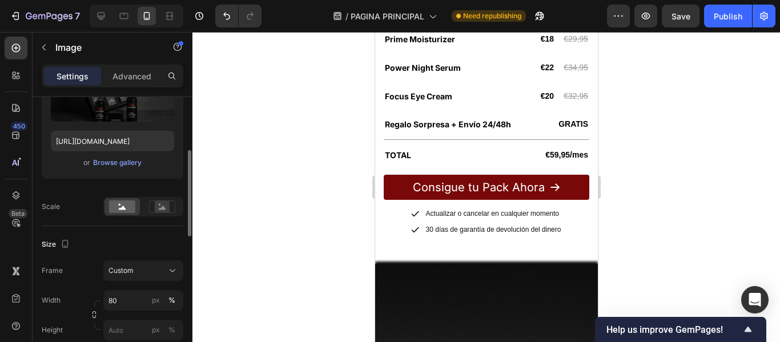
scroll to position [228, 0]
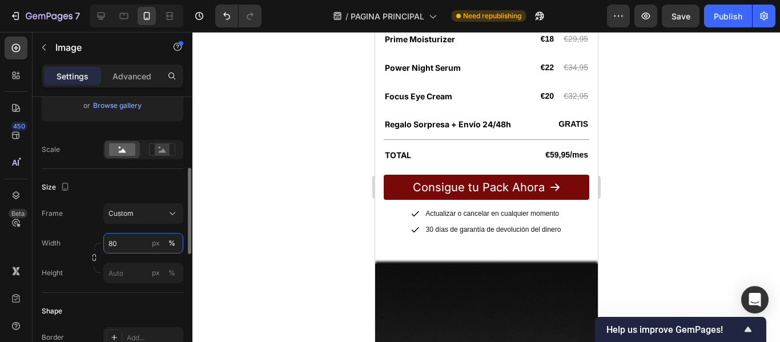
click at [122, 244] on input "80" at bounding box center [143, 243] width 80 height 21
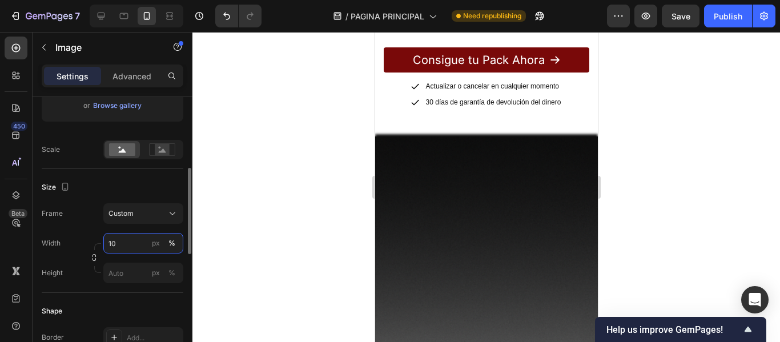
type input "100"
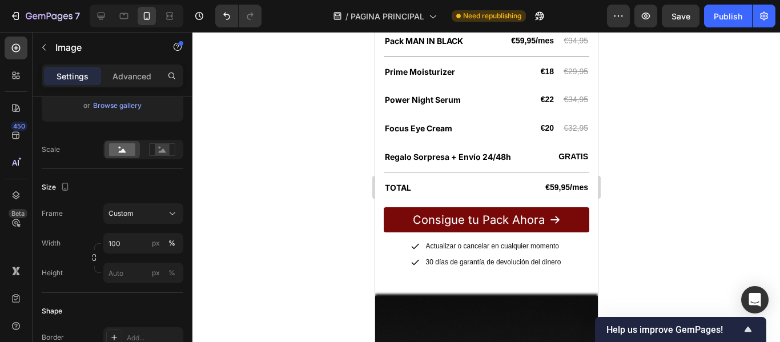
click at [234, 175] on div at bounding box center [486, 187] width 588 height 310
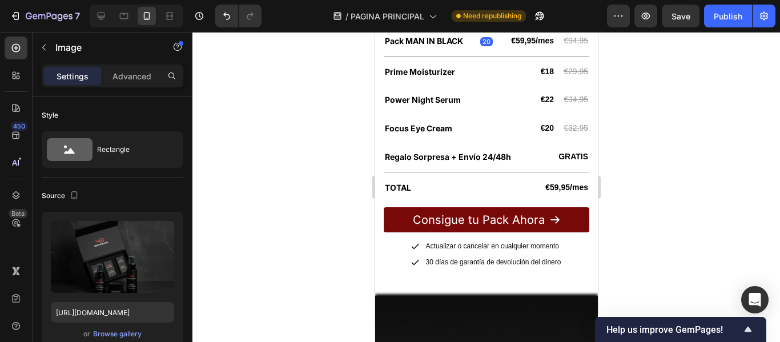
click at [307, 172] on div at bounding box center [486, 187] width 588 height 310
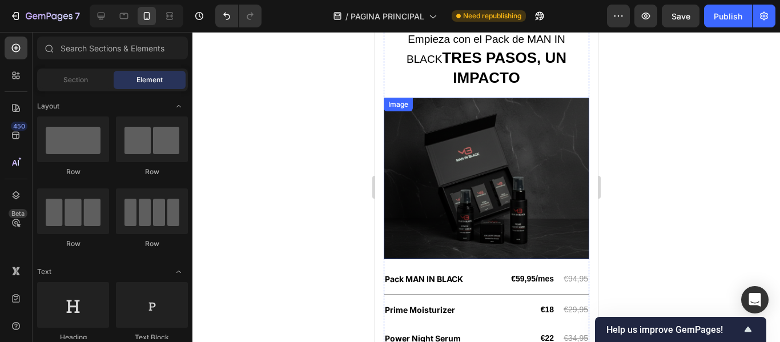
scroll to position [1564, 0]
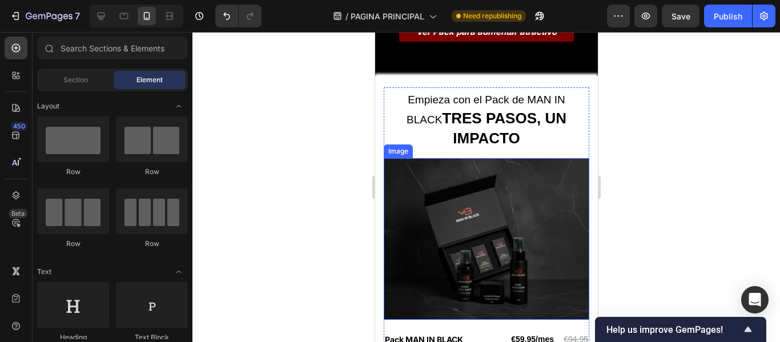
click at [458, 210] on img at bounding box center [486, 239] width 206 height 162
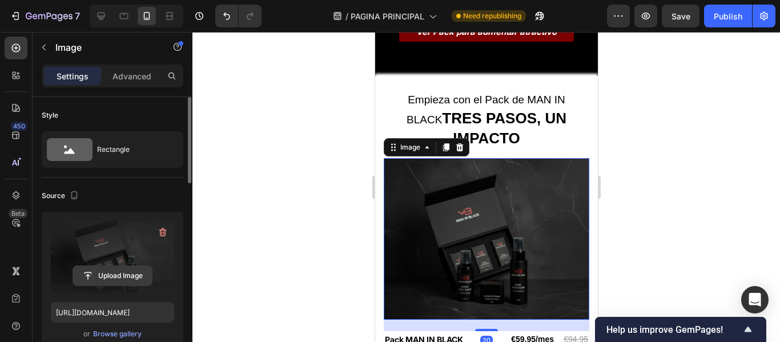
click at [107, 268] on input "file" at bounding box center [112, 275] width 79 height 19
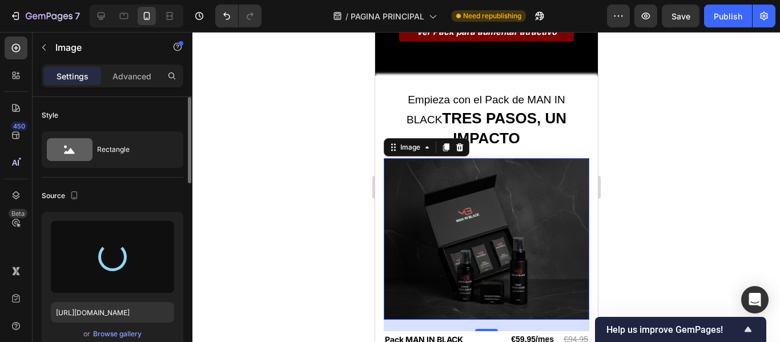
type input "[URL][DOMAIN_NAME]"
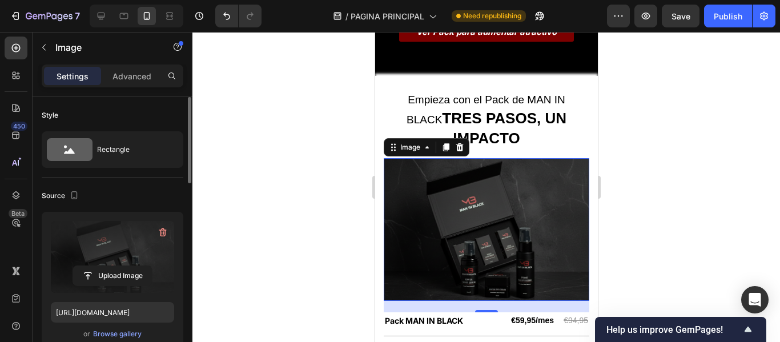
click at [679, 208] on div at bounding box center [486, 187] width 588 height 310
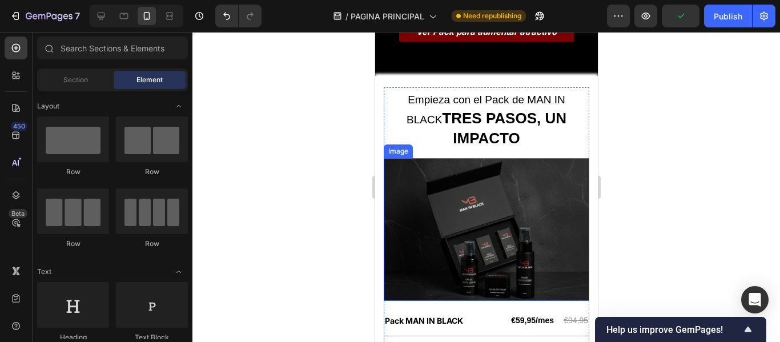
click at [461, 200] on img at bounding box center [486, 229] width 206 height 143
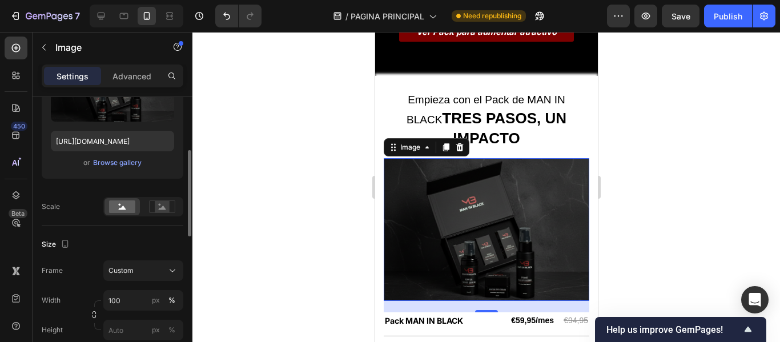
scroll to position [228, 0]
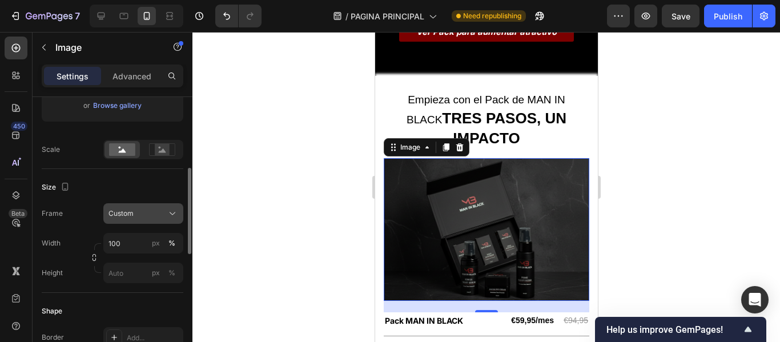
click at [145, 211] on div "Custom" at bounding box center [137, 213] width 56 height 10
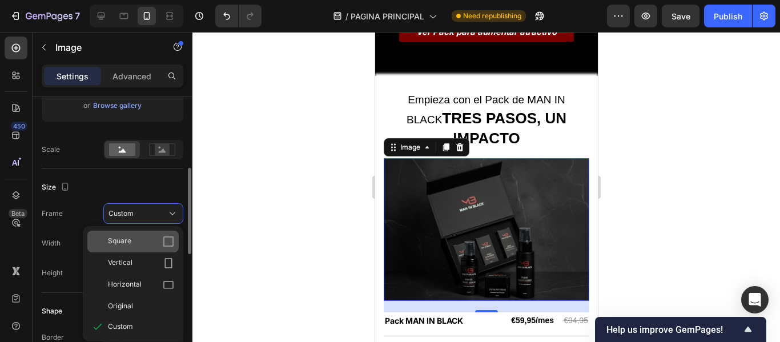
click at [140, 238] on div "Square" at bounding box center [141, 241] width 66 height 11
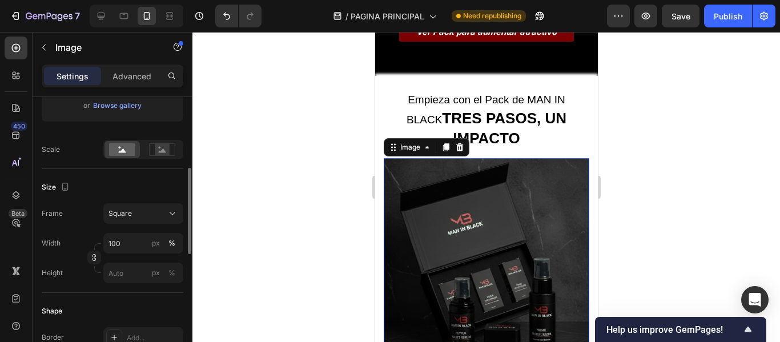
click at [338, 195] on div at bounding box center [486, 187] width 588 height 310
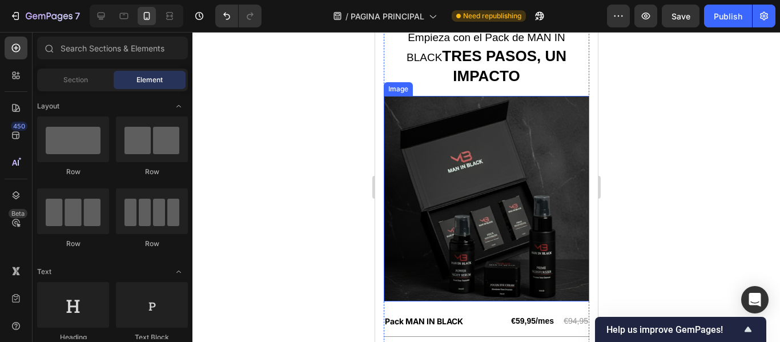
scroll to position [1564, 0]
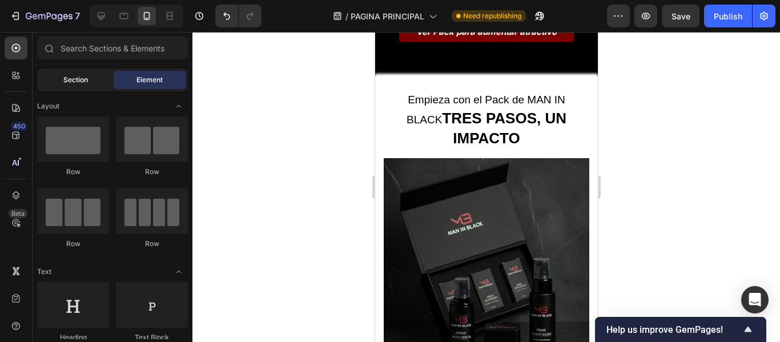
click at [83, 86] on div "Section" at bounding box center [75, 80] width 72 height 18
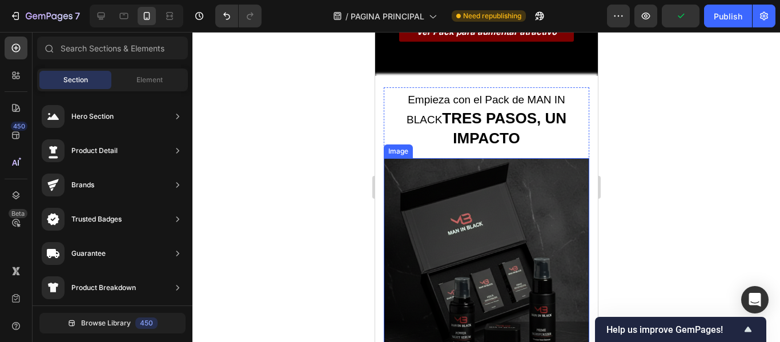
click at [515, 190] on img at bounding box center [486, 261] width 206 height 206
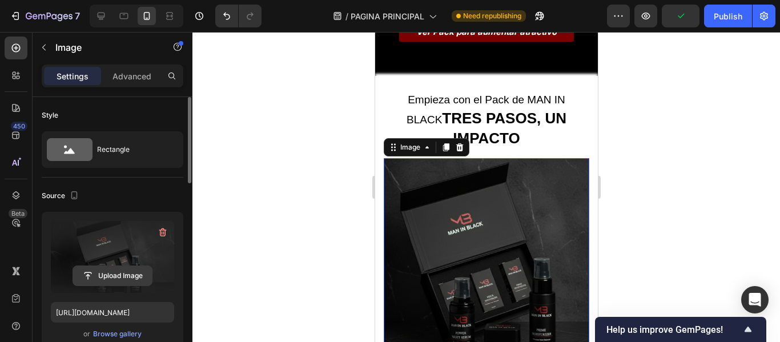
click at [118, 273] on input "file" at bounding box center [112, 275] width 79 height 19
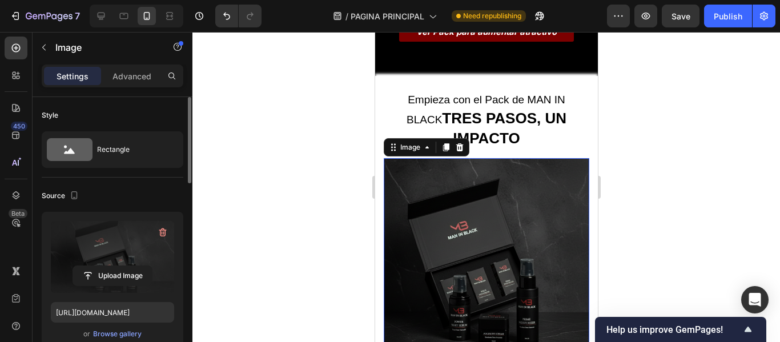
type input "[URL][DOMAIN_NAME]"
click at [232, 165] on div at bounding box center [486, 187] width 588 height 310
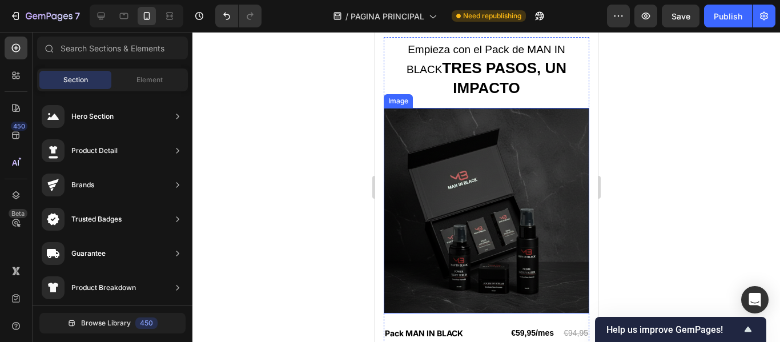
scroll to position [1621, 0]
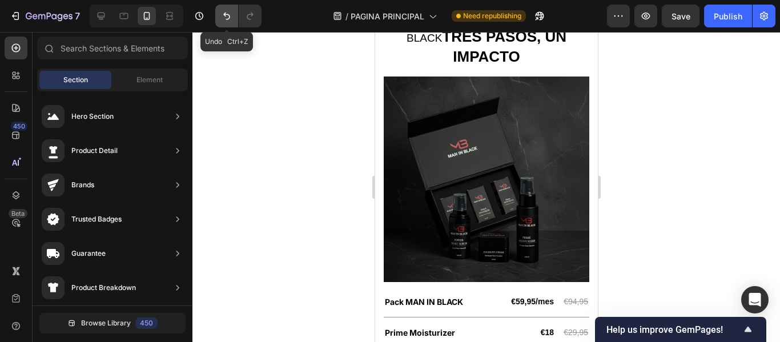
click at [227, 18] on icon "Undo/Redo" at bounding box center [226, 15] width 11 height 11
click at [231, 21] on icon "Undo/Redo" at bounding box center [226, 15] width 11 height 11
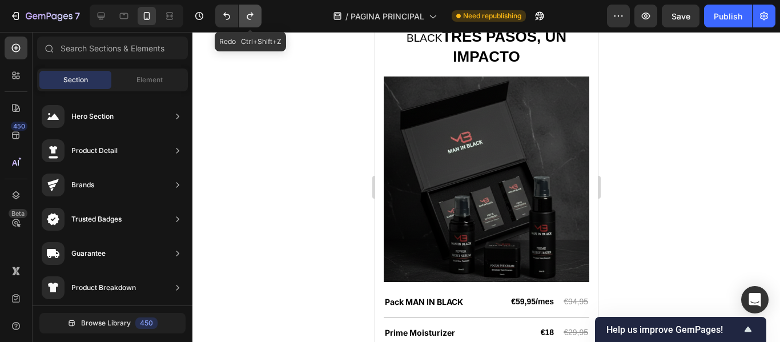
click at [253, 15] on icon "Undo/Redo" at bounding box center [249, 15] width 11 height 11
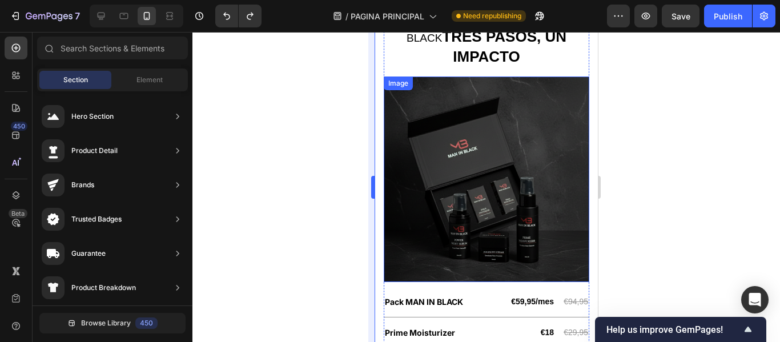
drag, startPoint x: 259, startPoint y: 134, endPoint x: 369, endPoint y: 143, distance: 111.2
click at [260, 134] on div at bounding box center [486, 187] width 588 height 310
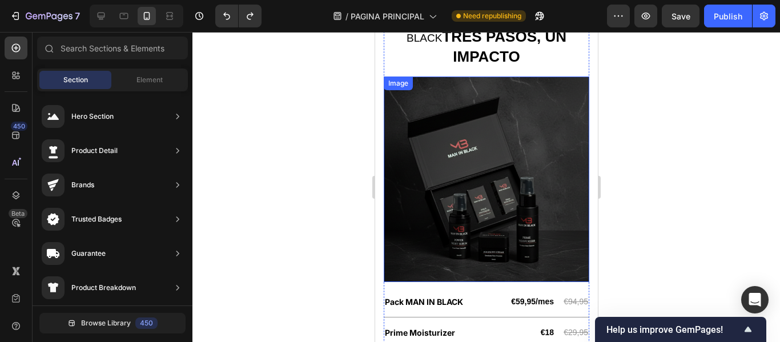
click at [417, 137] on img at bounding box center [486, 180] width 206 height 206
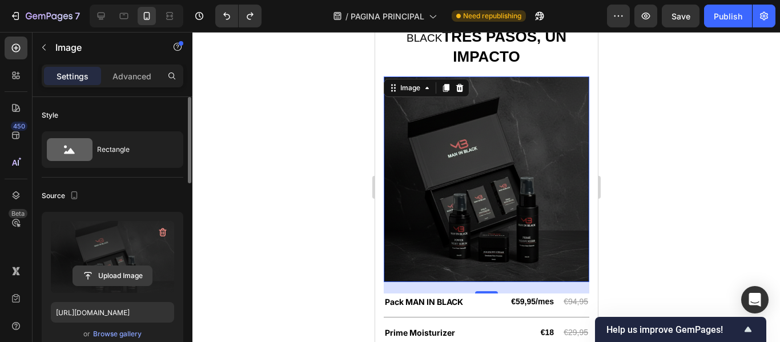
click at [110, 266] on button "Upload Image" at bounding box center [113, 276] width 80 height 21
click at [118, 272] on input "file" at bounding box center [112, 275] width 79 height 19
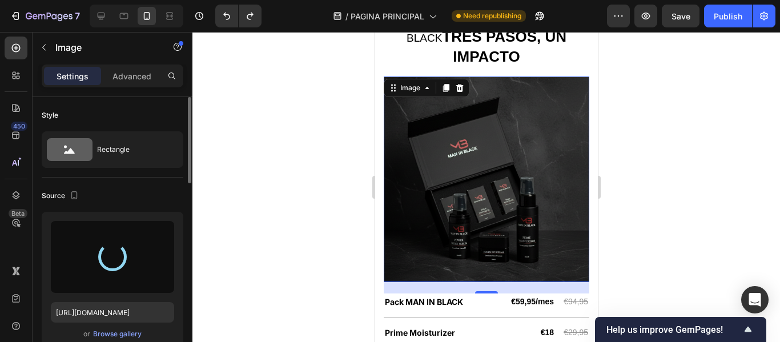
type input "[URL][DOMAIN_NAME]"
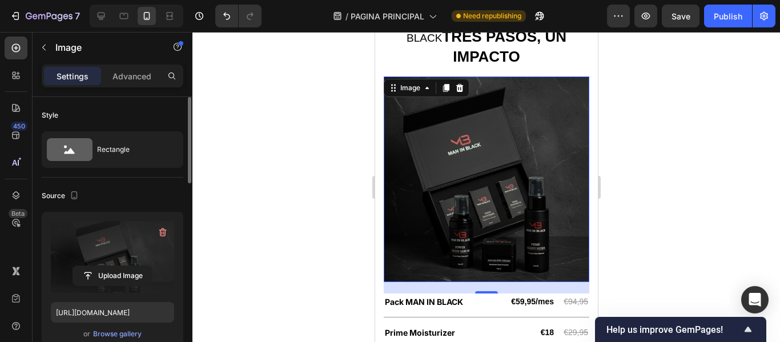
click at [321, 146] on div at bounding box center [486, 187] width 588 height 310
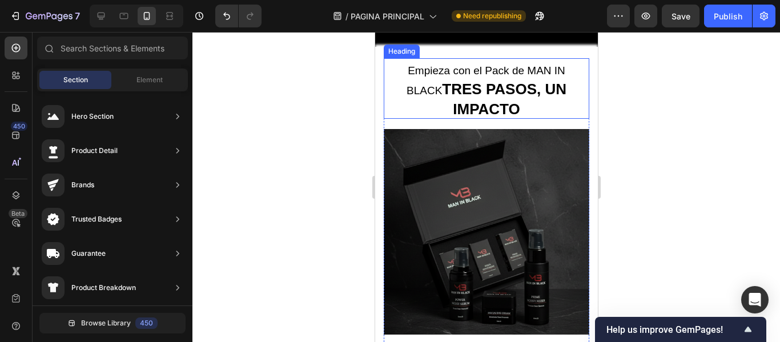
scroll to position [1506, 0]
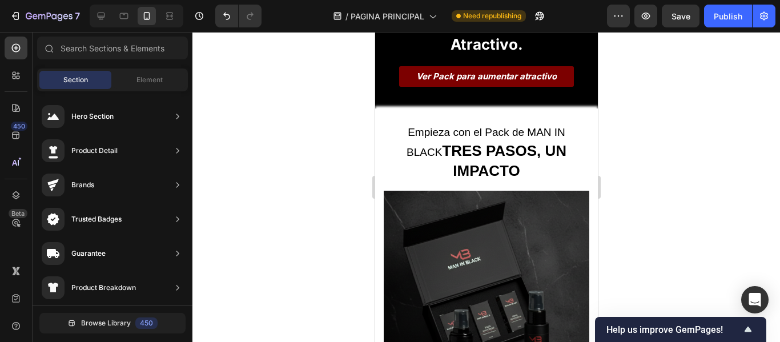
click at [289, 124] on div at bounding box center [486, 187] width 588 height 310
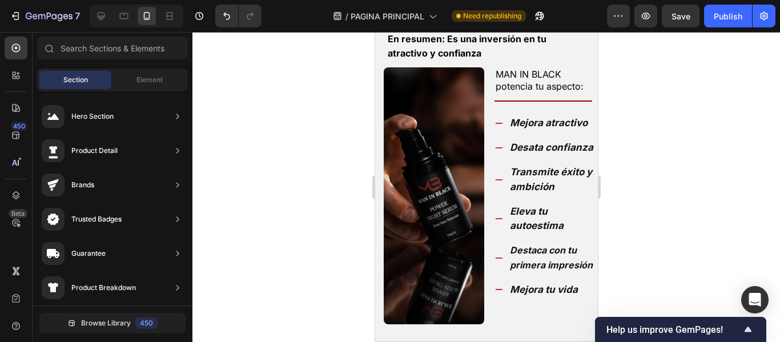
scroll to position [593, 0]
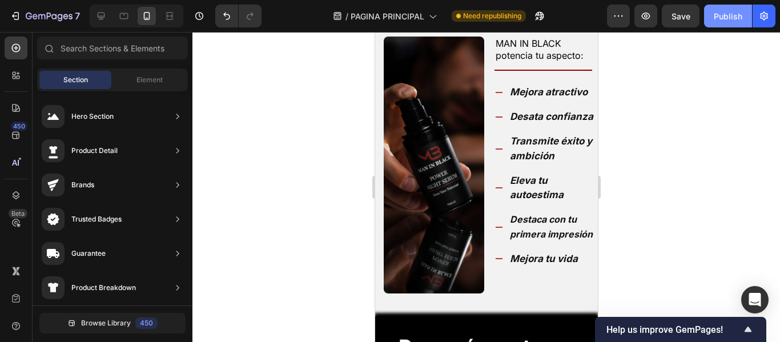
click at [713, 14] on button "Publish" at bounding box center [728, 16] width 48 height 23
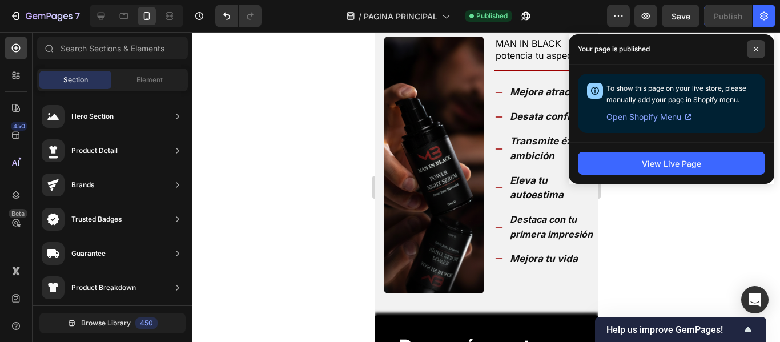
click at [758, 50] on icon at bounding box center [756, 49] width 6 height 6
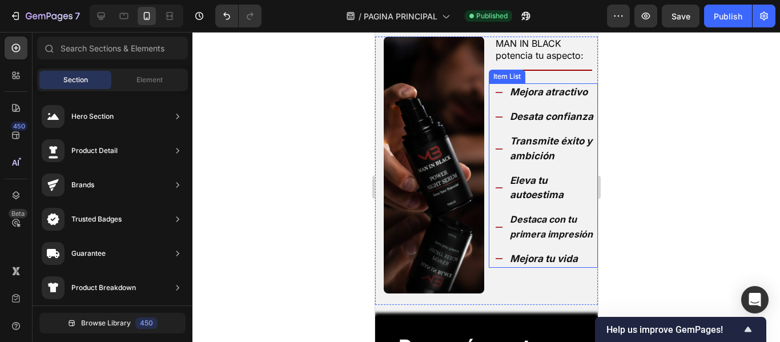
click at [525, 95] on strong "Mejora atractivo" at bounding box center [548, 91] width 78 height 11
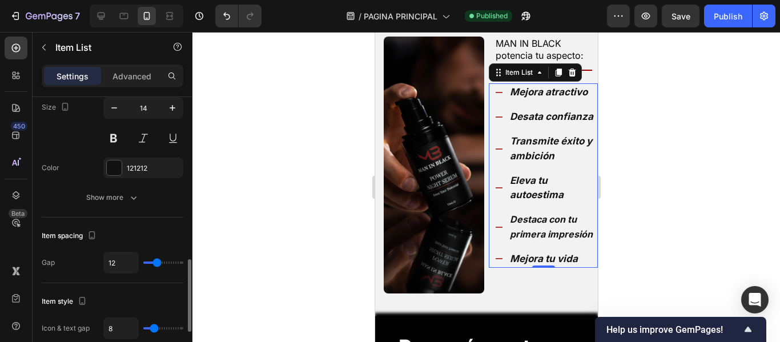
scroll to position [457, 0]
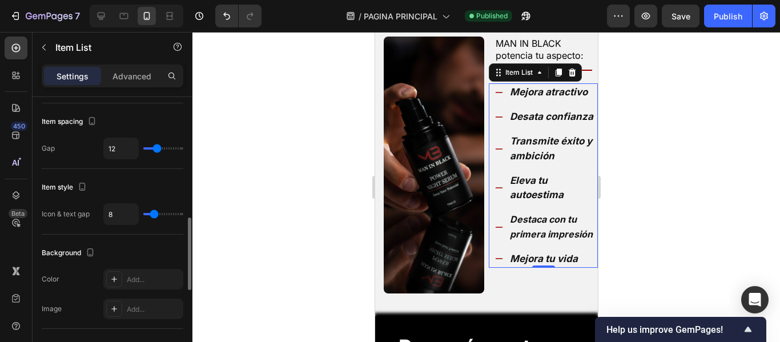
type input "13"
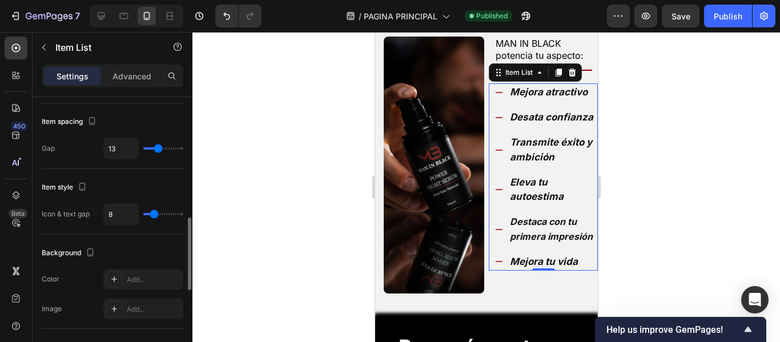
type input "14"
type input "15"
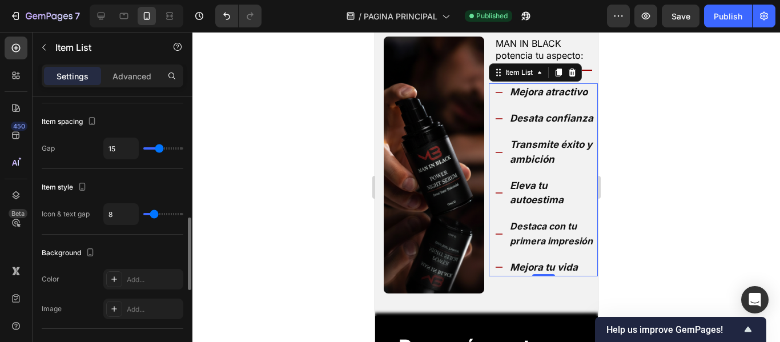
type input "16"
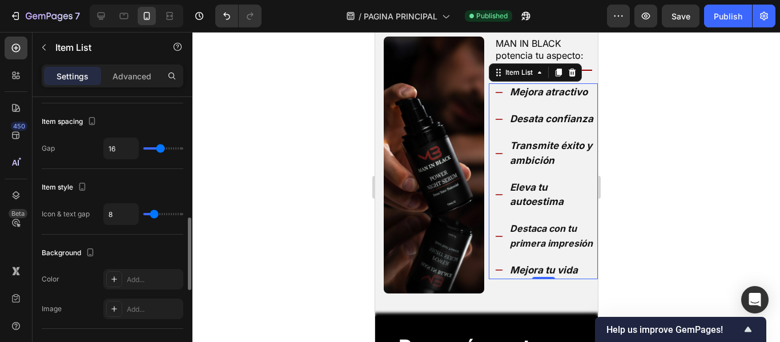
type input "16"
click at [160, 149] on input "range" at bounding box center [163, 148] width 40 height 2
type input "13"
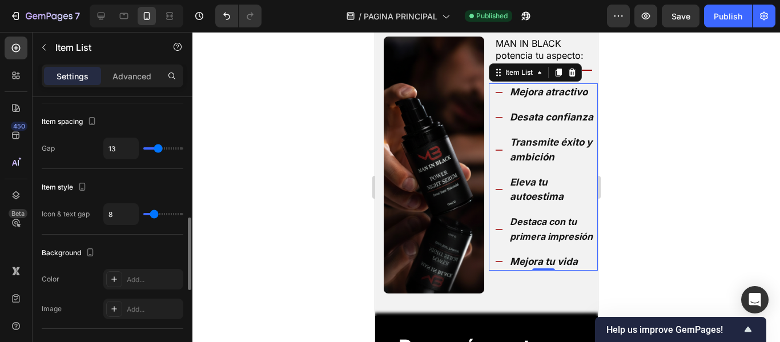
type input "14"
type input "16"
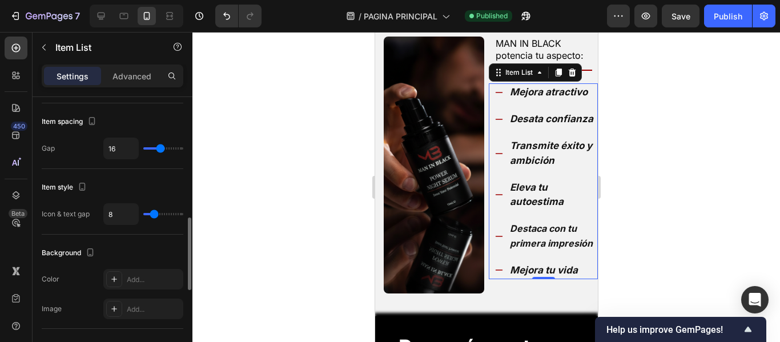
type input "17"
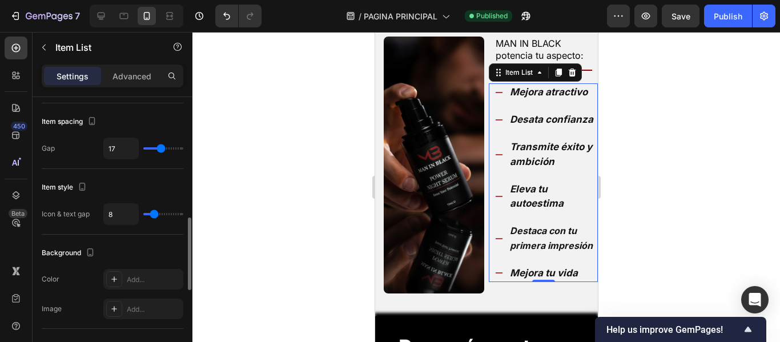
type input "19"
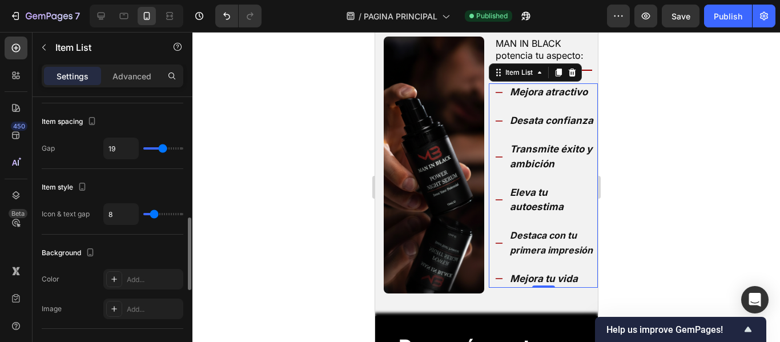
type input "20"
type input "21"
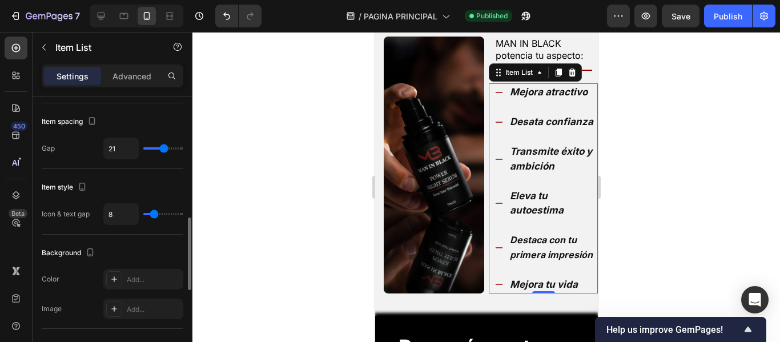
type input "20"
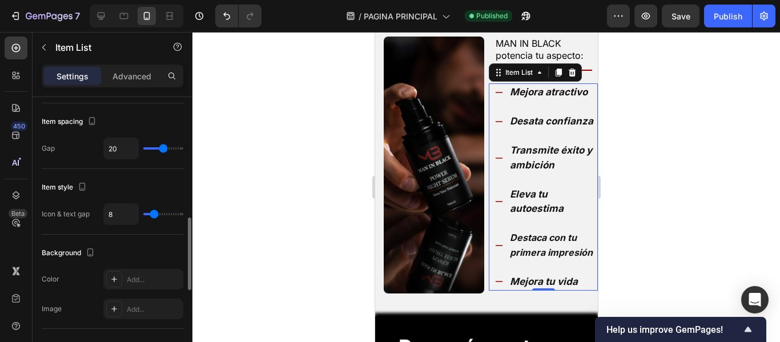
type input "19"
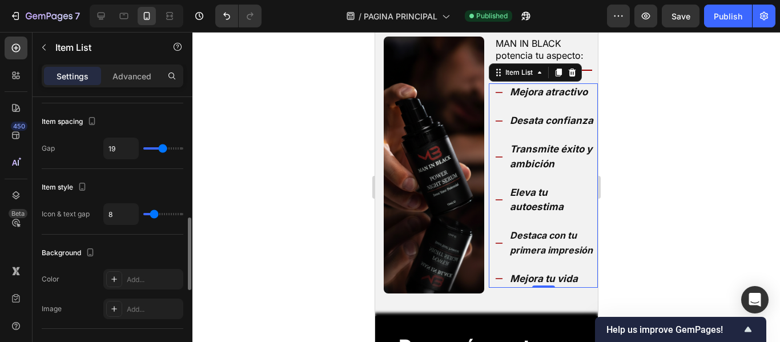
type input "20"
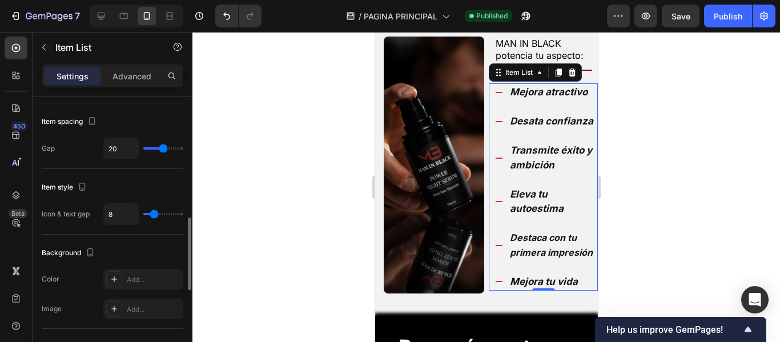
drag, startPoint x: 158, startPoint y: 147, endPoint x: 163, endPoint y: 147, distance: 5.7
type input "20"
click at [163, 147] on input "range" at bounding box center [163, 148] width 40 height 2
click at [270, 133] on div at bounding box center [486, 187] width 588 height 310
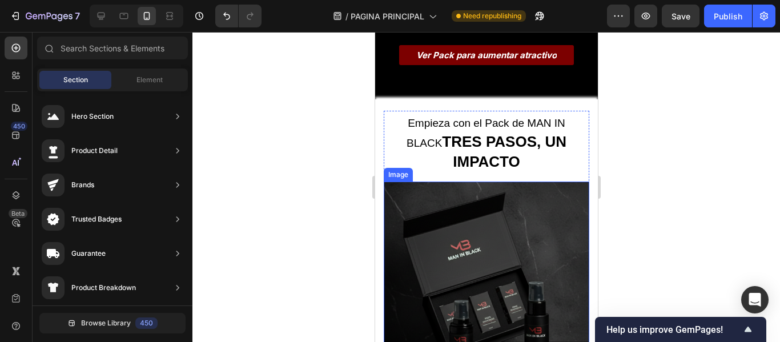
scroll to position [1621, 0]
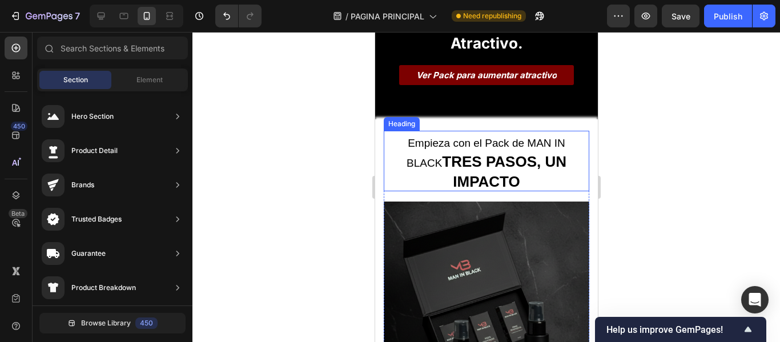
click at [460, 153] on strong "TRES PASOS, UN IMPACTO" at bounding box center [503, 171] width 124 height 37
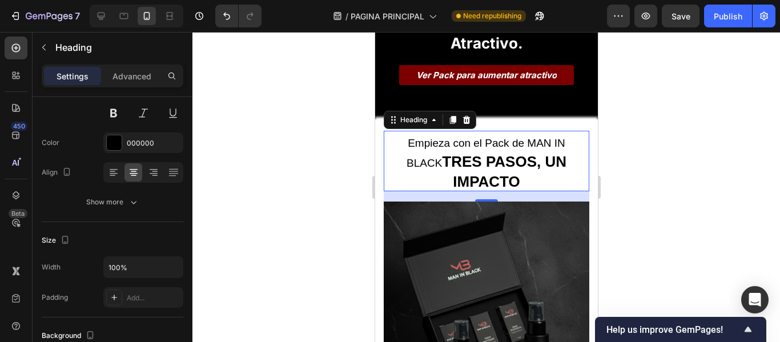
scroll to position [0, 0]
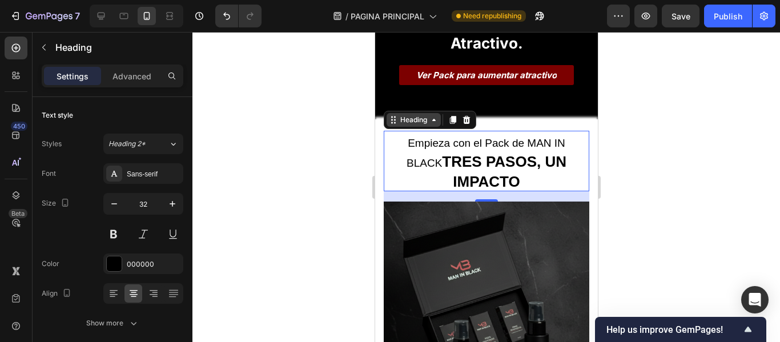
click at [429, 113] on div "Heading" at bounding box center [413, 120] width 54 height 14
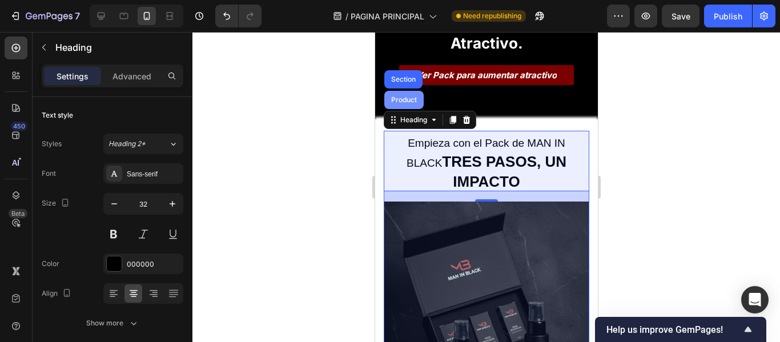
click at [404, 97] on div "Product" at bounding box center [403, 100] width 30 height 7
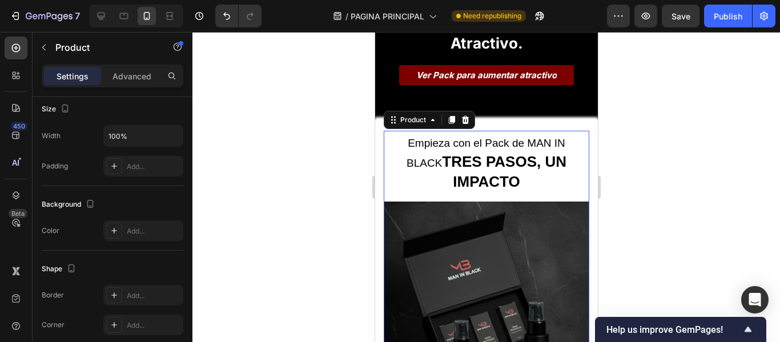
scroll to position [400, 0]
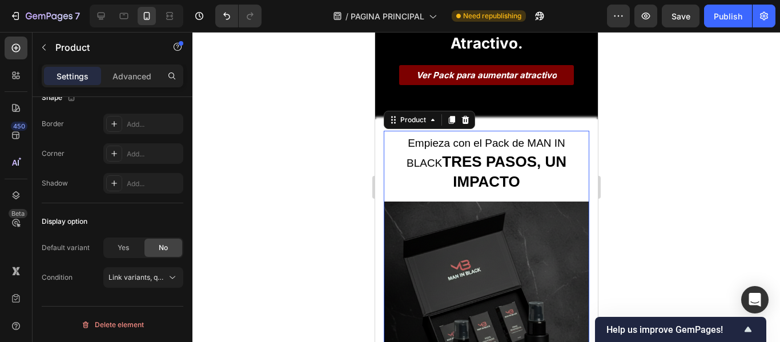
click at [353, 187] on div at bounding box center [486, 187] width 588 height 310
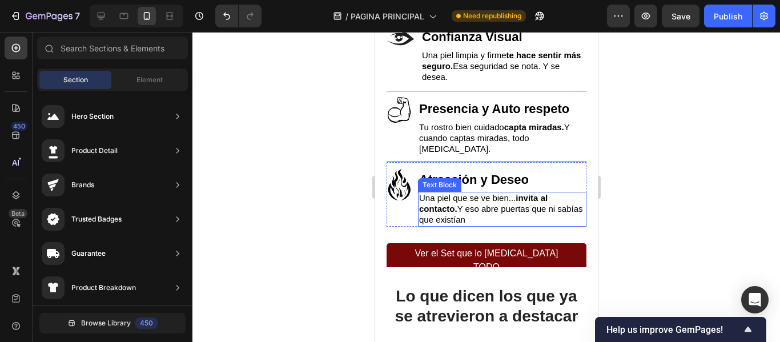
scroll to position [3163, 0]
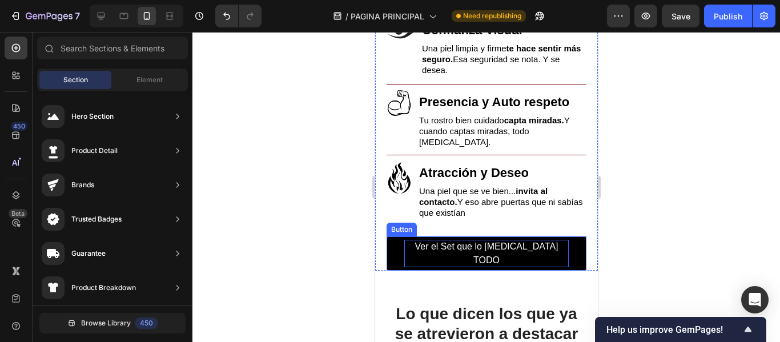
click at [475, 240] on p "Ver el Set que lo [MEDICAL_DATA] TODO" at bounding box center [486, 253] width 164 height 27
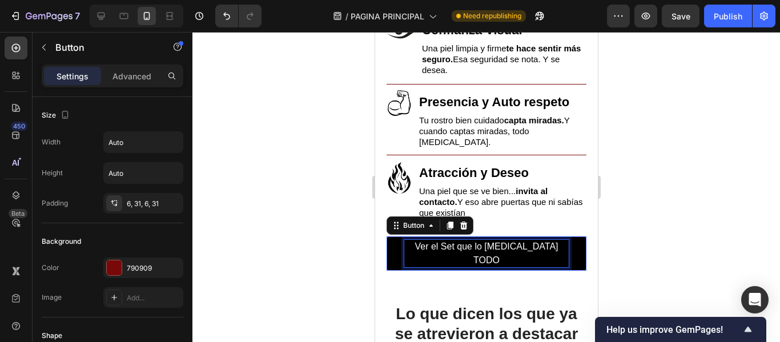
click at [475, 240] on p "Ver el Set que lo [MEDICAL_DATA] TODO" at bounding box center [486, 253] width 164 height 27
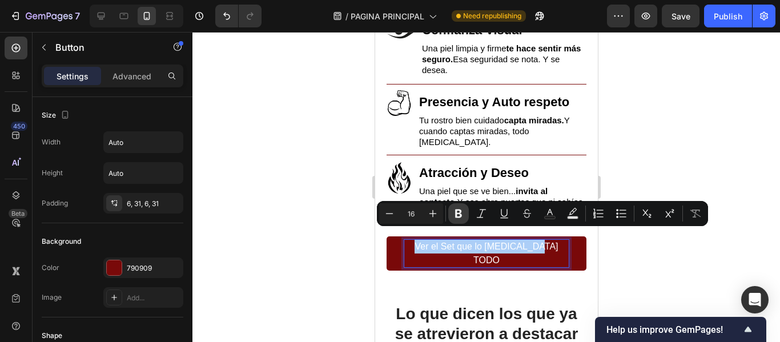
click at [455, 215] on icon "Editor contextual toolbar" at bounding box center [458, 213] width 11 height 11
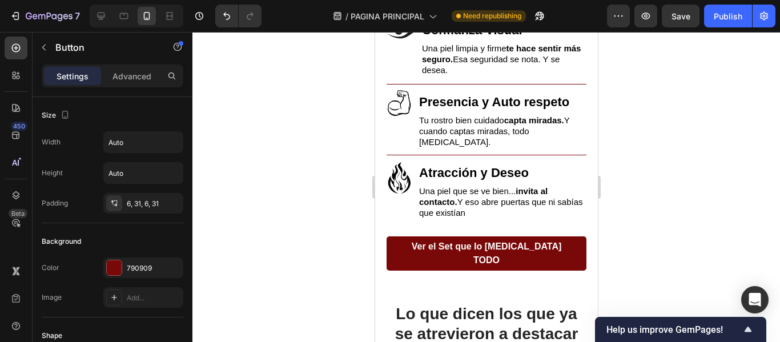
click at [330, 183] on div at bounding box center [486, 187] width 588 height 310
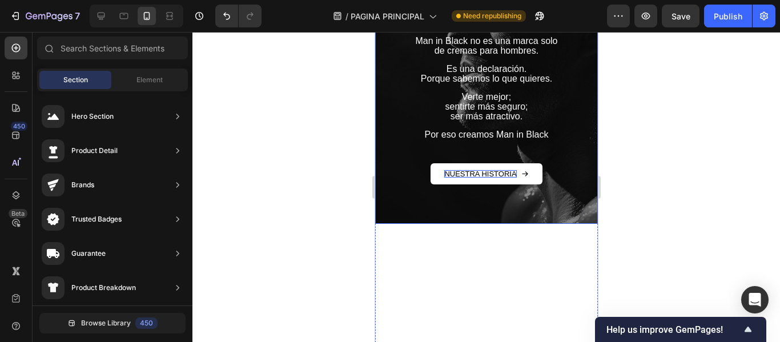
scroll to position [4190, 0]
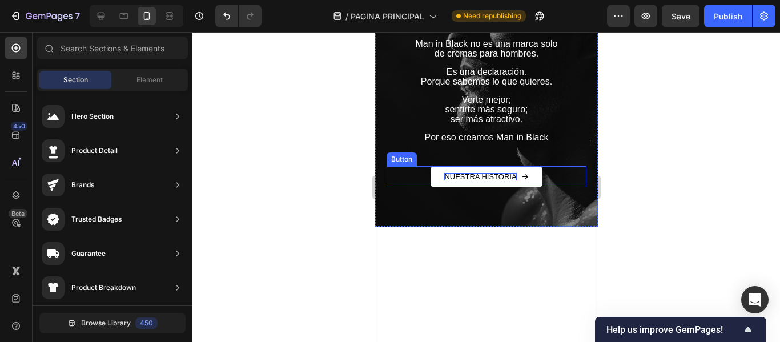
click at [487, 175] on p "NUESTRA HISTORIA" at bounding box center [480, 176] width 72 height 7
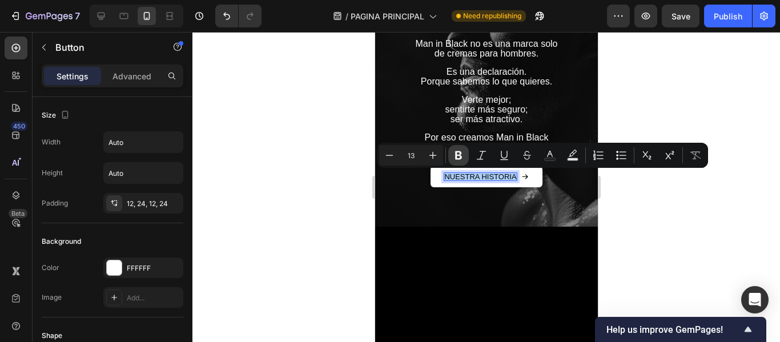
click at [456, 160] on icon "Editor contextual toolbar" at bounding box center [458, 155] width 11 height 11
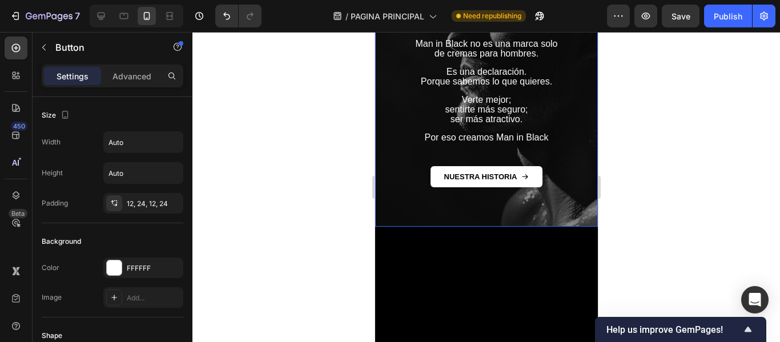
click at [428, 155] on div "¿Por qué Man in Black? Heading Porque estamos hartos de lo mismo. Nosotros veni…" at bounding box center [486, 75] width 200 height 224
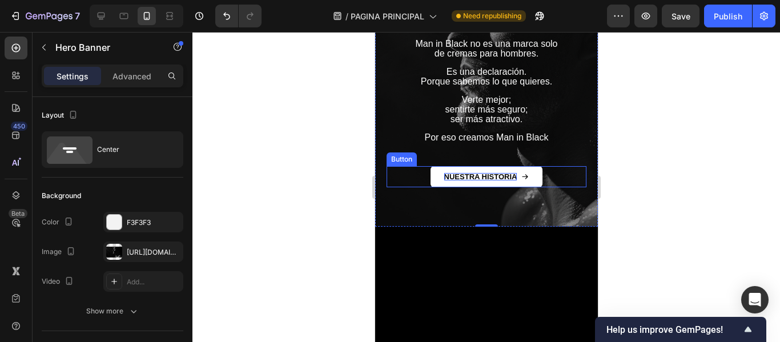
click at [468, 178] on strong "NUESTRA HISTORIA" at bounding box center [480, 176] width 73 height 9
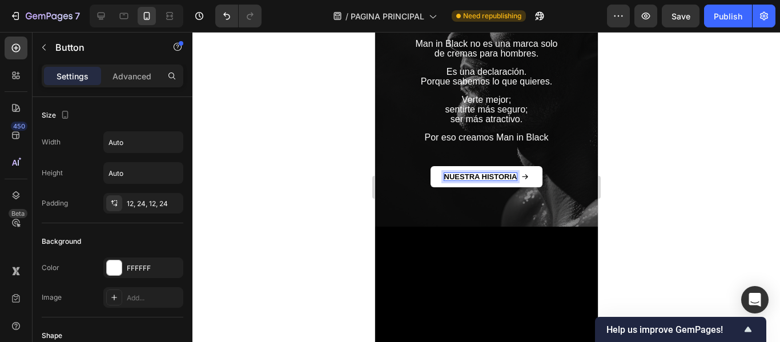
click at [454, 175] on strong "NUESTRA HISTORIA" at bounding box center [480, 176] width 73 height 9
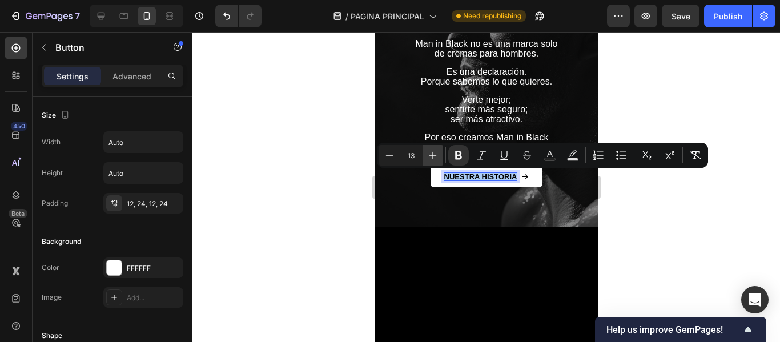
click at [431, 153] on icon "Editor contextual toolbar" at bounding box center [432, 155] width 11 height 11
type input "16"
click at [301, 150] on div at bounding box center [486, 187] width 588 height 310
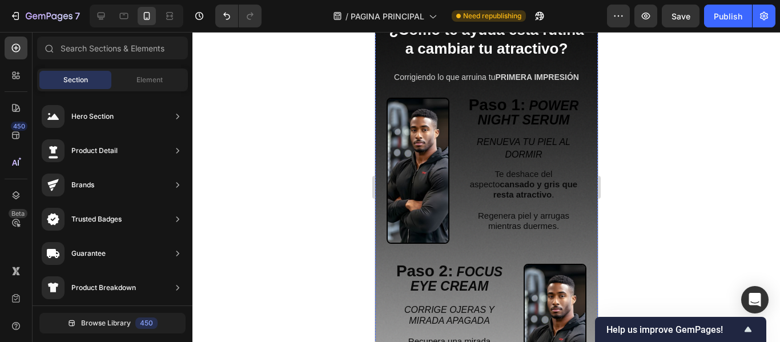
scroll to position [1963, 0]
